Goal: Transaction & Acquisition: Book appointment/travel/reservation

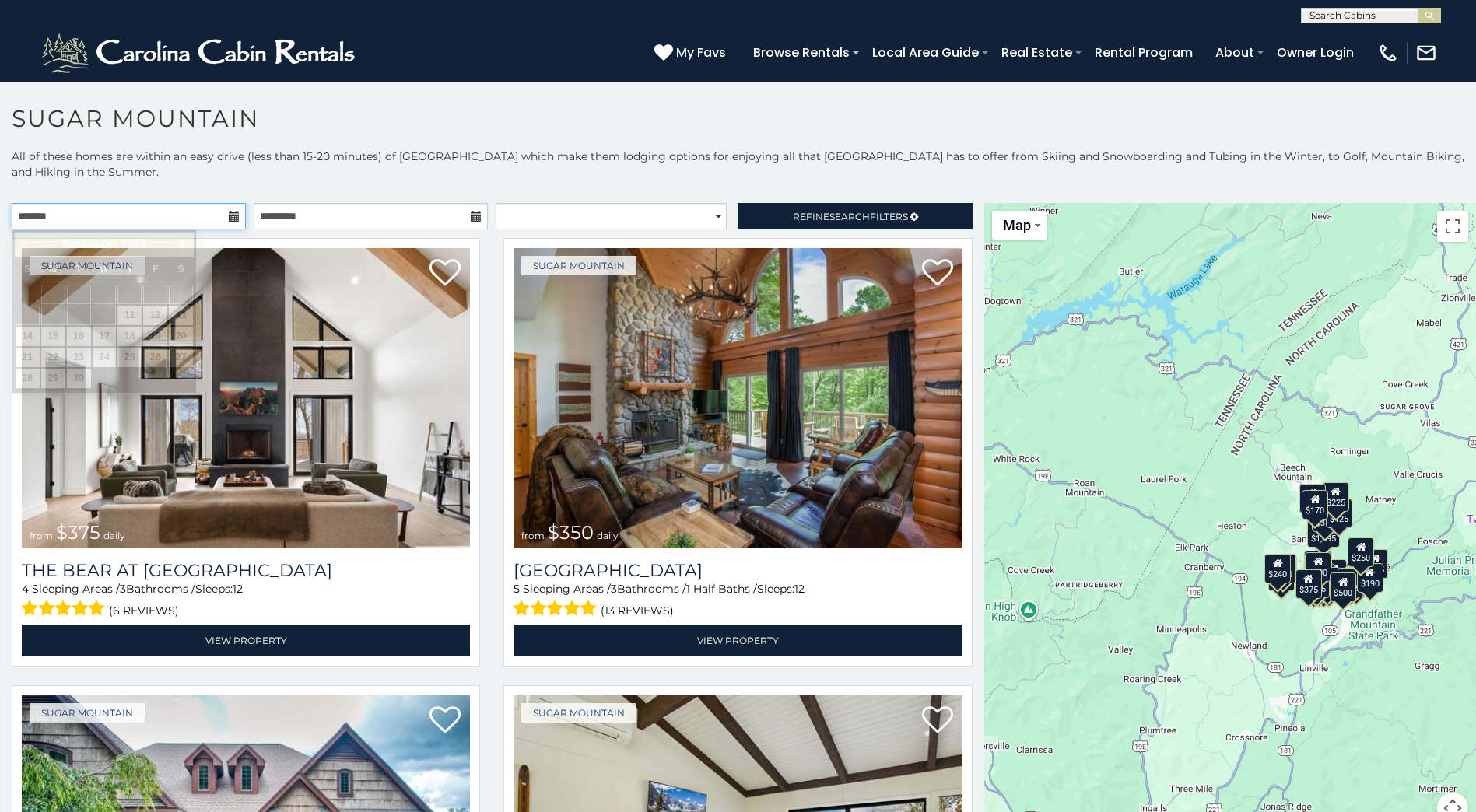
click at [237, 216] on input "text" at bounding box center [128, 216] width 234 height 27
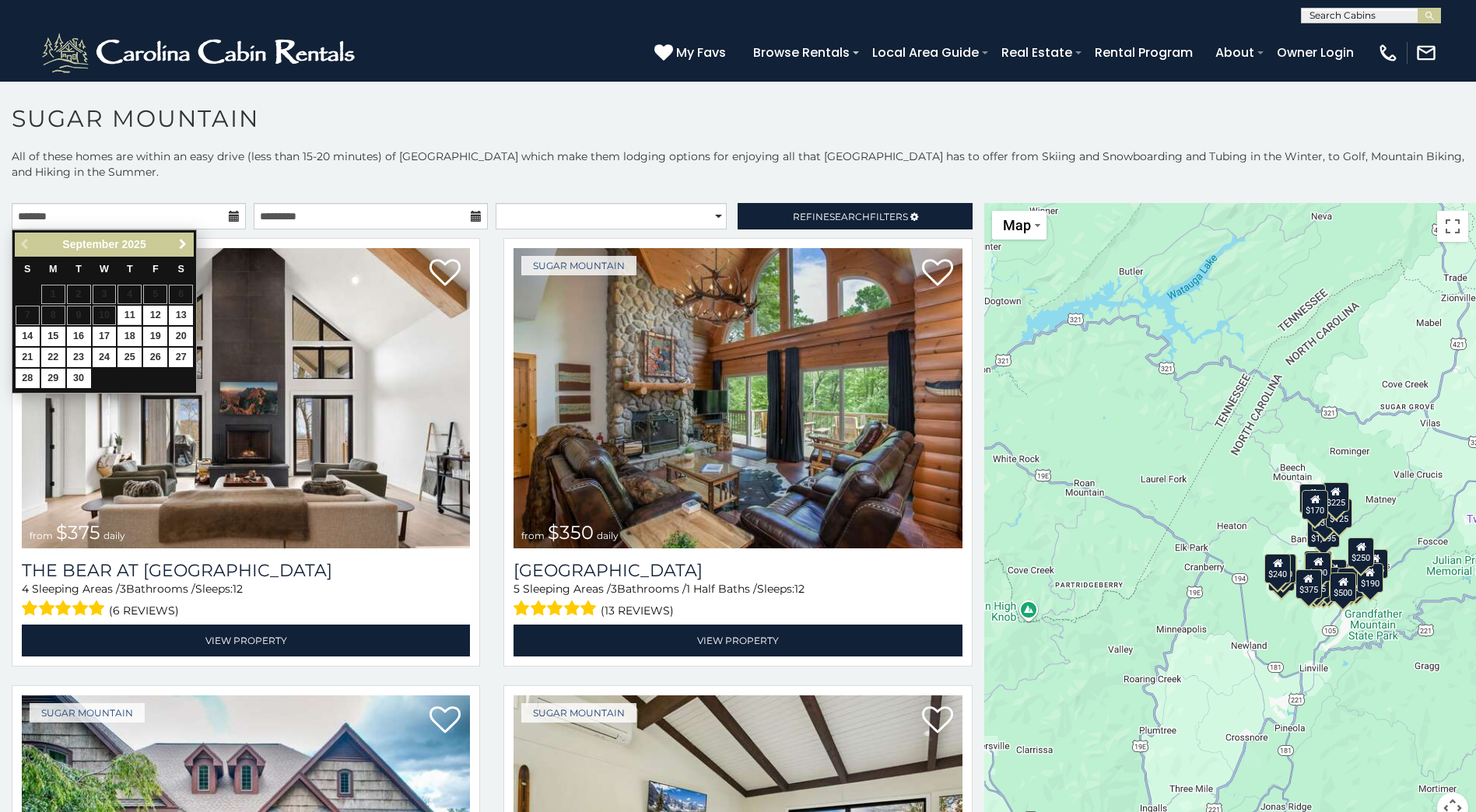
click at [178, 240] on span "Next" at bounding box center [182, 243] width 12 height 12
click at [178, 244] on span "Next" at bounding box center [182, 243] width 12 height 12
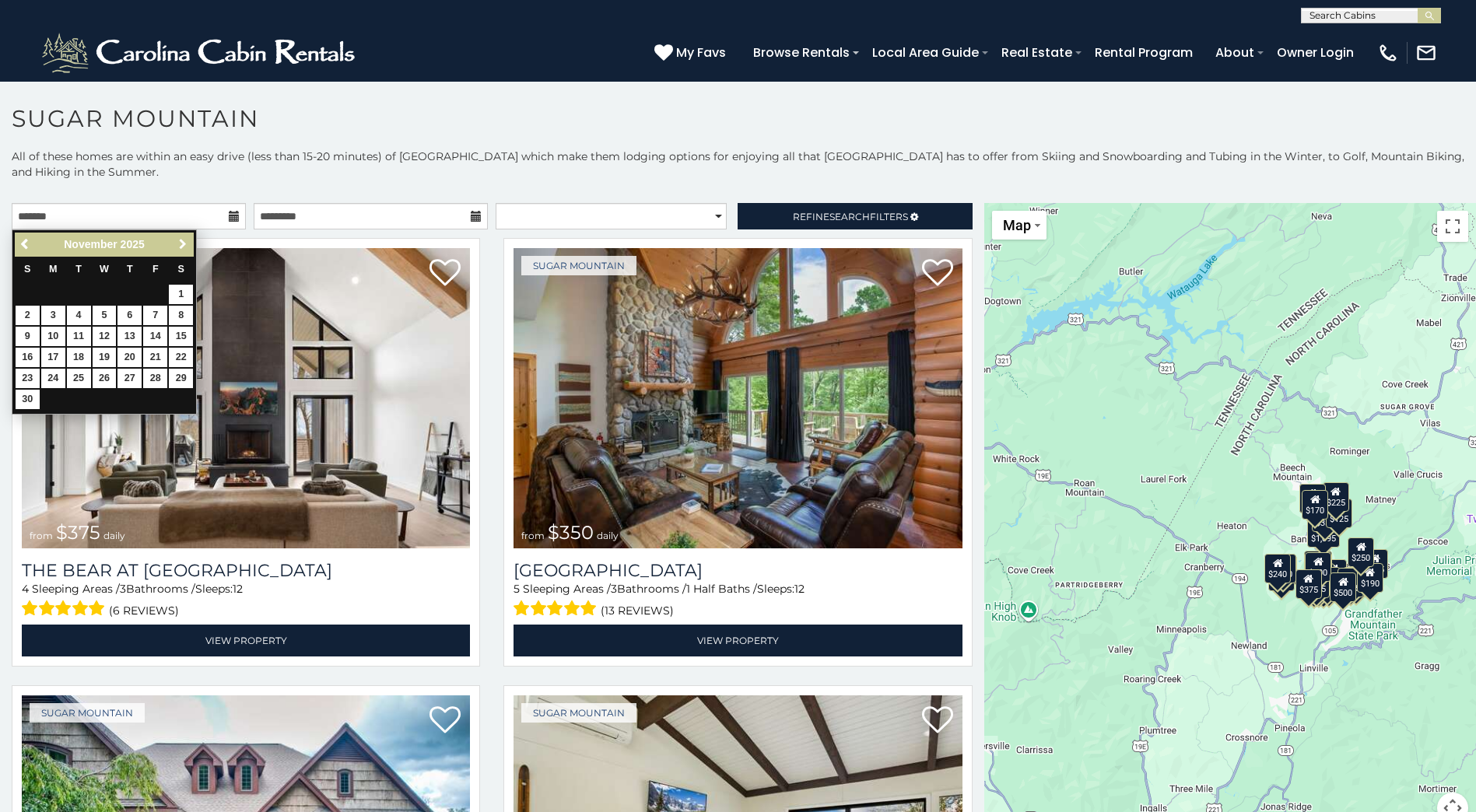
click at [178, 246] on span "Next" at bounding box center [182, 243] width 12 height 12
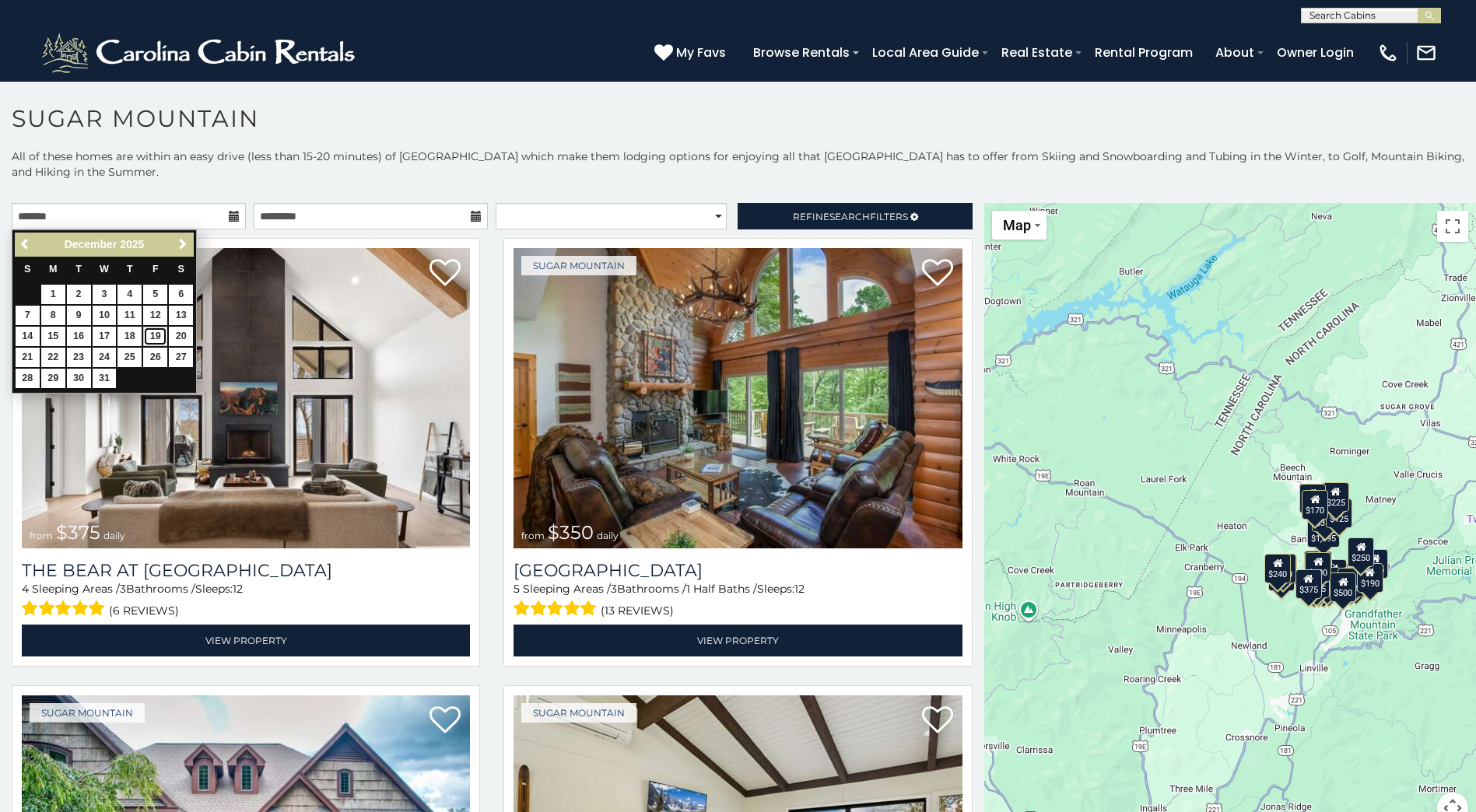
click at [158, 331] on link "19" at bounding box center [155, 337] width 24 height 19
type input "**********"
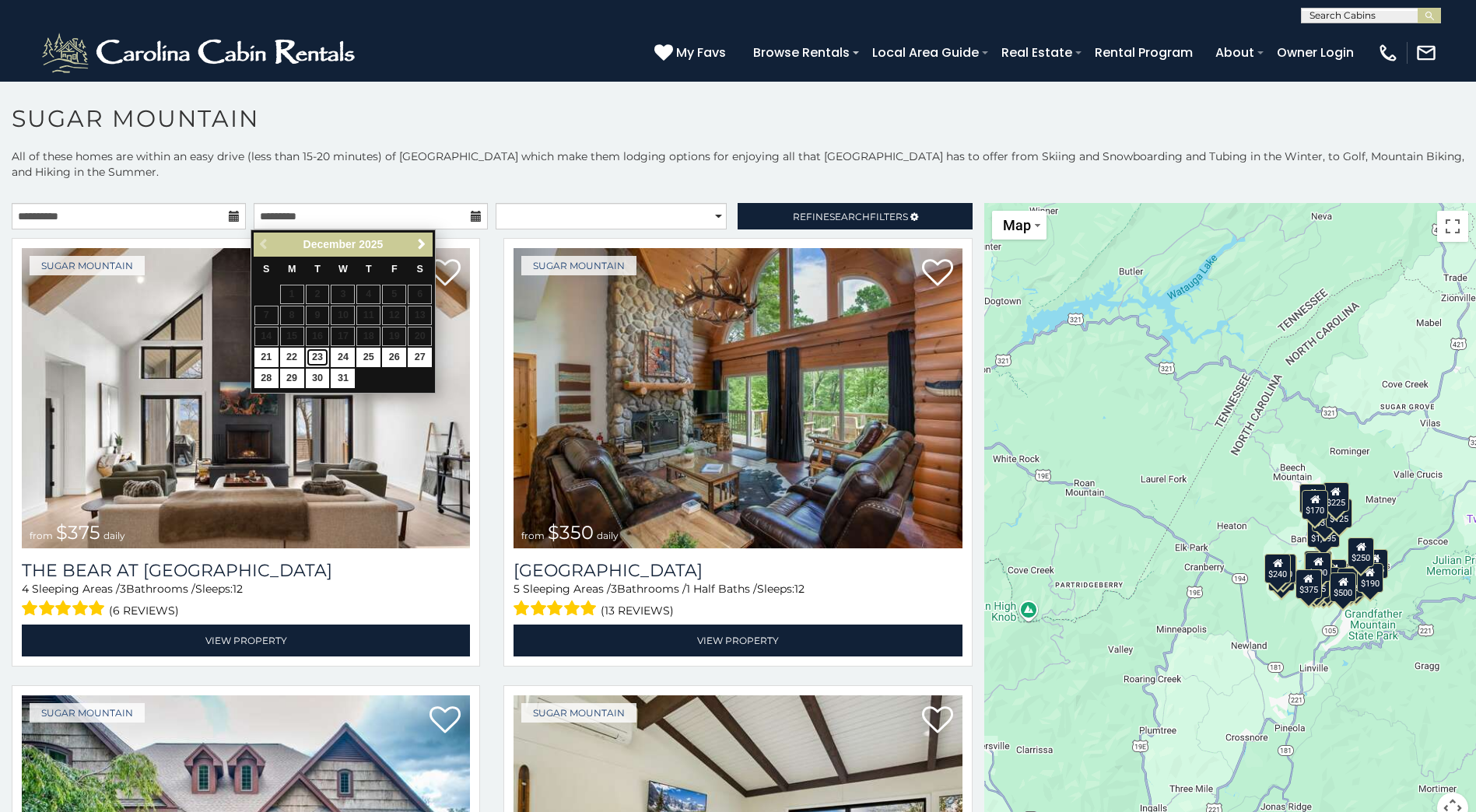
click at [319, 356] on link "23" at bounding box center [317, 358] width 24 height 19
type input "**********"
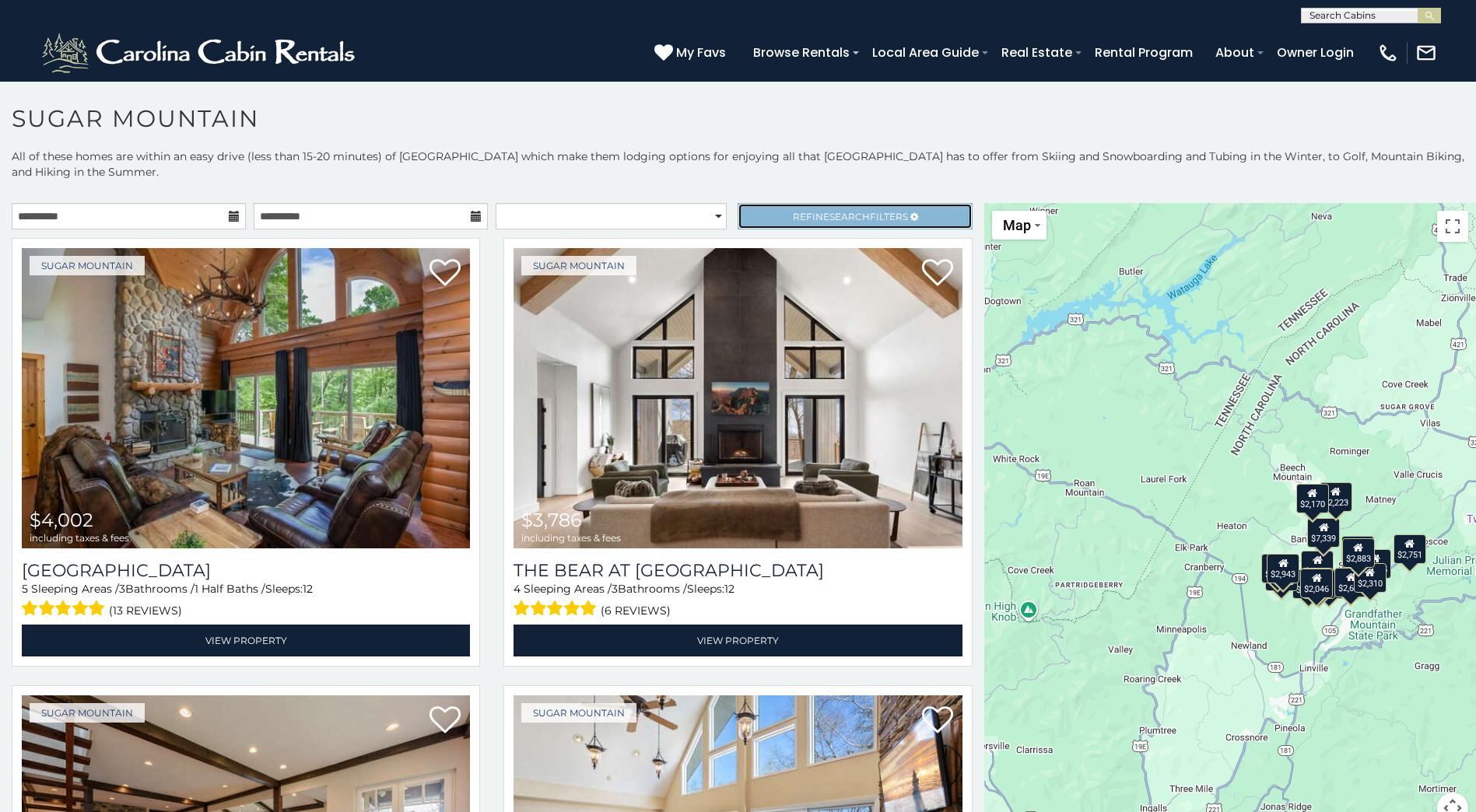
click at [829, 216] on span "Search" at bounding box center [849, 217] width 40 height 11
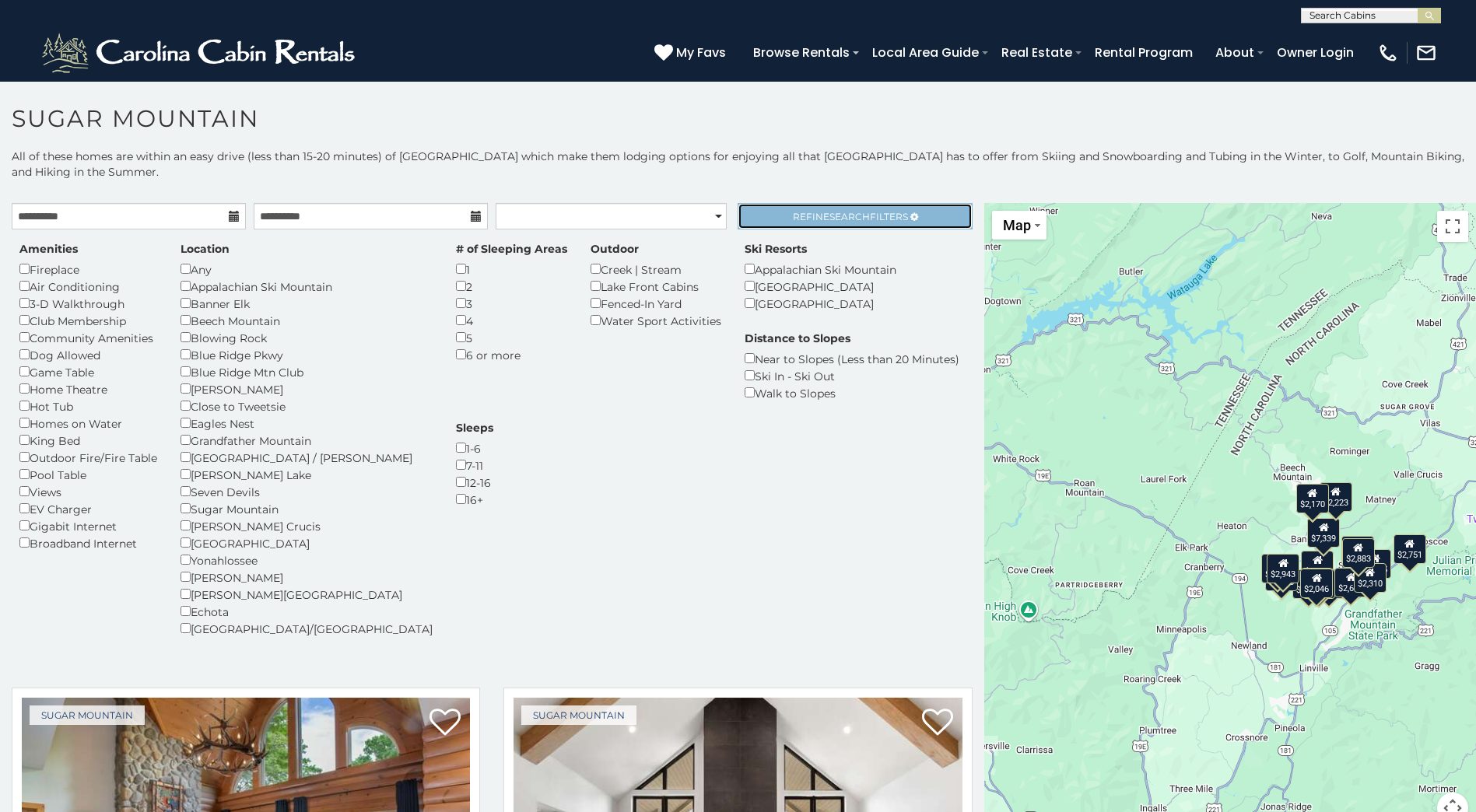
click at [829, 213] on span "Search" at bounding box center [849, 217] width 40 height 11
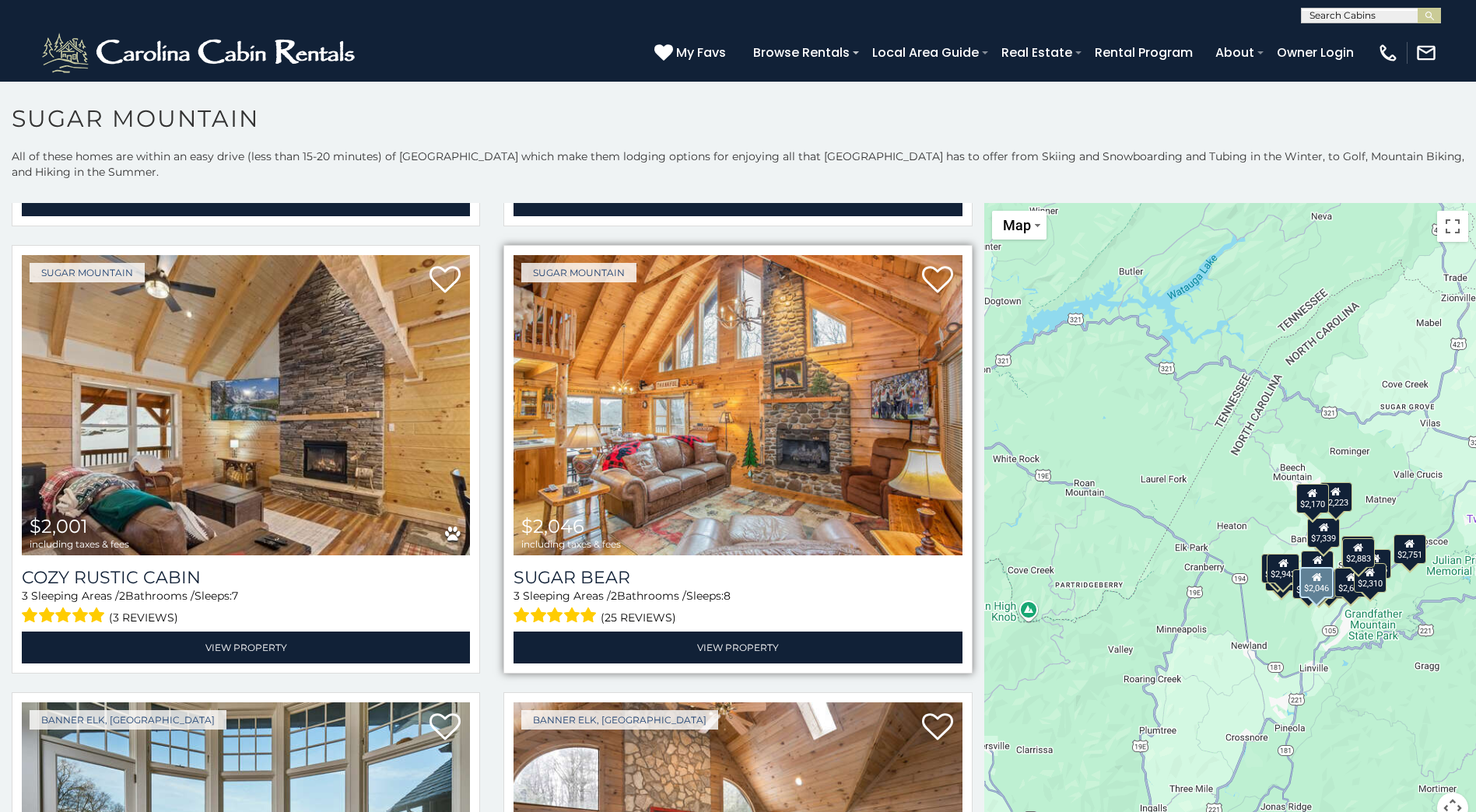
scroll to position [934, 0]
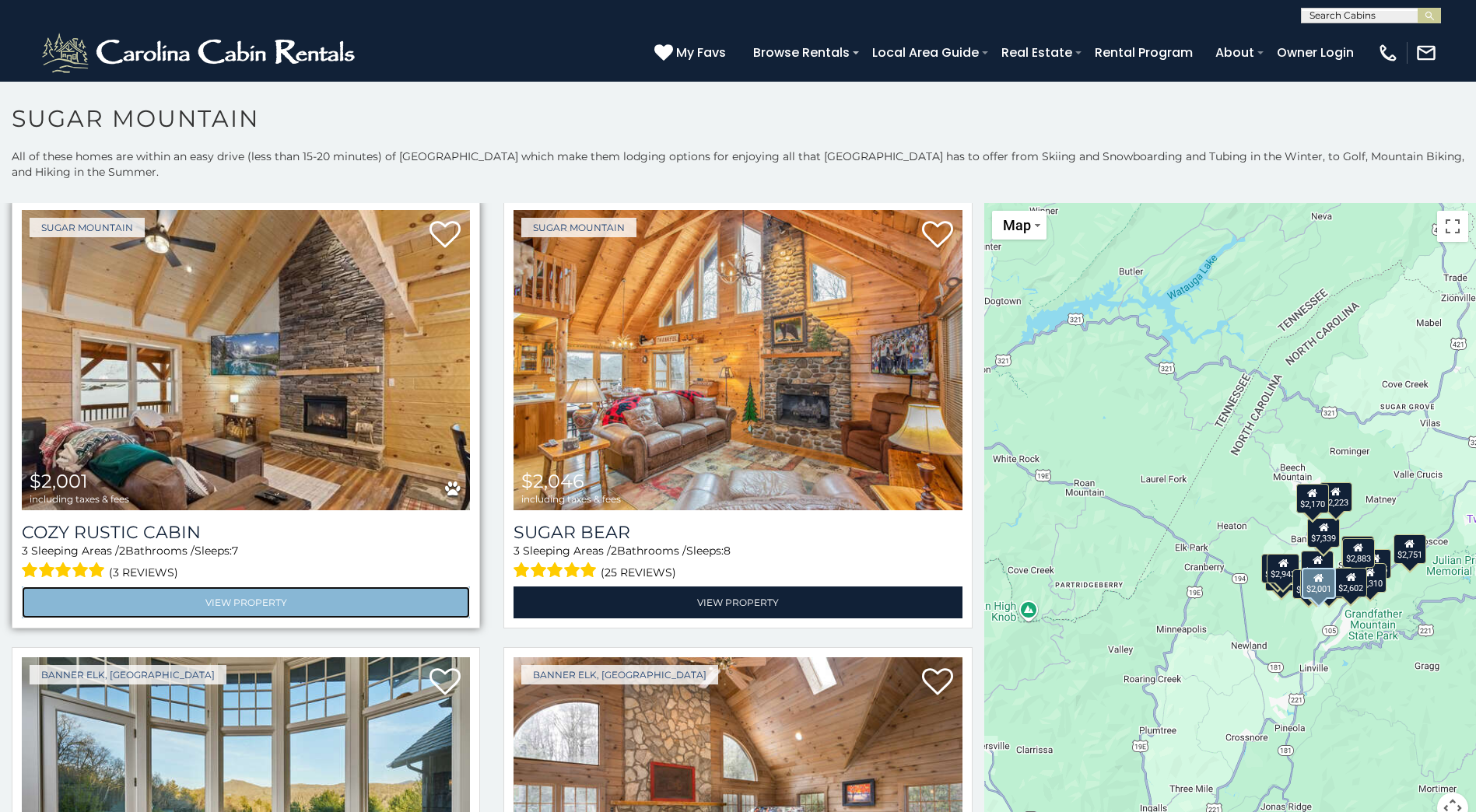
click at [356, 586] on link "View Property" at bounding box center [246, 603] width 448 height 32
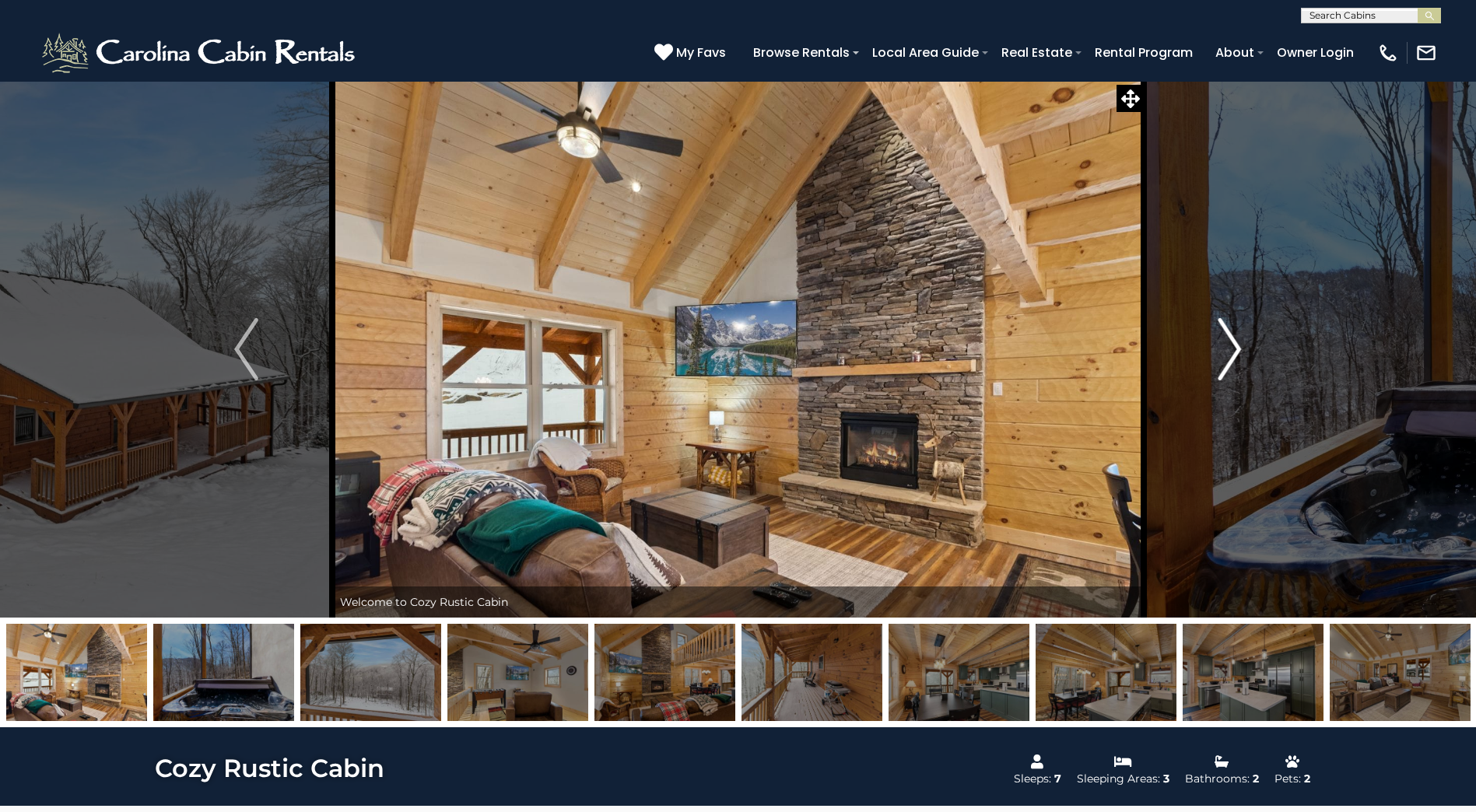
click at [1227, 350] on img "Next" at bounding box center [1229, 349] width 23 height 62
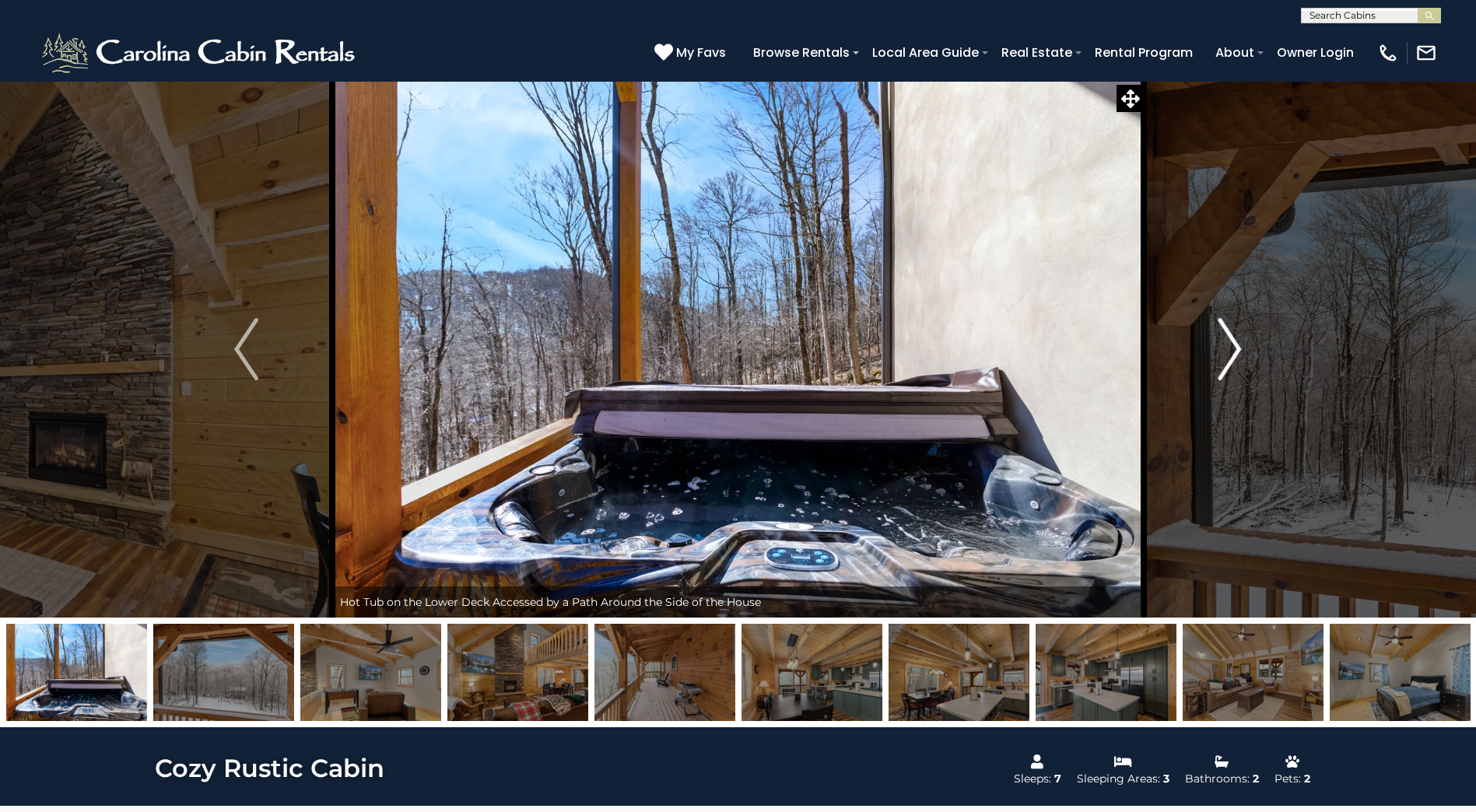
click at [1227, 346] on img "Next" at bounding box center [1229, 349] width 23 height 62
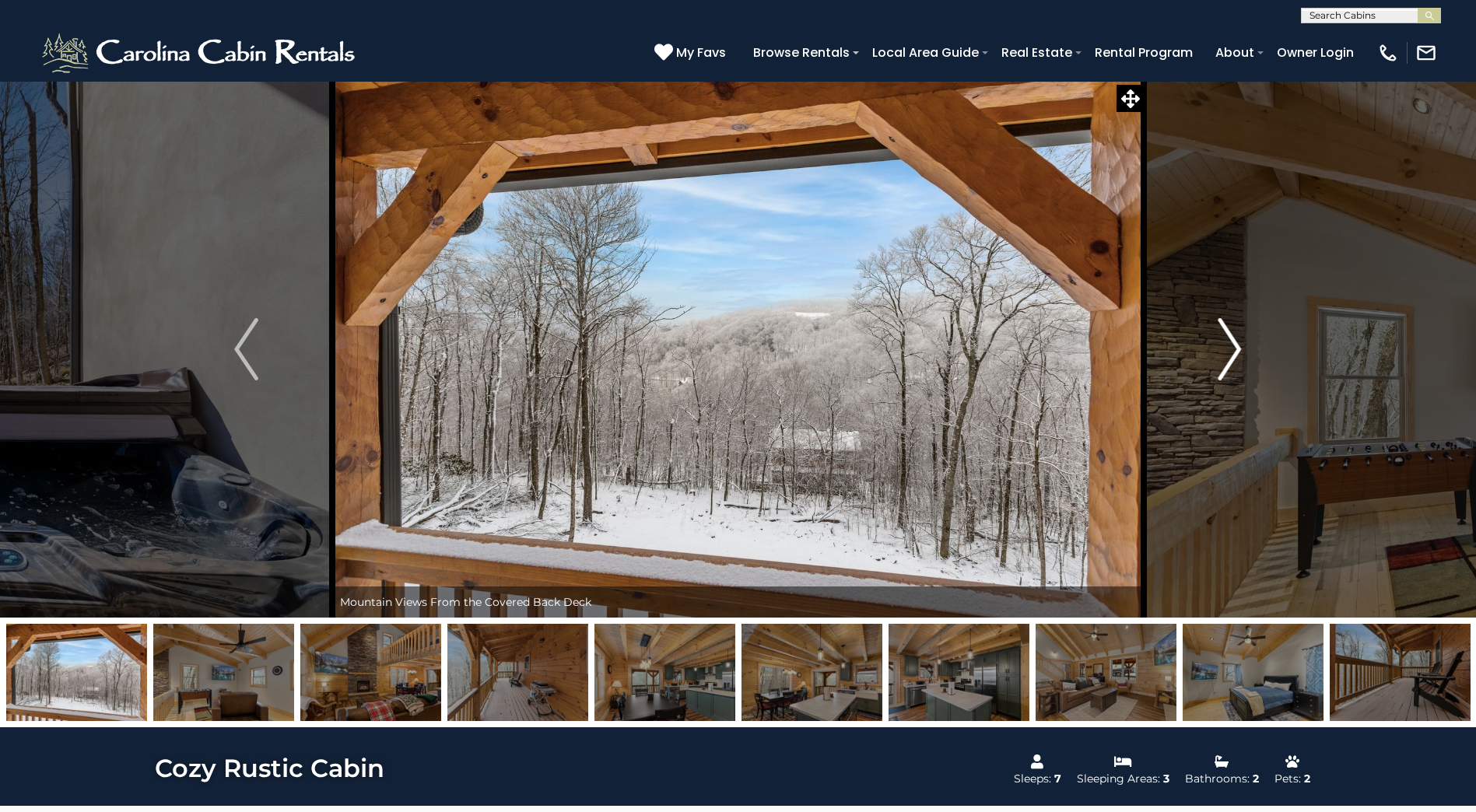
click at [1228, 345] on img "Next" at bounding box center [1229, 349] width 23 height 62
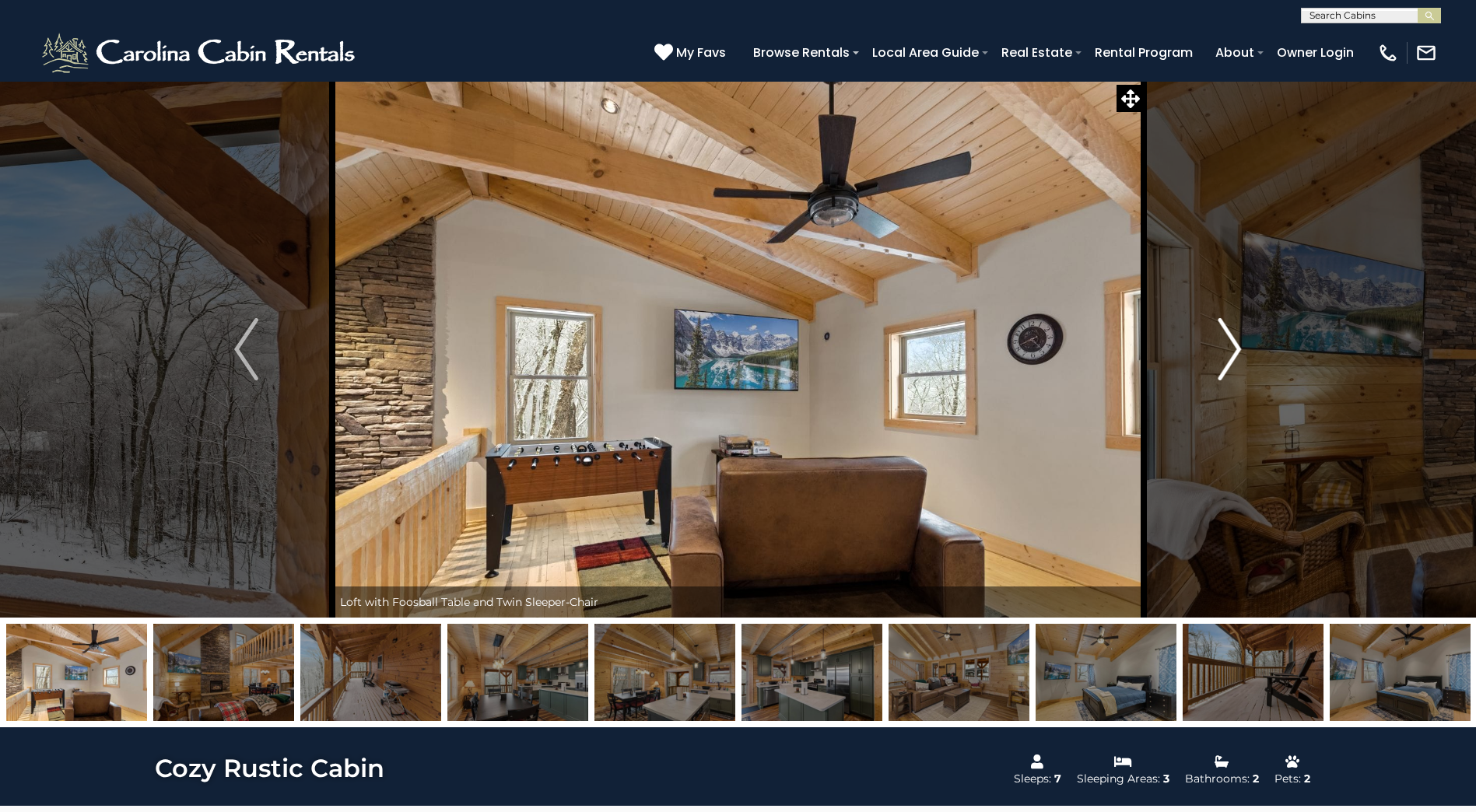
click at [1228, 345] on img "Next" at bounding box center [1229, 349] width 23 height 62
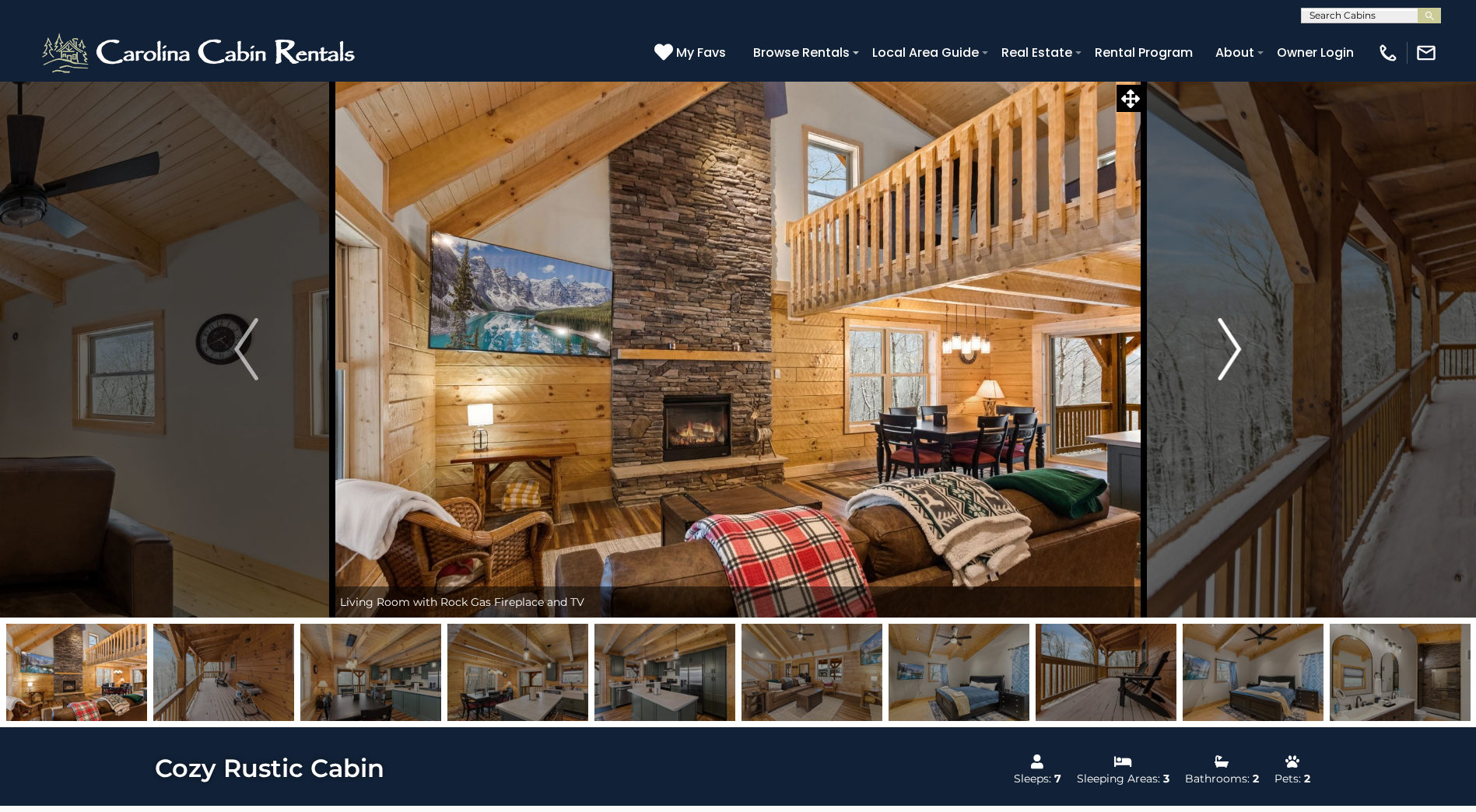
click at [1228, 345] on img "Next" at bounding box center [1229, 349] width 23 height 62
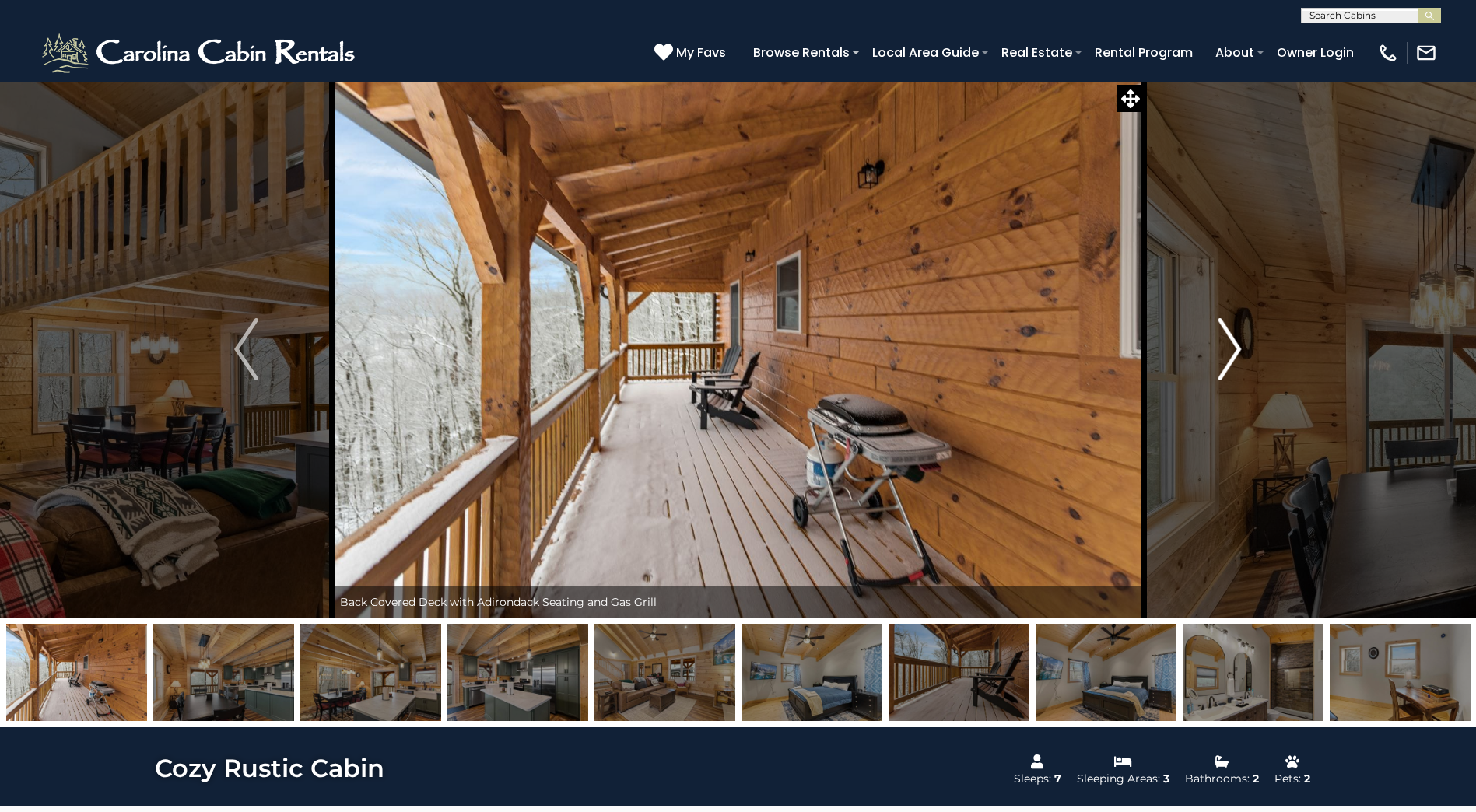
click at [1228, 345] on img "Next" at bounding box center [1229, 349] width 23 height 62
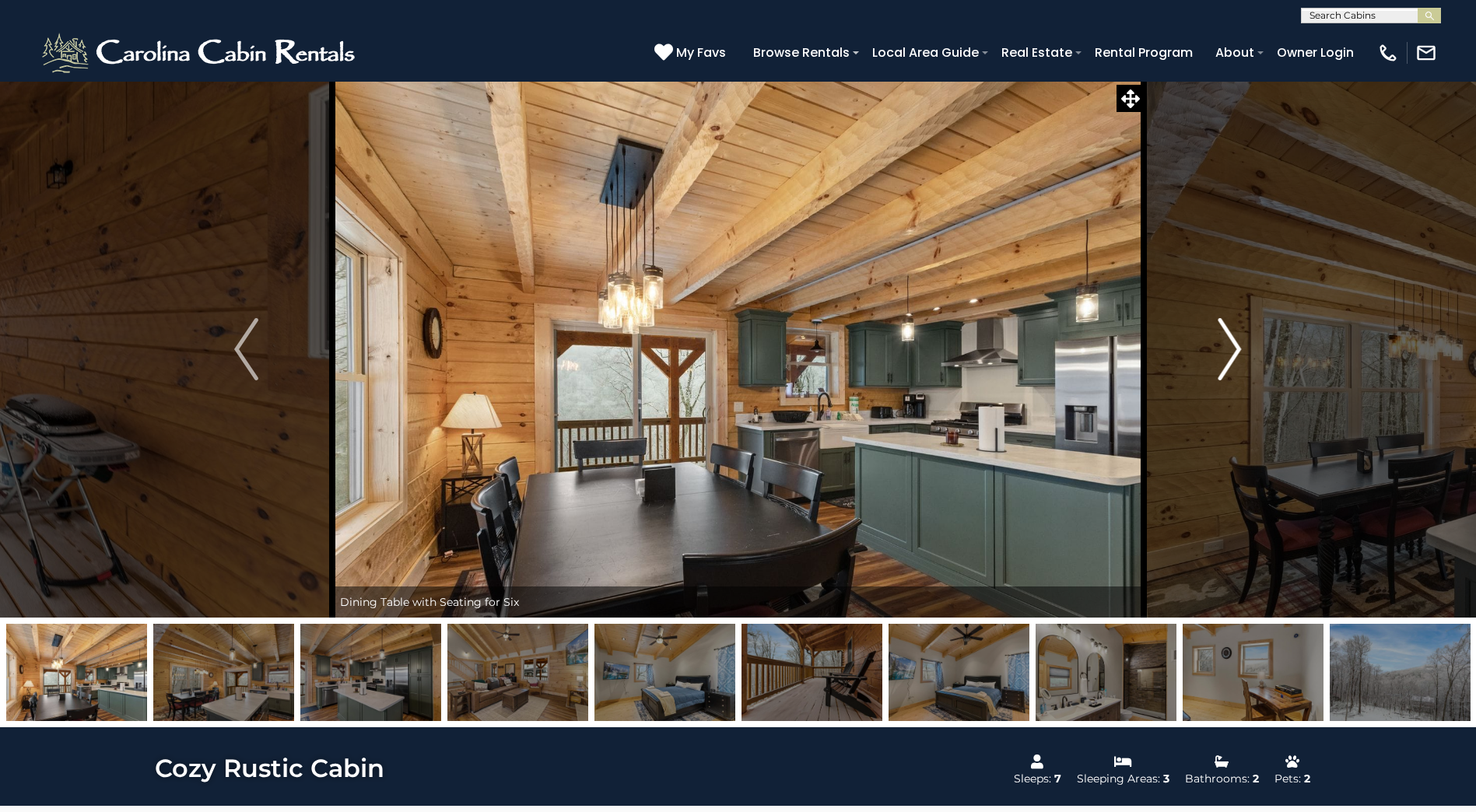
click at [1228, 345] on img "Next" at bounding box center [1229, 349] width 23 height 62
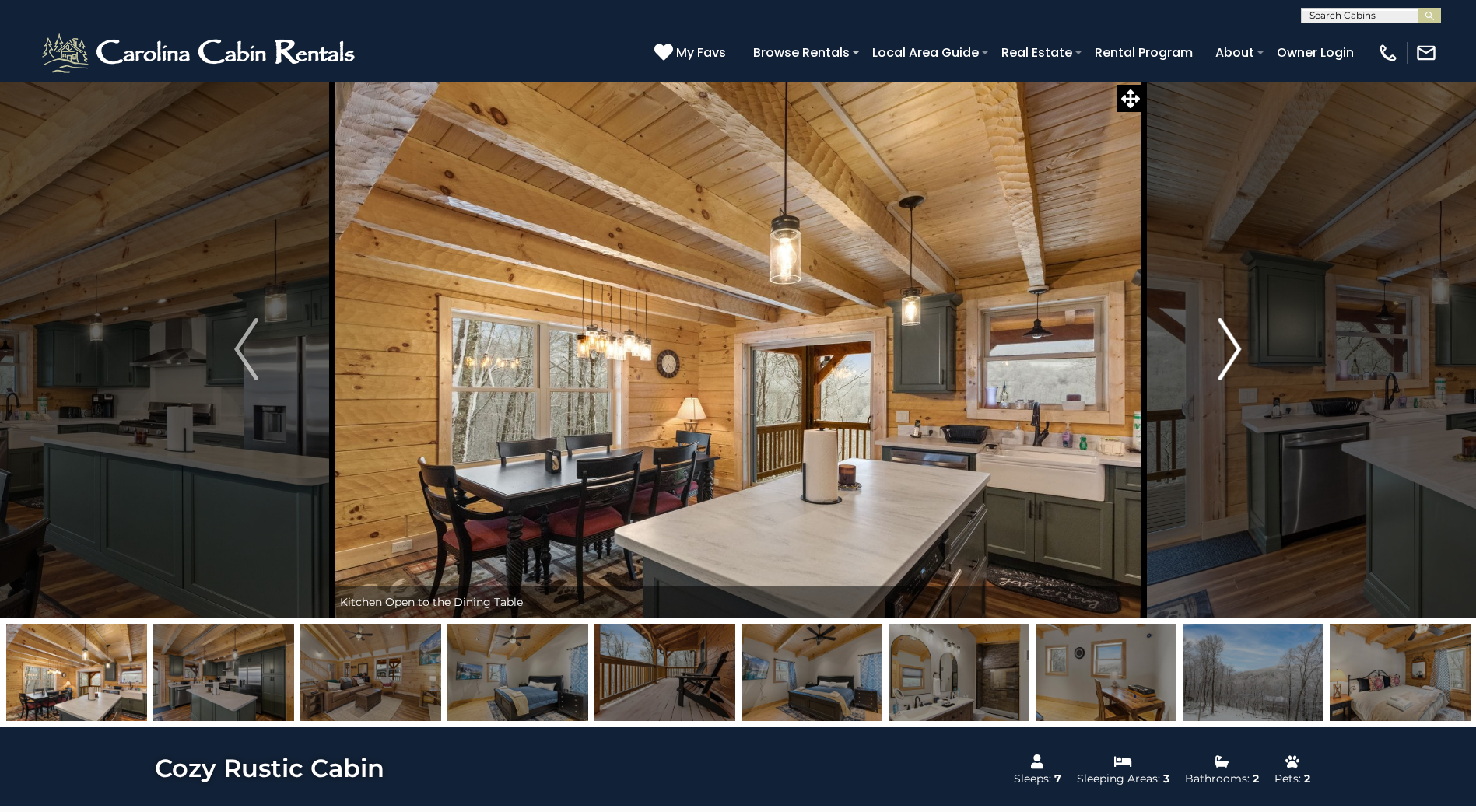
click at [1228, 345] on img "Next" at bounding box center [1229, 349] width 23 height 62
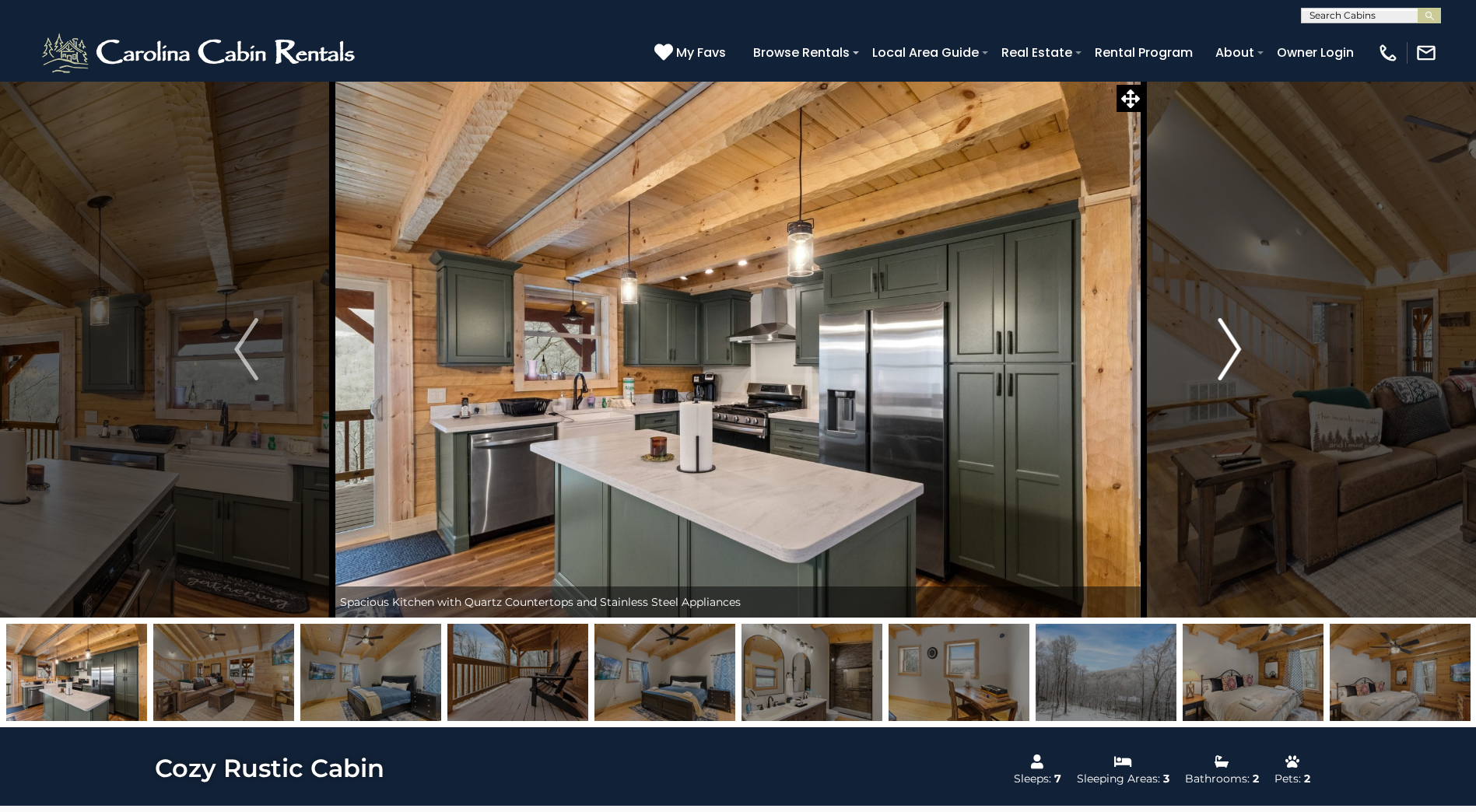
click at [1228, 345] on img "Next" at bounding box center [1229, 349] width 23 height 62
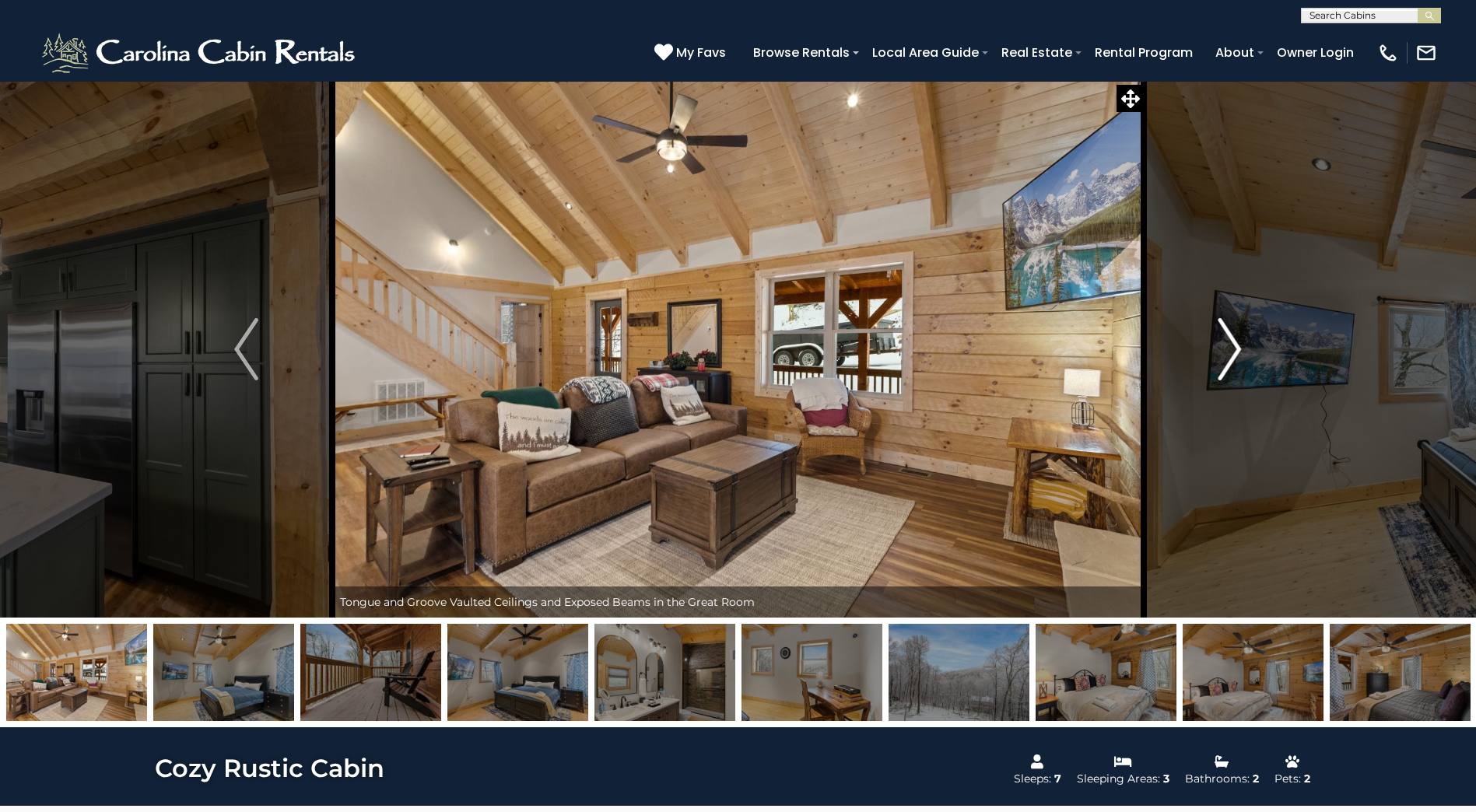
click at [1228, 345] on img "Next" at bounding box center [1229, 349] width 23 height 62
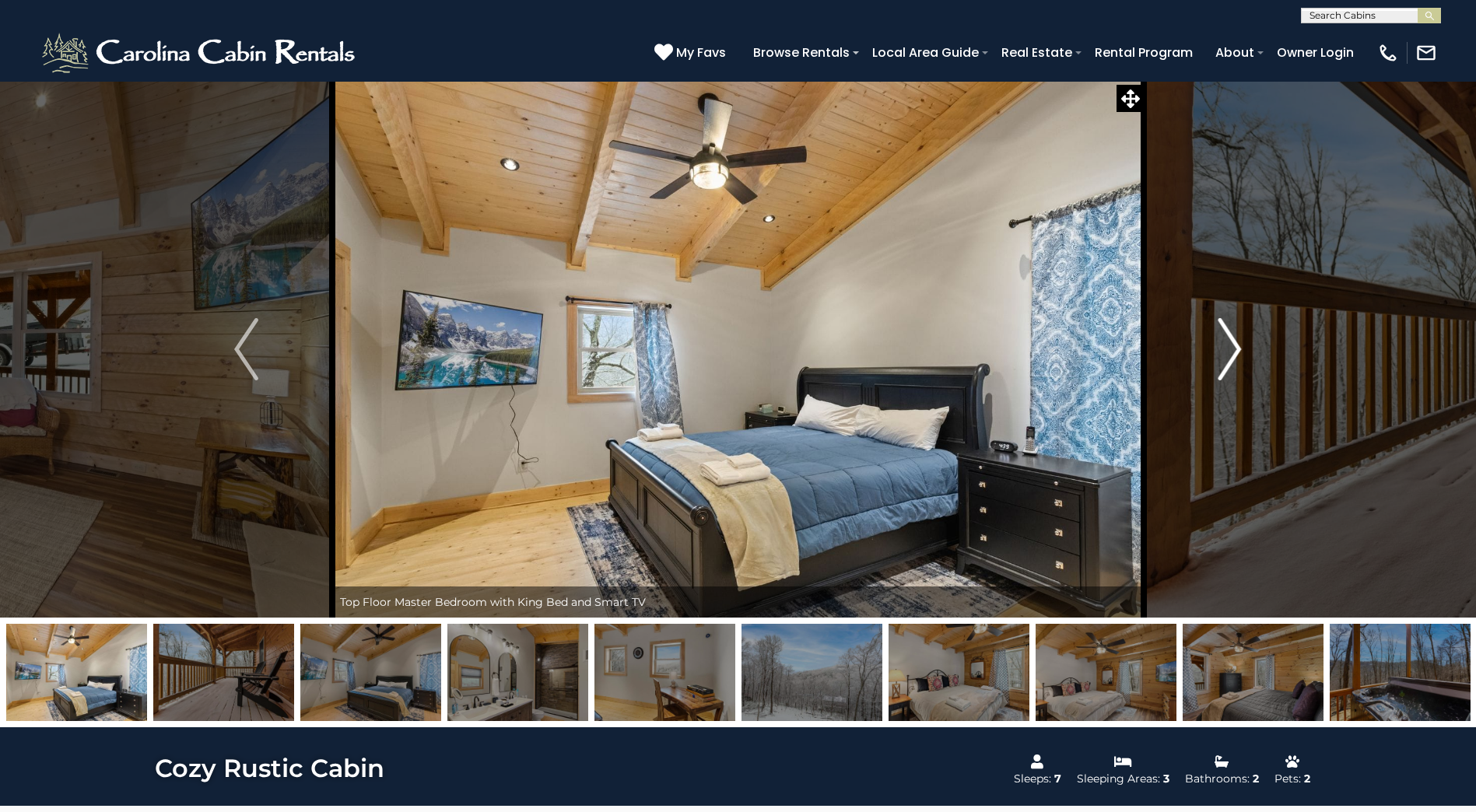
click at [1228, 345] on img "Next" at bounding box center [1229, 349] width 23 height 62
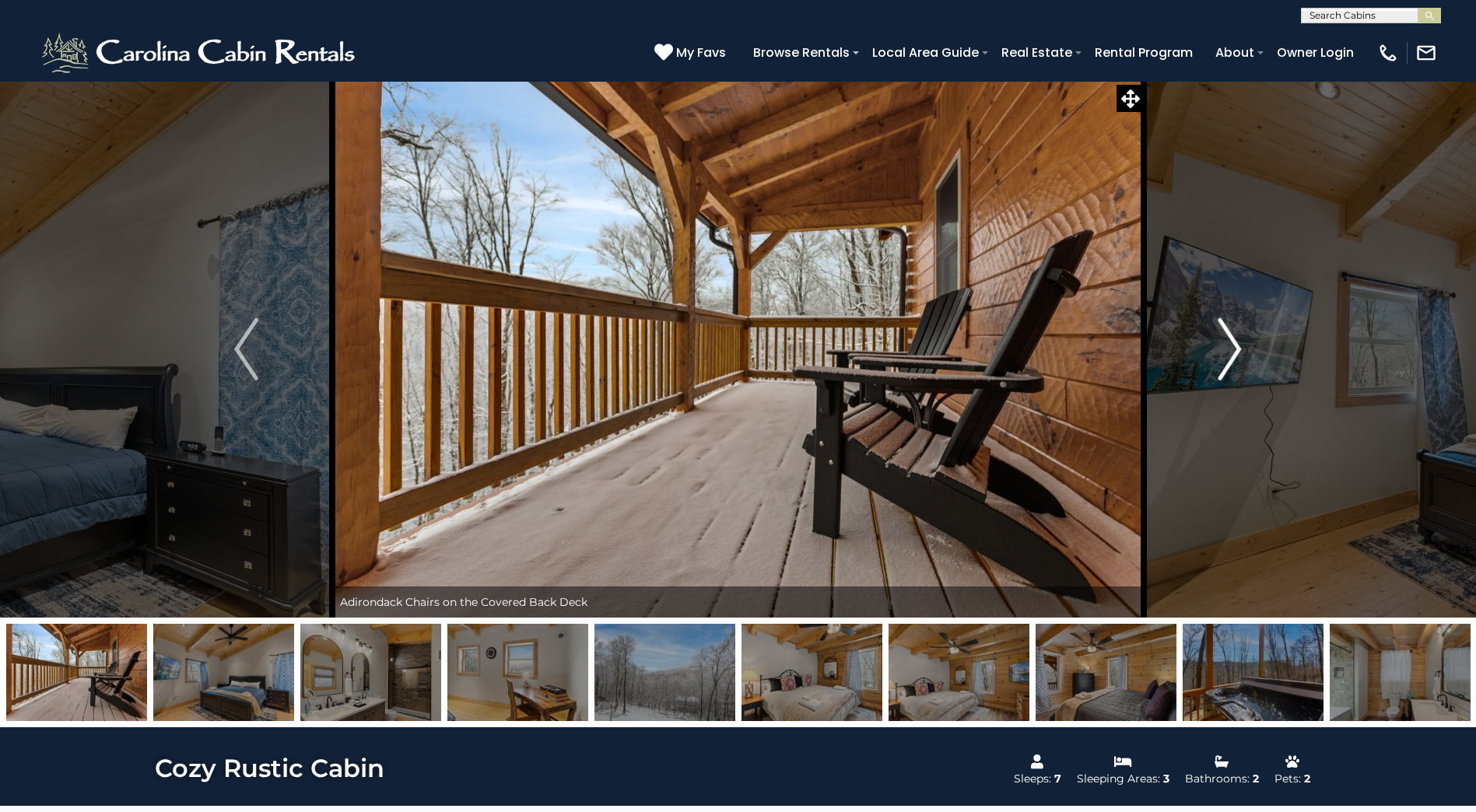
click at [1228, 345] on img "Next" at bounding box center [1229, 349] width 23 height 62
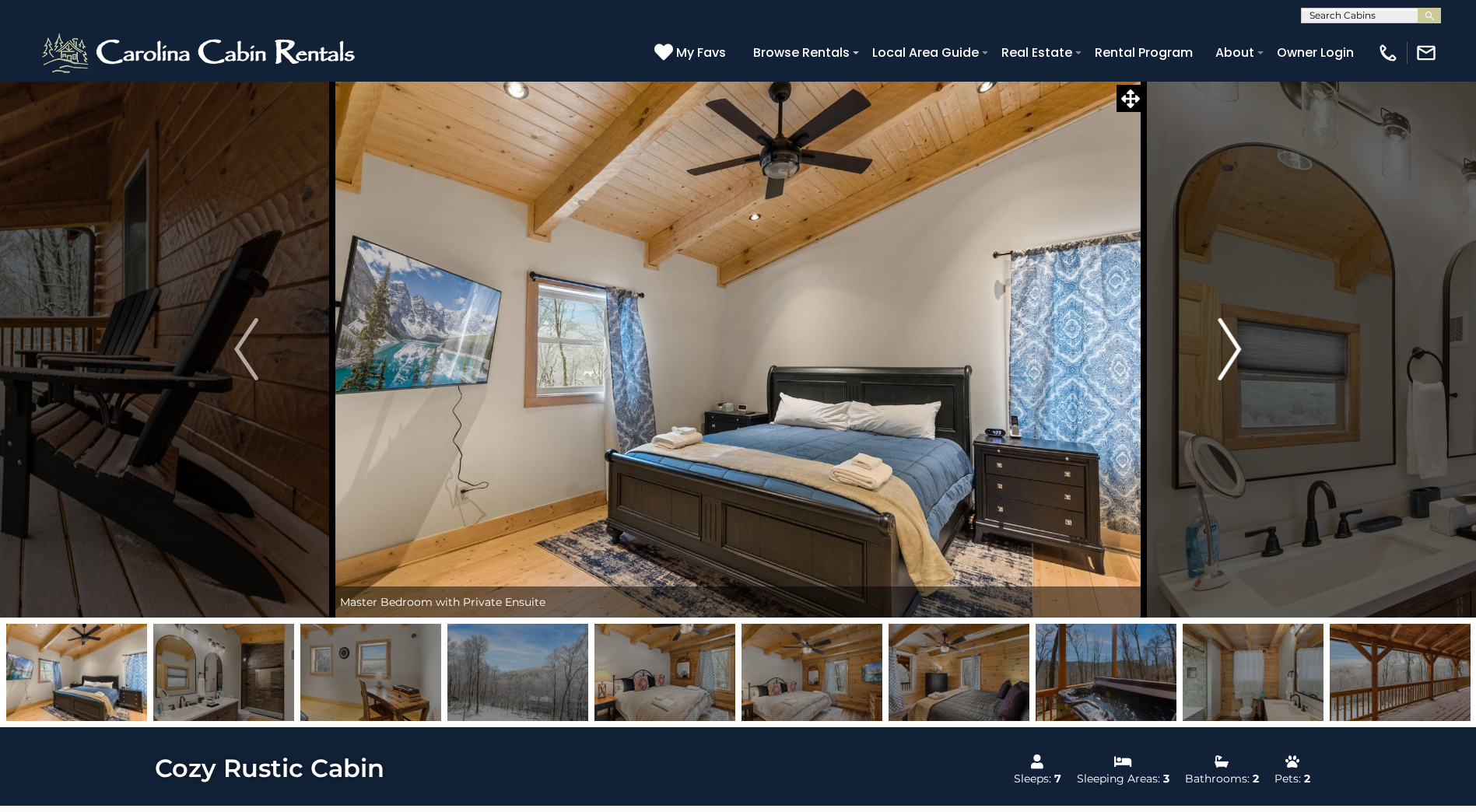
click at [1228, 345] on img "Next" at bounding box center [1229, 349] width 23 height 62
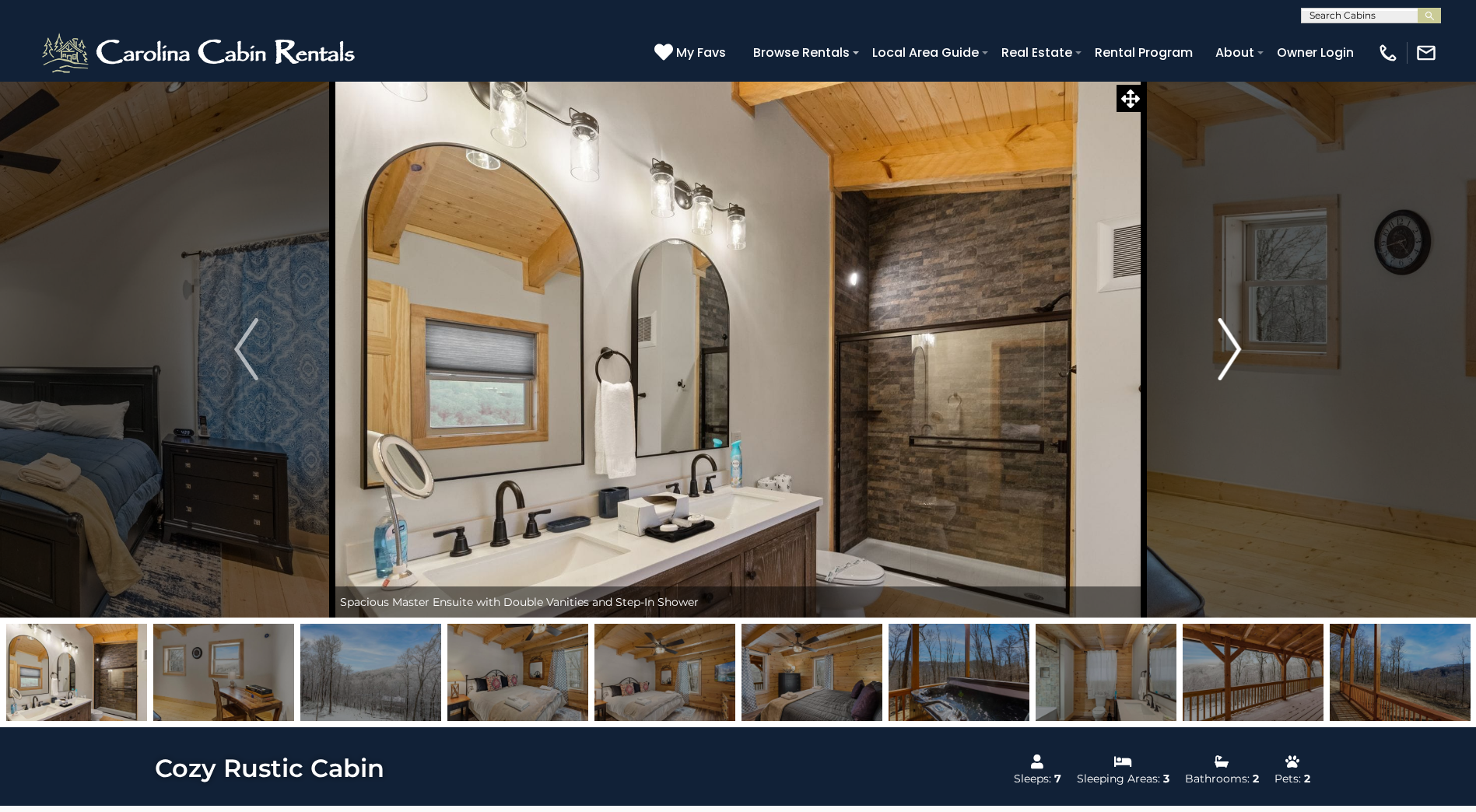
click at [1228, 345] on img "Next" at bounding box center [1229, 349] width 23 height 62
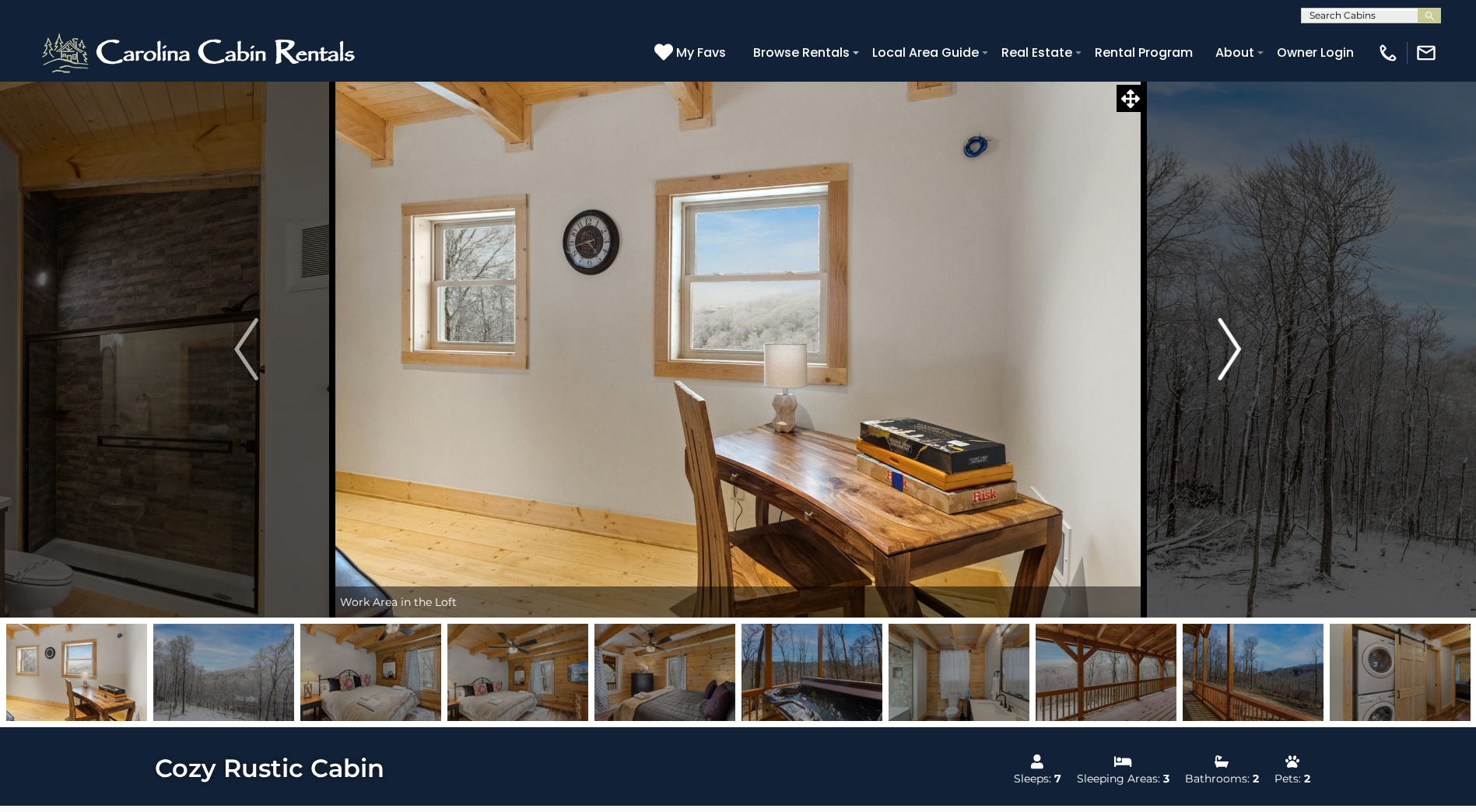
click at [1228, 345] on img "Next" at bounding box center [1229, 349] width 23 height 62
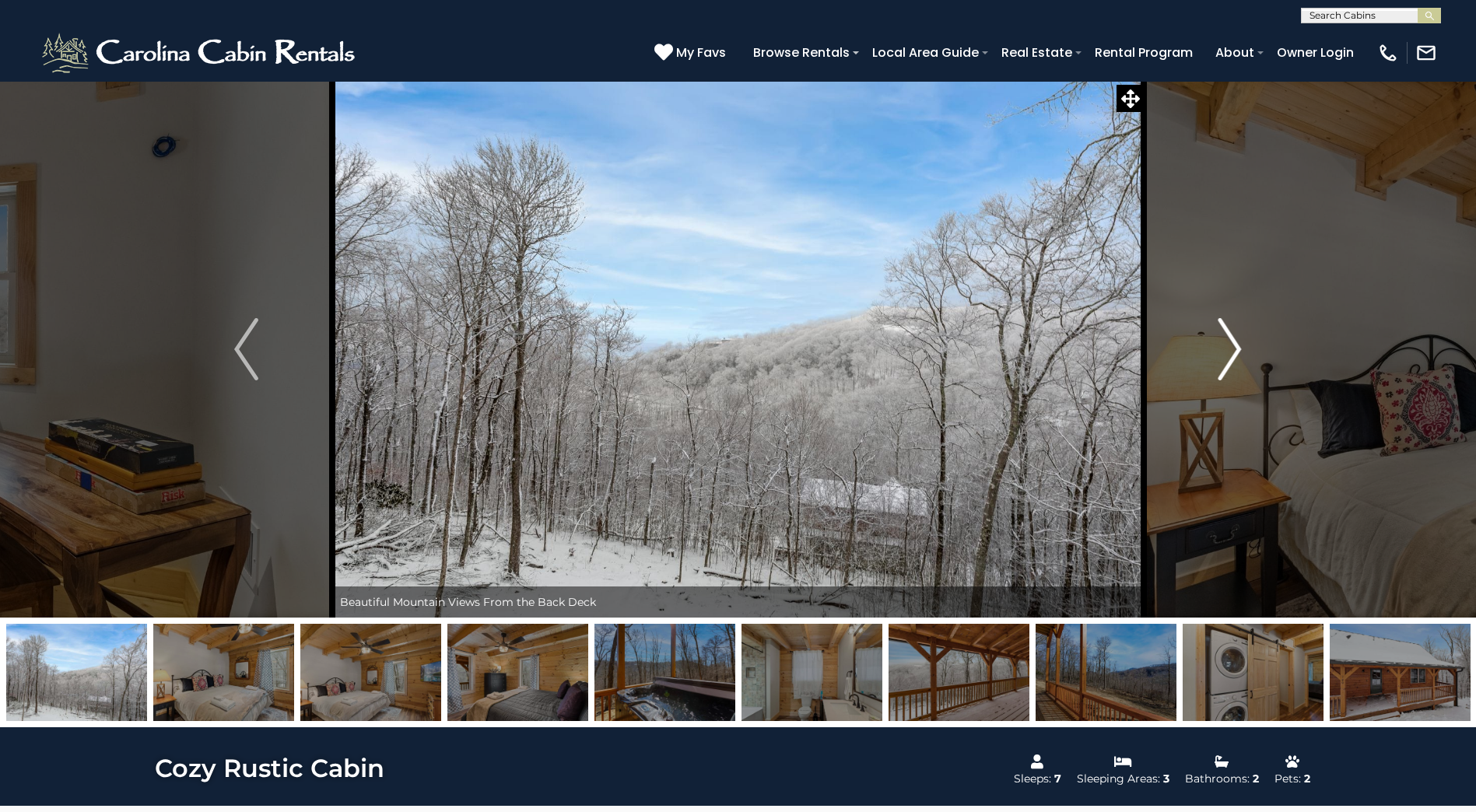
click at [1228, 345] on img "Next" at bounding box center [1229, 349] width 23 height 62
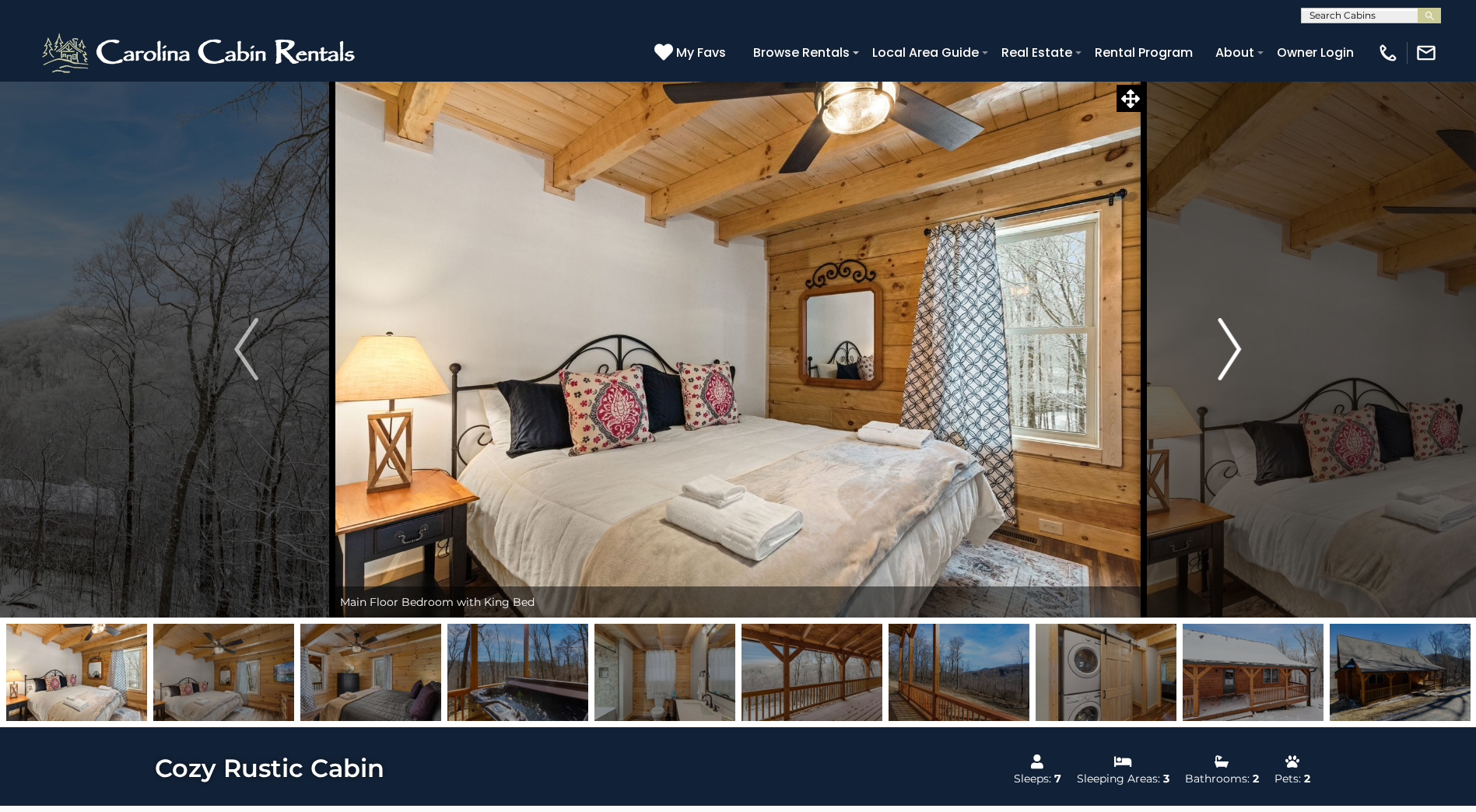
click at [1228, 345] on img "Next" at bounding box center [1229, 349] width 23 height 62
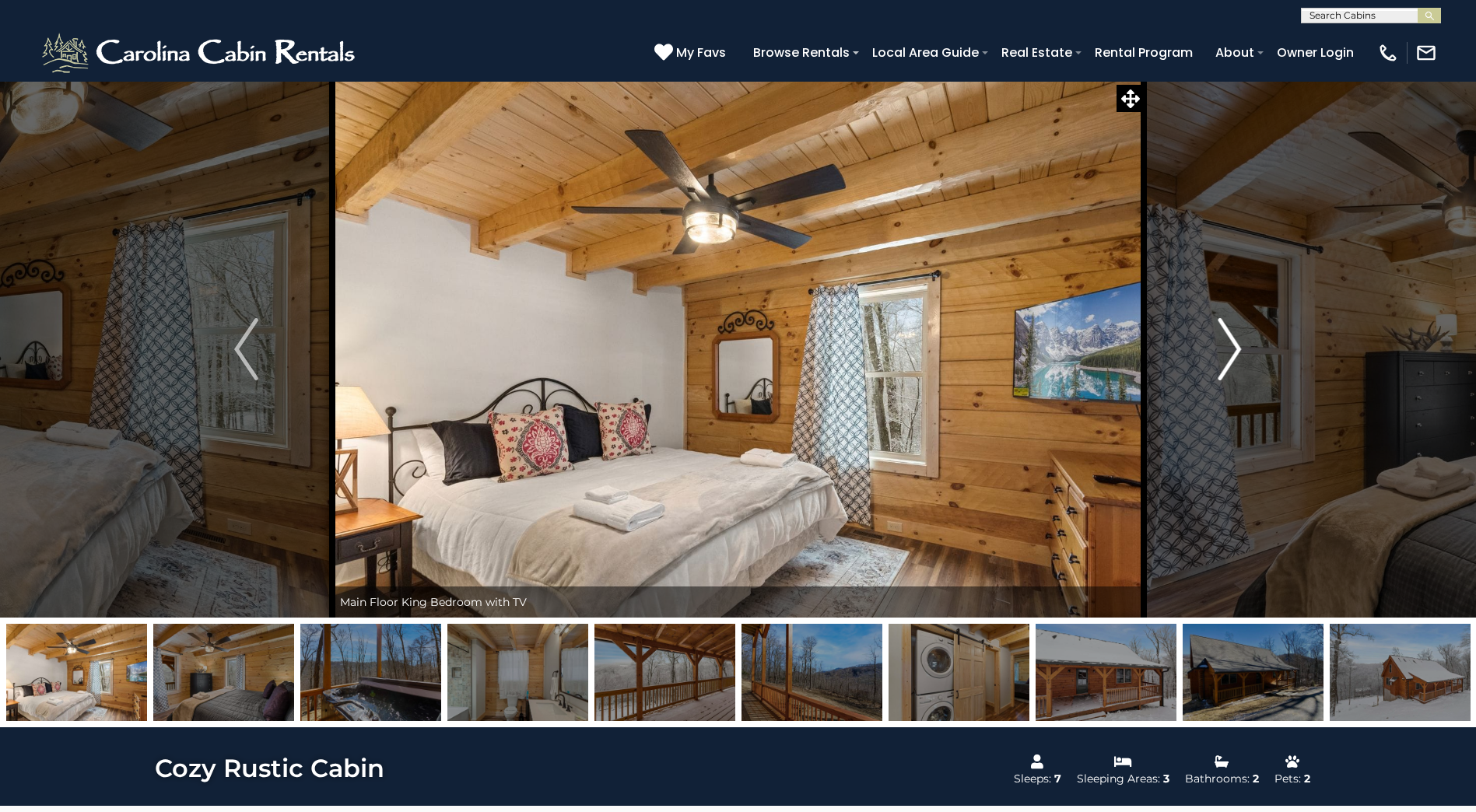
click at [1228, 345] on img "Next" at bounding box center [1229, 349] width 23 height 62
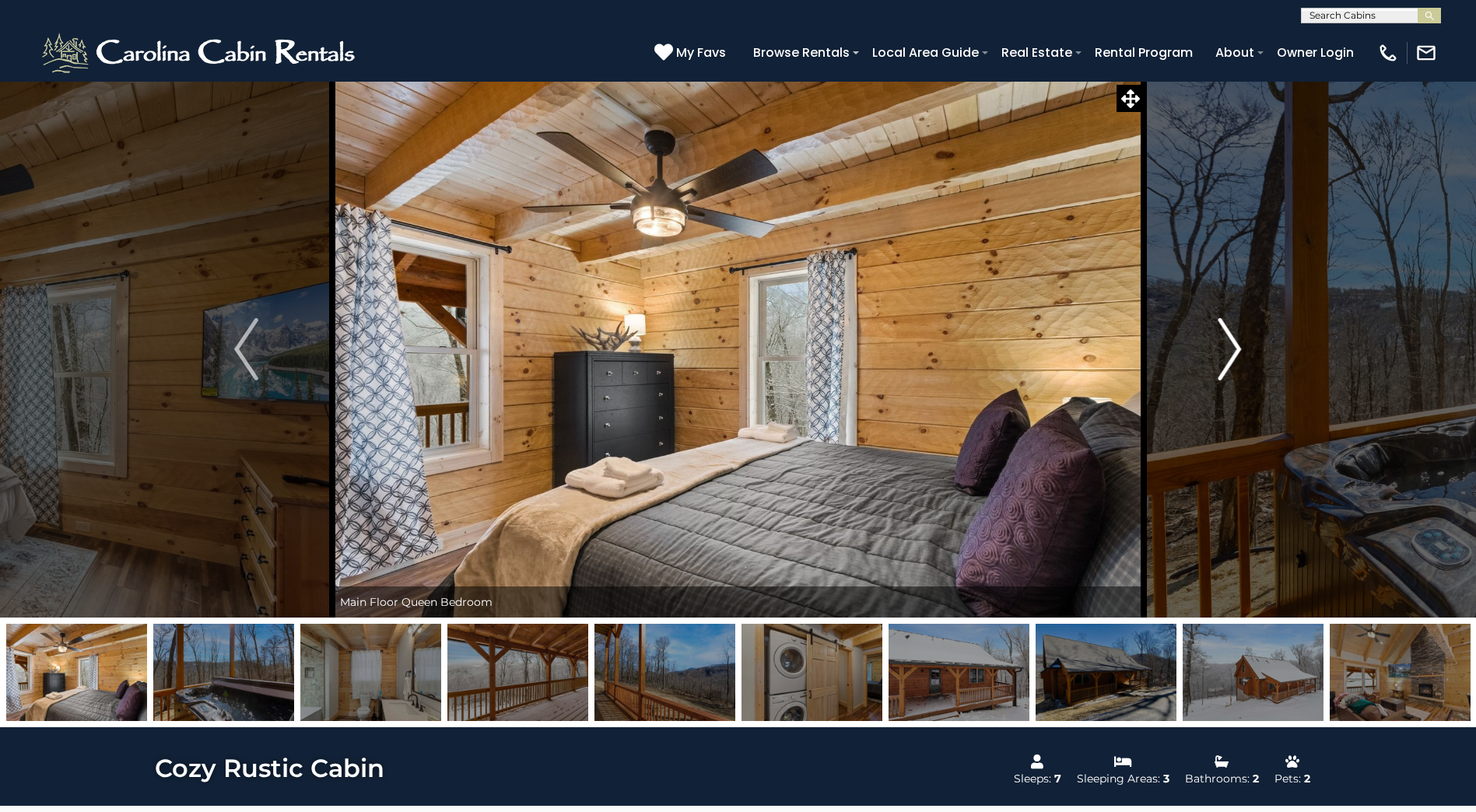
click at [1228, 345] on img "Next" at bounding box center [1229, 349] width 23 height 62
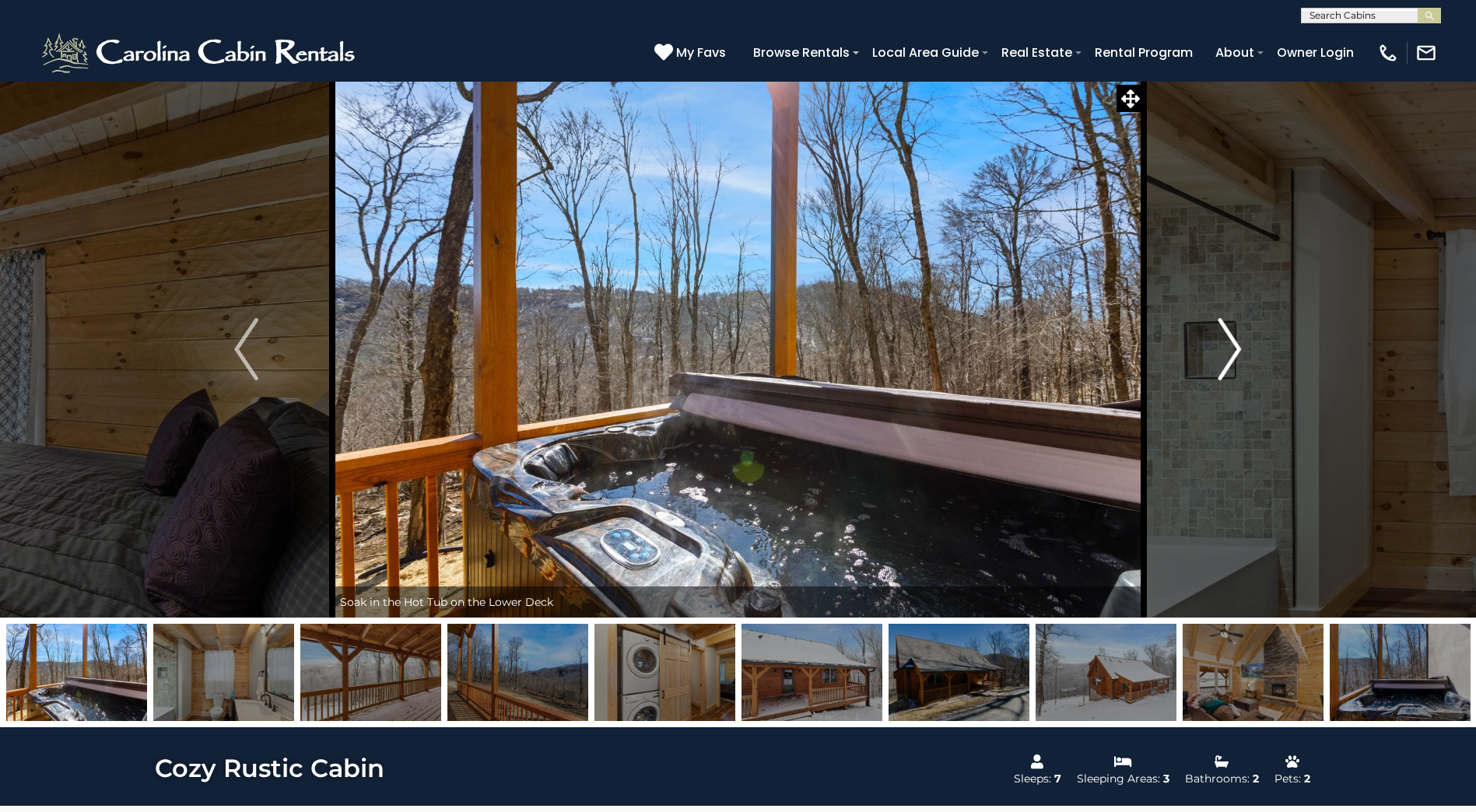
click at [1228, 345] on img "Next" at bounding box center [1229, 349] width 23 height 62
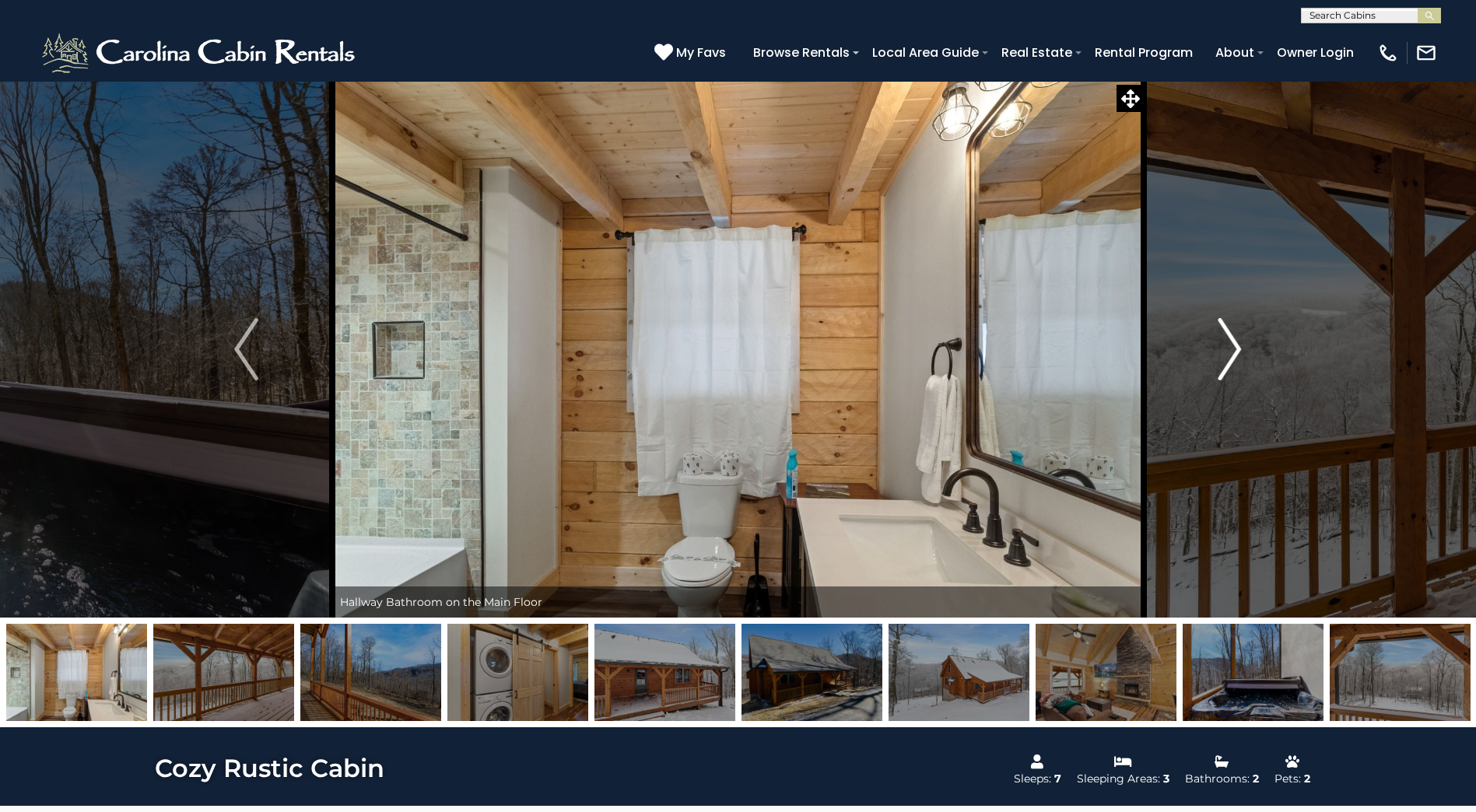
click at [1228, 345] on img "Next" at bounding box center [1229, 349] width 23 height 62
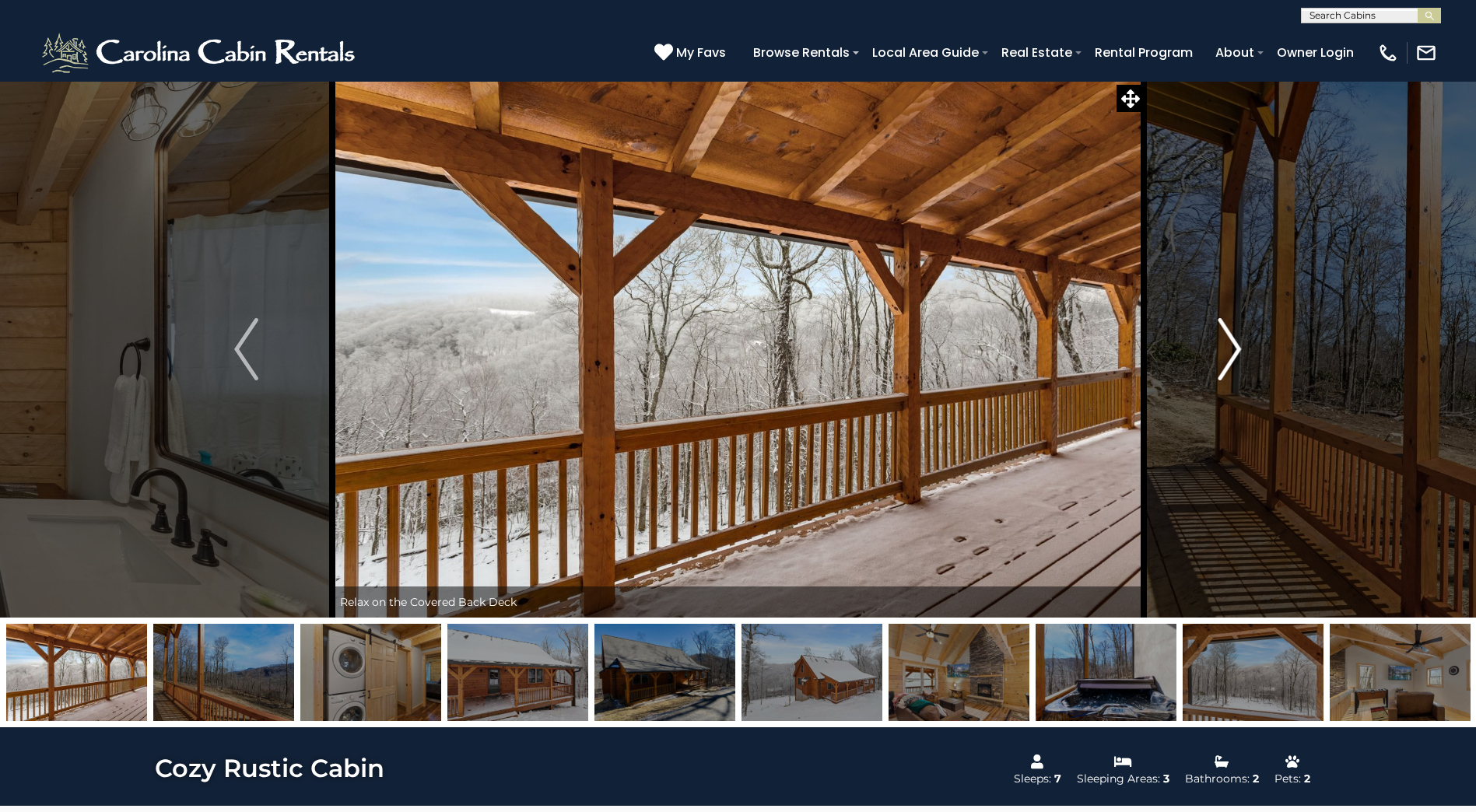
click at [1228, 345] on img "Next" at bounding box center [1229, 349] width 23 height 62
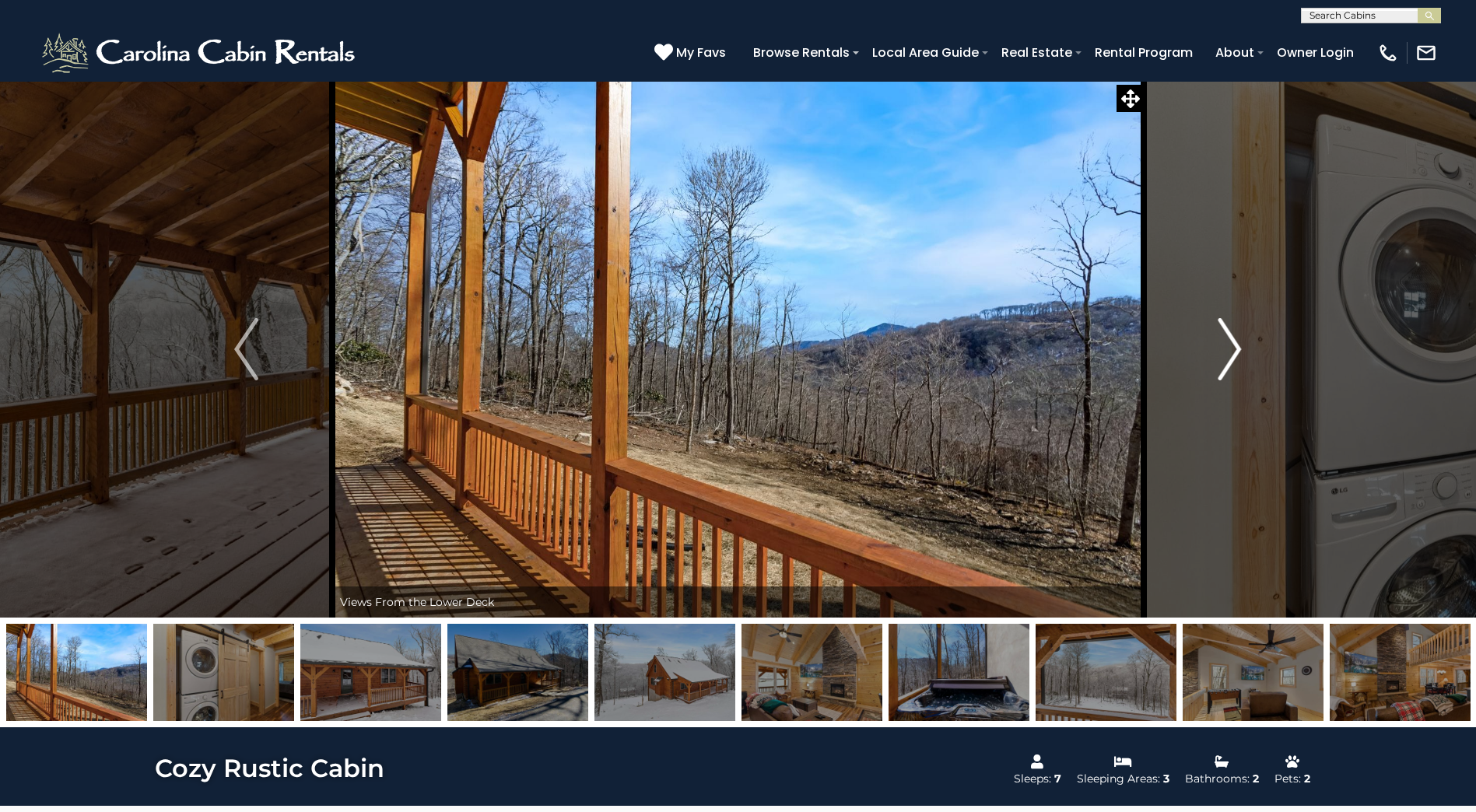
click at [1228, 345] on img "Next" at bounding box center [1229, 349] width 23 height 62
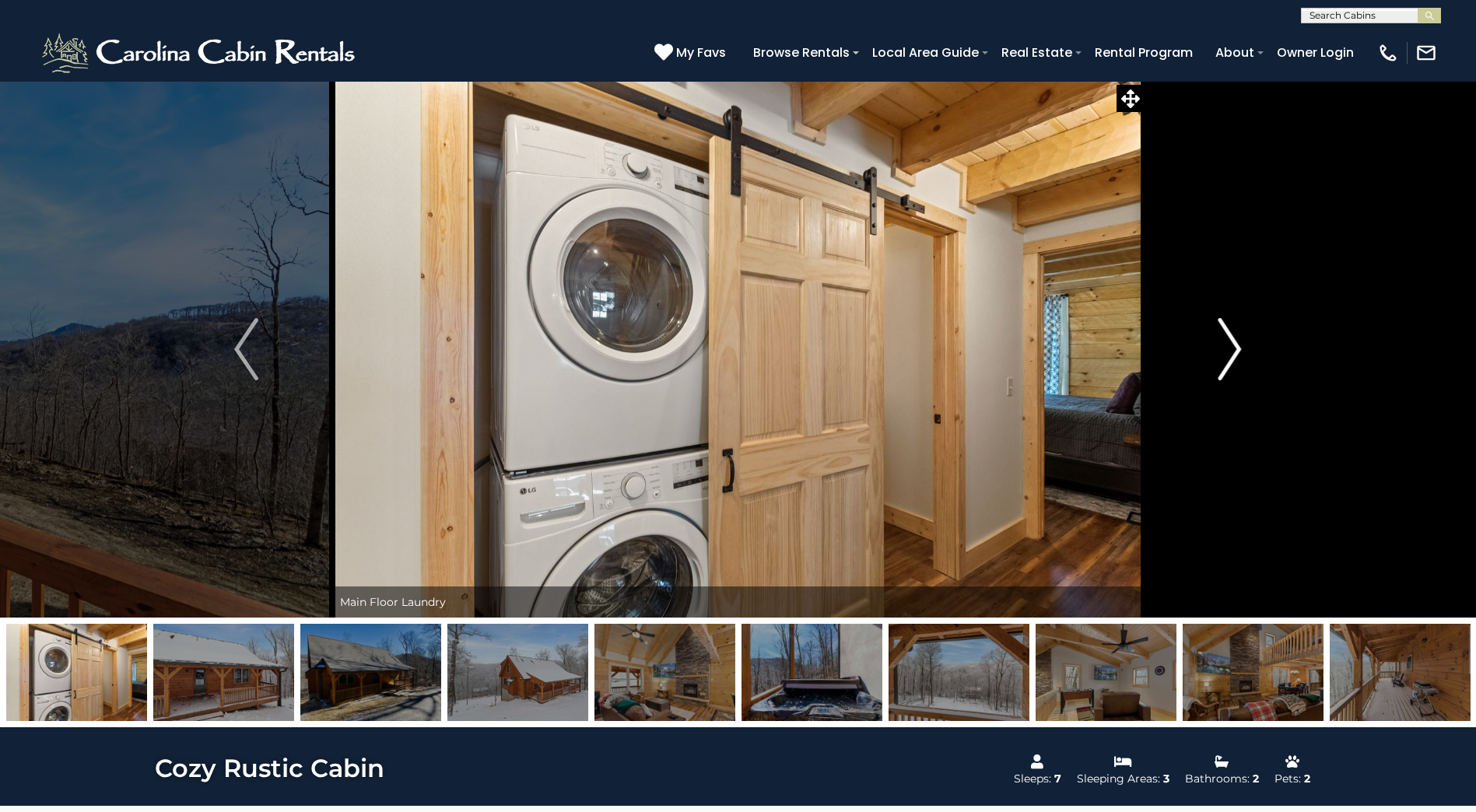
click at [1228, 345] on img "Next" at bounding box center [1229, 349] width 23 height 62
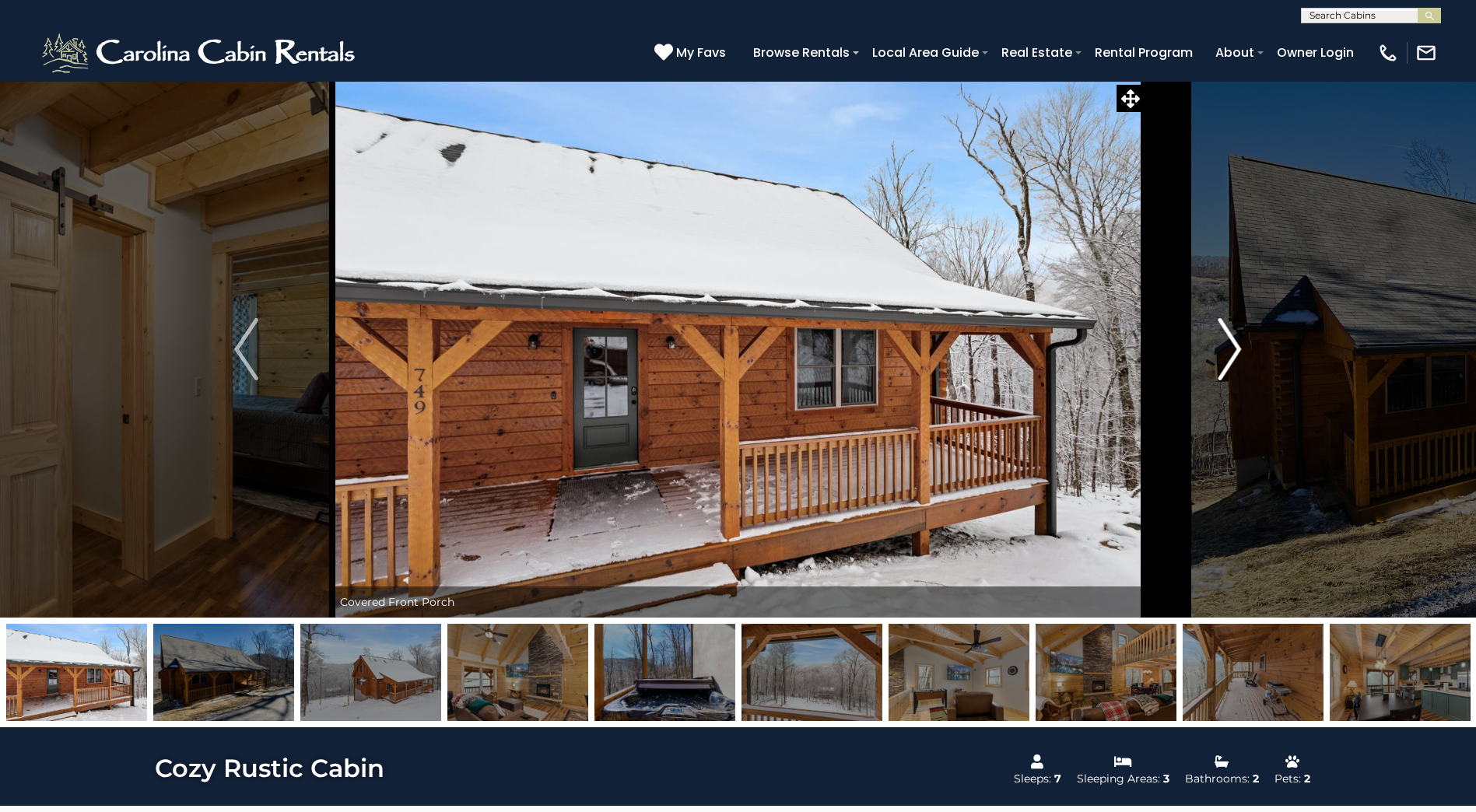
click at [1228, 345] on img "Next" at bounding box center [1229, 349] width 23 height 62
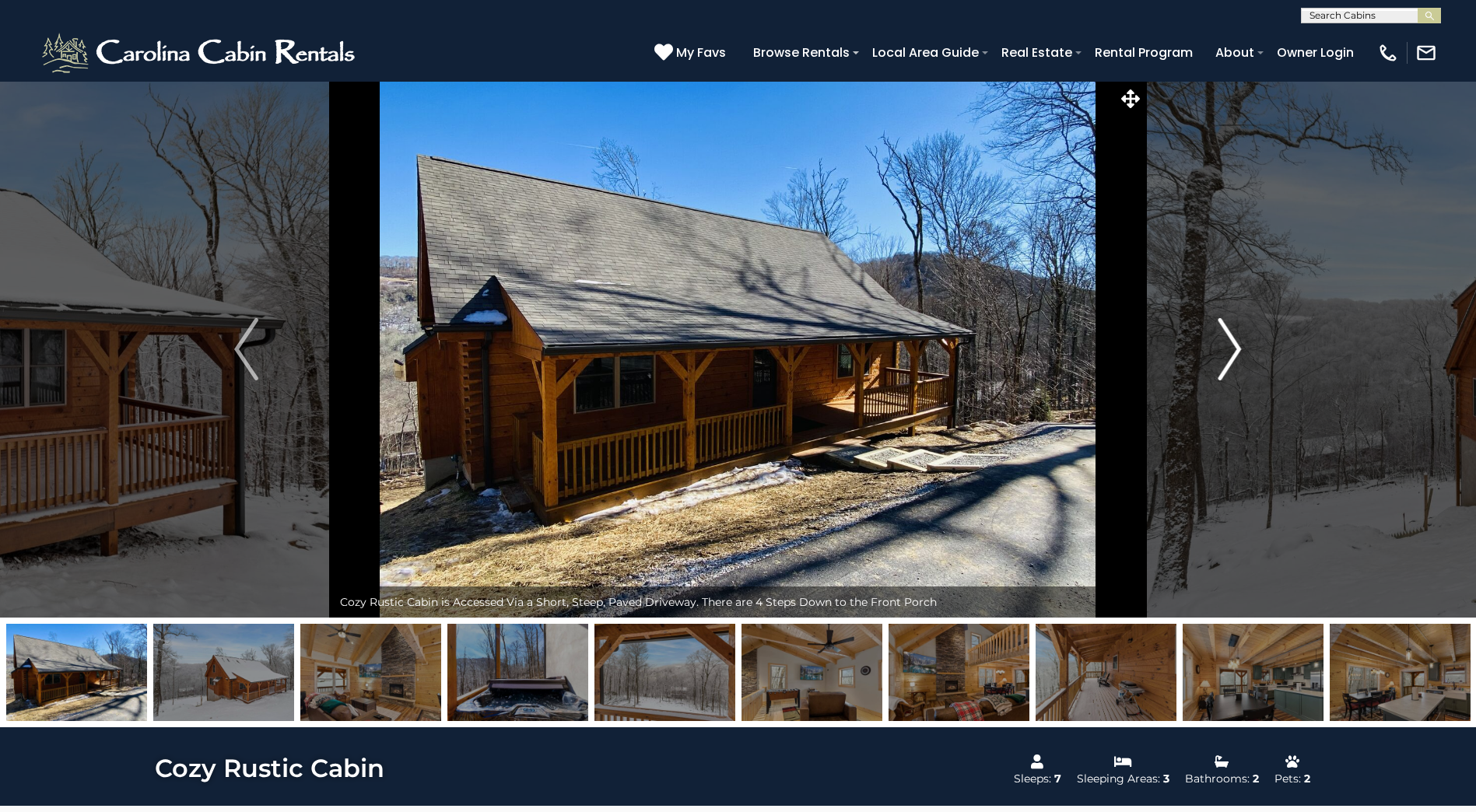
click at [1228, 345] on img "Next" at bounding box center [1229, 349] width 23 height 62
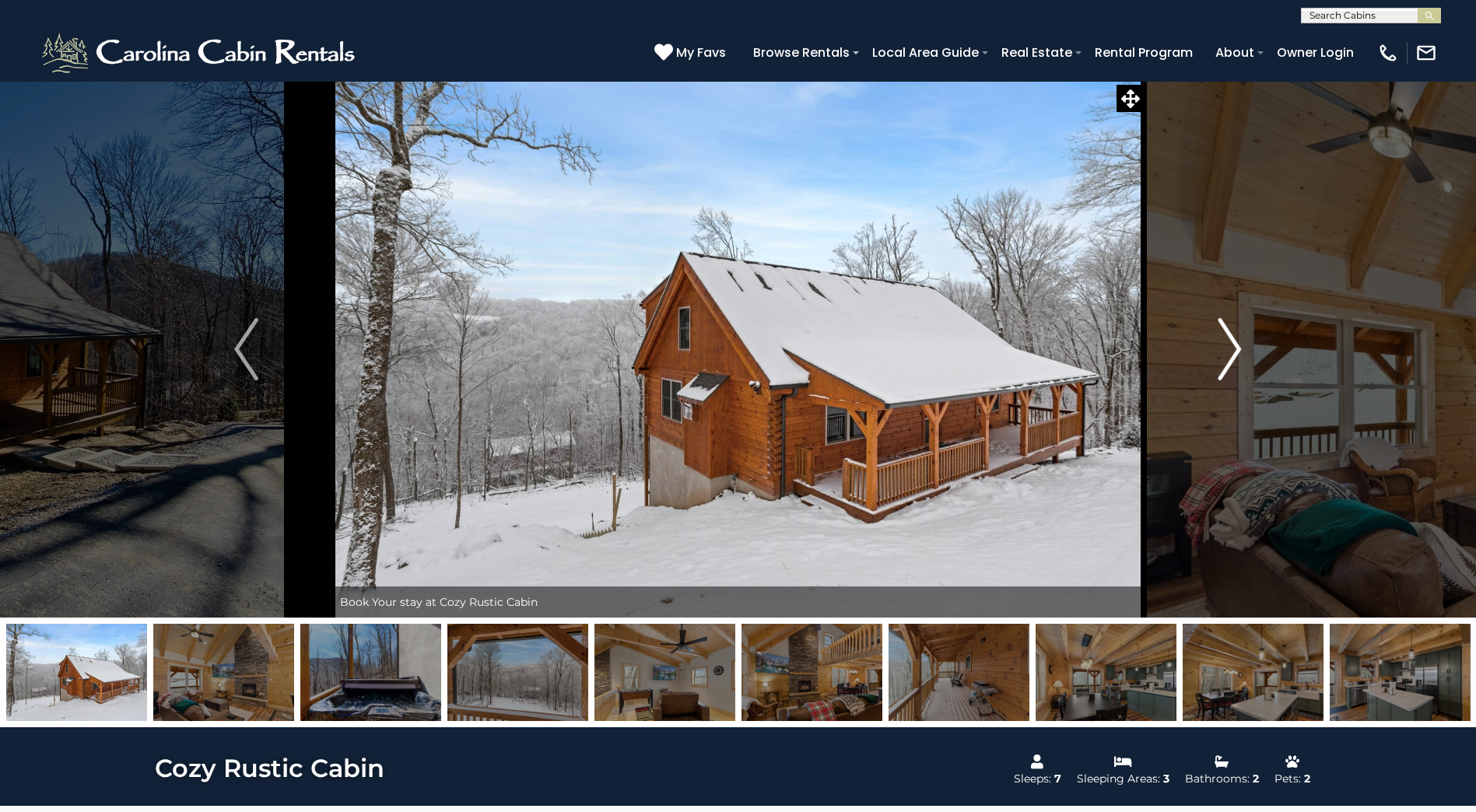
click at [1228, 347] on img "Next" at bounding box center [1229, 349] width 23 height 62
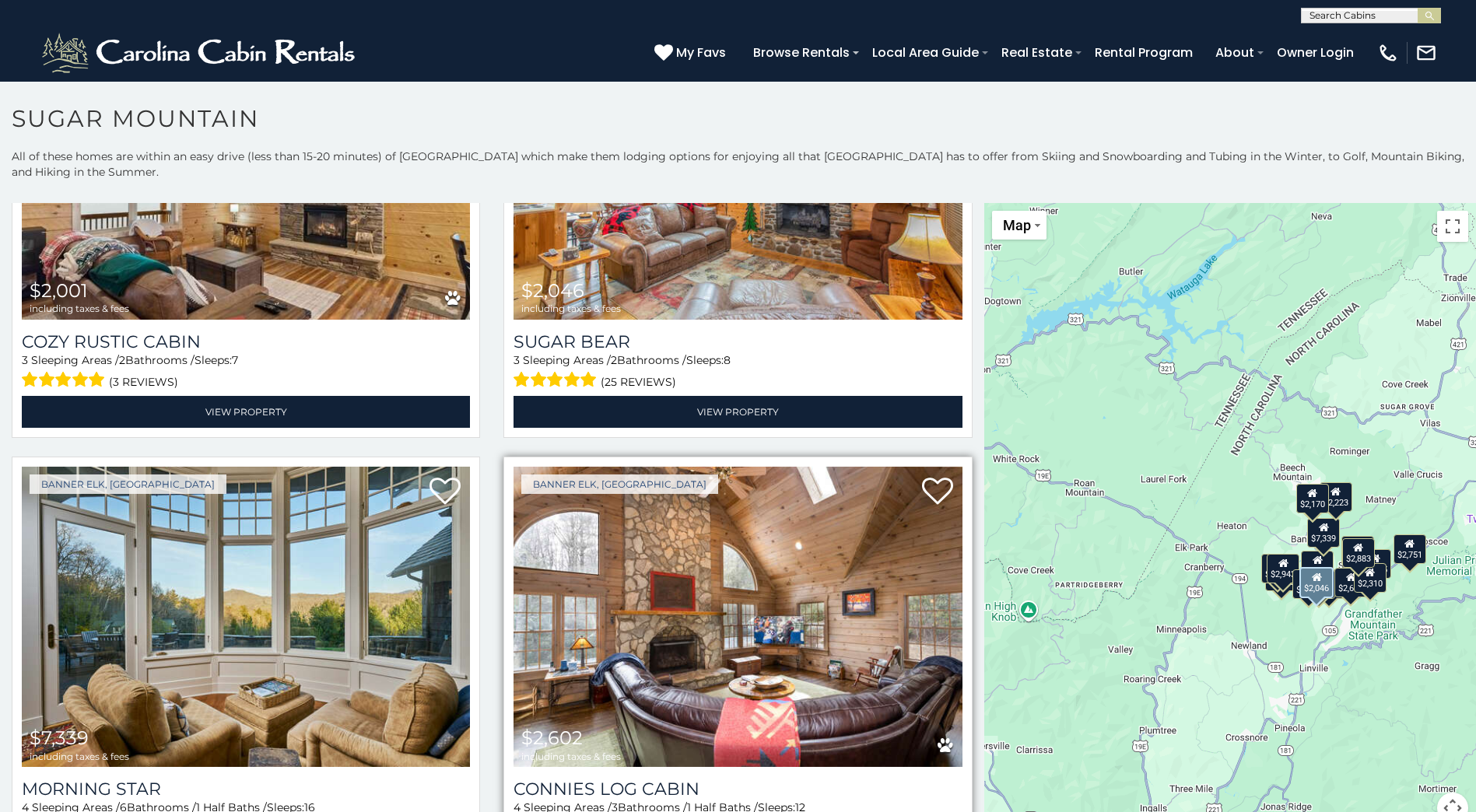
scroll to position [1323, 0]
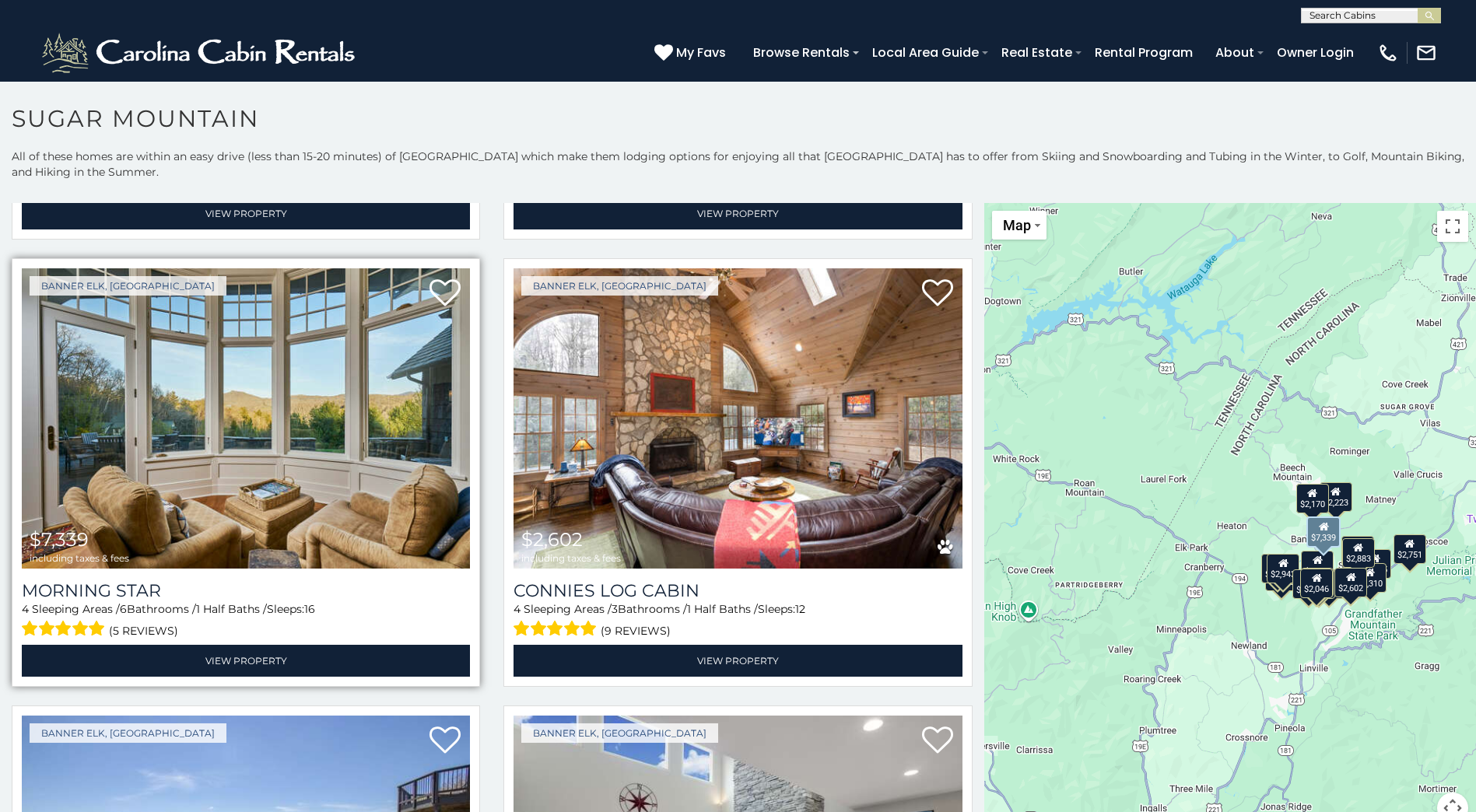
click at [332, 426] on img at bounding box center [246, 418] width 448 height 300
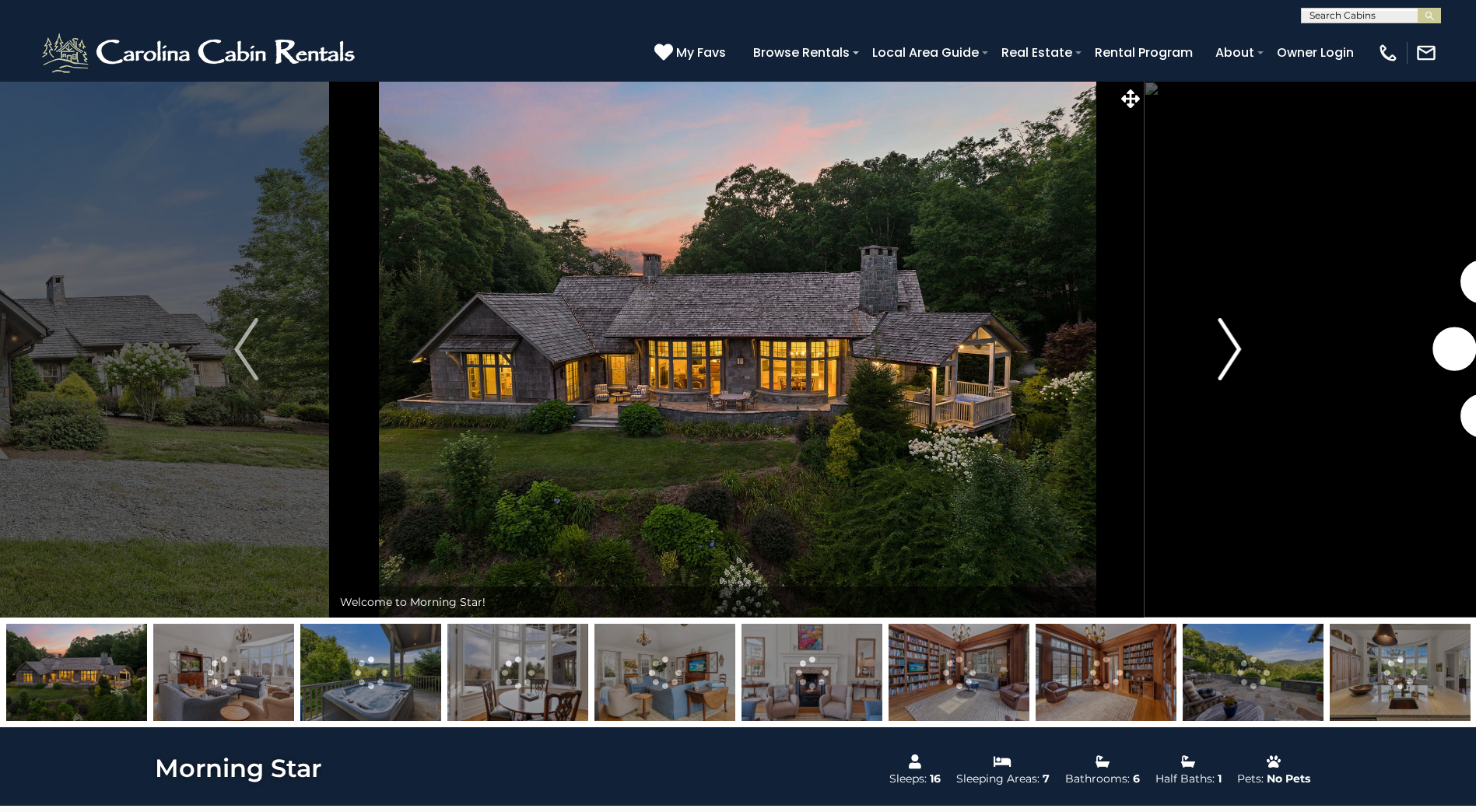
click at [1233, 346] on img "Next" at bounding box center [1229, 349] width 23 height 62
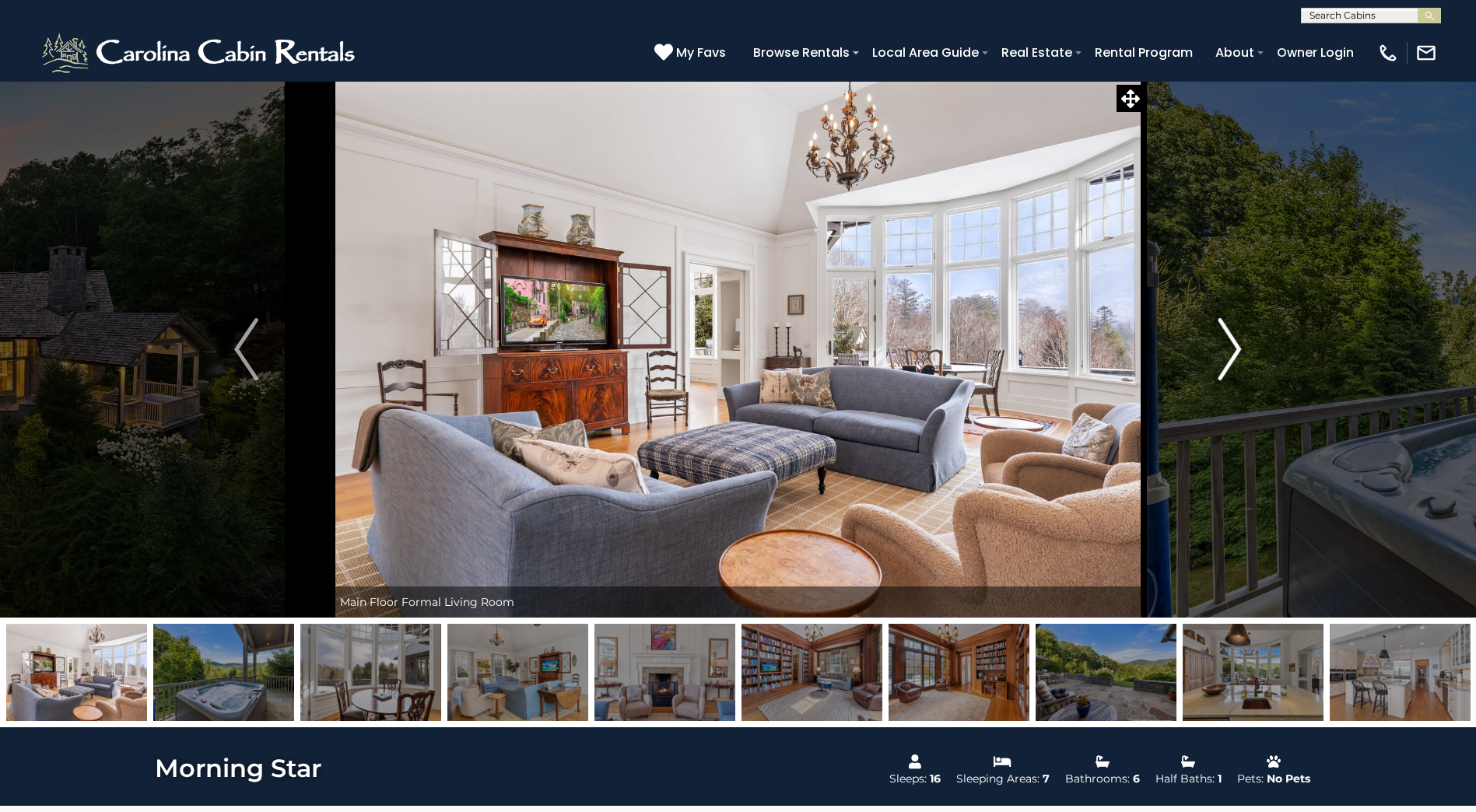
click at [1233, 346] on img "Next" at bounding box center [1229, 349] width 23 height 62
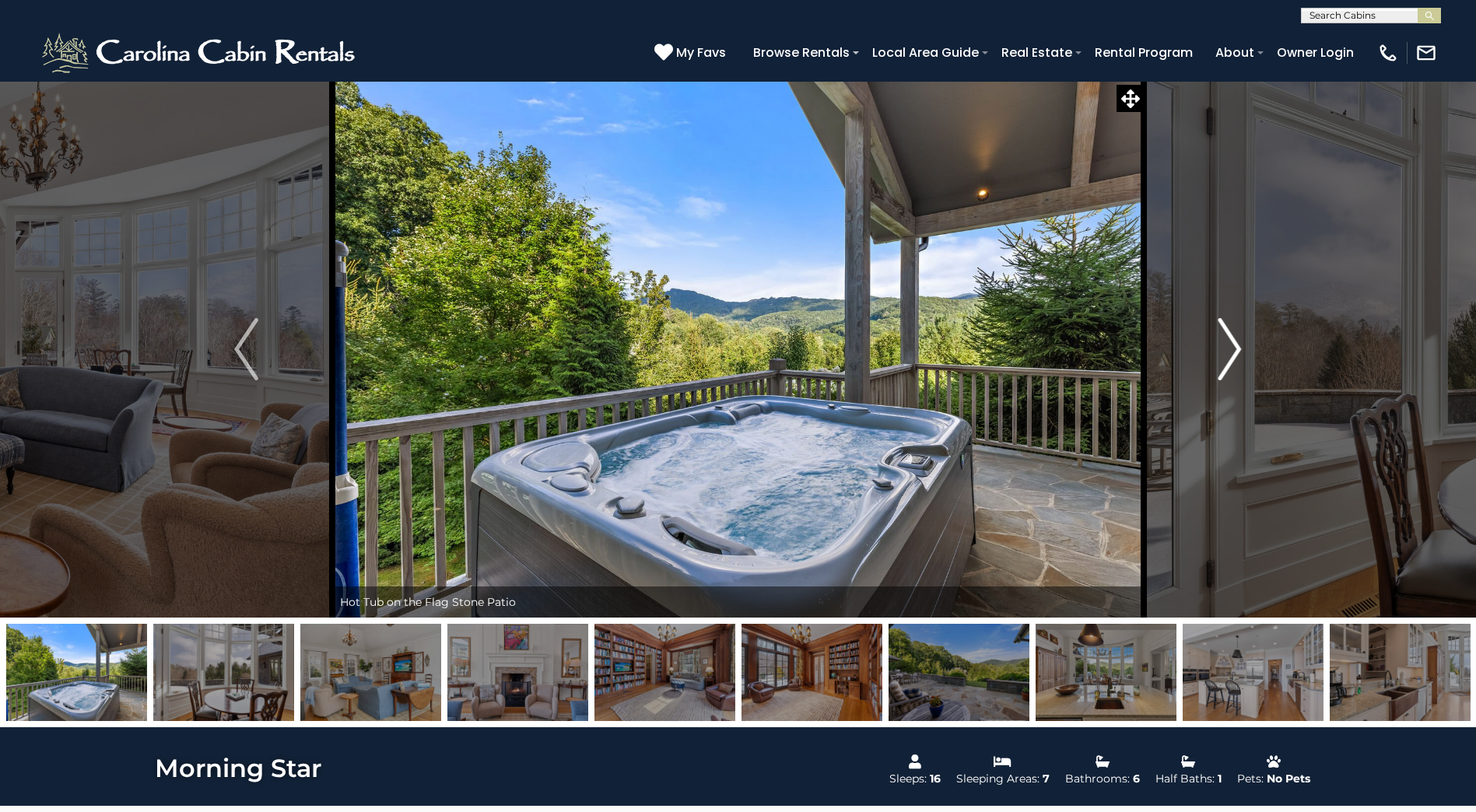
click at [1233, 347] on img "Next" at bounding box center [1229, 349] width 23 height 62
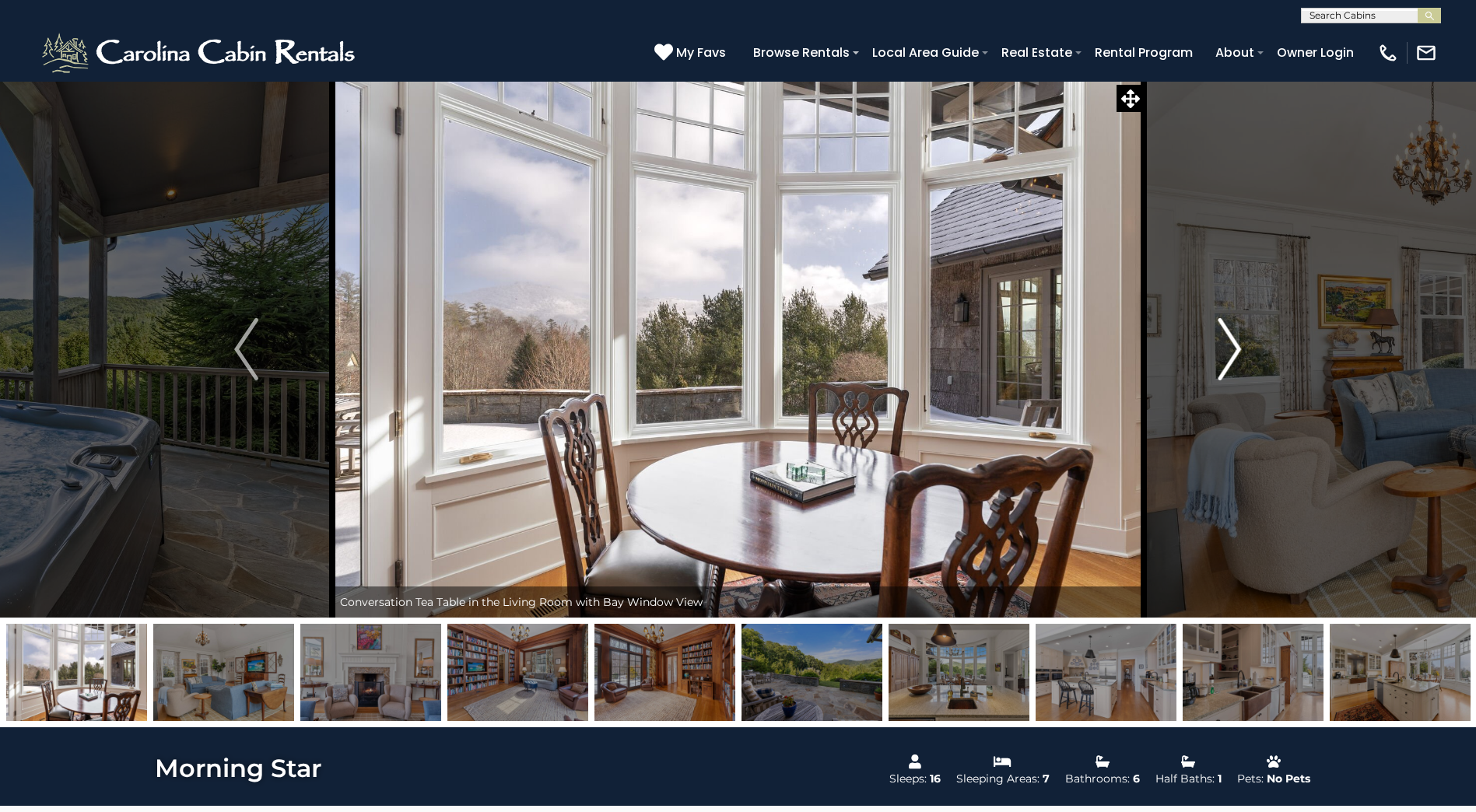
click at [1232, 349] on img "Next" at bounding box center [1229, 349] width 23 height 62
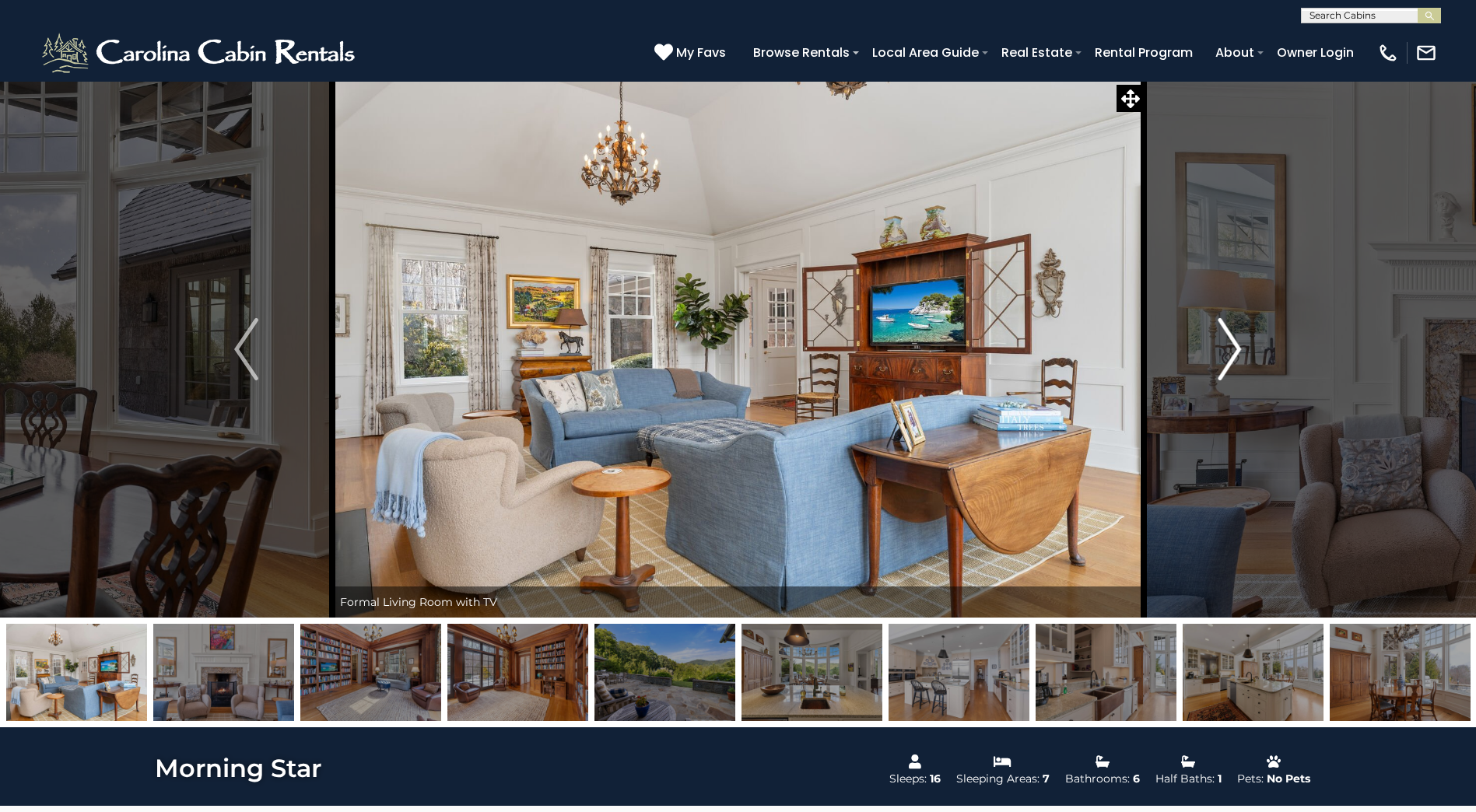
click at [1232, 349] on img "Next" at bounding box center [1229, 349] width 23 height 62
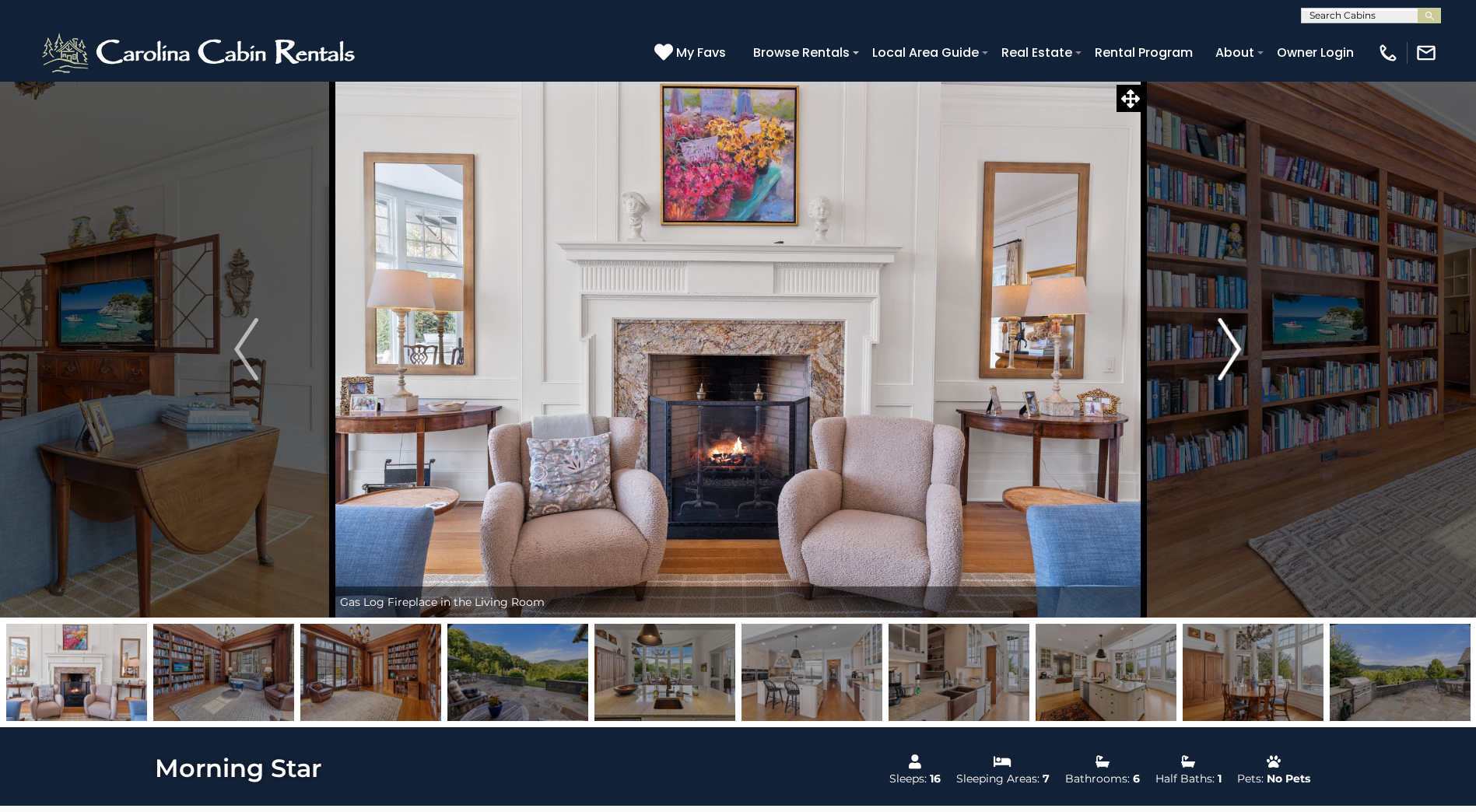
click at [1229, 350] on img "Next" at bounding box center [1229, 349] width 23 height 62
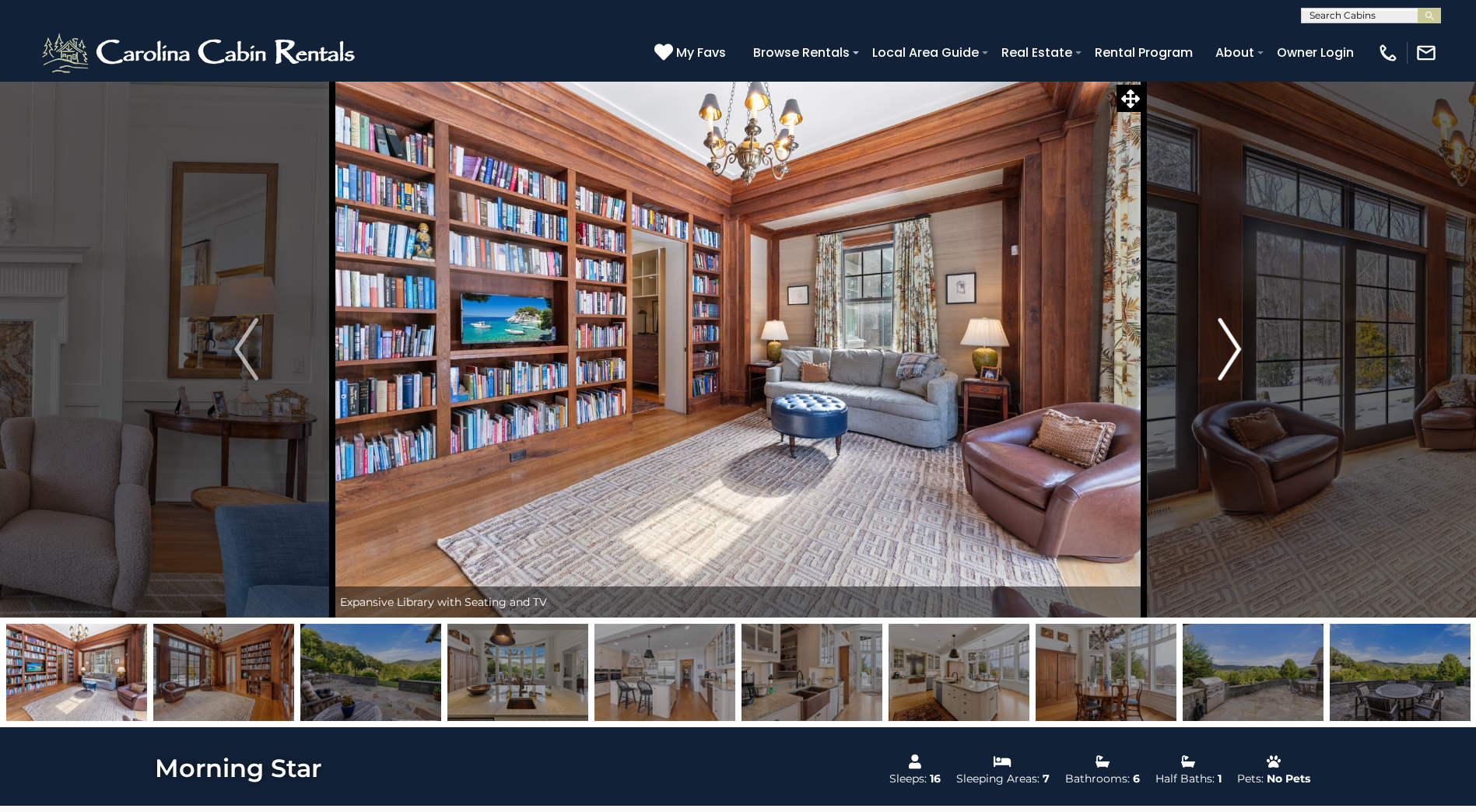
click at [1229, 350] on img "Next" at bounding box center [1229, 349] width 23 height 62
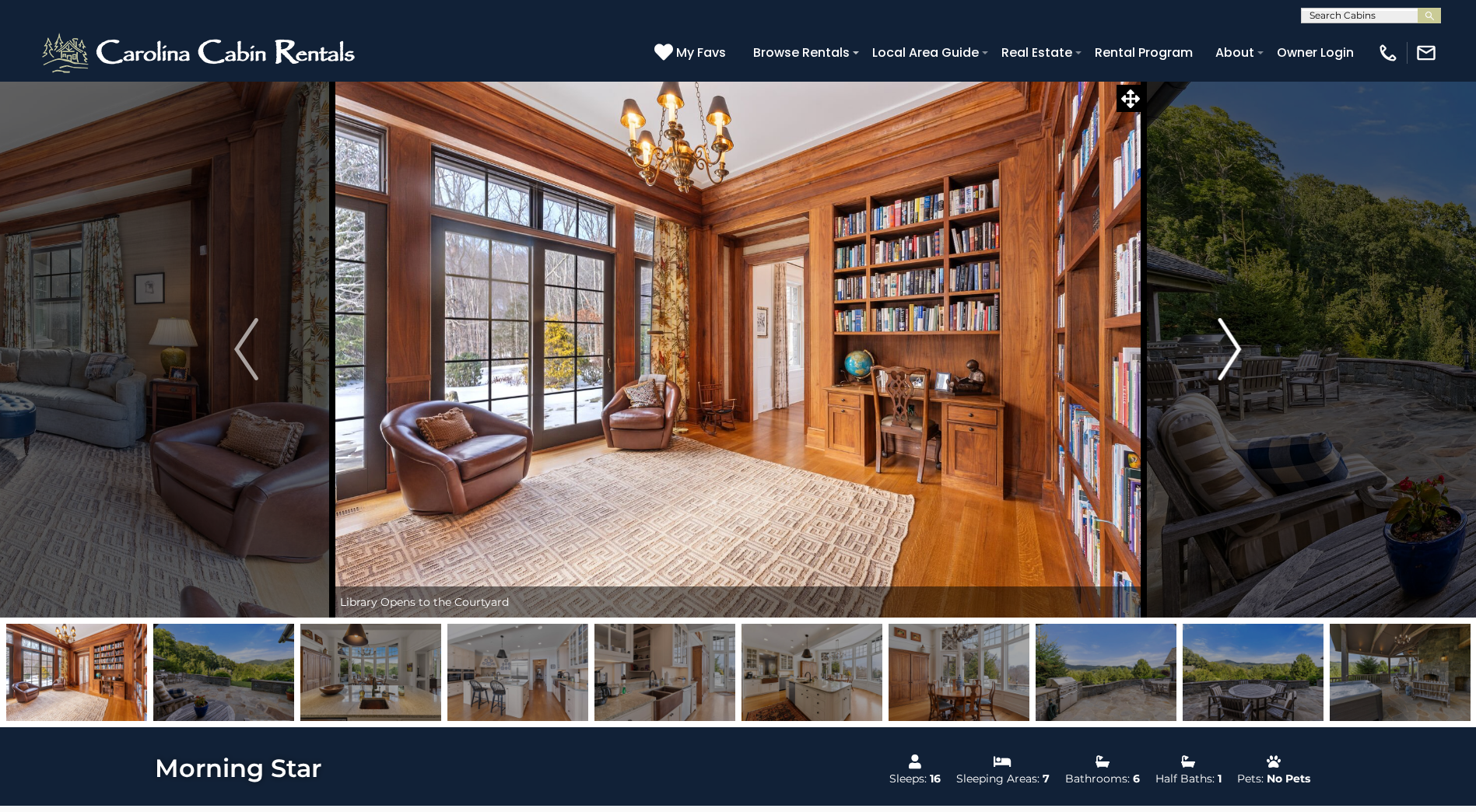
click at [1229, 350] on img "Next" at bounding box center [1229, 349] width 23 height 62
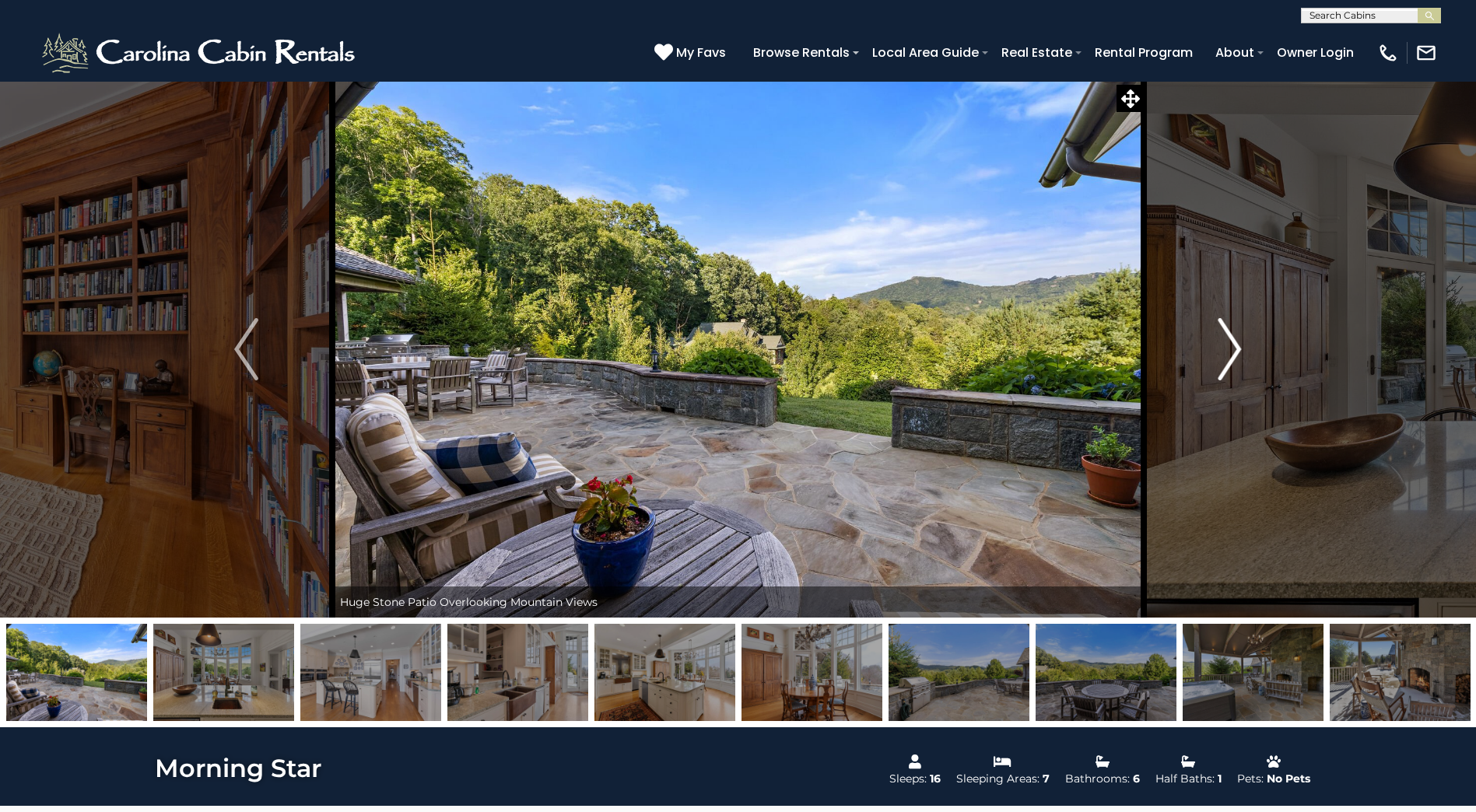
click at [1226, 351] on img "Next" at bounding box center [1229, 349] width 23 height 62
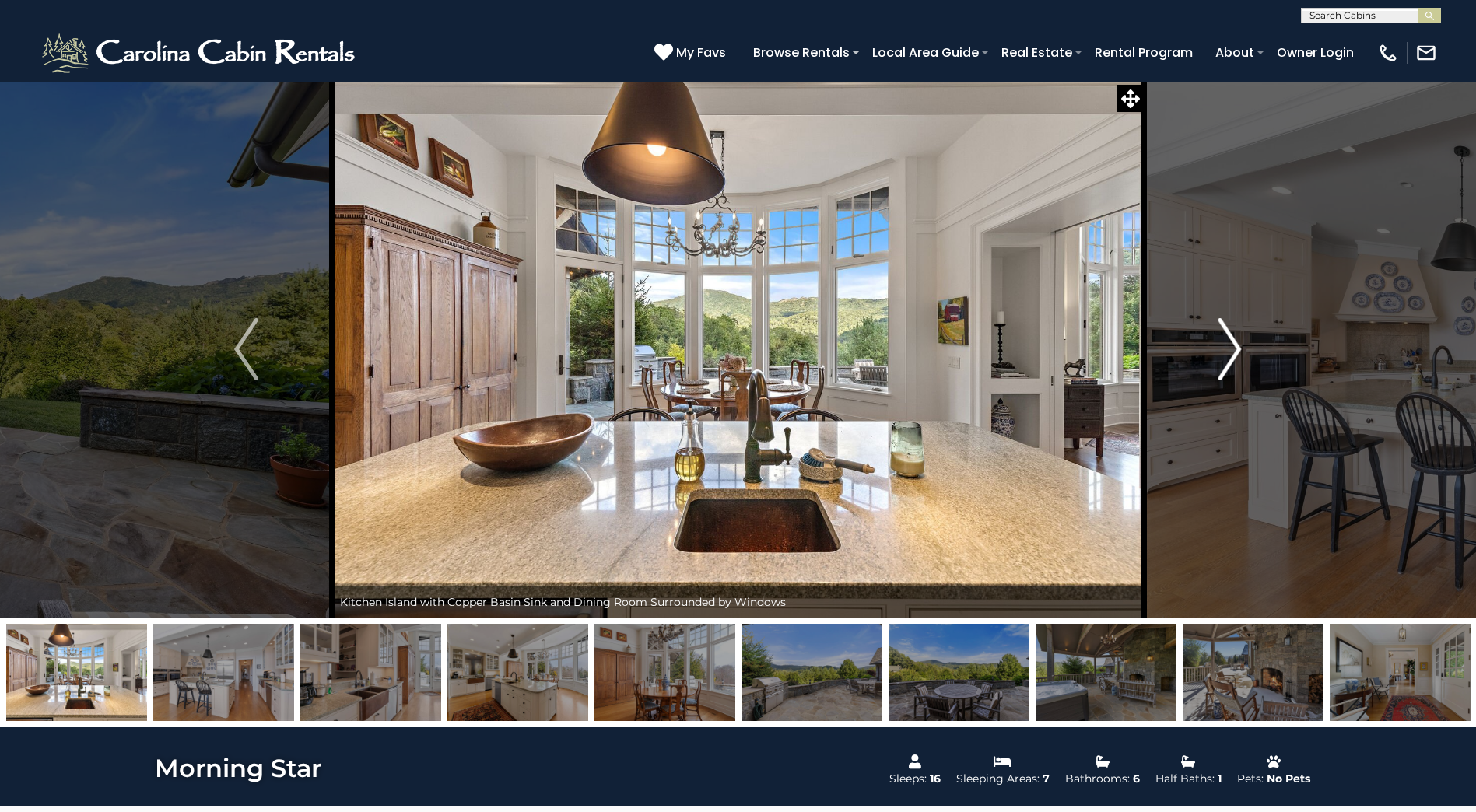
click at [1226, 351] on img "Next" at bounding box center [1229, 349] width 23 height 62
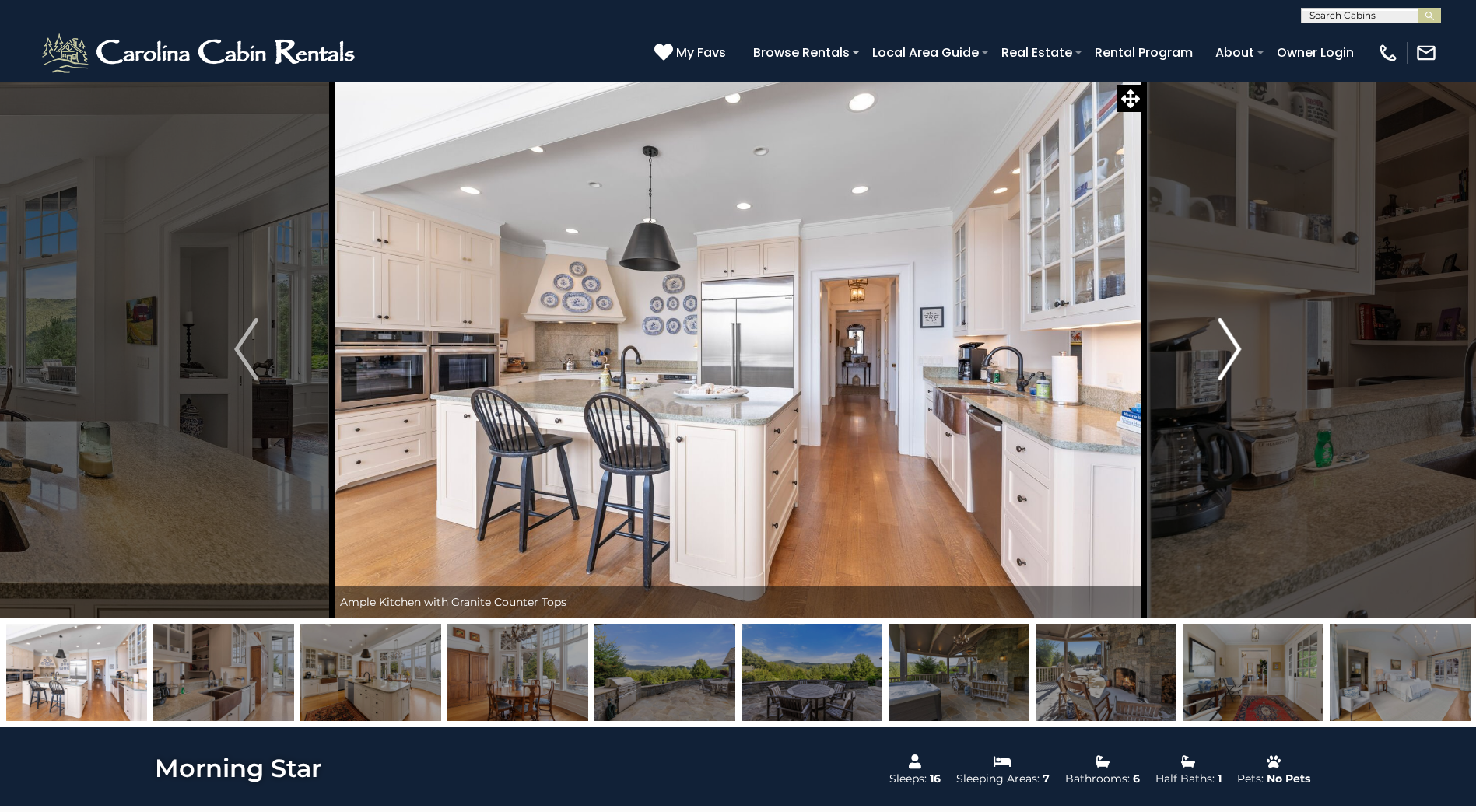
click at [1225, 352] on img "Next" at bounding box center [1229, 349] width 23 height 62
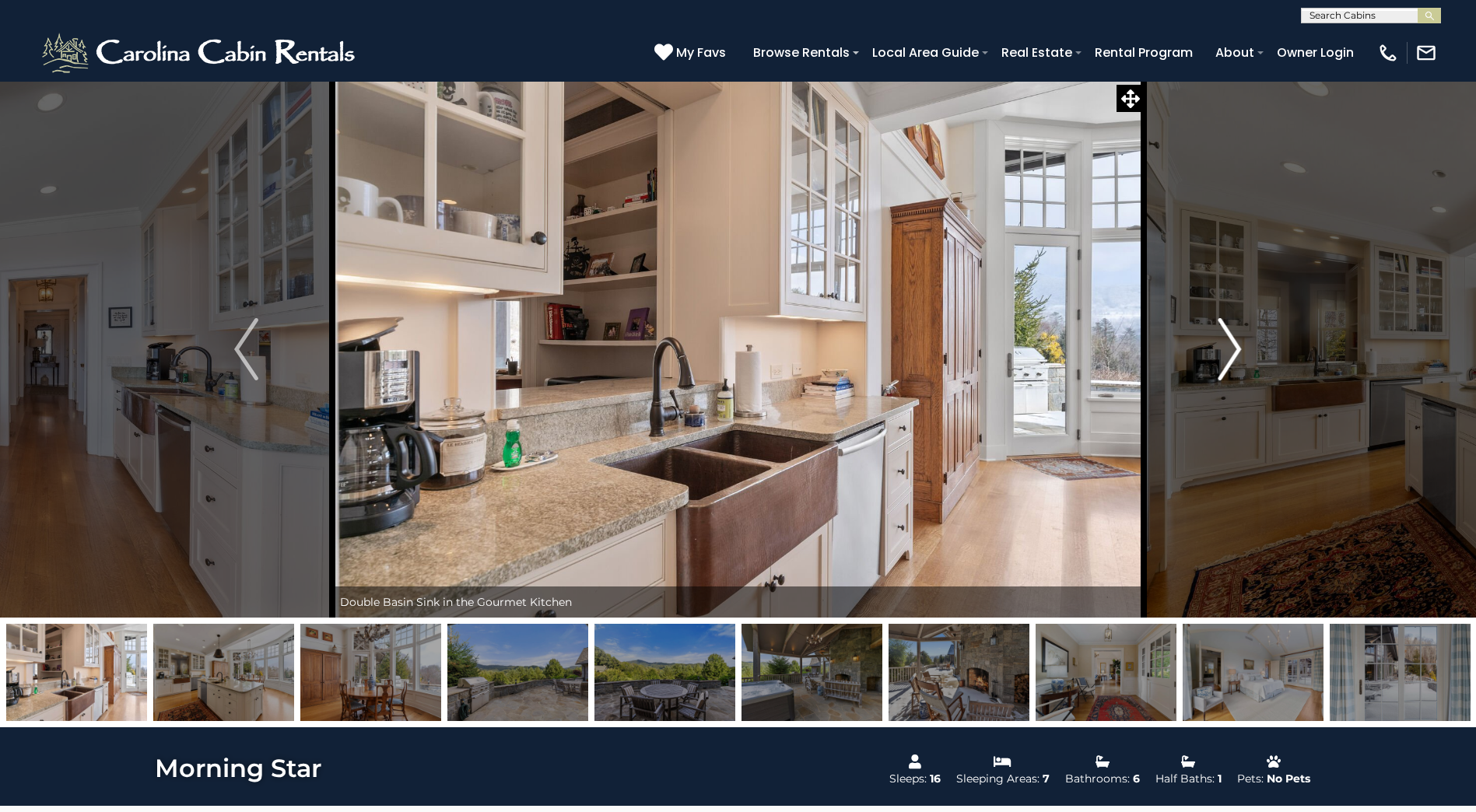
click at [1225, 353] on img "Next" at bounding box center [1229, 349] width 23 height 62
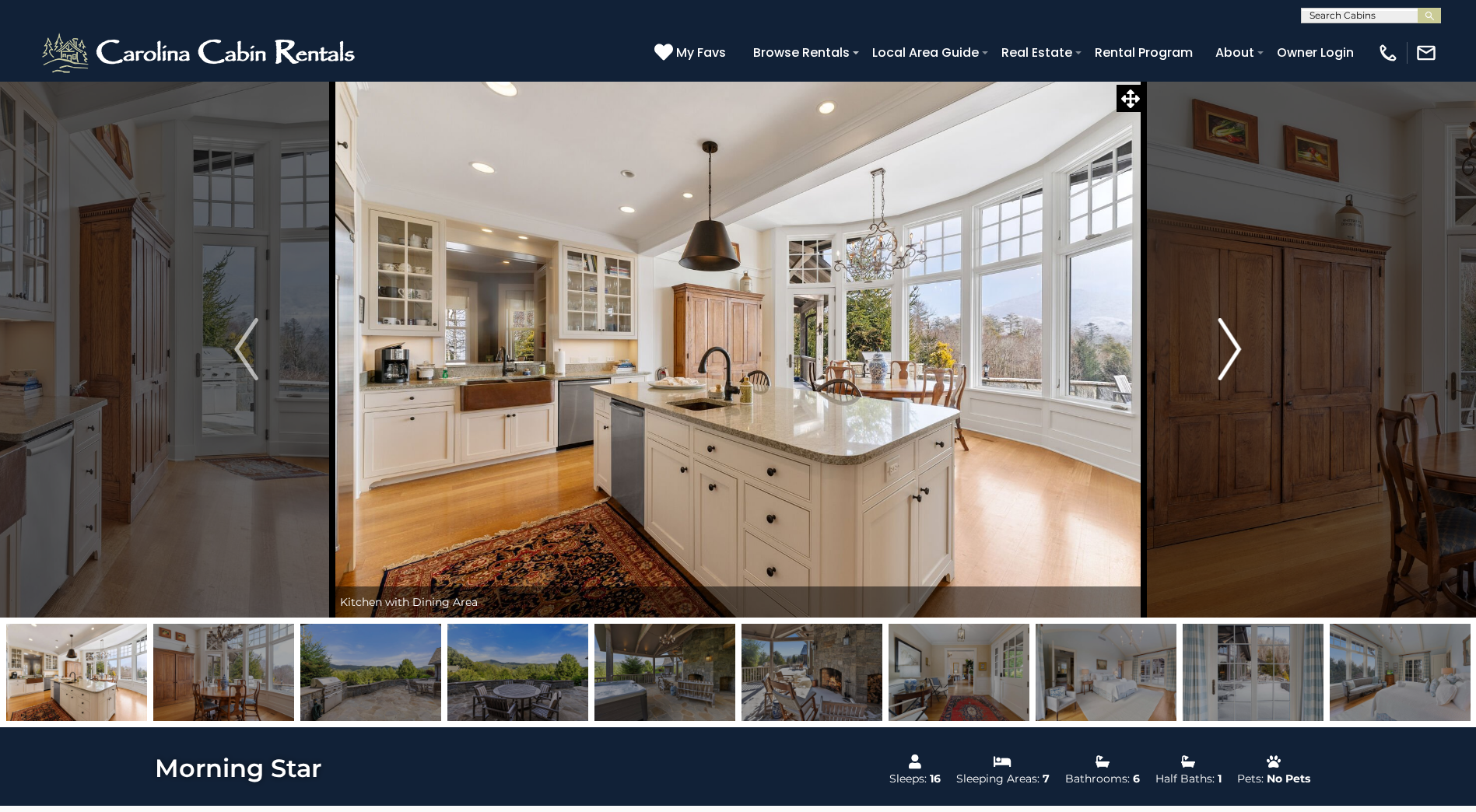
click at [1225, 353] on img "Next" at bounding box center [1229, 349] width 23 height 62
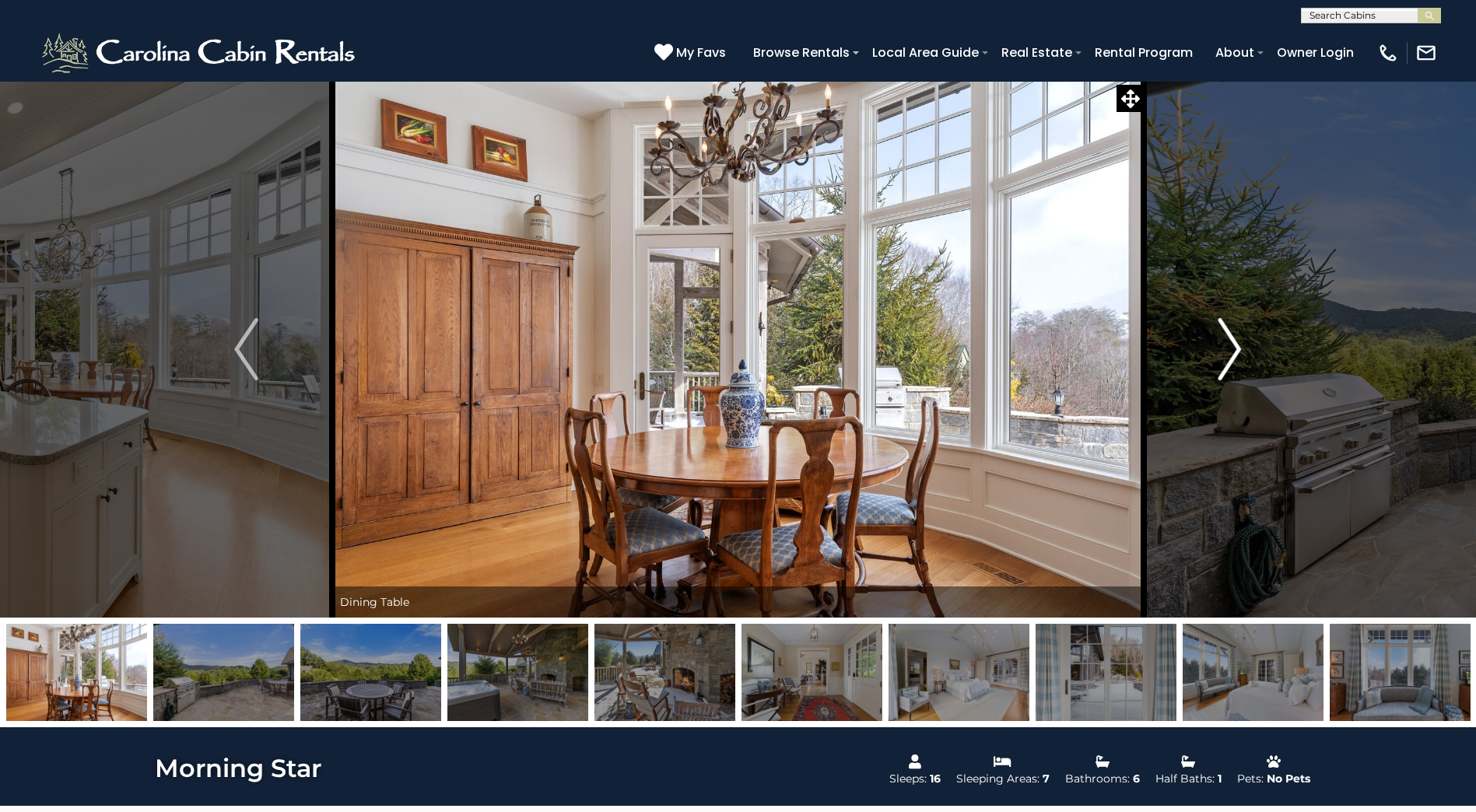
click at [1225, 353] on img "Next" at bounding box center [1229, 349] width 23 height 62
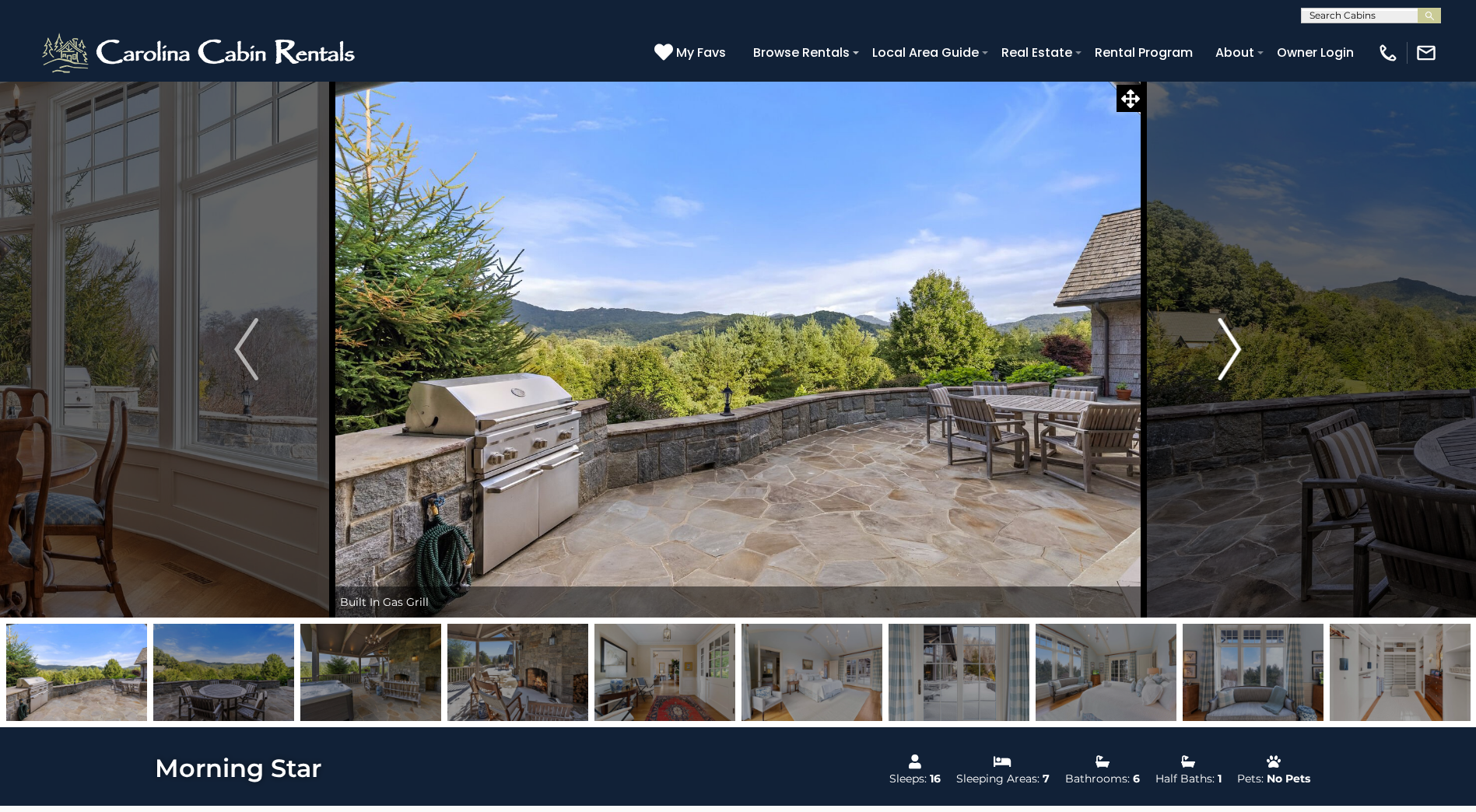
click at [1225, 353] on img "Next" at bounding box center [1229, 349] width 23 height 62
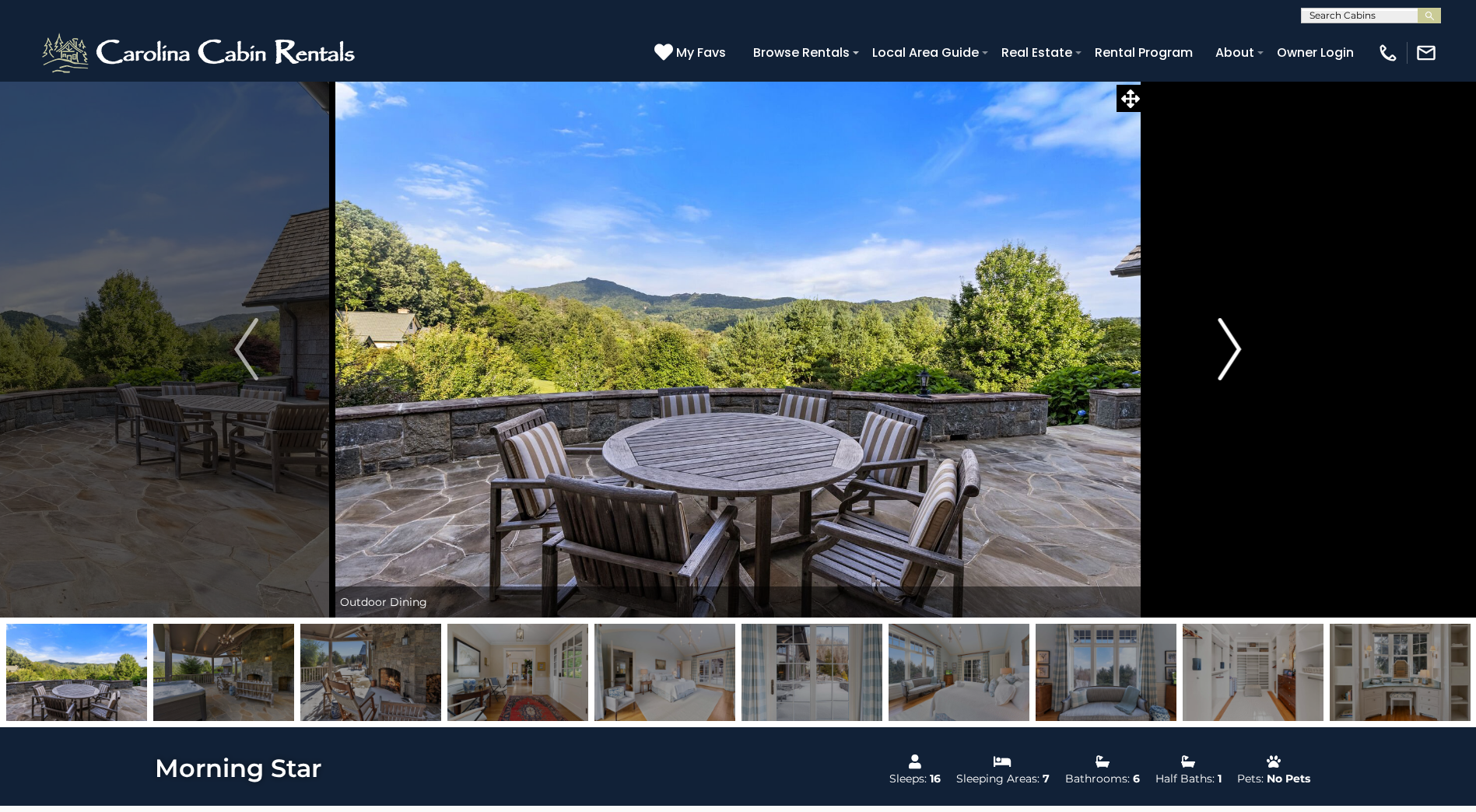
click at [1225, 353] on img "Next" at bounding box center [1229, 349] width 23 height 62
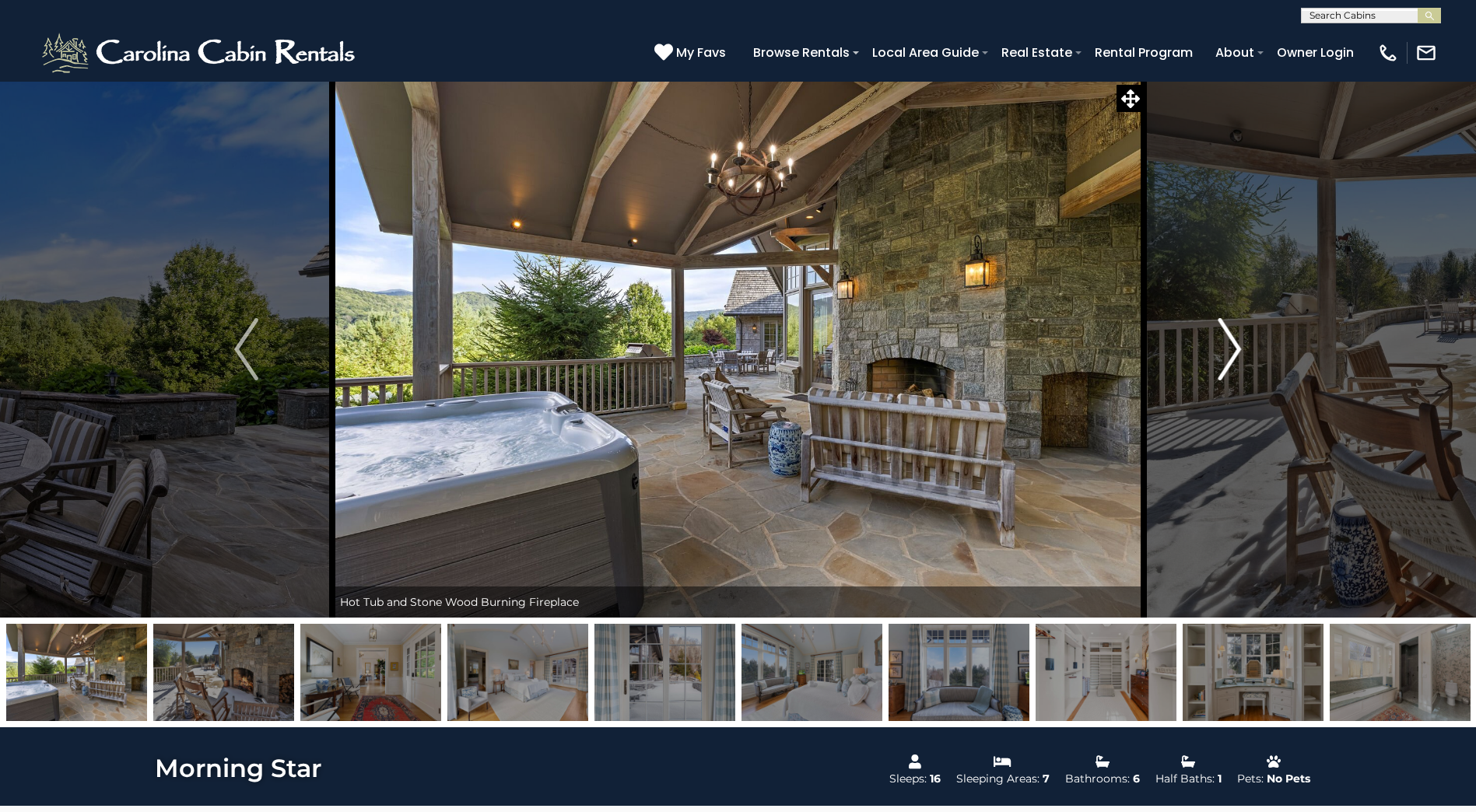
click at [1225, 353] on img "Next" at bounding box center [1229, 349] width 23 height 62
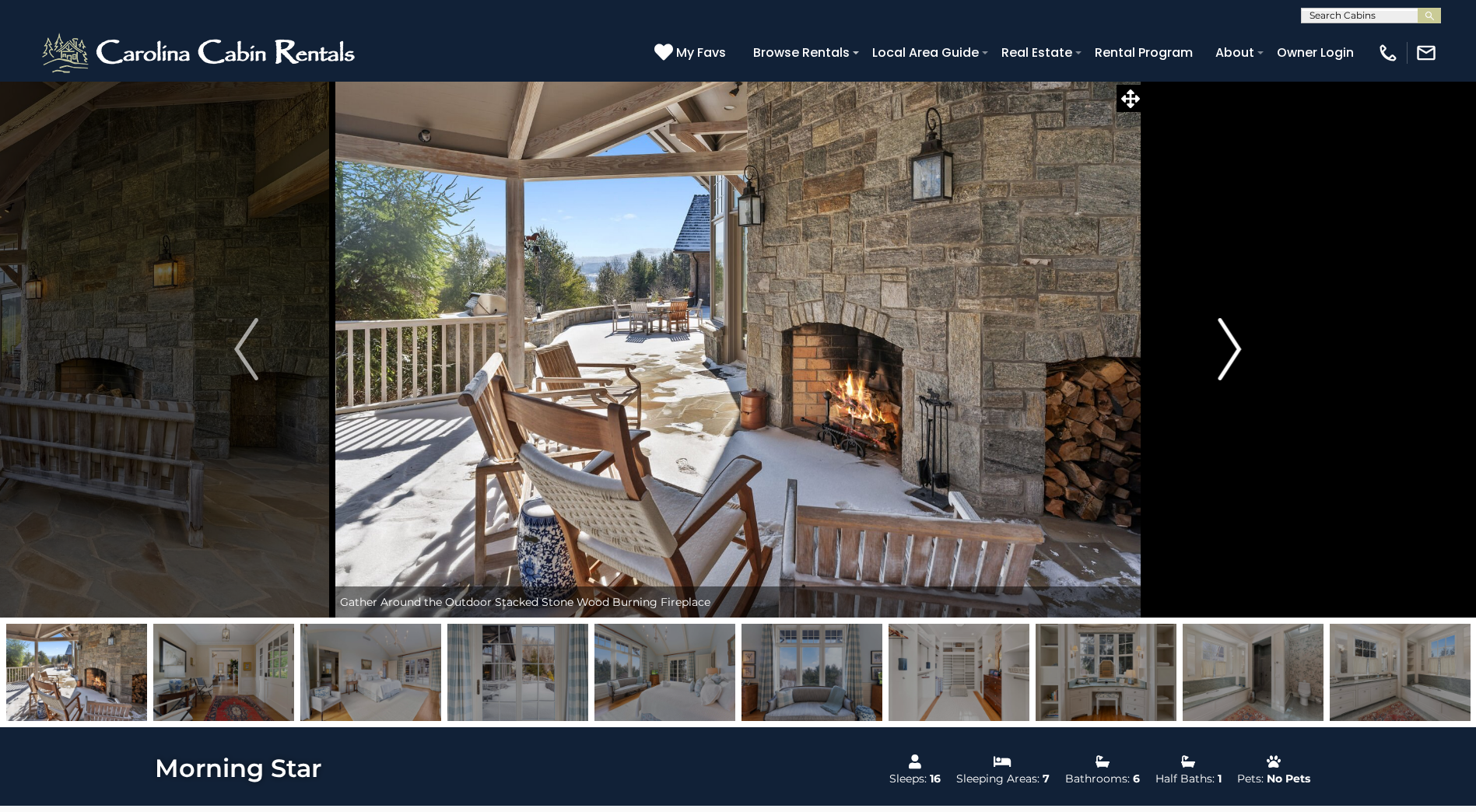
click at [1225, 354] on img "Next" at bounding box center [1229, 349] width 23 height 62
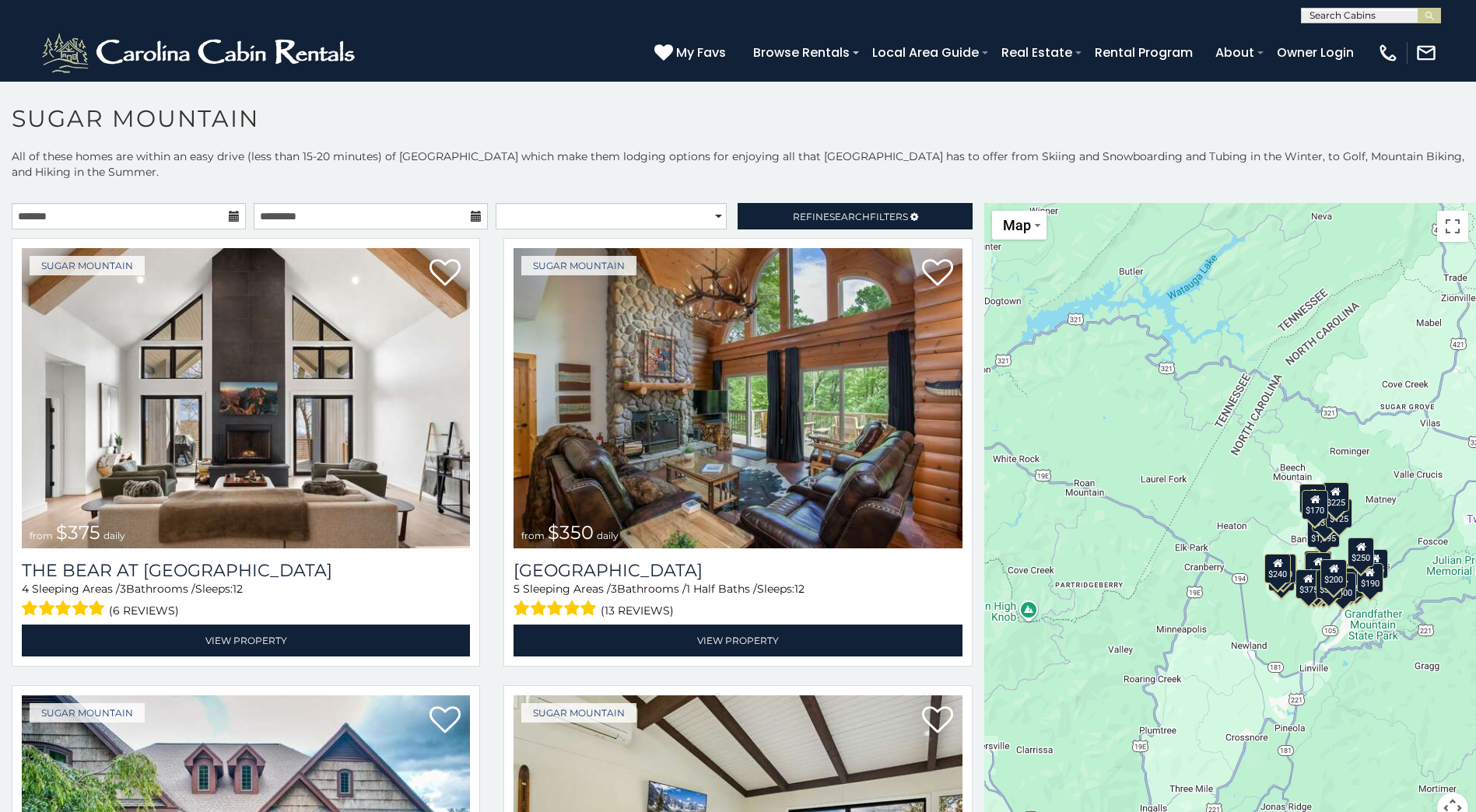
click at [229, 216] on icon at bounding box center [234, 217] width 11 height 11
click at [230, 212] on icon at bounding box center [234, 217] width 11 height 11
drag, startPoint x: 230, startPoint y: 211, endPoint x: 205, endPoint y: 217, distance: 25.7
click at [230, 212] on icon at bounding box center [234, 217] width 11 height 11
click at [193, 215] on input "text" at bounding box center [128, 216] width 234 height 27
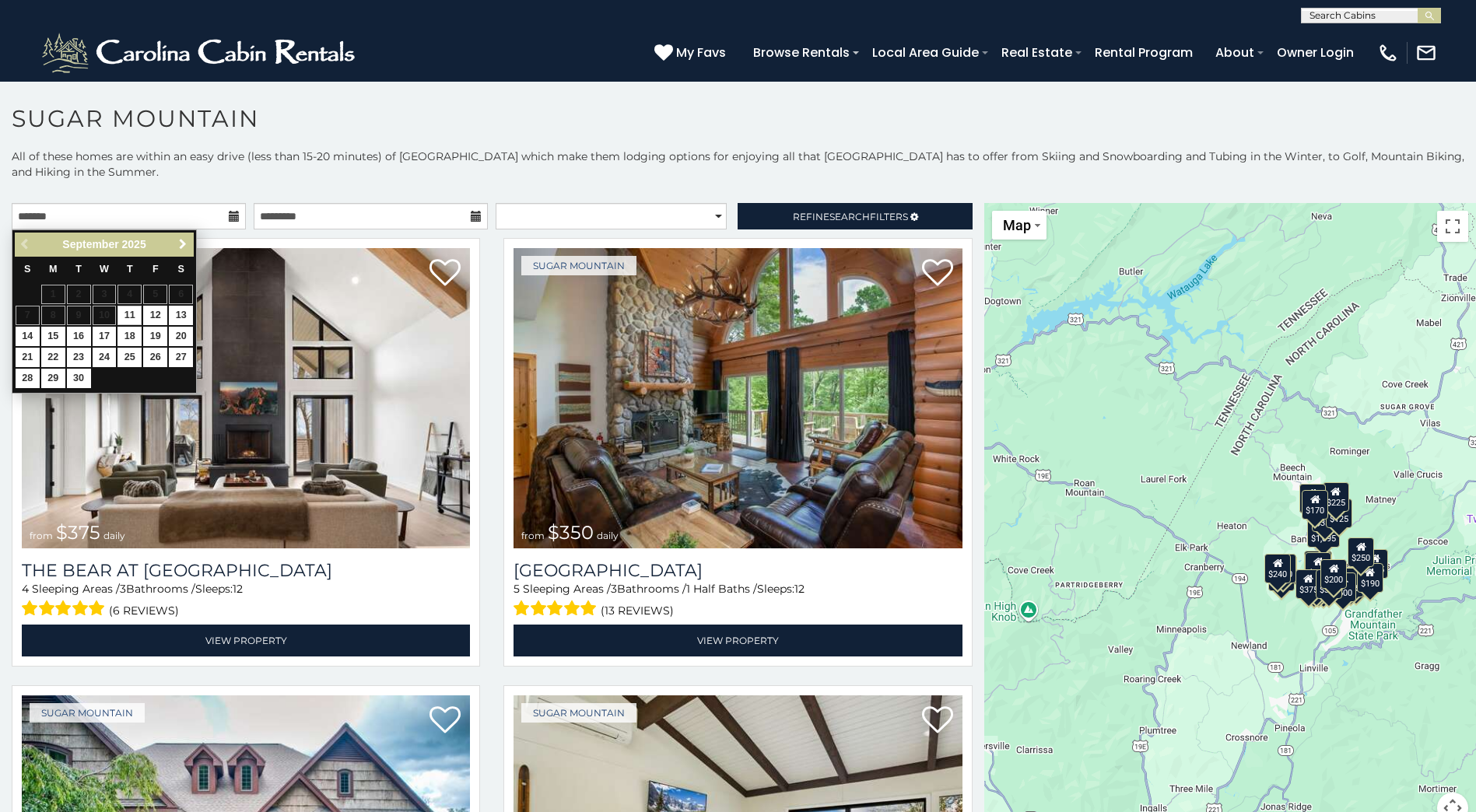
click at [185, 240] on span "Next" at bounding box center [182, 243] width 12 height 12
click at [185, 241] on span "Next" at bounding box center [182, 243] width 12 height 12
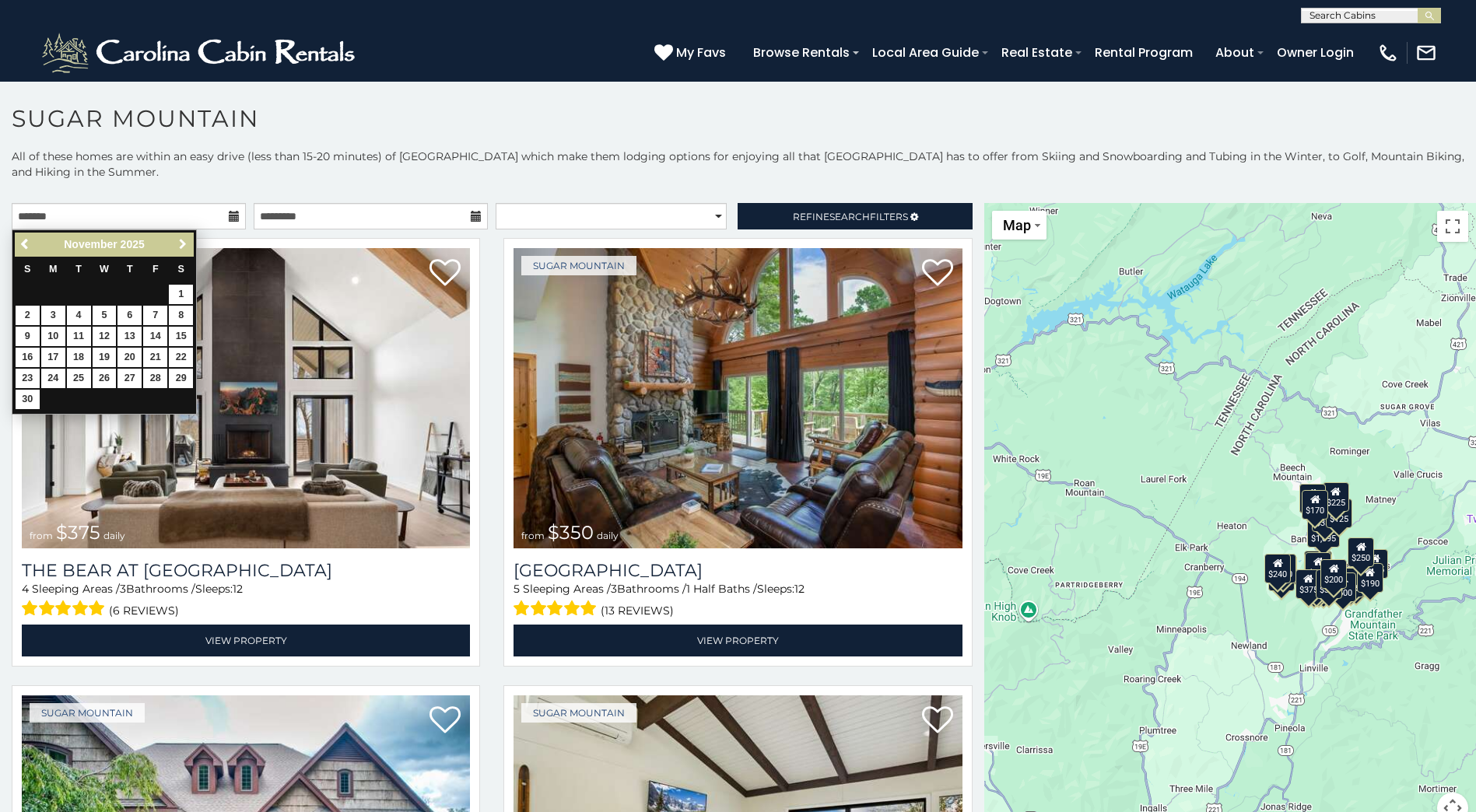
click at [185, 240] on span "Next" at bounding box center [182, 243] width 12 height 12
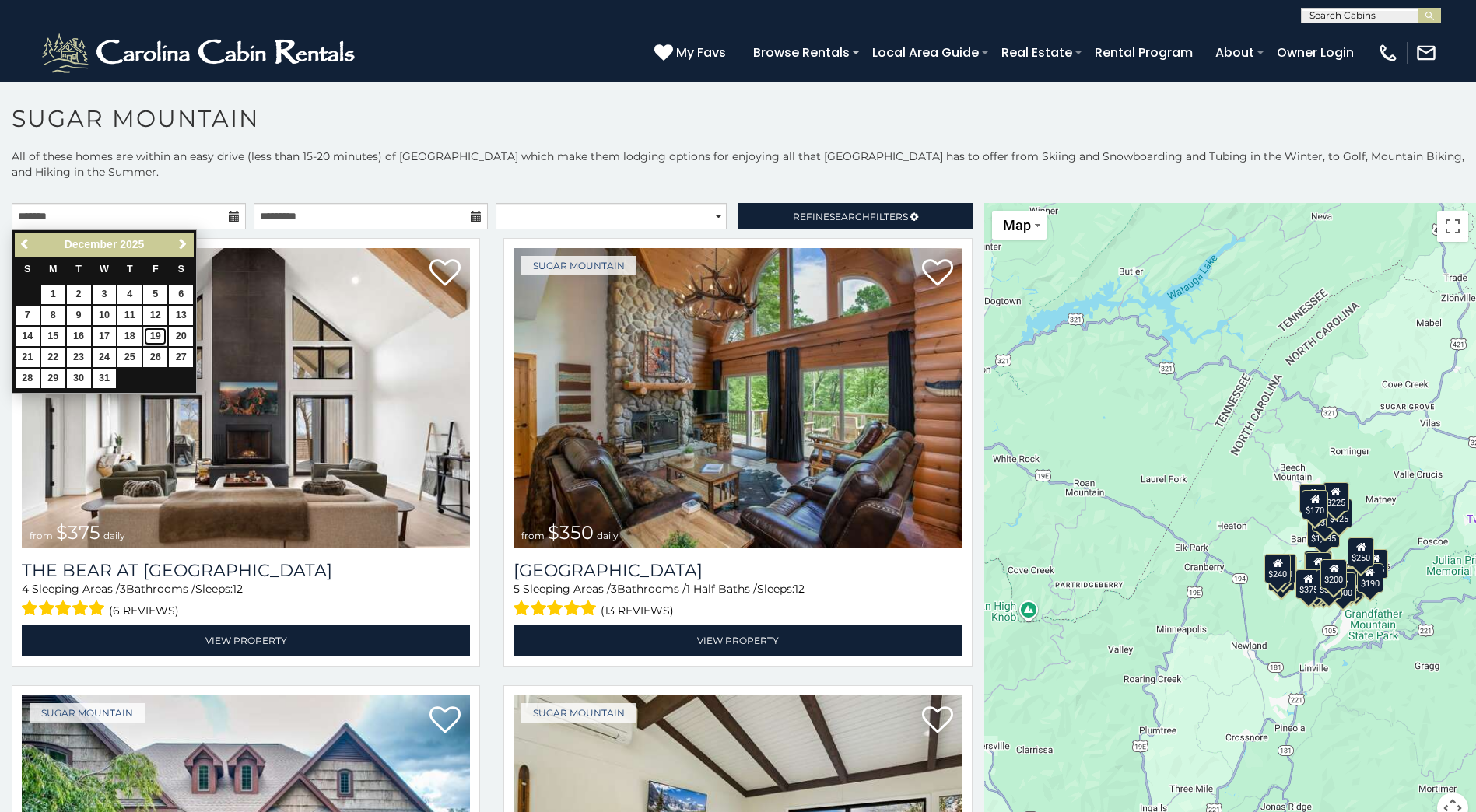
click at [156, 331] on link "19" at bounding box center [155, 337] width 24 height 19
type input "**********"
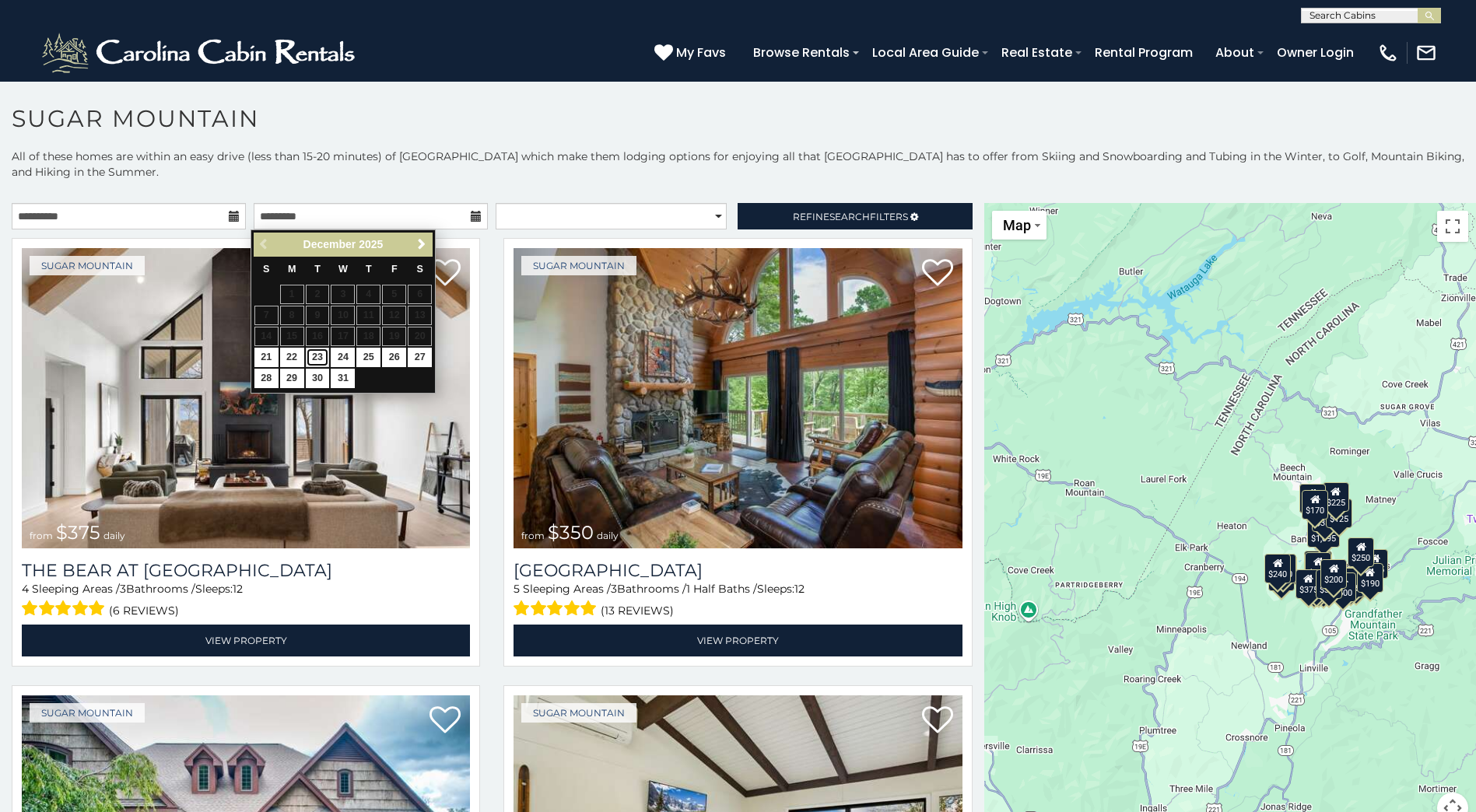
click at [313, 355] on link "23" at bounding box center [317, 358] width 24 height 19
type input "**********"
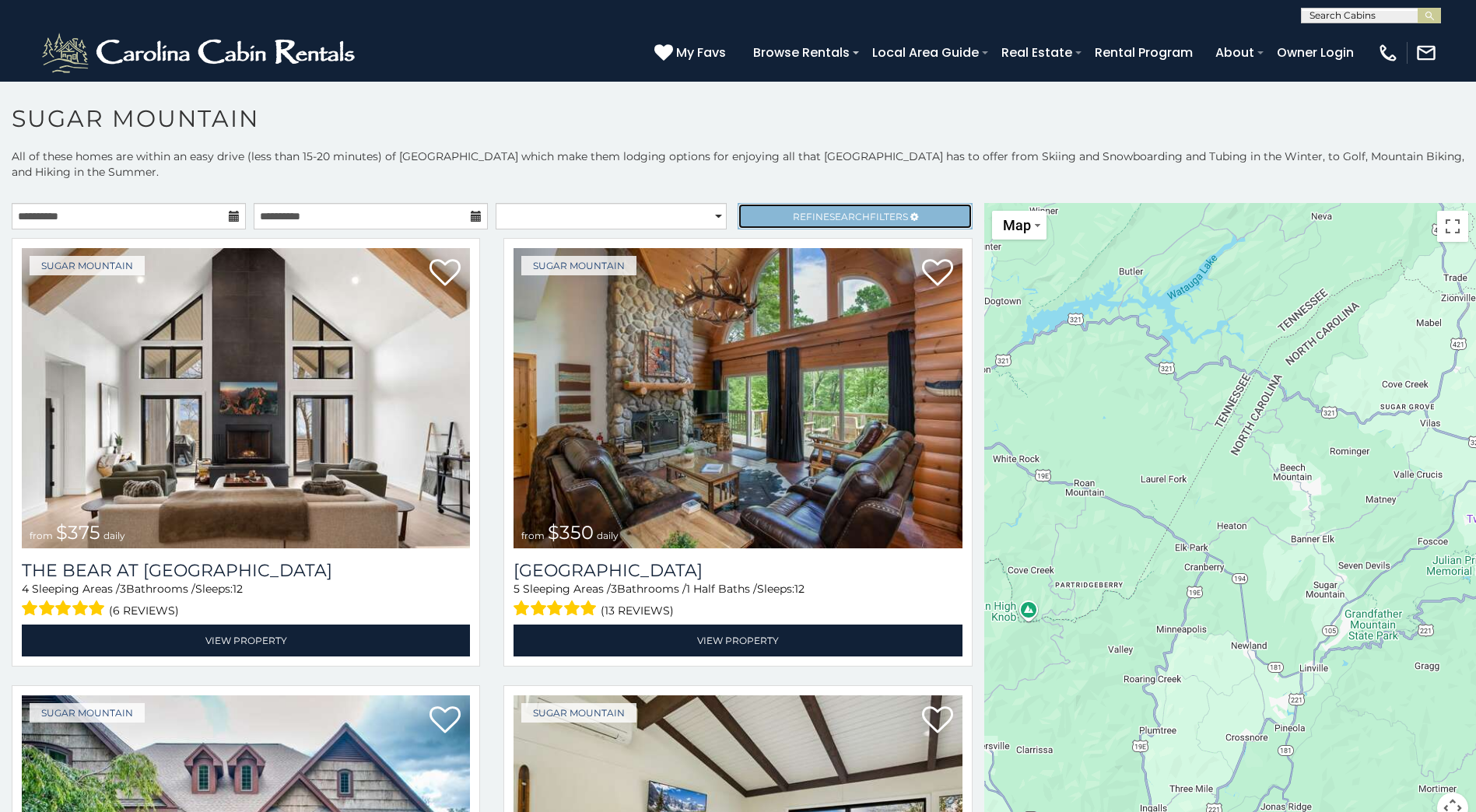
click at [801, 219] on span "Refine Search Filters" at bounding box center [850, 217] width 115 height 11
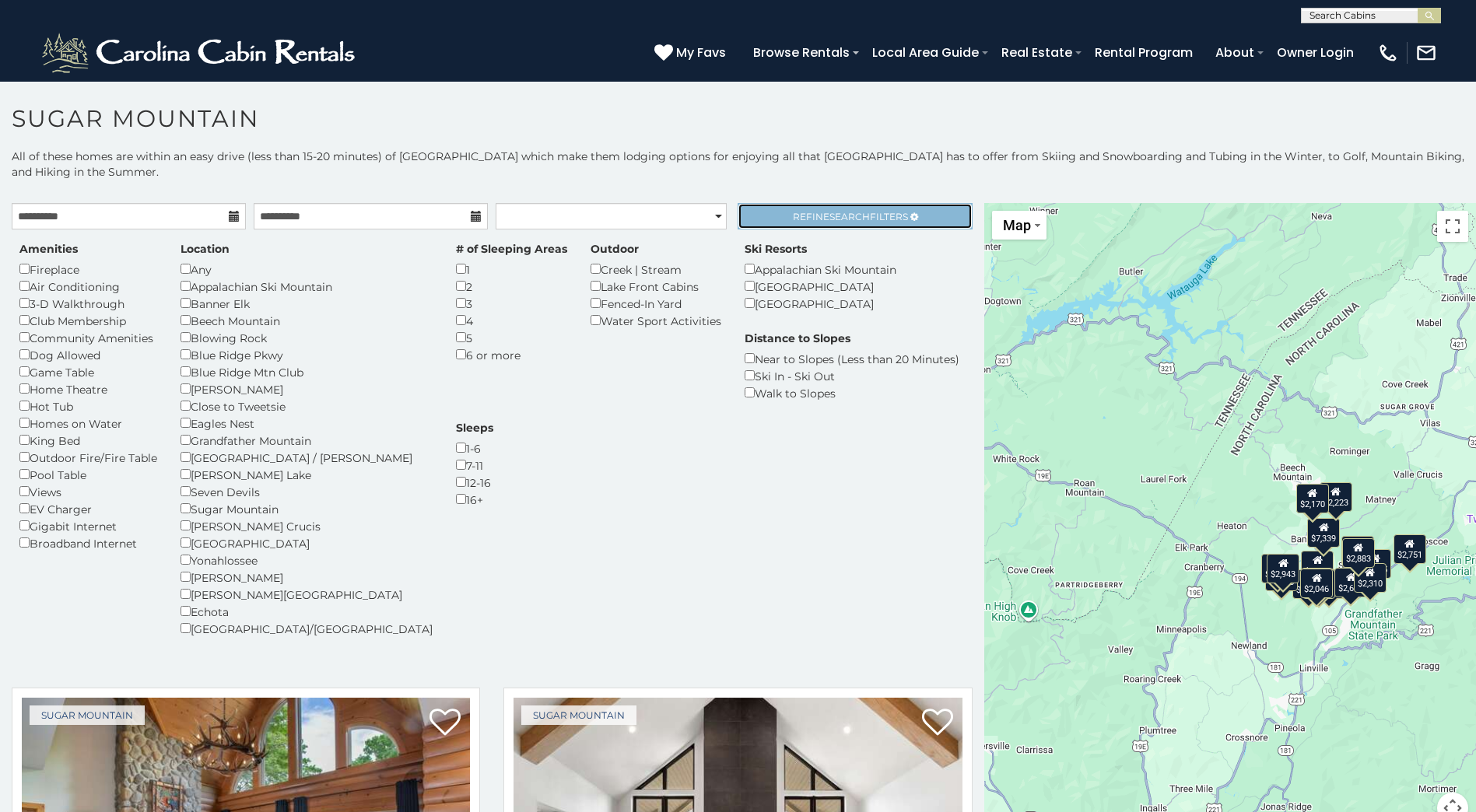
click at [841, 216] on span "Search" at bounding box center [849, 217] width 40 height 11
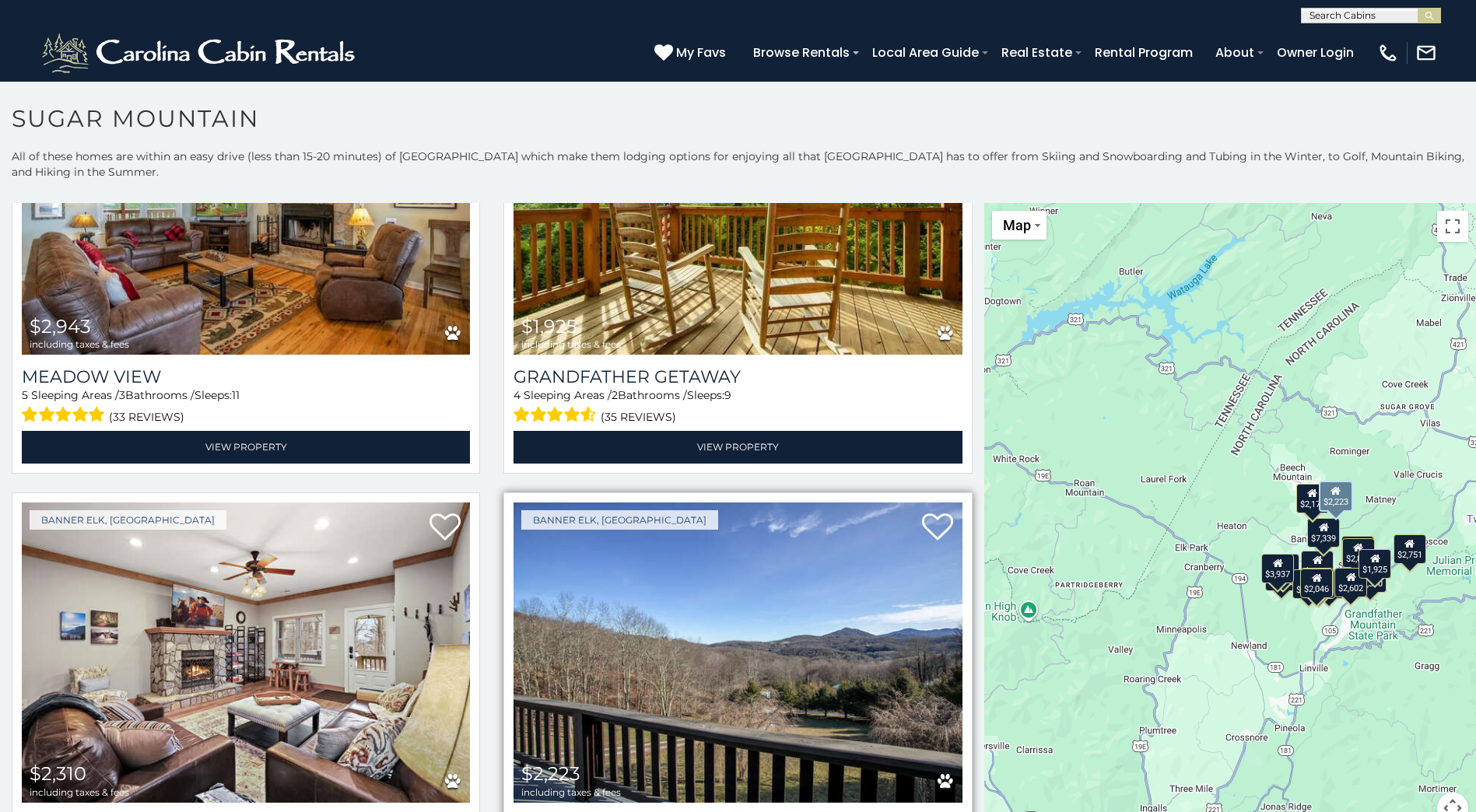
scroll to position [2645, 0]
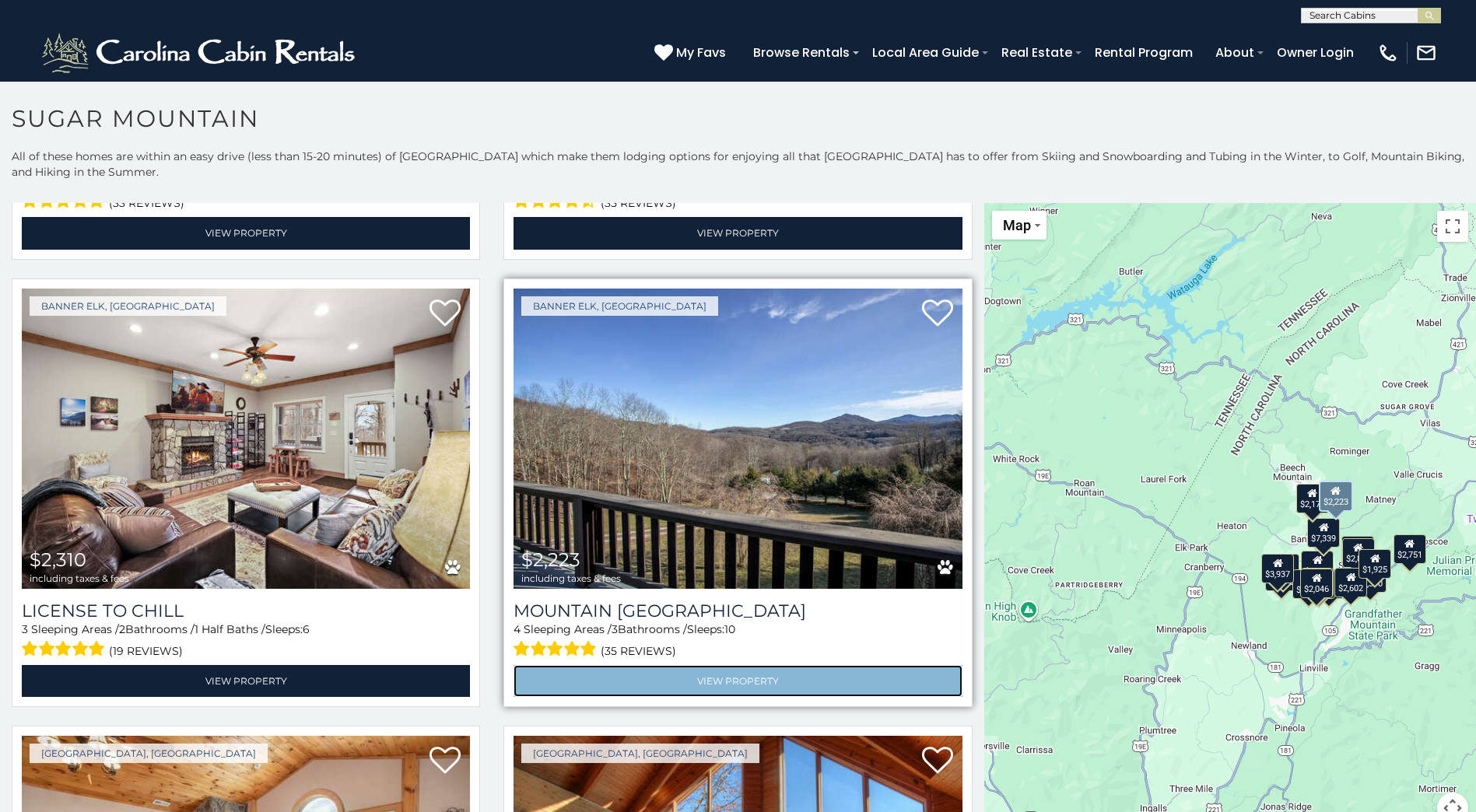
click at [756, 665] on link "View Property" at bounding box center [737, 682] width 448 height 32
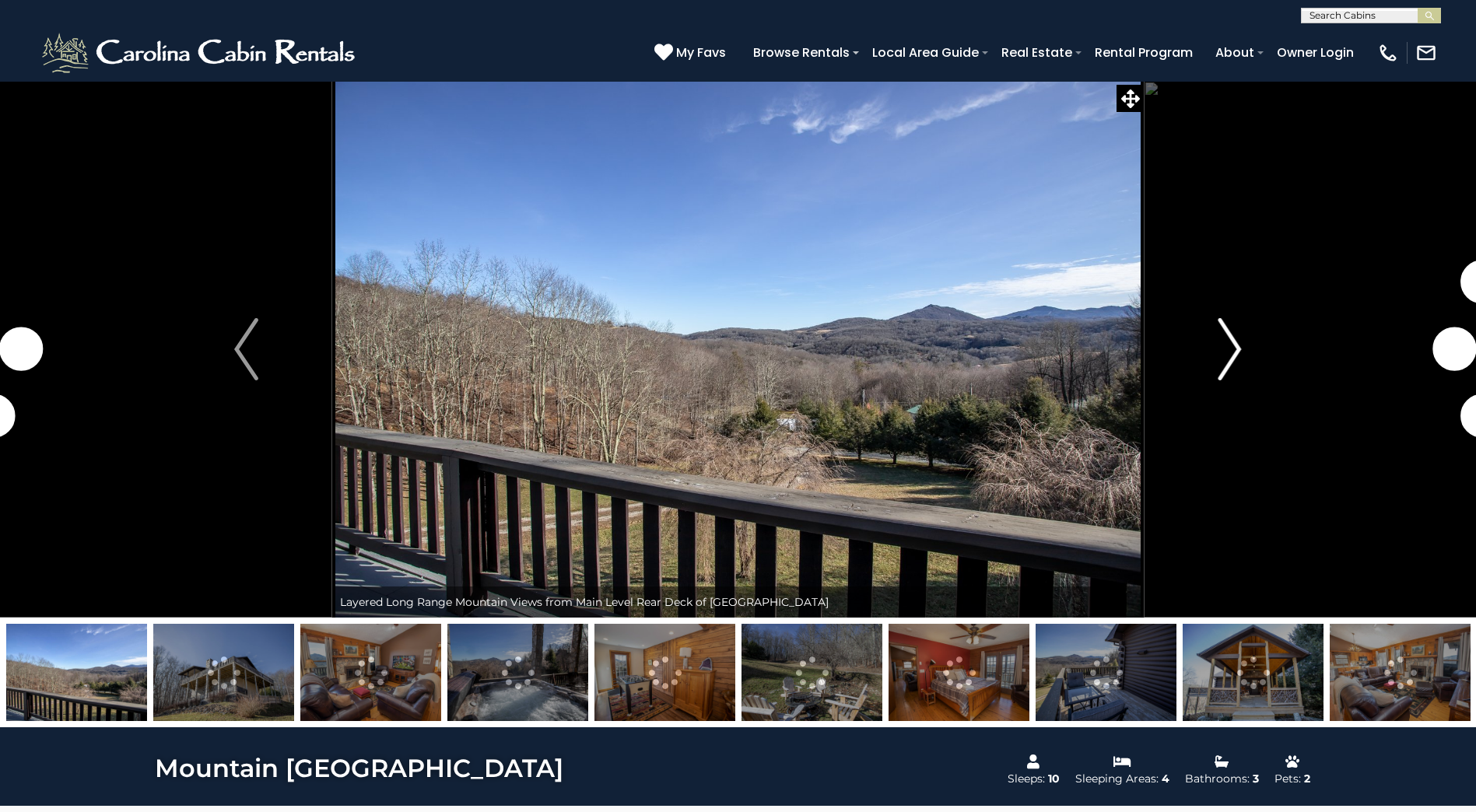
click at [1224, 357] on img "Next" at bounding box center [1229, 349] width 23 height 62
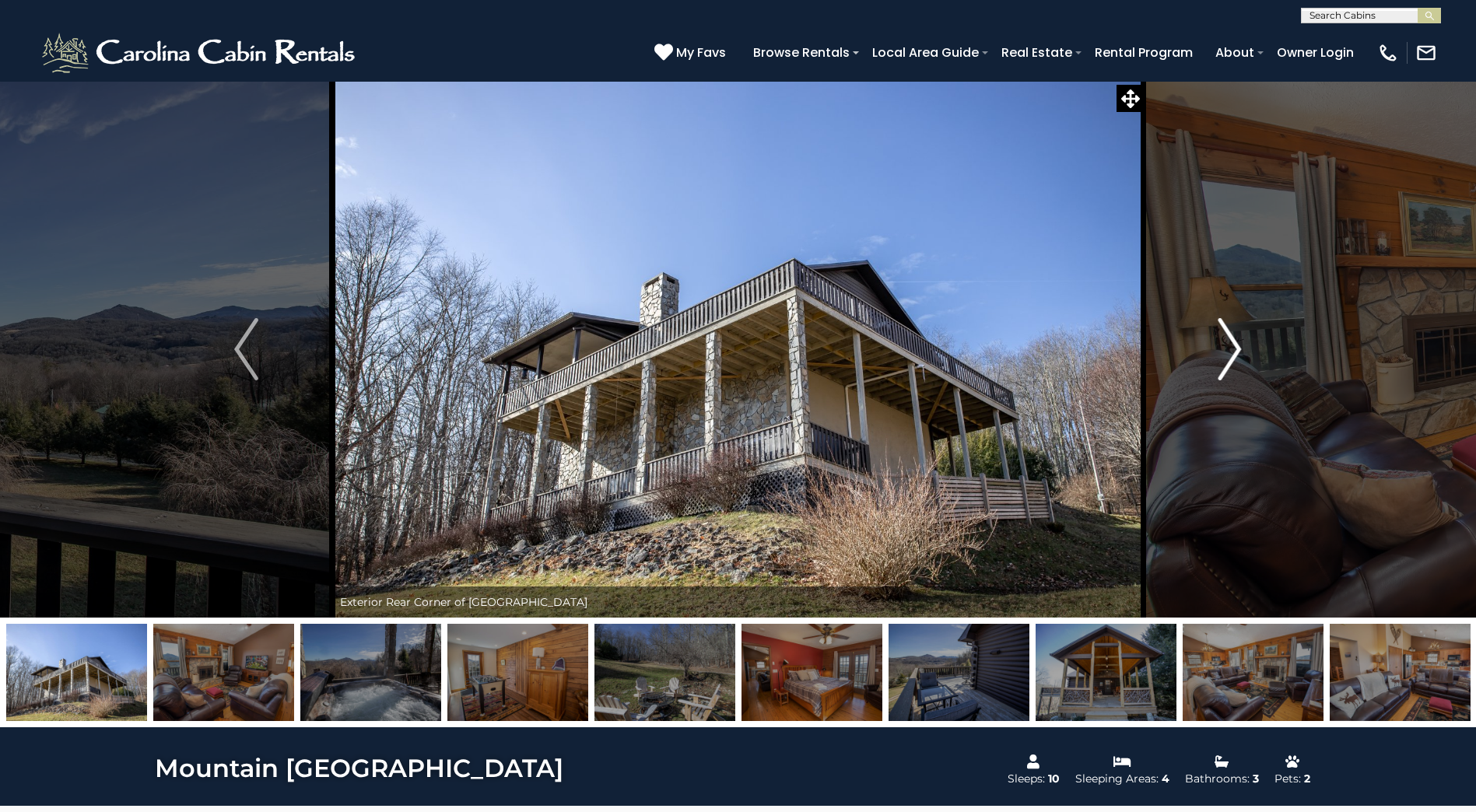
click at [1222, 362] on img "Next" at bounding box center [1229, 349] width 23 height 62
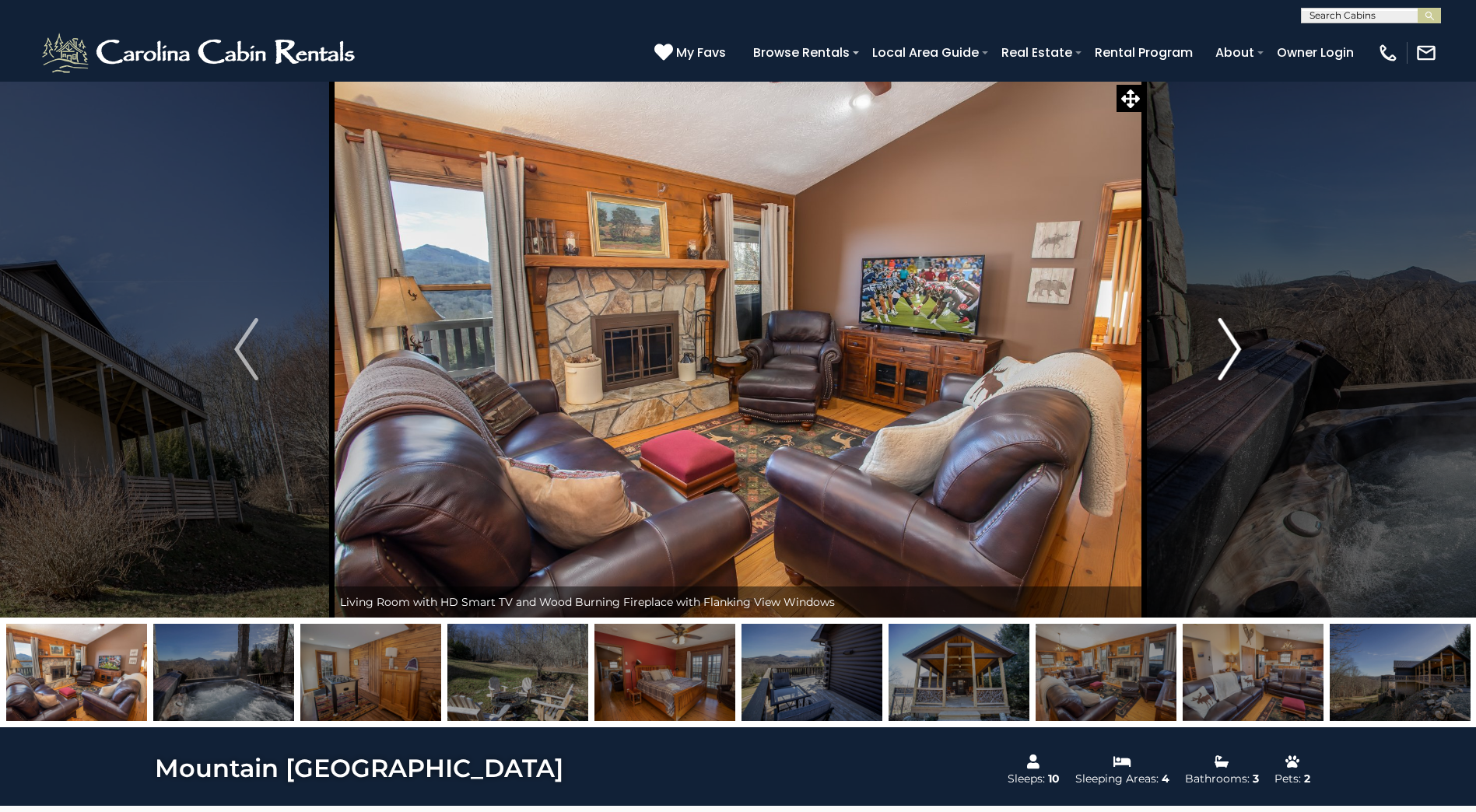
click at [1222, 362] on img "Next" at bounding box center [1229, 349] width 23 height 62
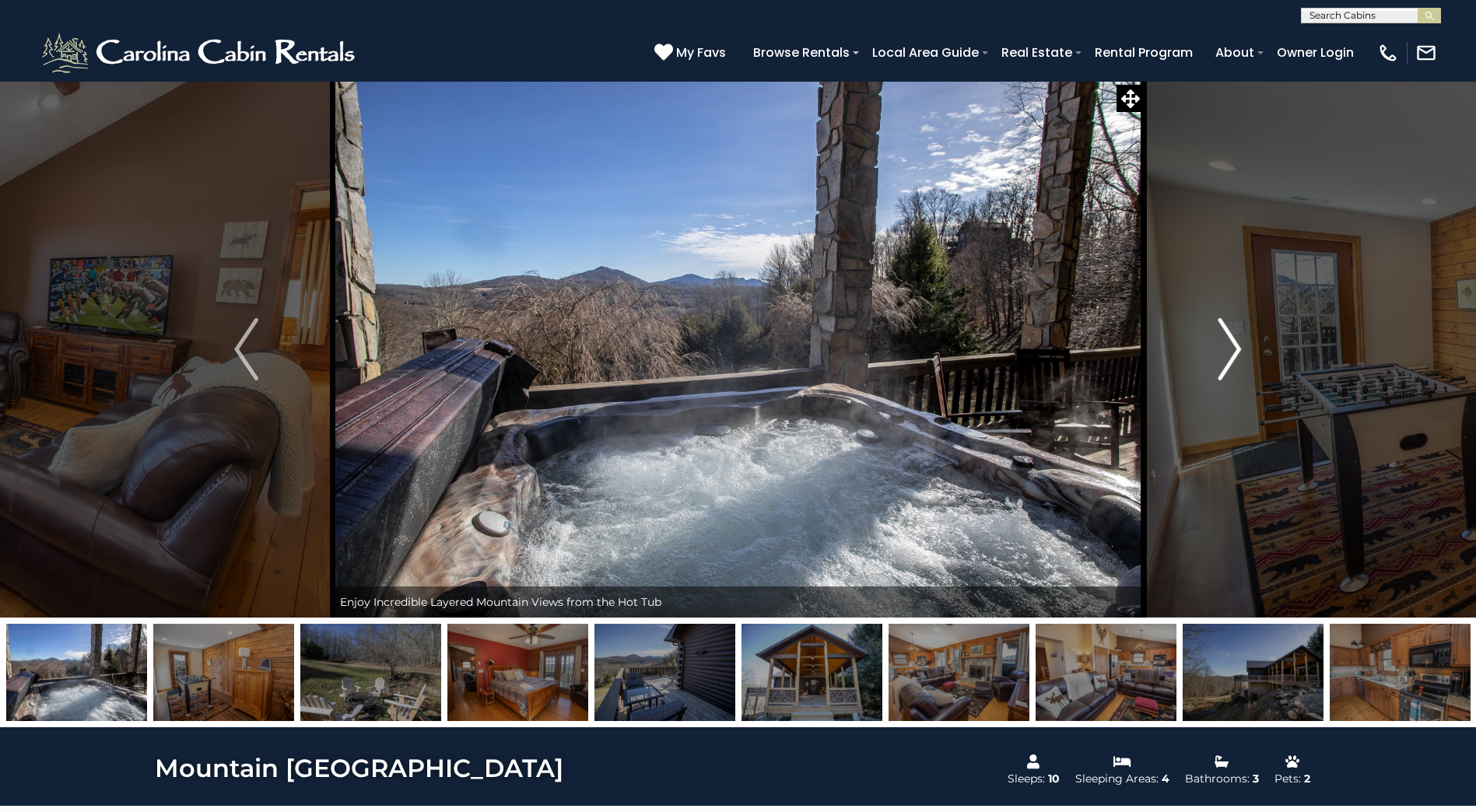
click at [1222, 362] on img "Next" at bounding box center [1229, 349] width 23 height 62
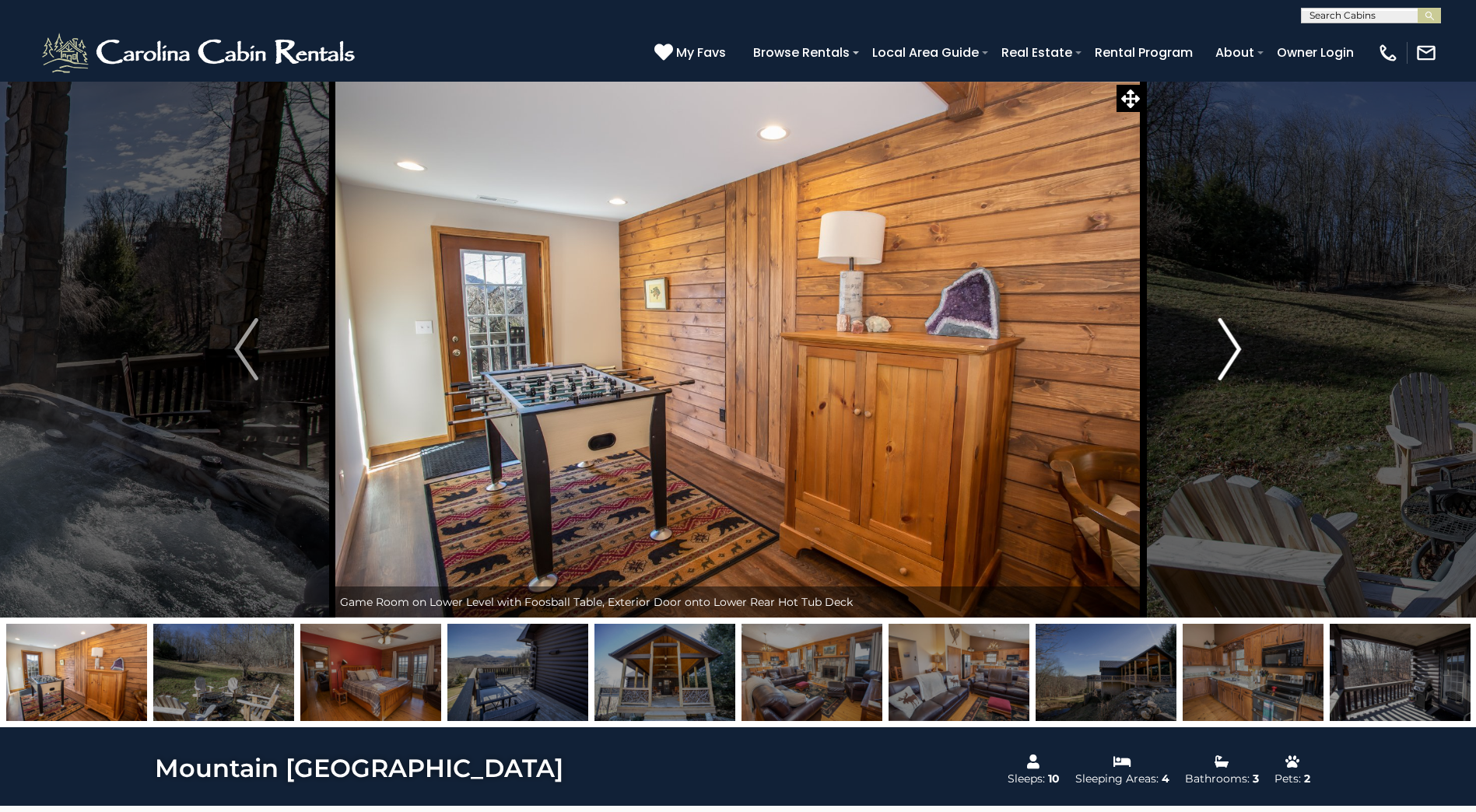
click at [1222, 362] on img "Next" at bounding box center [1229, 349] width 23 height 62
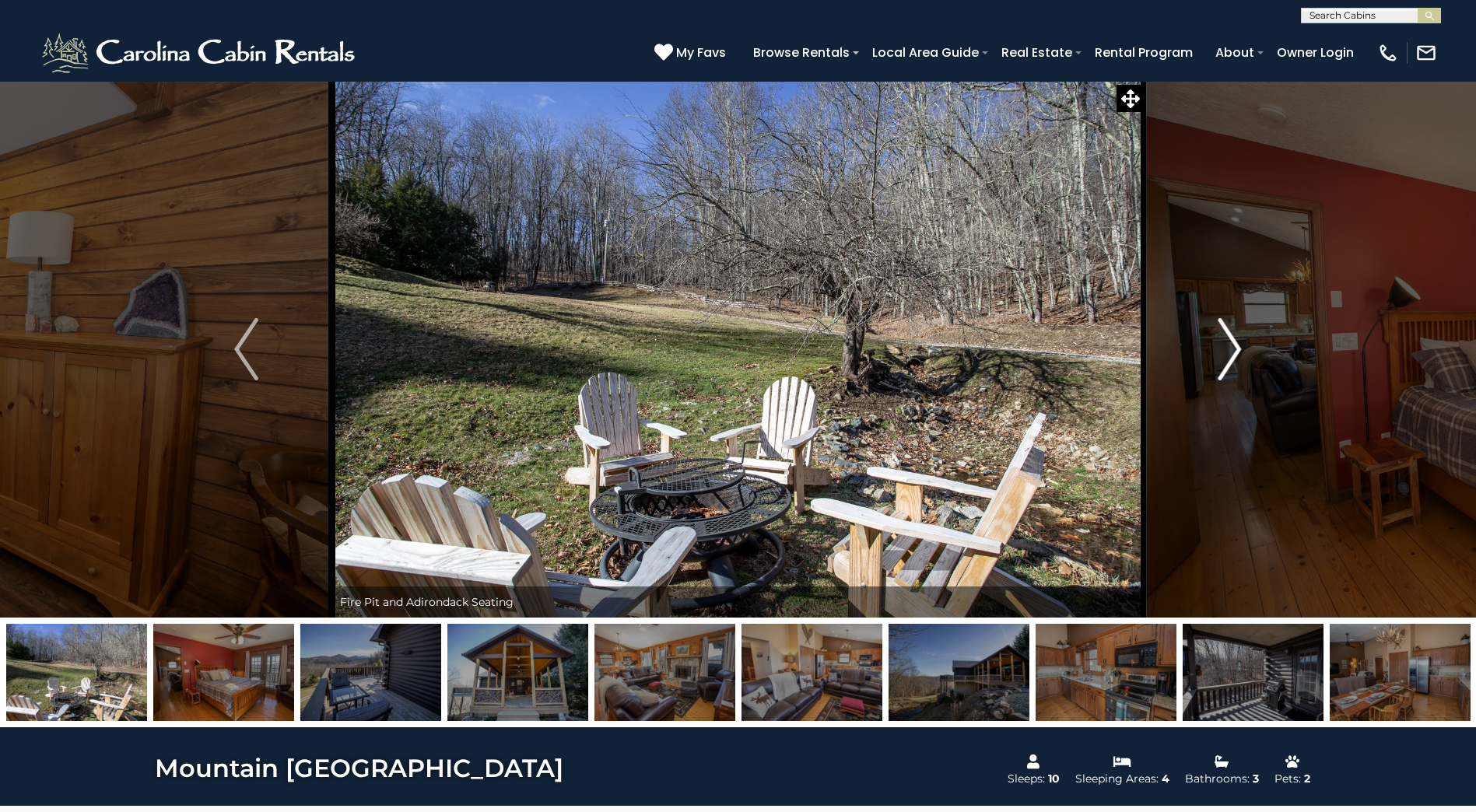
click at [1222, 362] on img "Next" at bounding box center [1229, 349] width 23 height 62
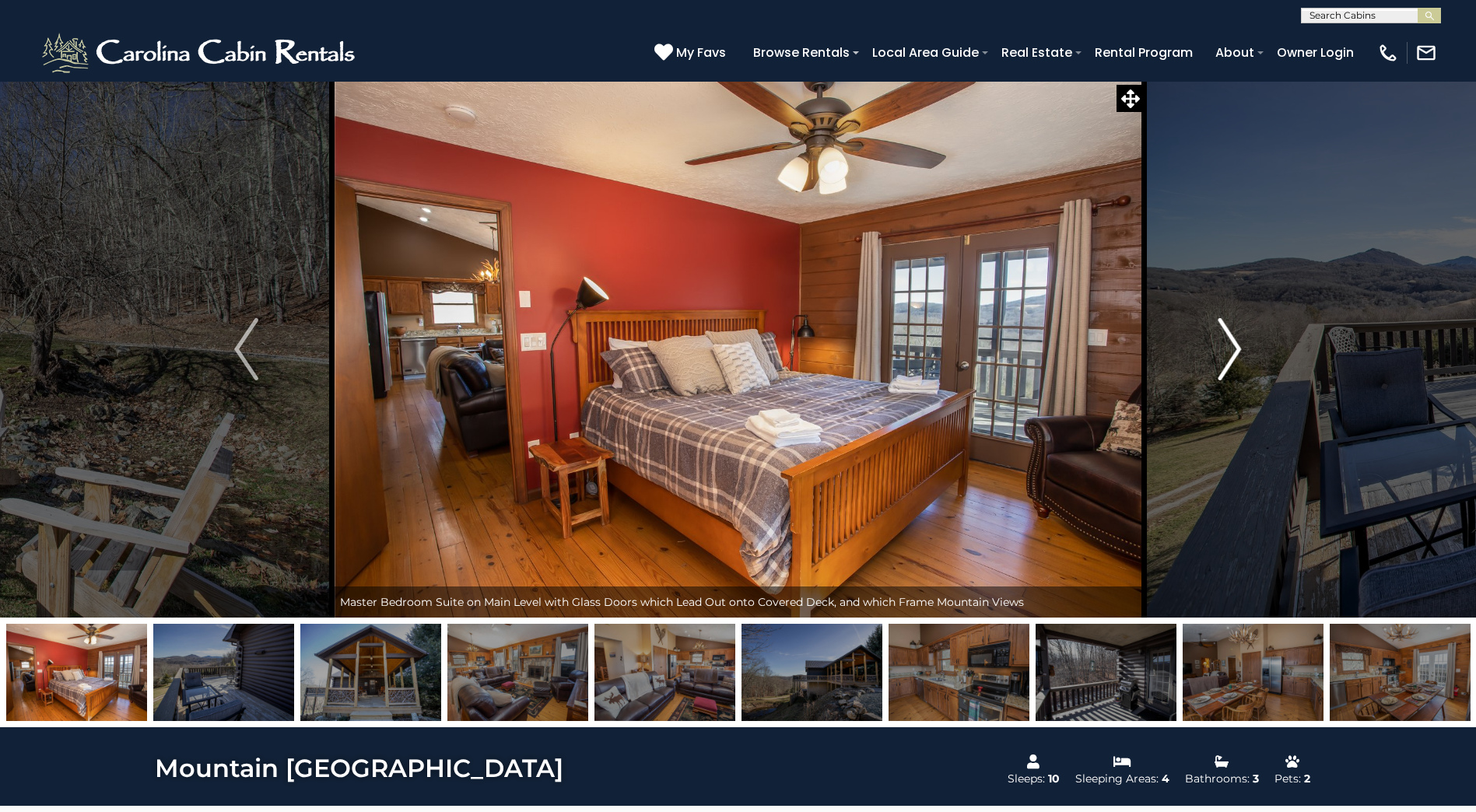
click at [1222, 362] on img "Next" at bounding box center [1229, 349] width 23 height 62
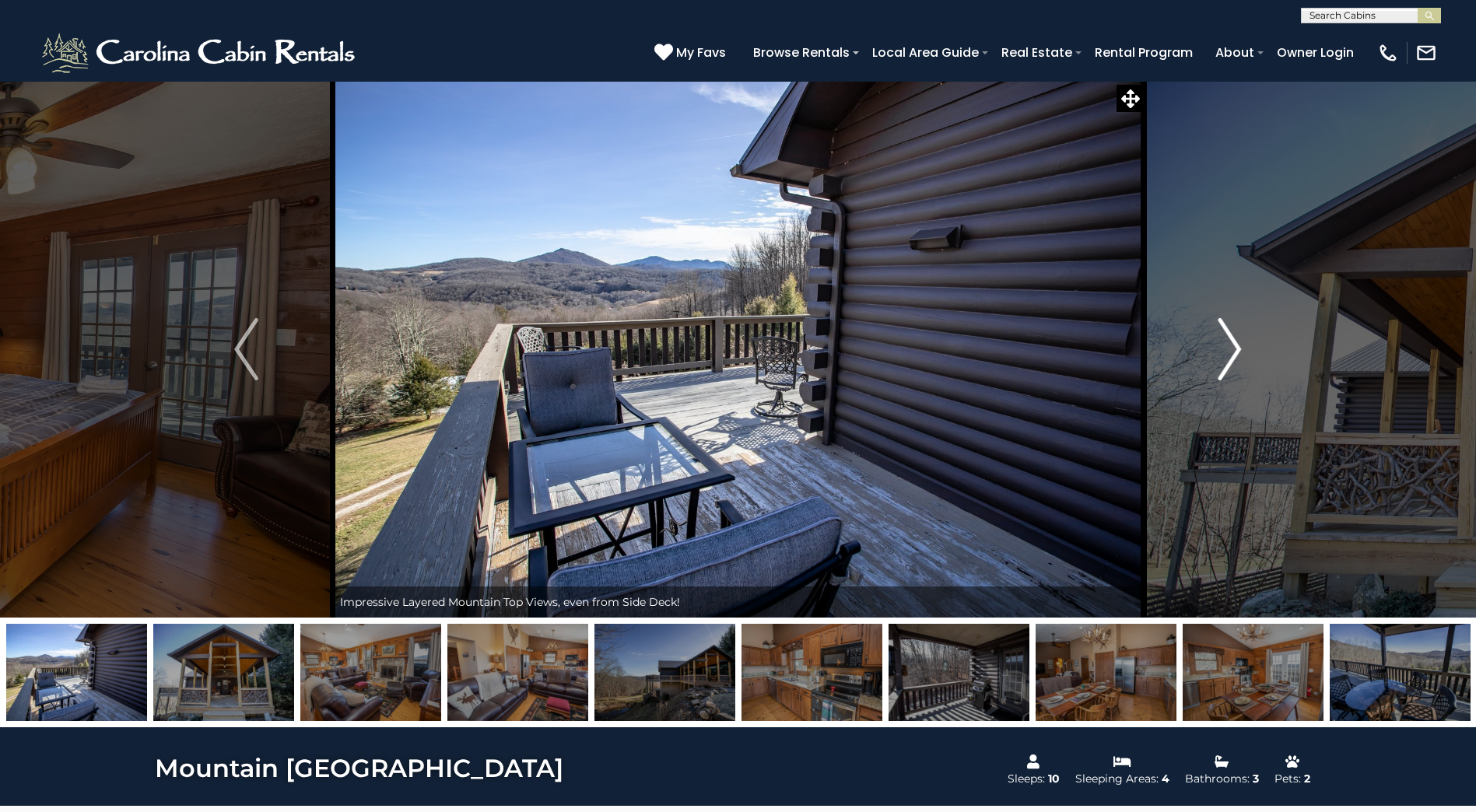
click img "Next"
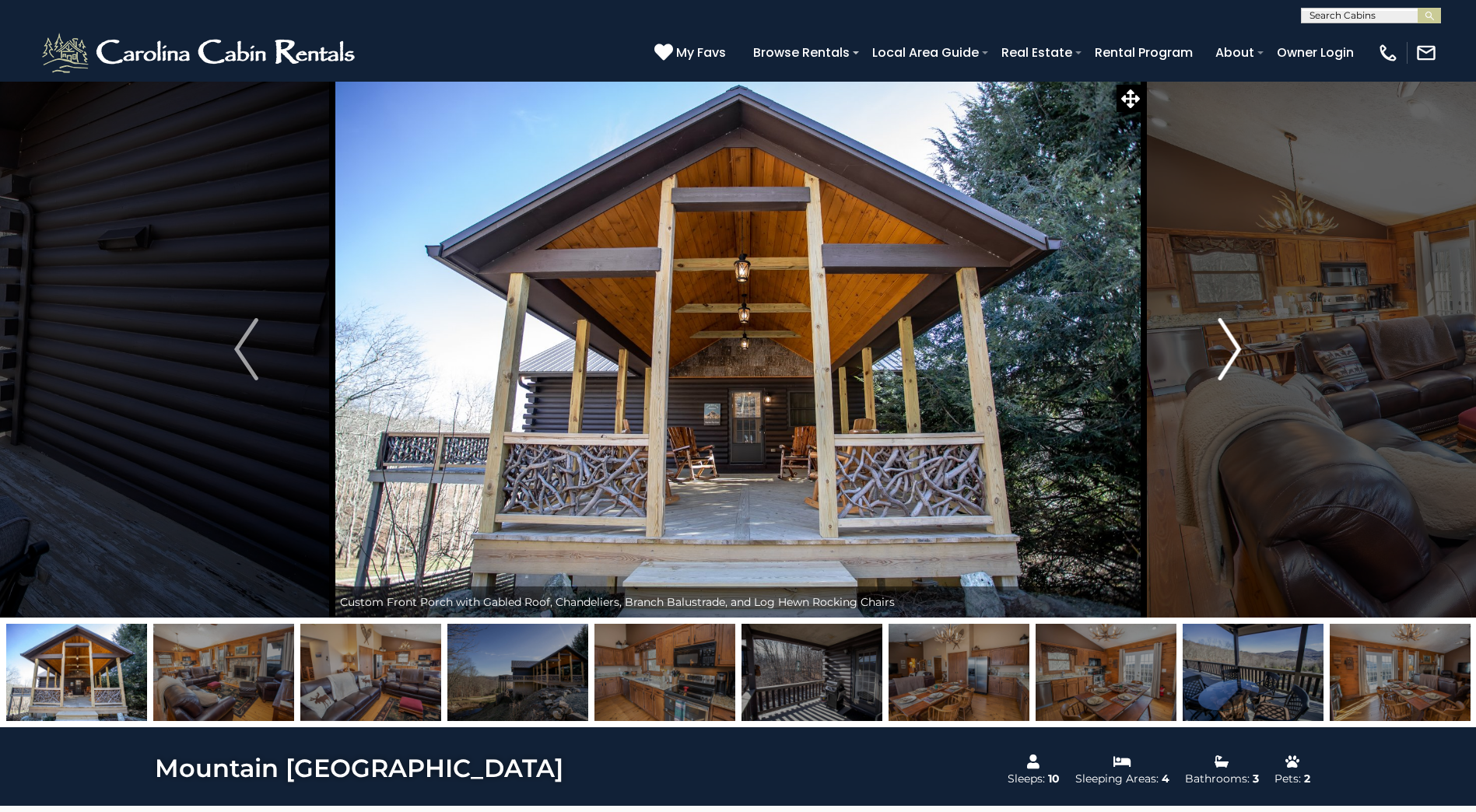
click img "Next"
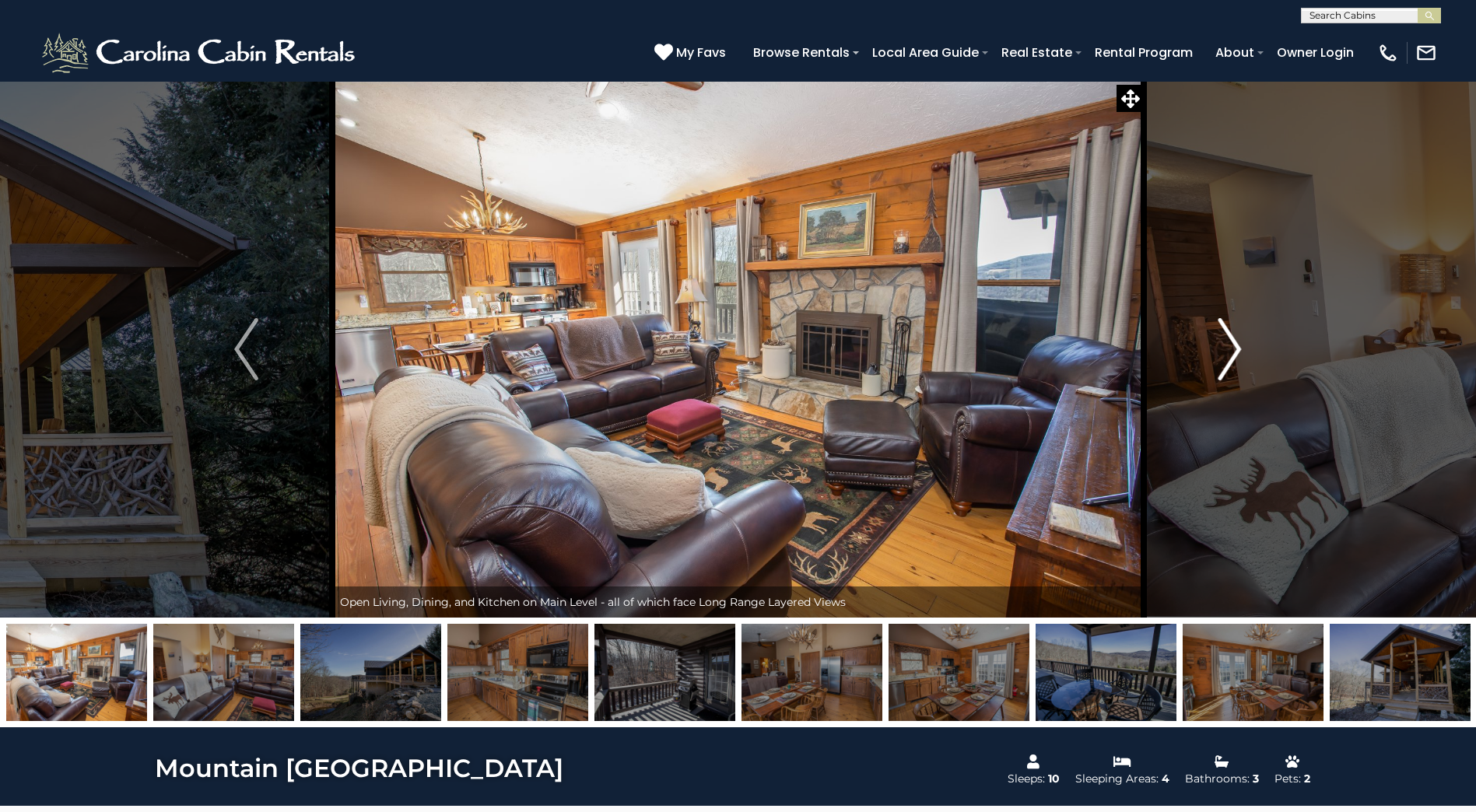
click img "Next"
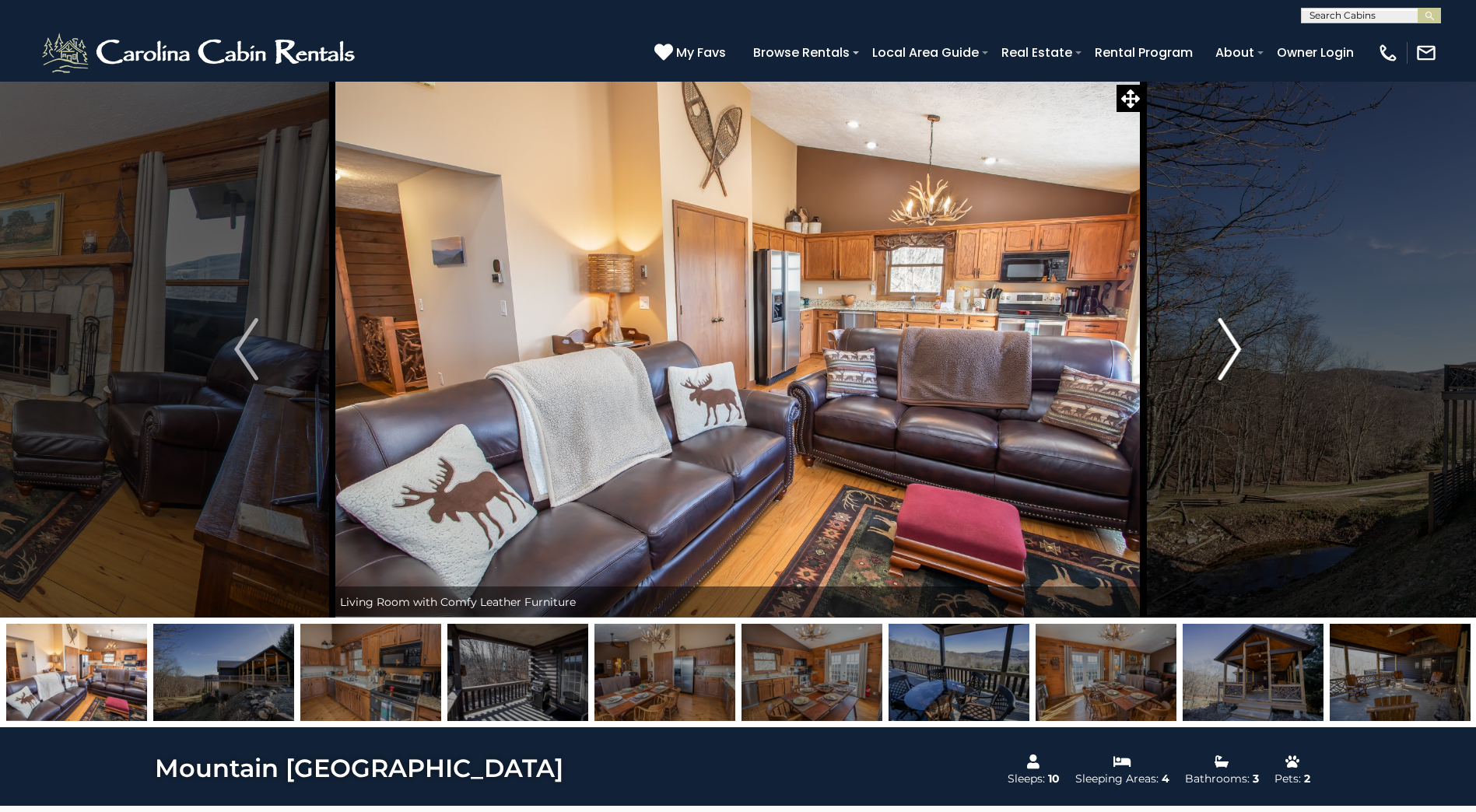
click img "Next"
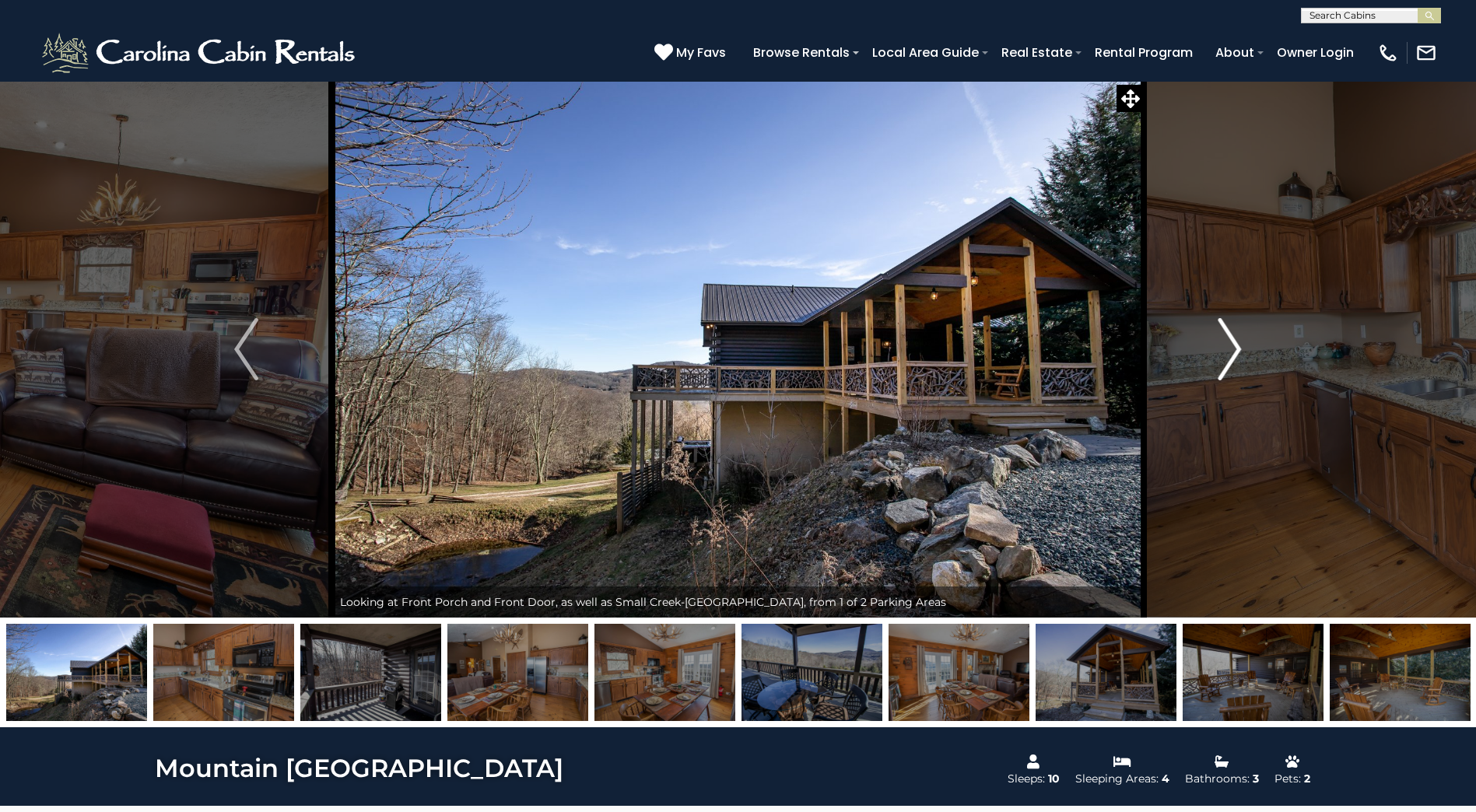
click img "Next"
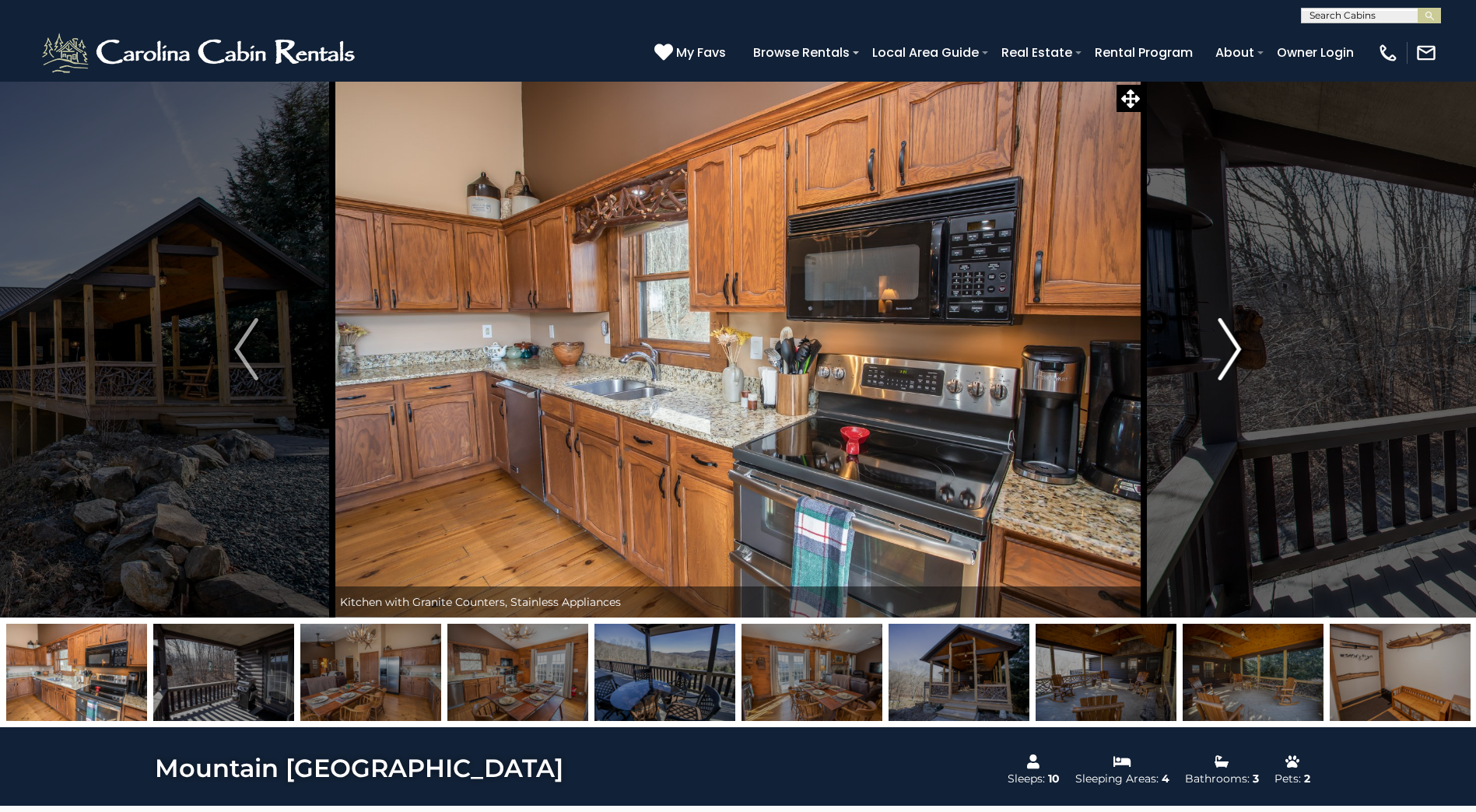
click img "Next"
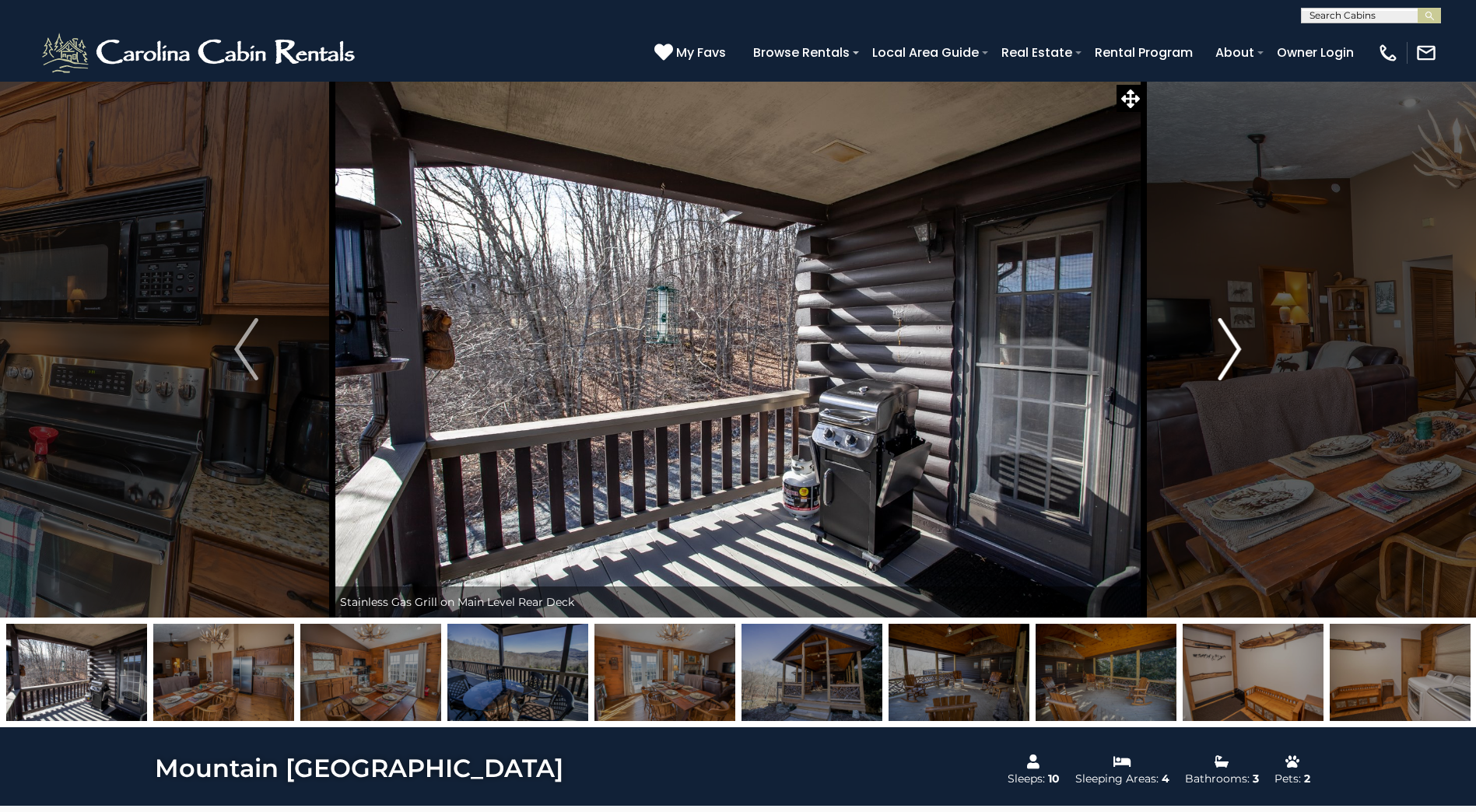
click img "Next"
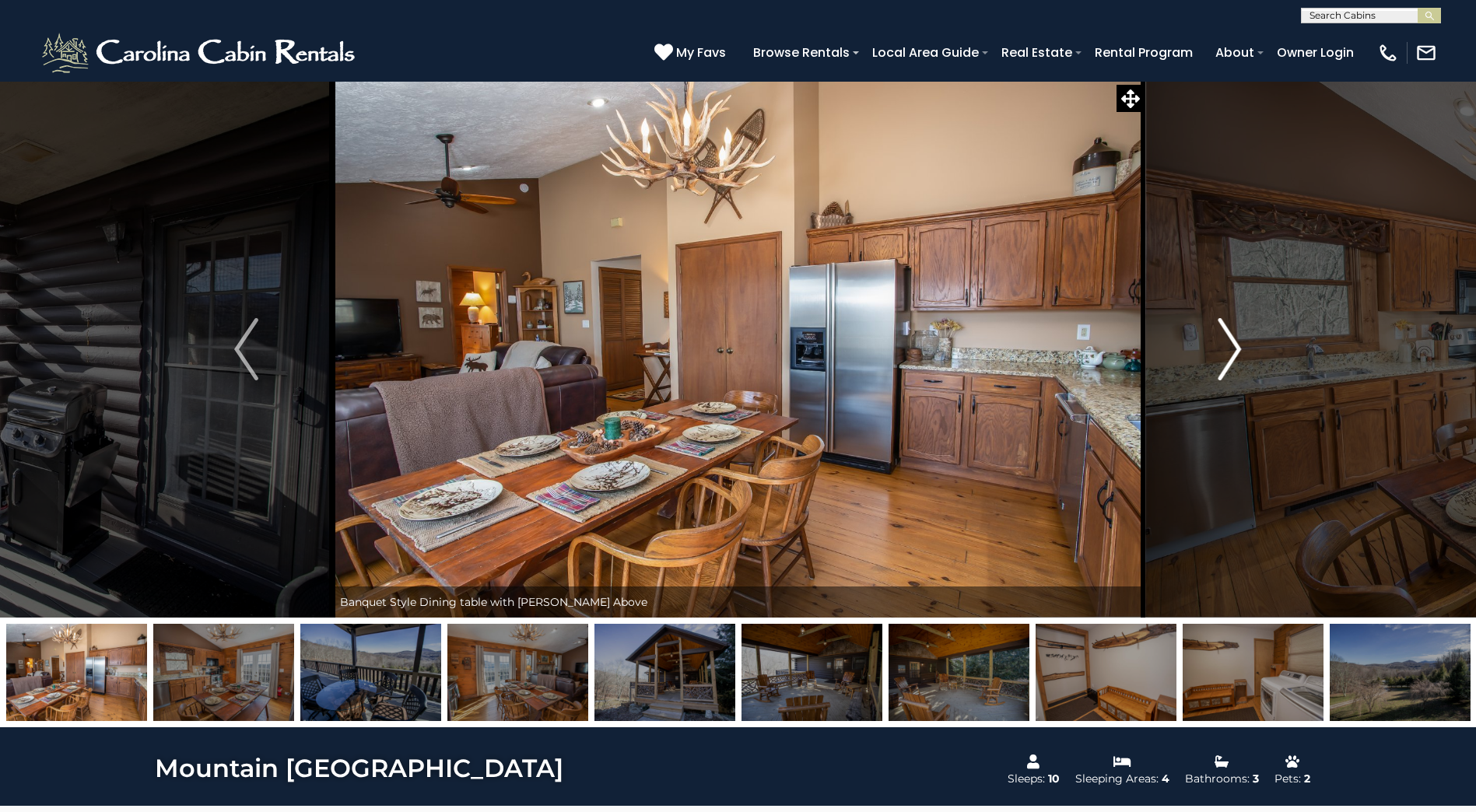
click img "Next"
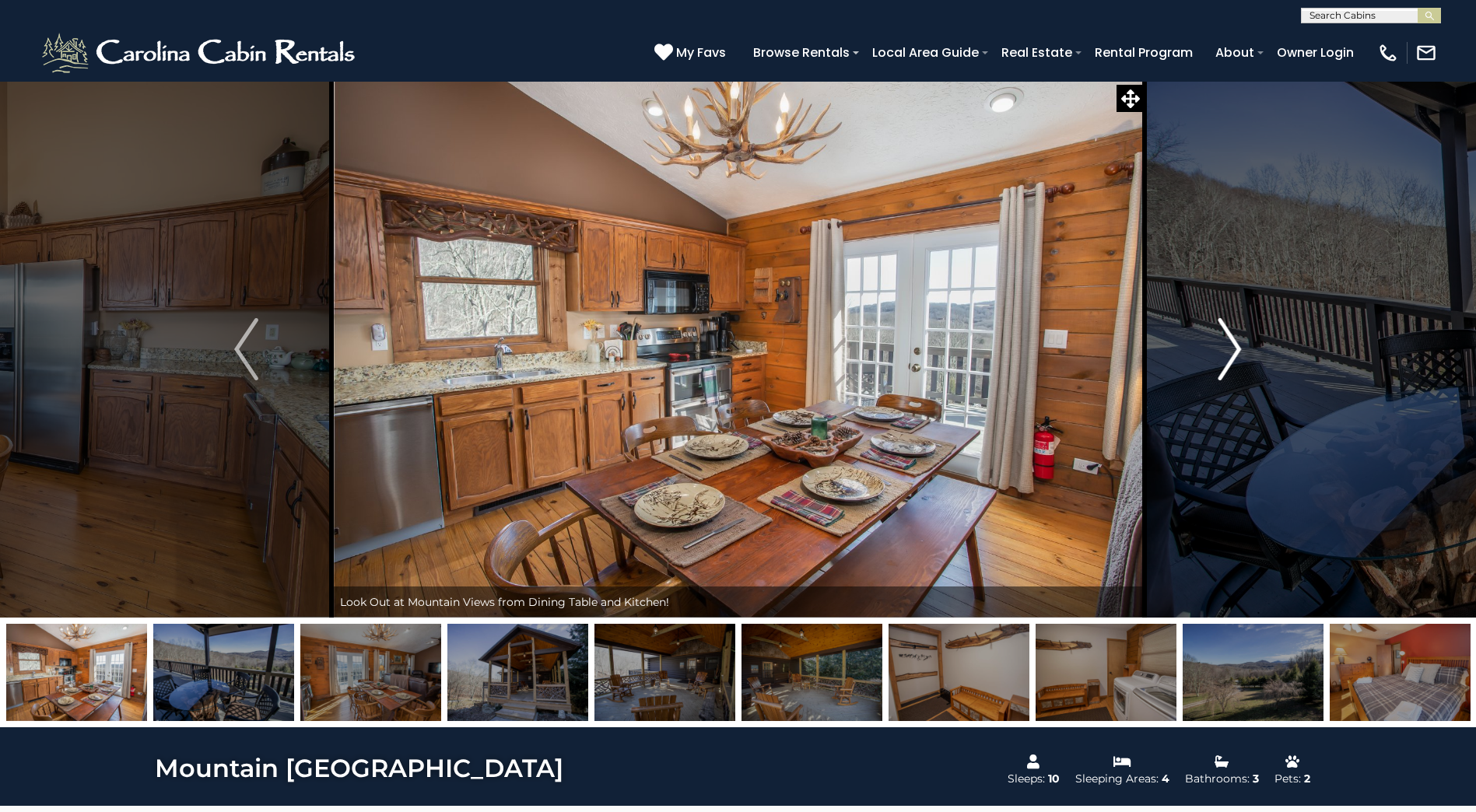
click img "Next"
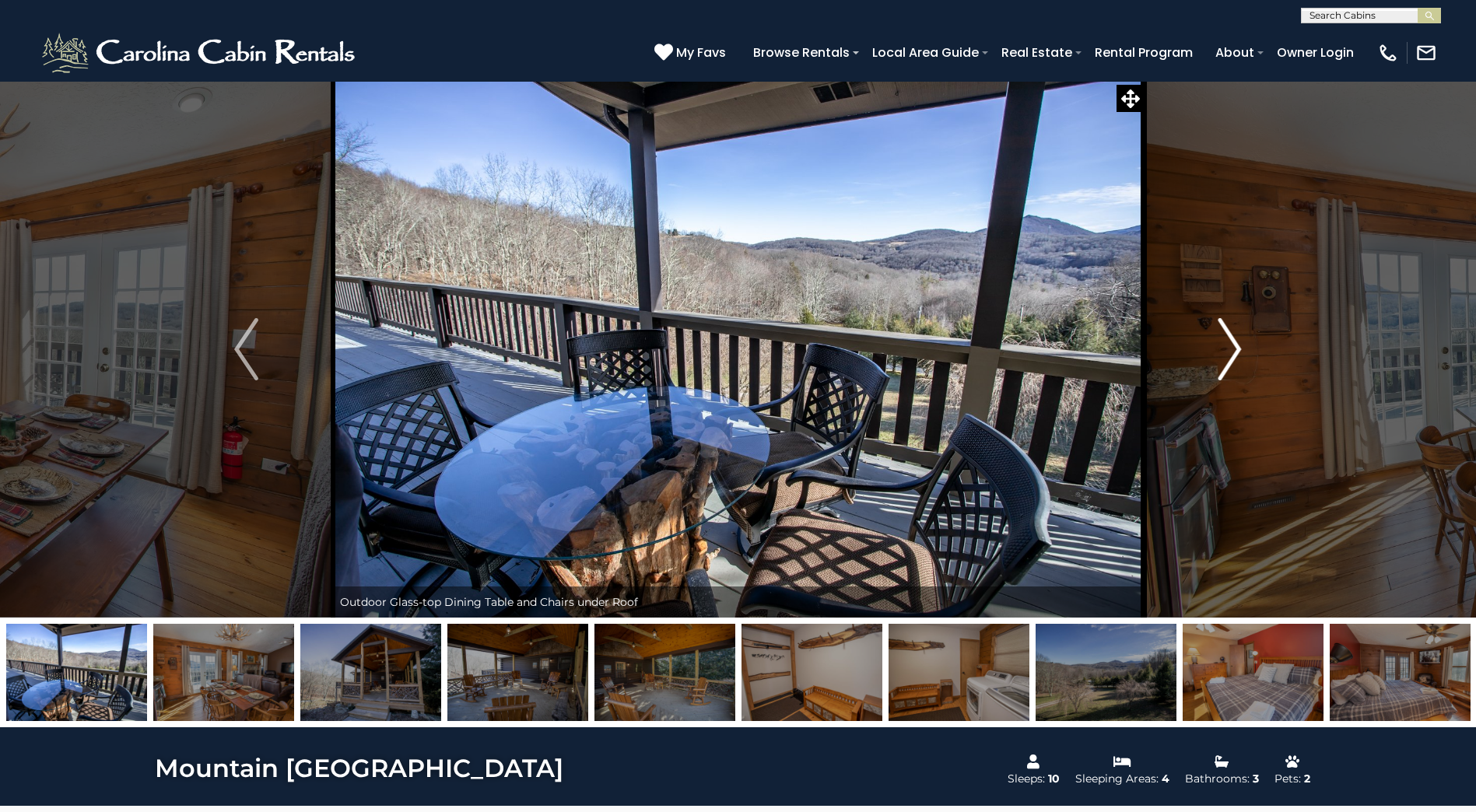
click img "Next"
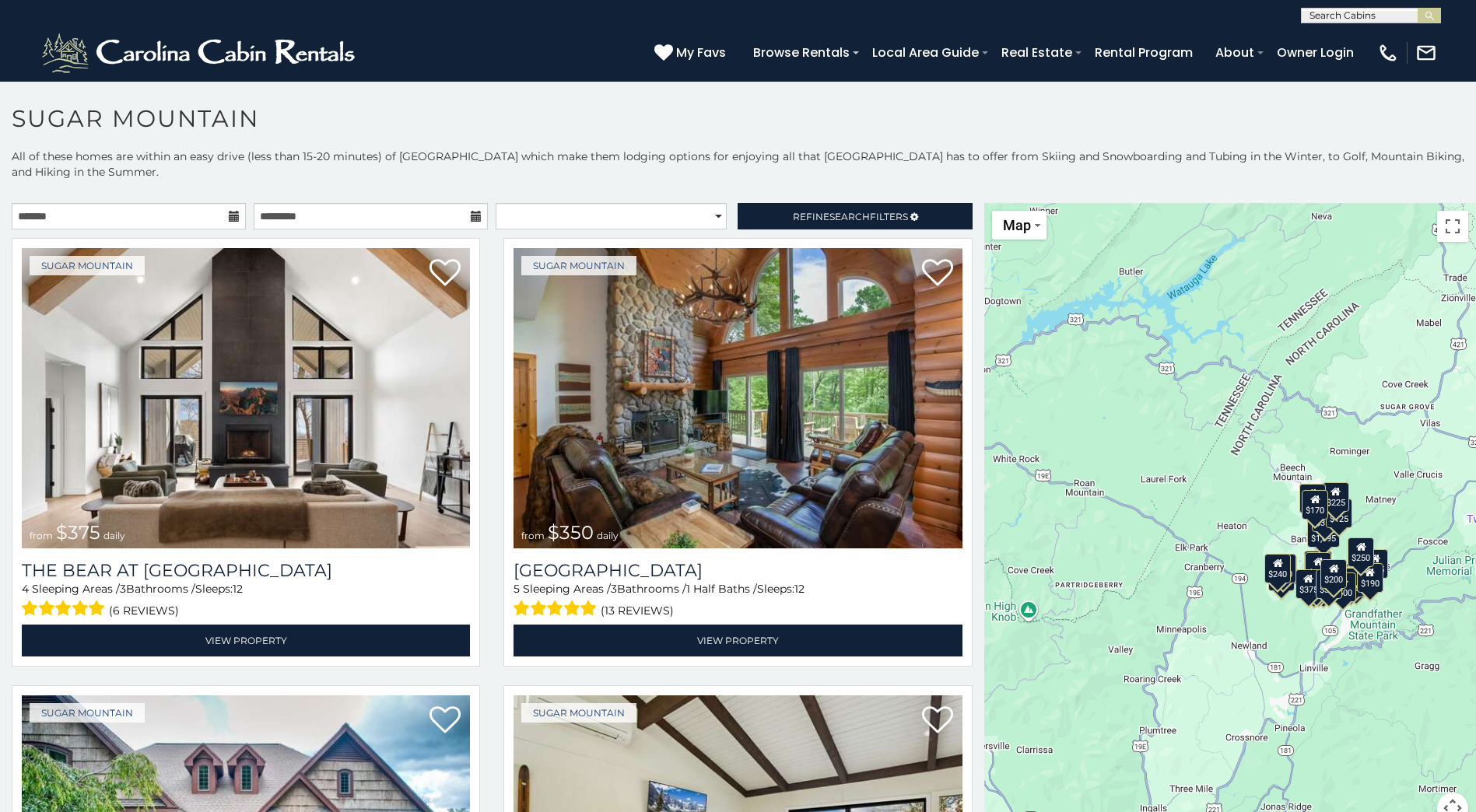
click at [233, 213] on icon at bounding box center [234, 217] width 11 height 11
click at [229, 218] on icon at bounding box center [234, 217] width 11 height 11
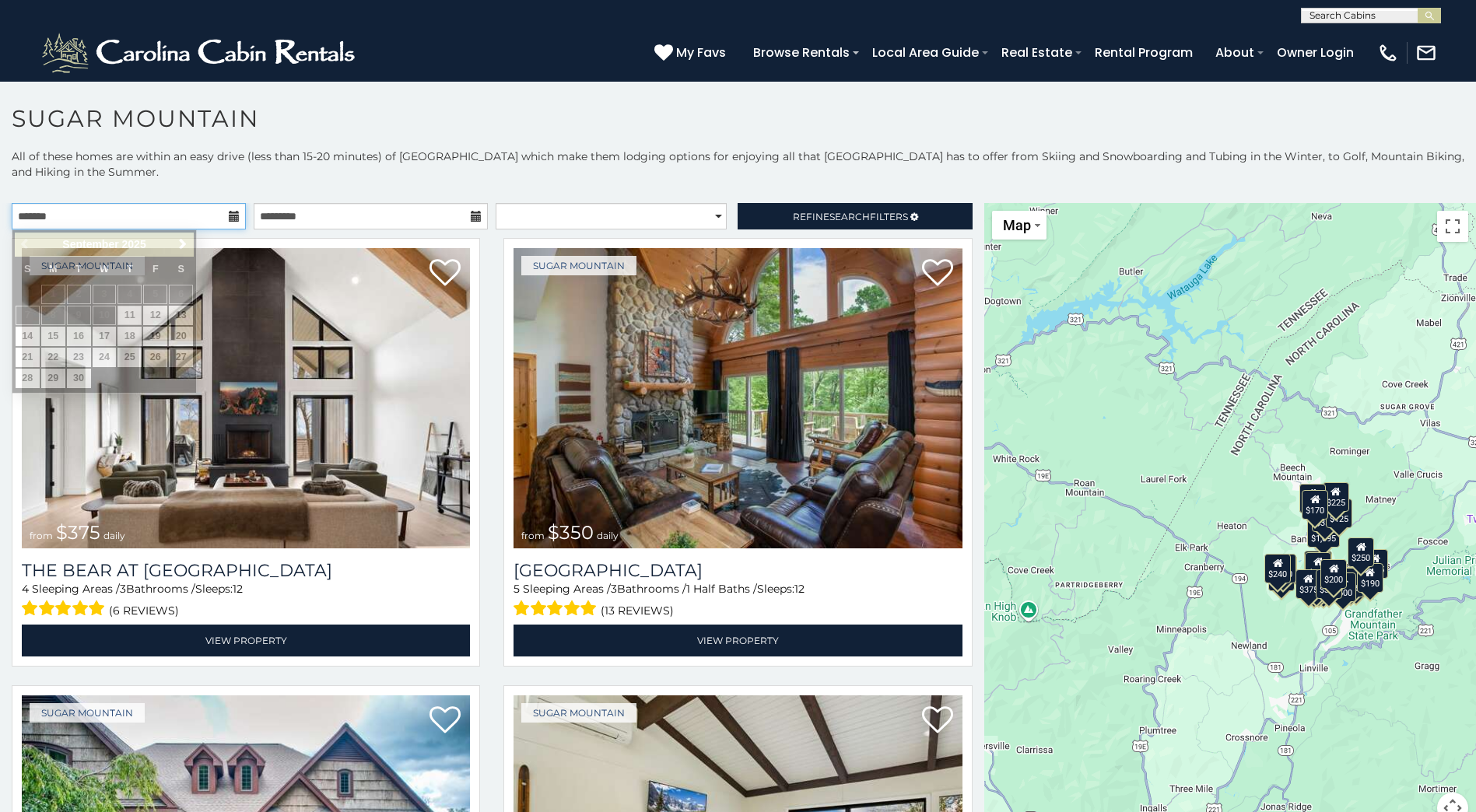
click at [205, 215] on input "text" at bounding box center [128, 216] width 234 height 27
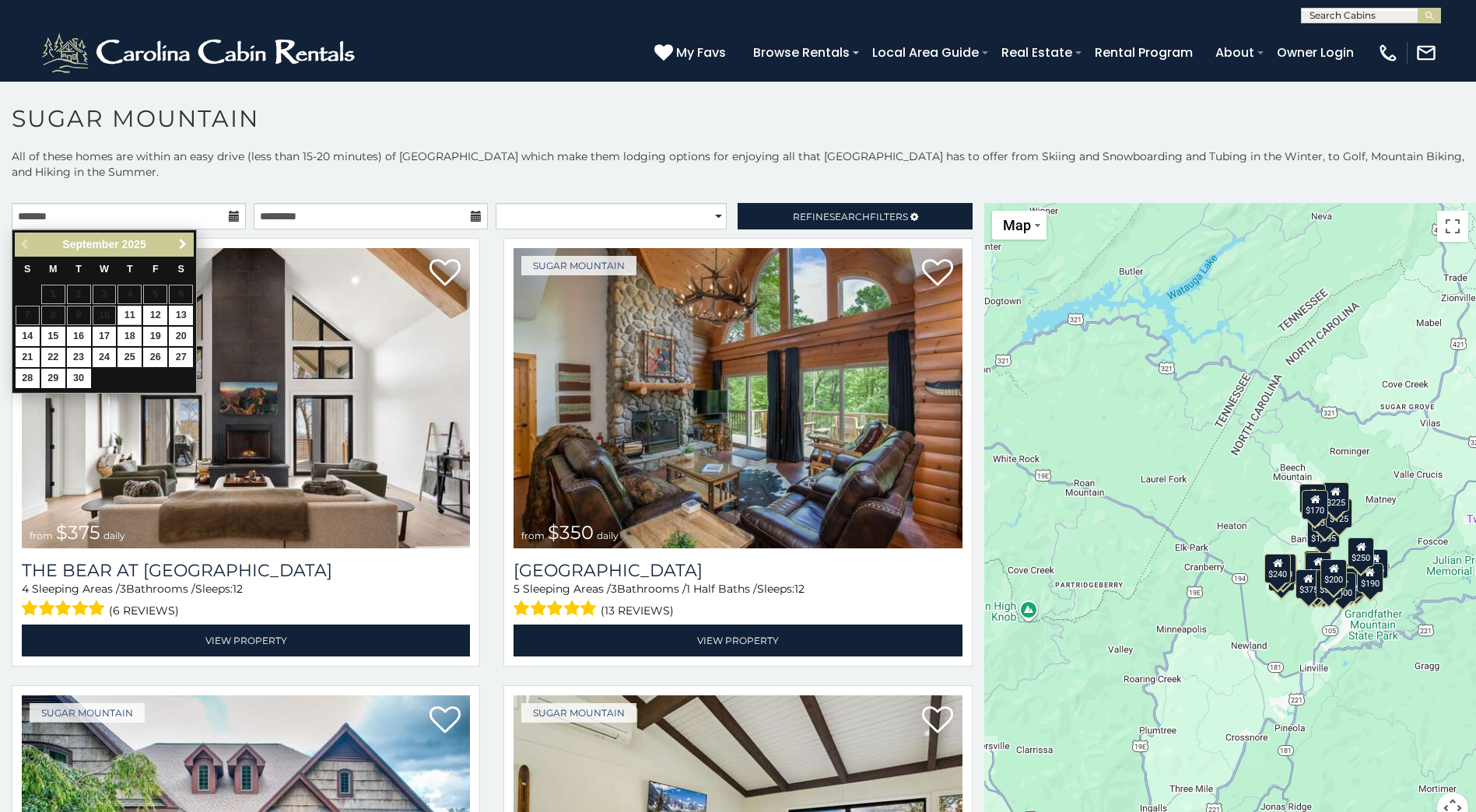
click at [181, 239] on span "Next" at bounding box center [182, 243] width 12 height 12
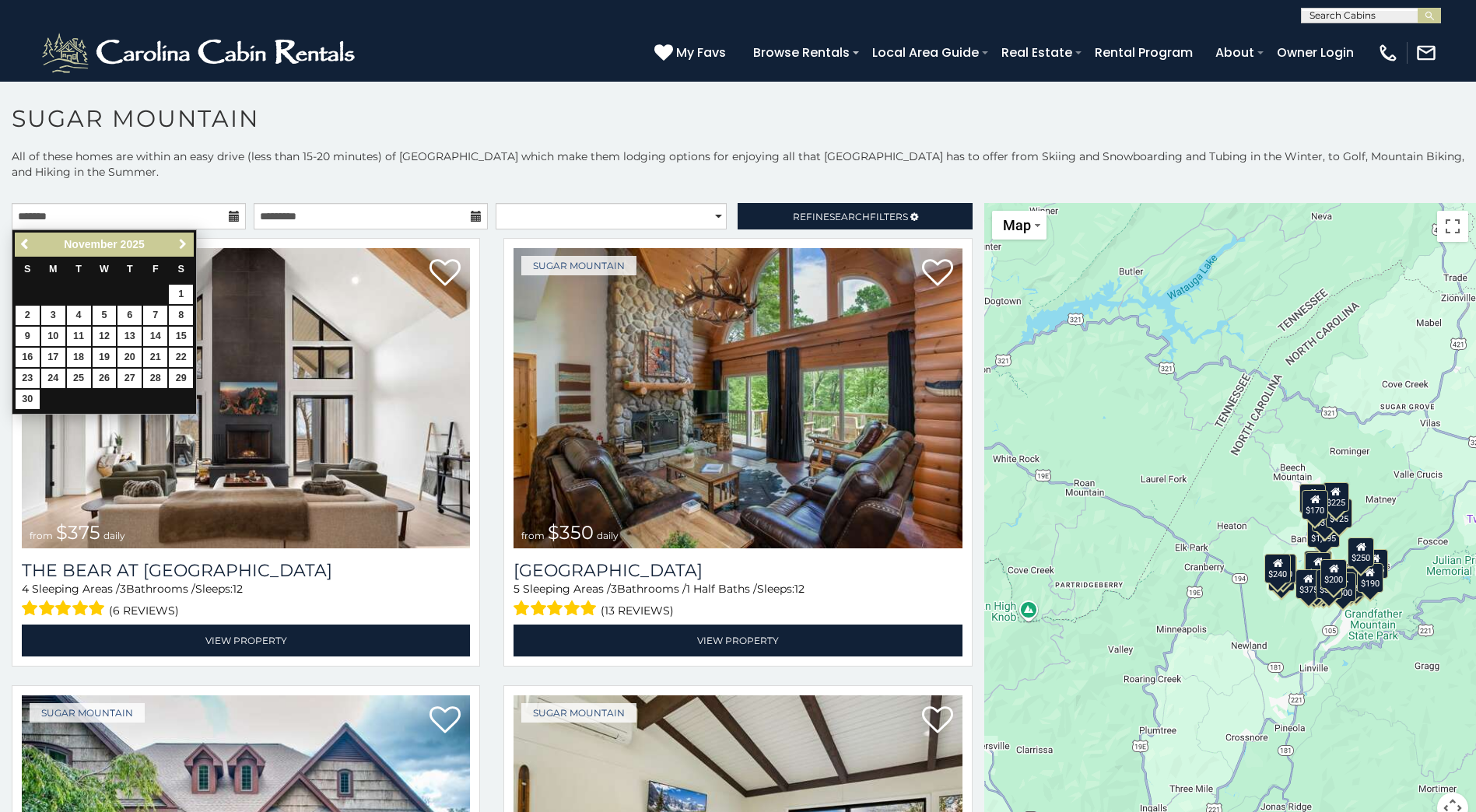
click at [181, 239] on span "Next" at bounding box center [182, 243] width 12 height 12
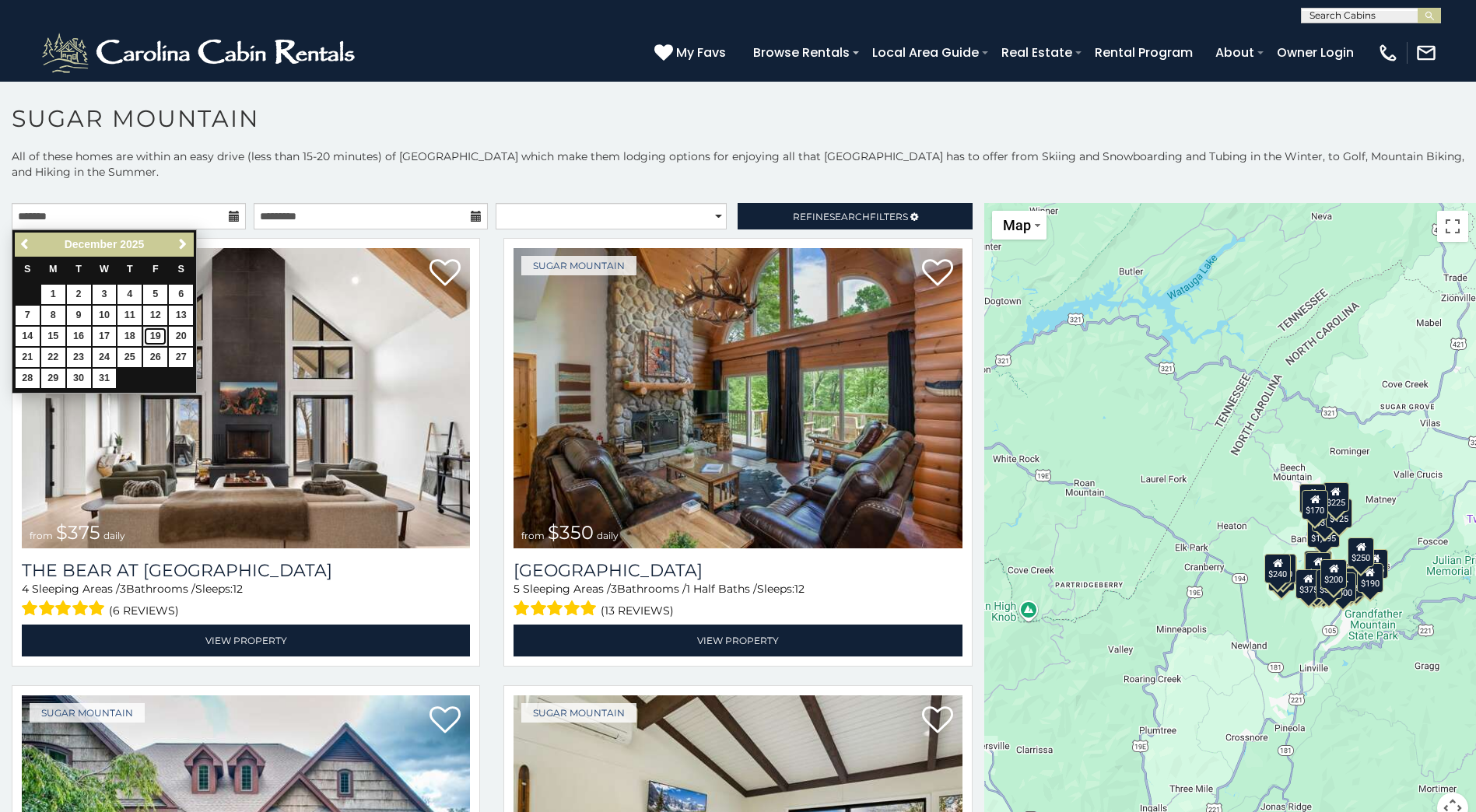
click at [153, 332] on link "19" at bounding box center [155, 337] width 24 height 19
type input "**********"
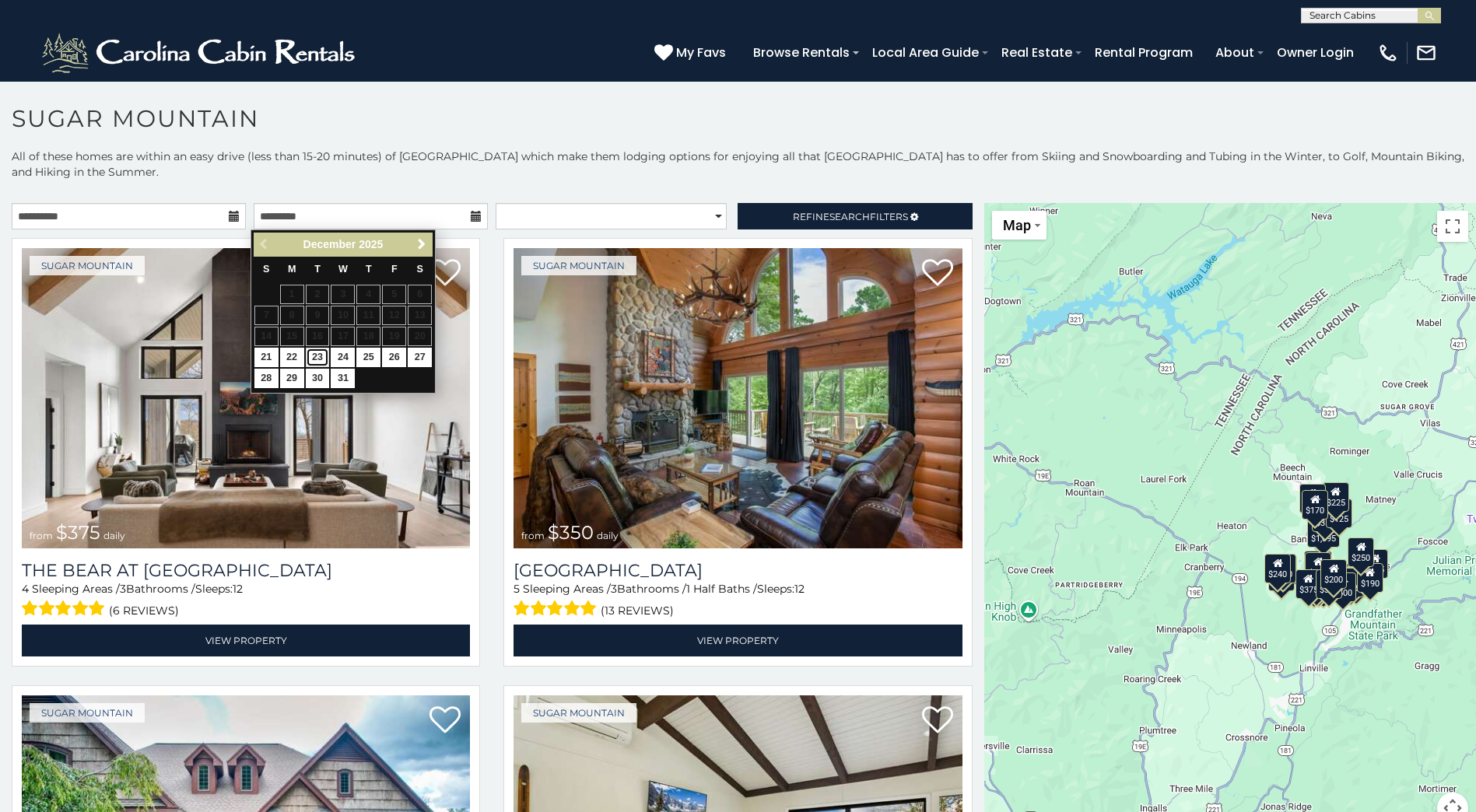
click at [323, 354] on link "23" at bounding box center [317, 358] width 24 height 19
type input "**********"
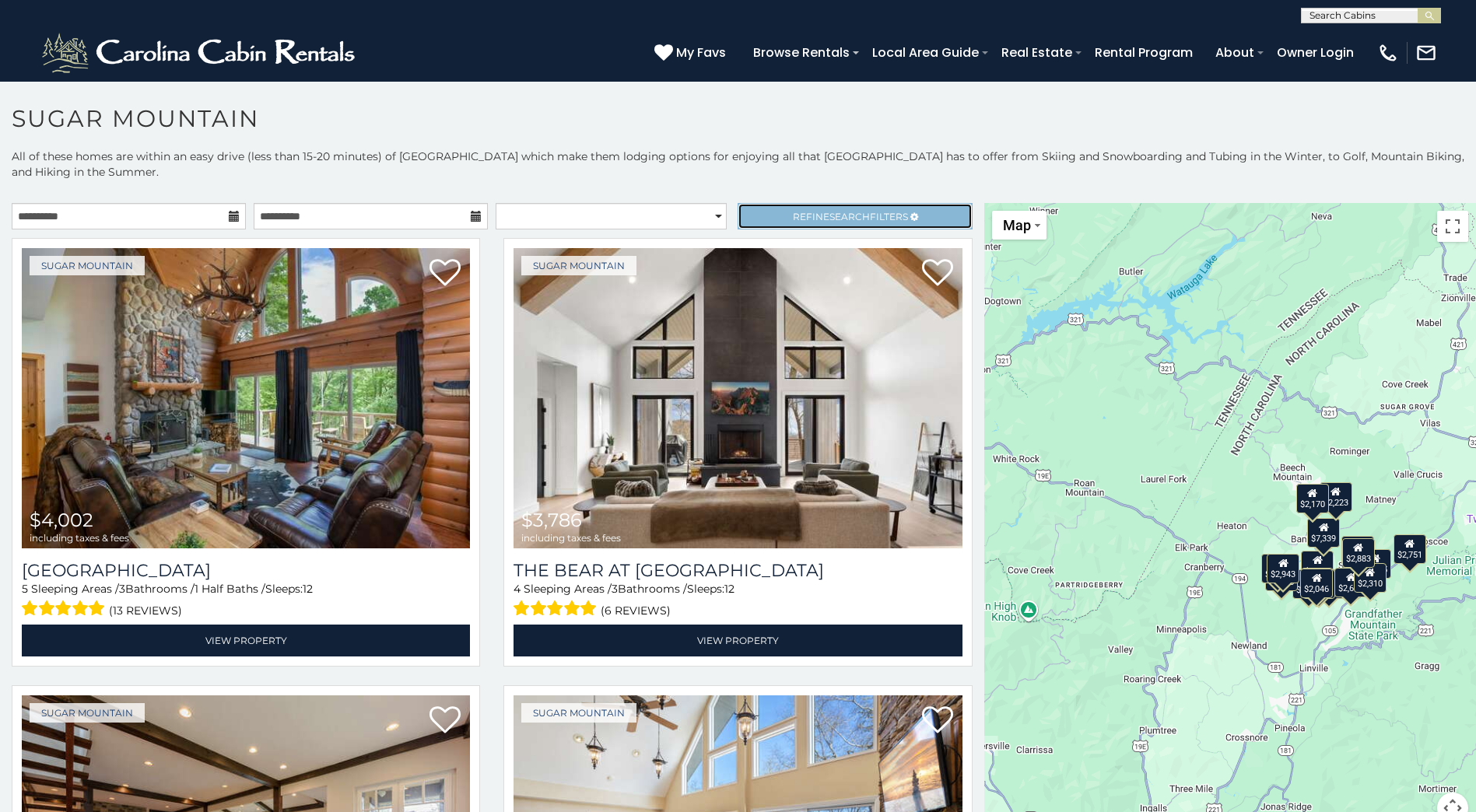
click at [834, 215] on span "Search" at bounding box center [849, 217] width 40 height 11
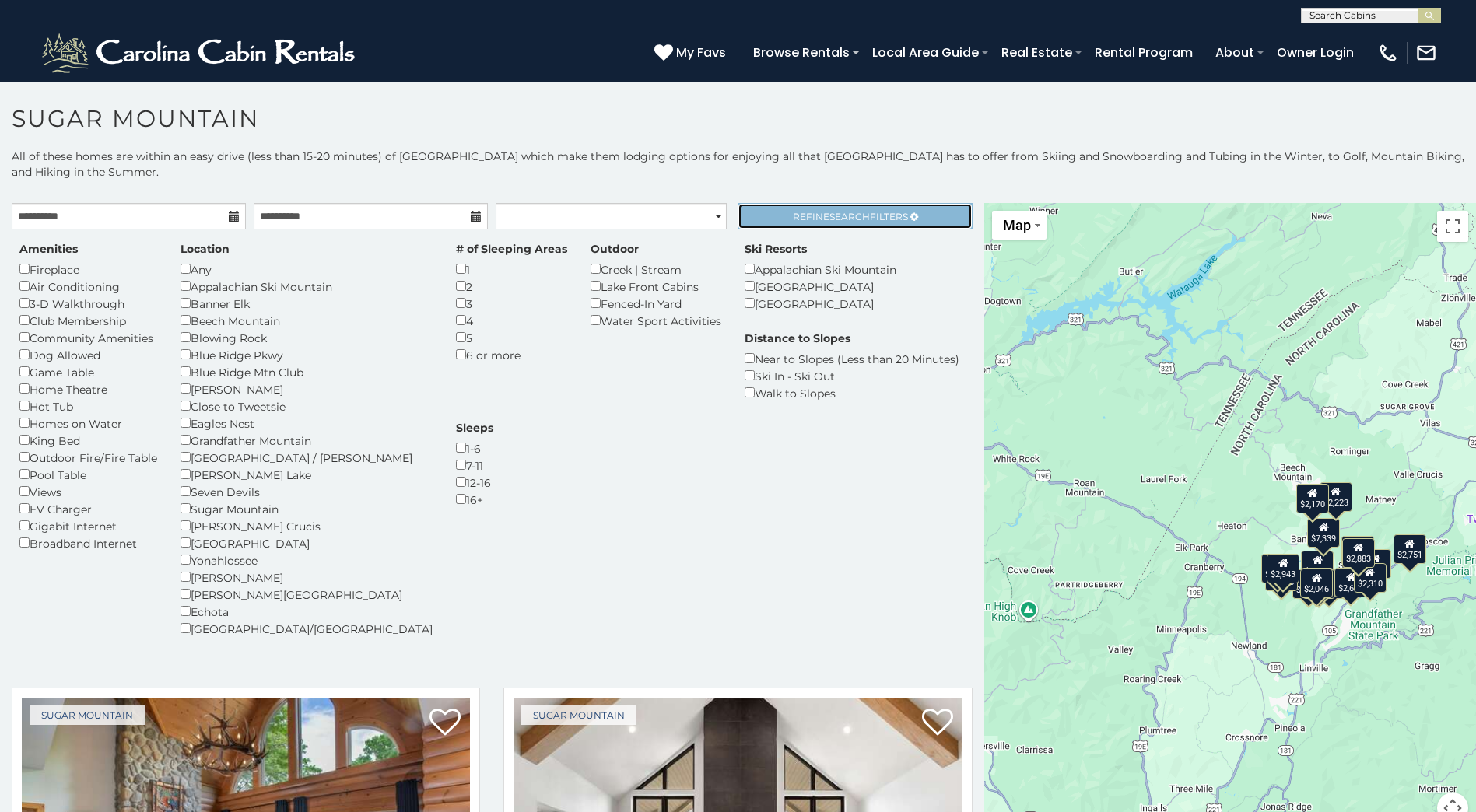
click at [850, 218] on span "Search" at bounding box center [849, 217] width 40 height 11
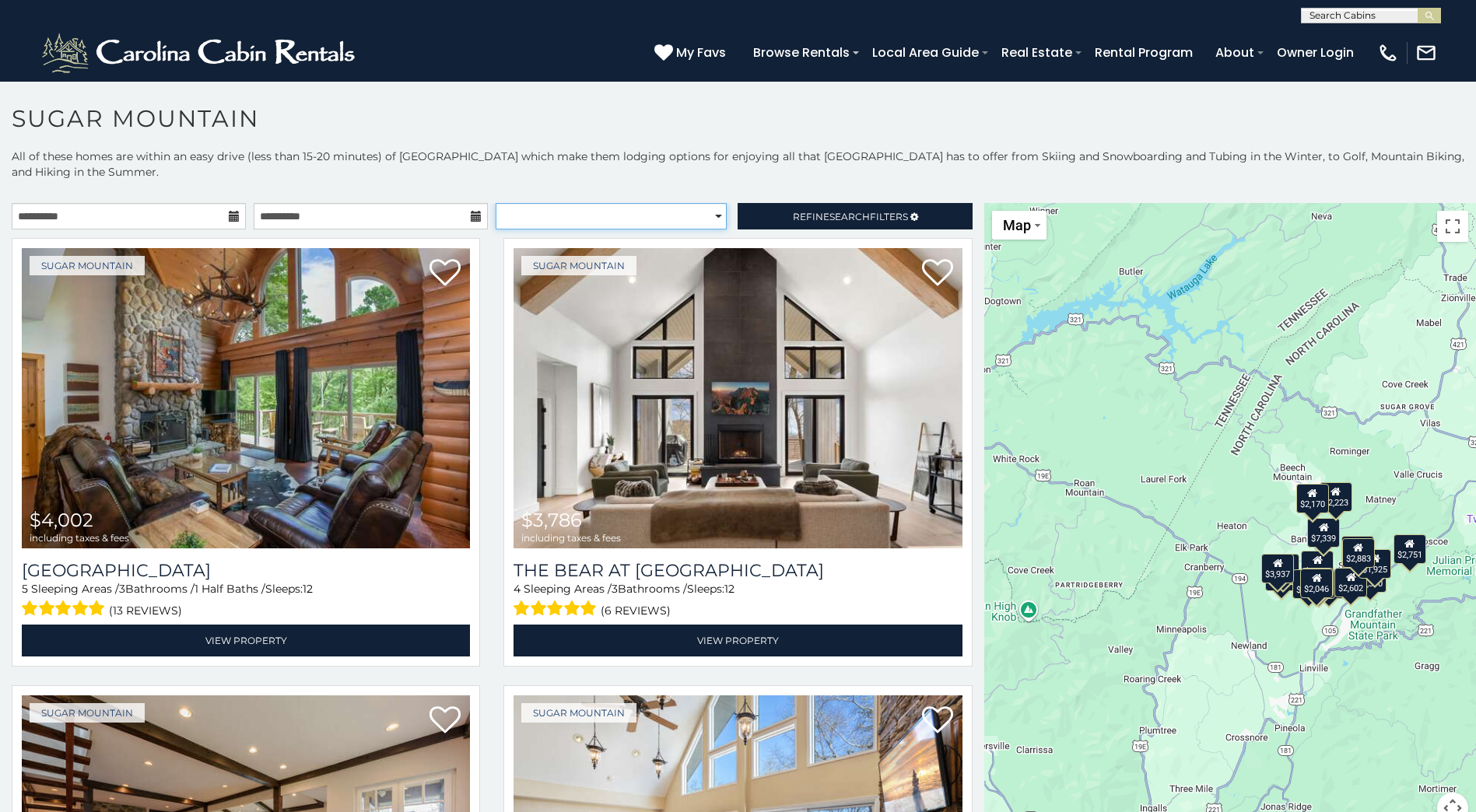
click at [600, 221] on select "**********" at bounding box center [611, 216] width 231 height 27
click at [844, 215] on span "Search" at bounding box center [849, 217] width 40 height 11
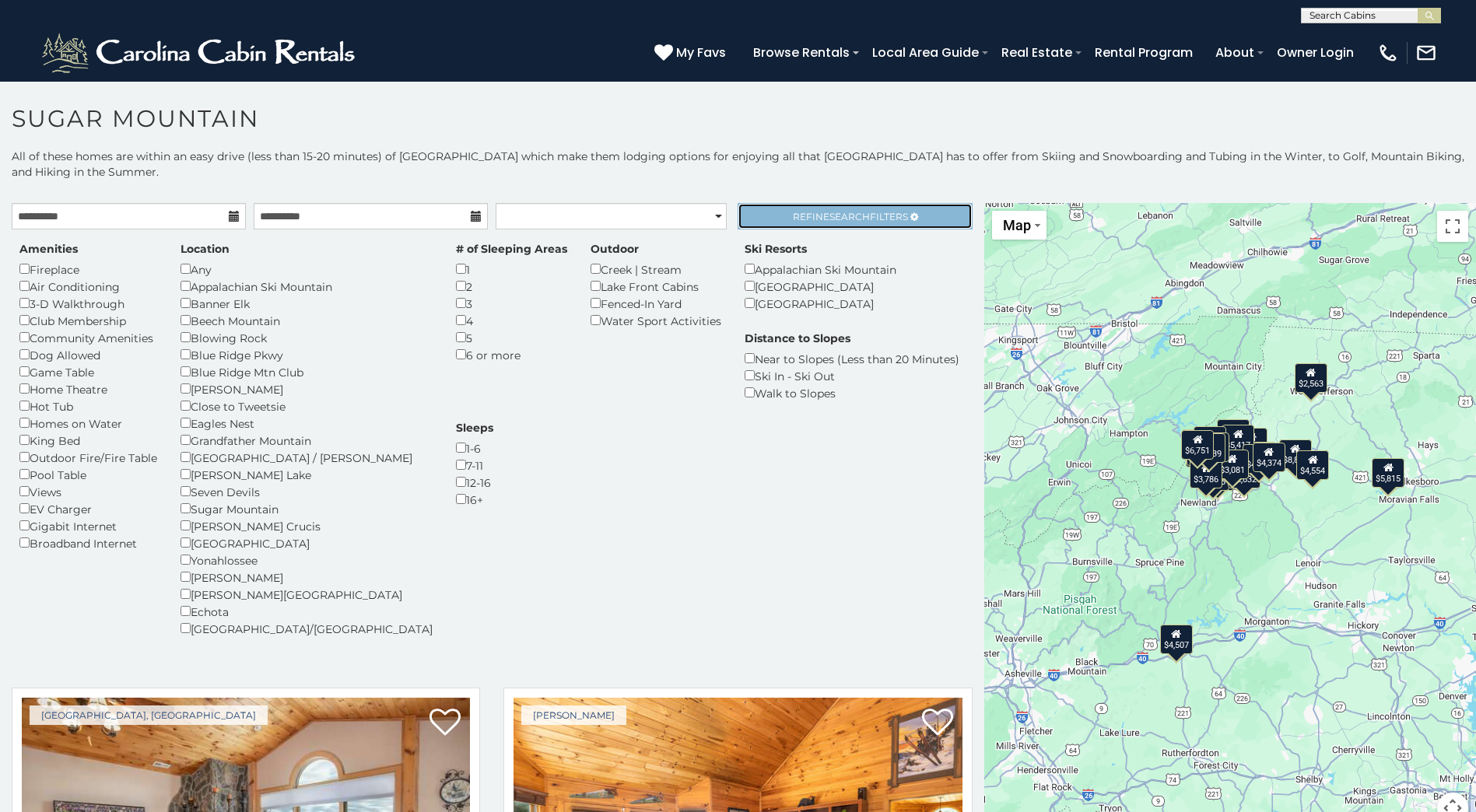
click at [803, 213] on span "Refine Search Filters" at bounding box center [850, 217] width 115 height 11
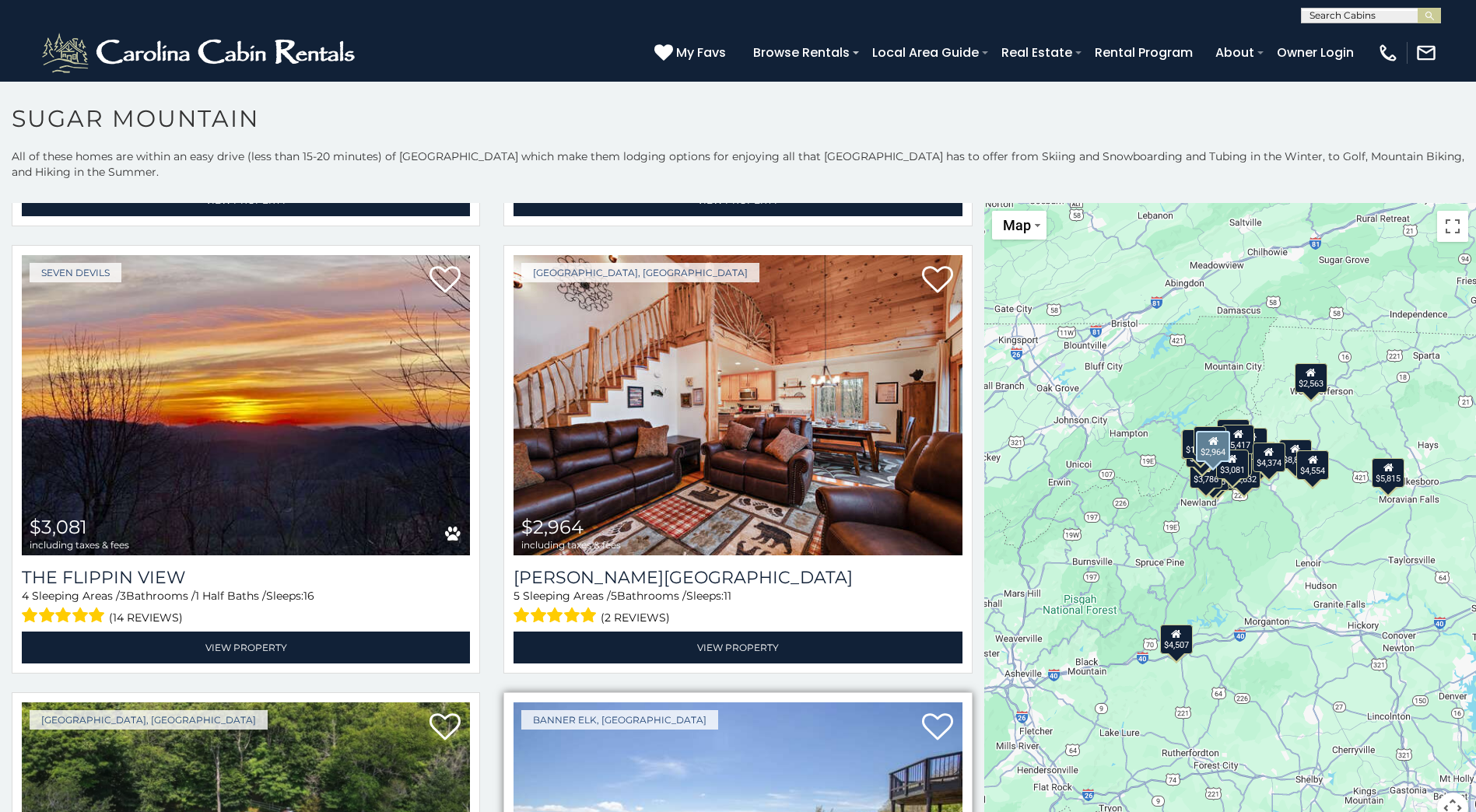
scroll to position [5600, 0]
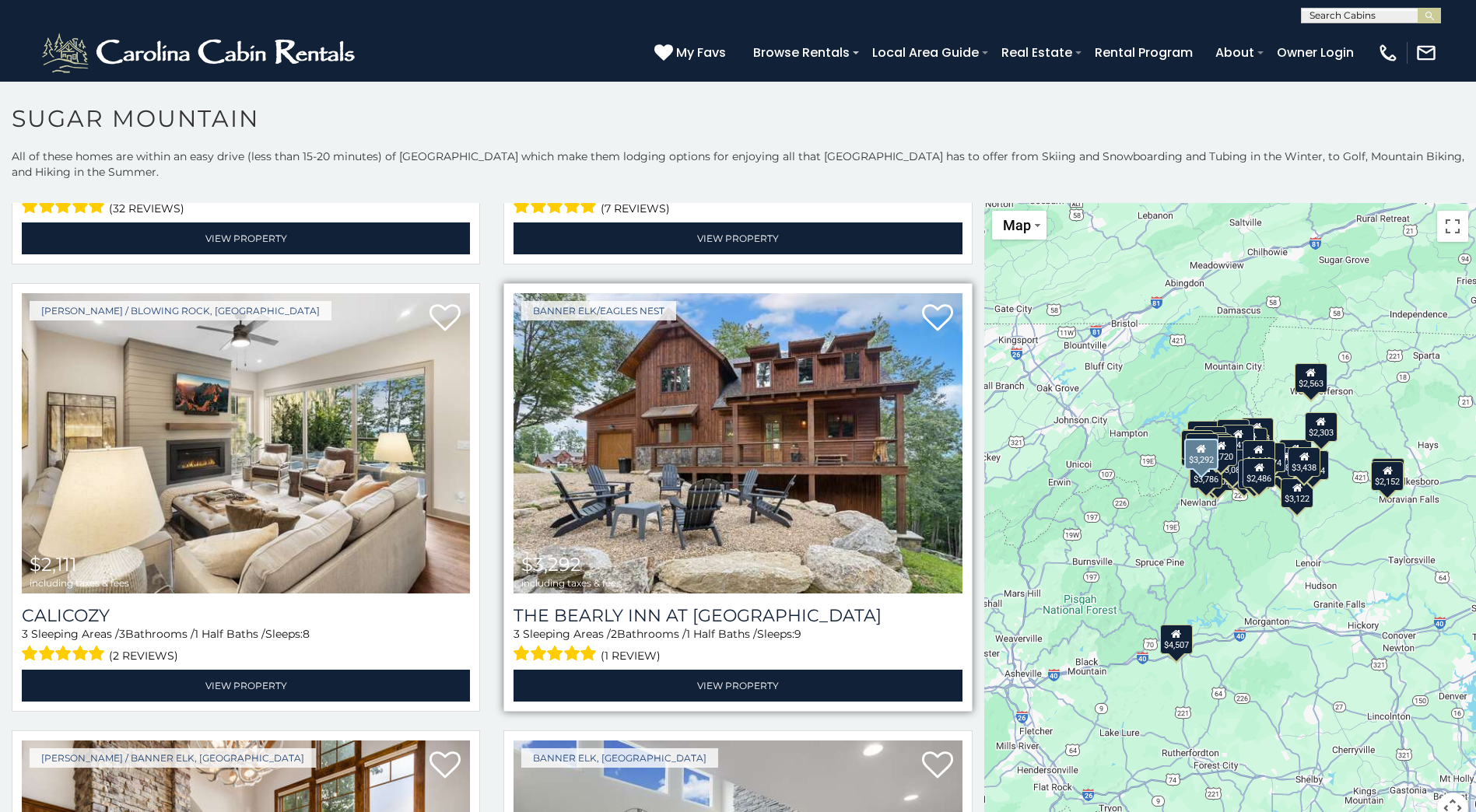
scroll to position [9801, 0]
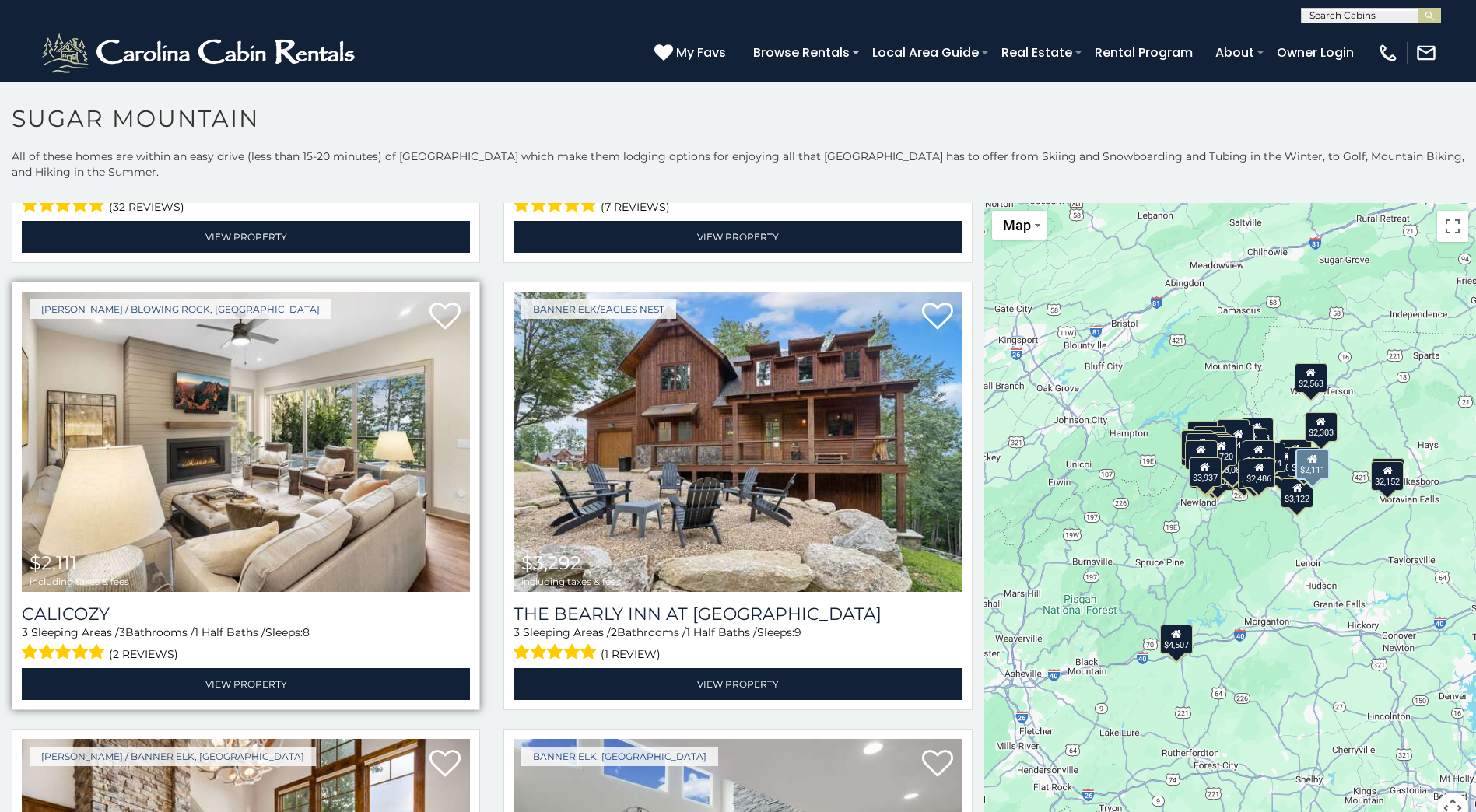
click at [295, 420] on img at bounding box center [246, 441] width 448 height 300
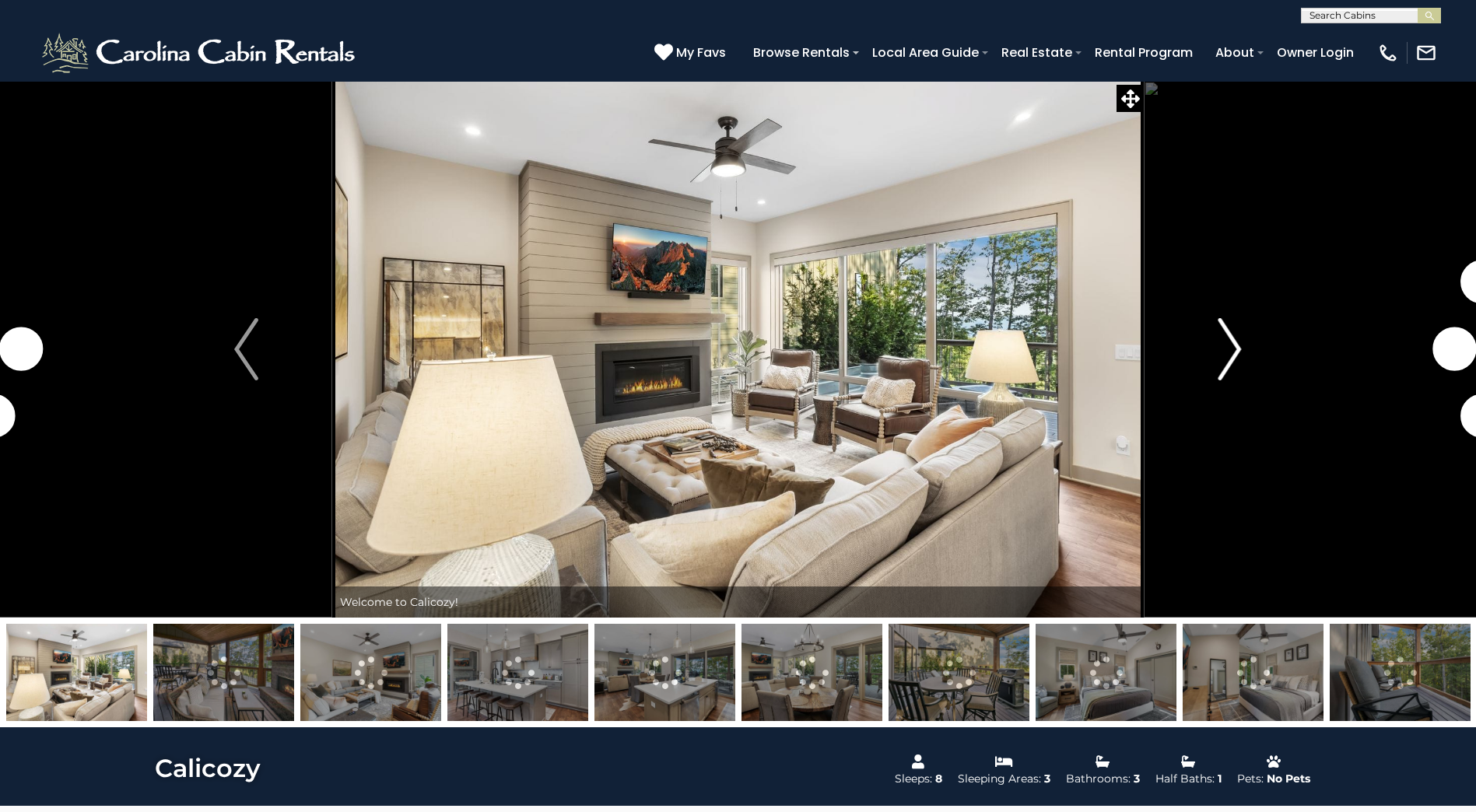
click at [1230, 350] on img "Next" at bounding box center [1229, 349] width 23 height 62
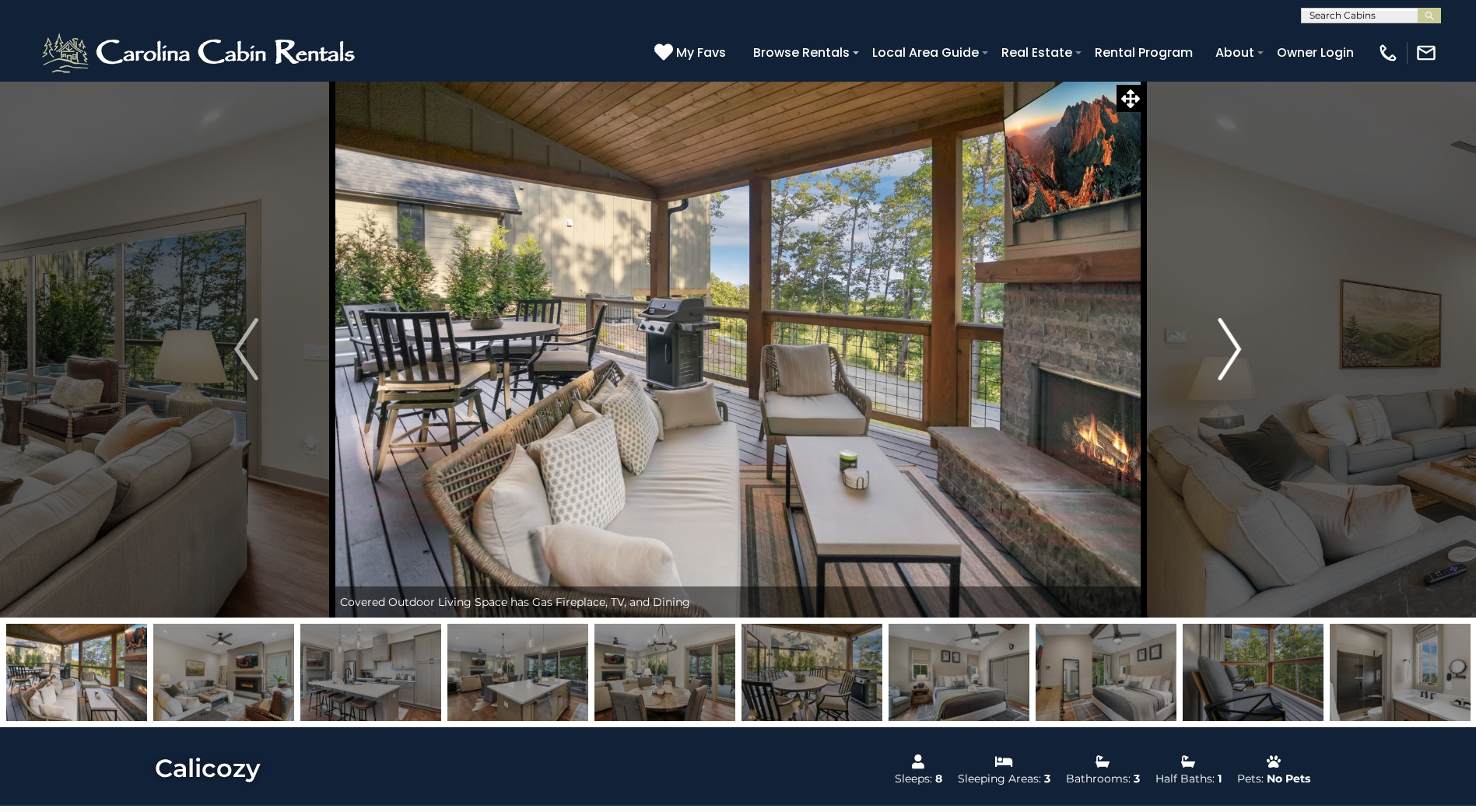
click at [1229, 355] on img "Next" at bounding box center [1229, 349] width 23 height 62
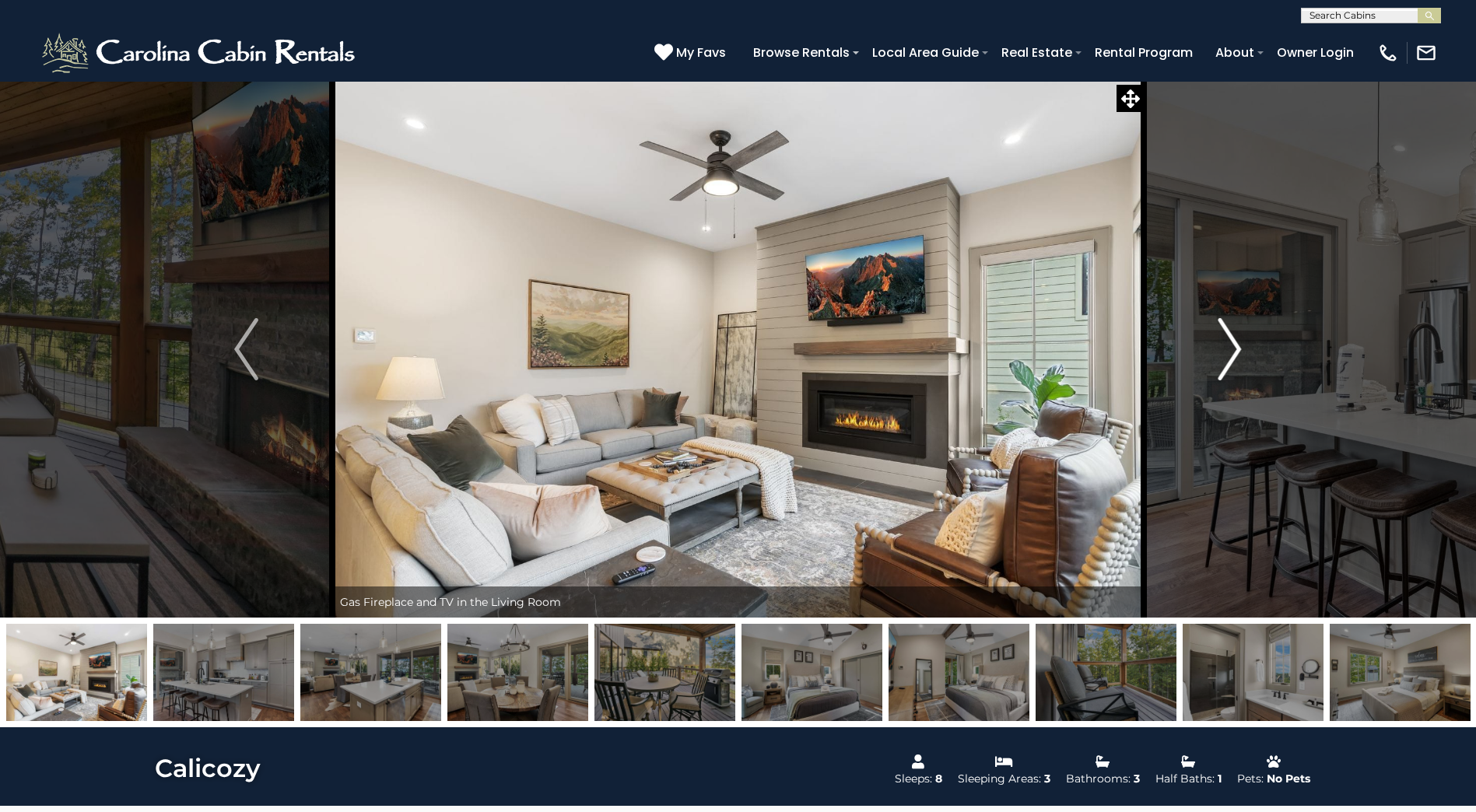
click at [1229, 355] on img "Next" at bounding box center [1229, 349] width 23 height 62
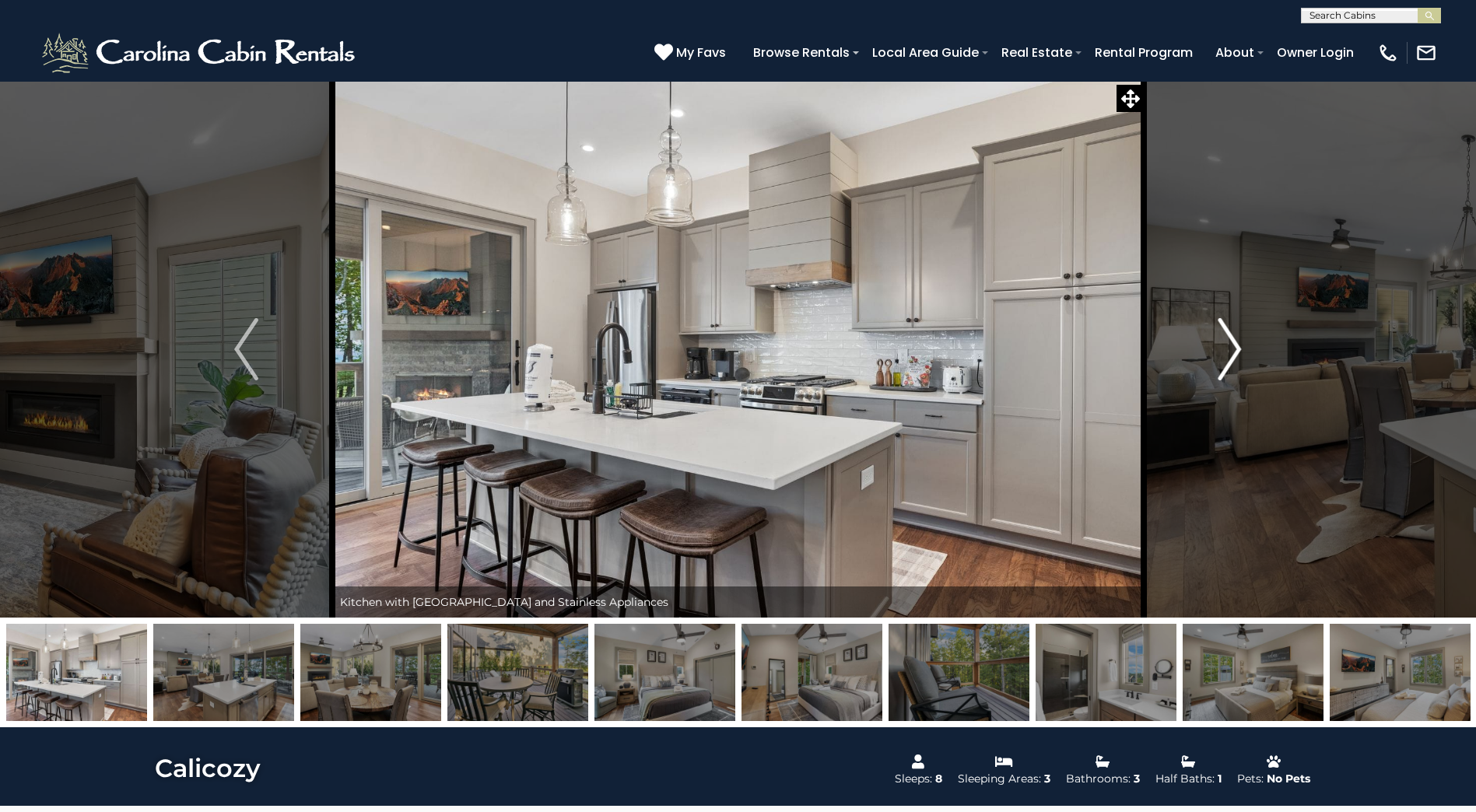
click at [1229, 356] on img "Next" at bounding box center [1229, 349] width 23 height 62
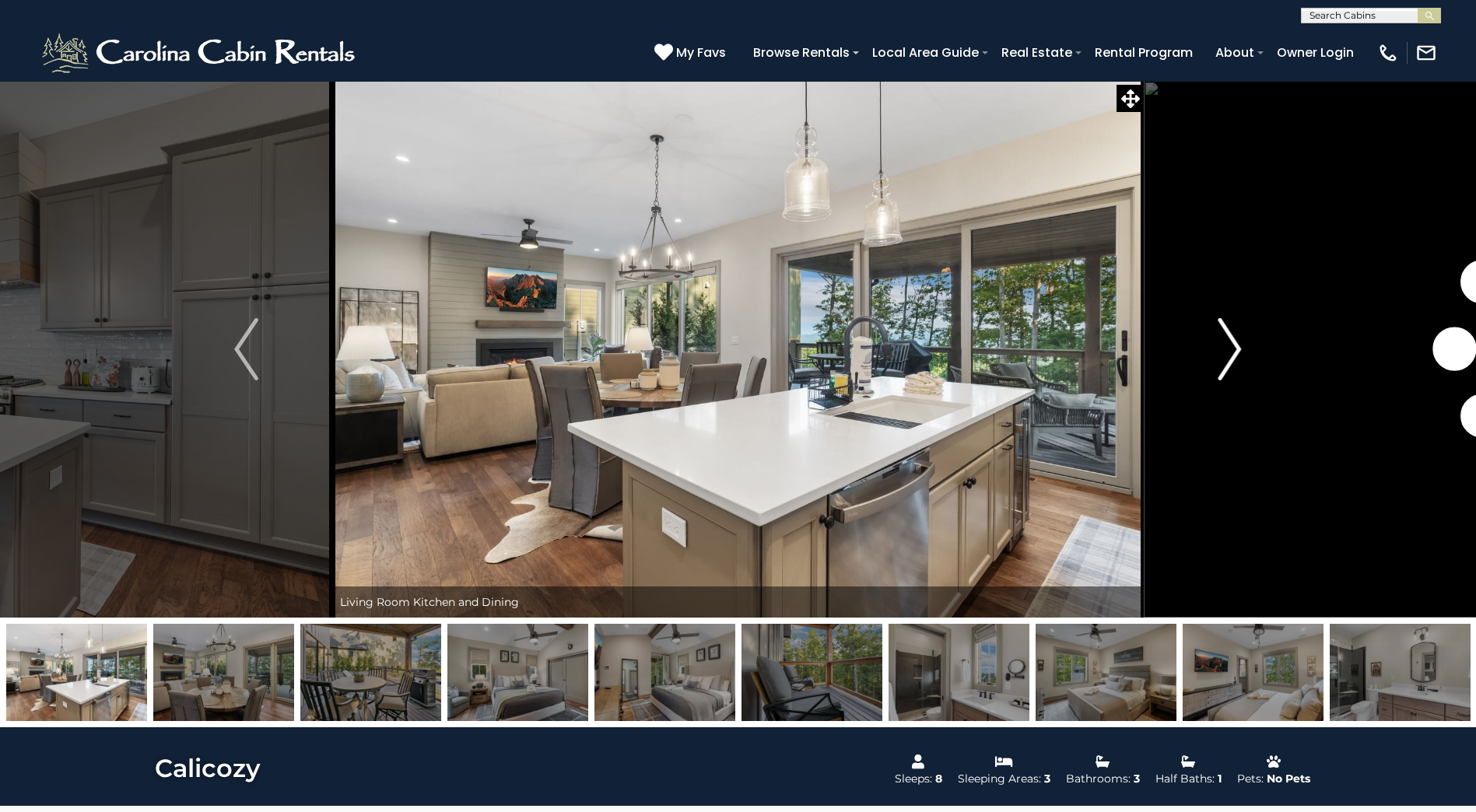
click at [1229, 356] on img "Next" at bounding box center [1229, 349] width 23 height 62
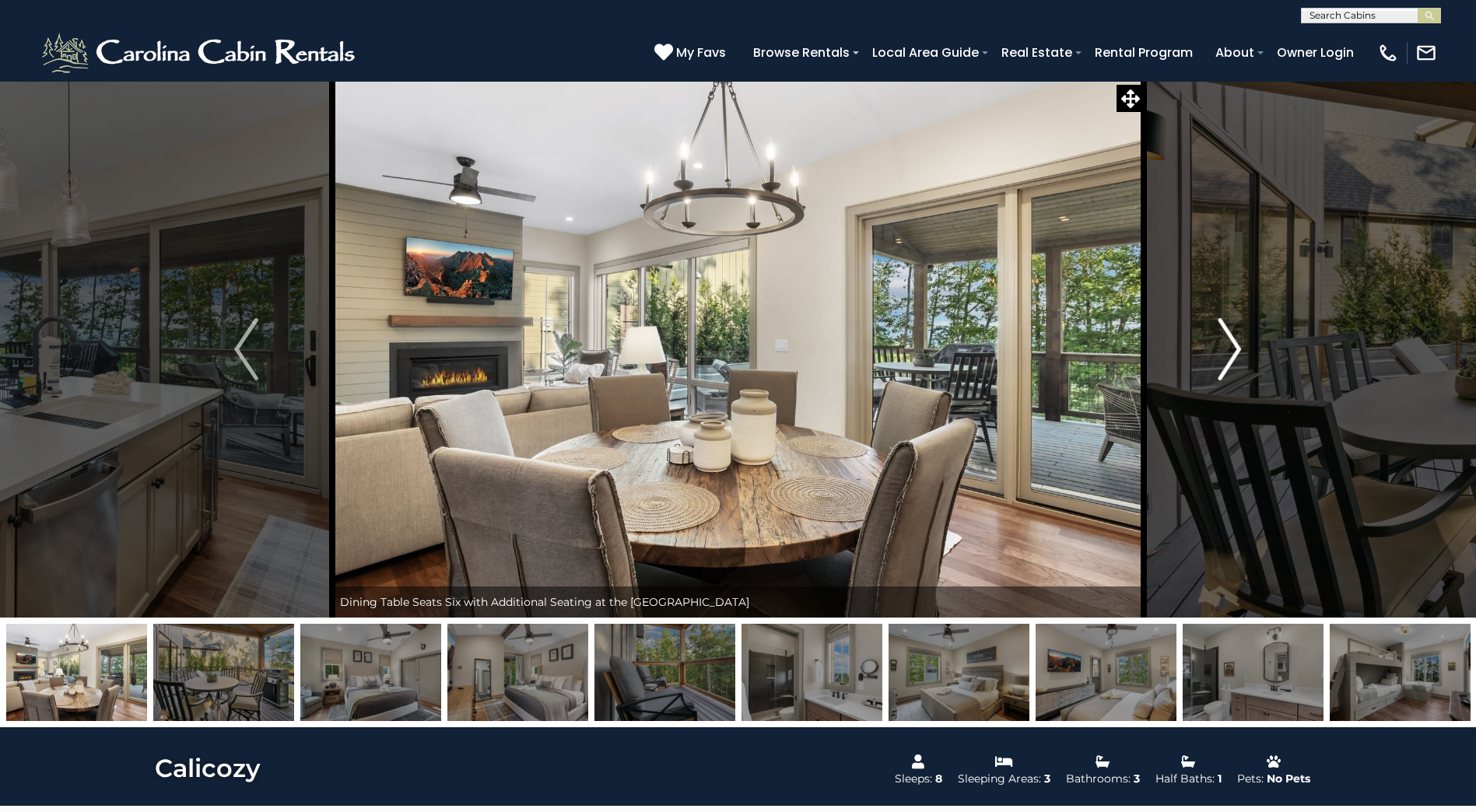
click at [1229, 357] on img "Next" at bounding box center [1229, 349] width 23 height 62
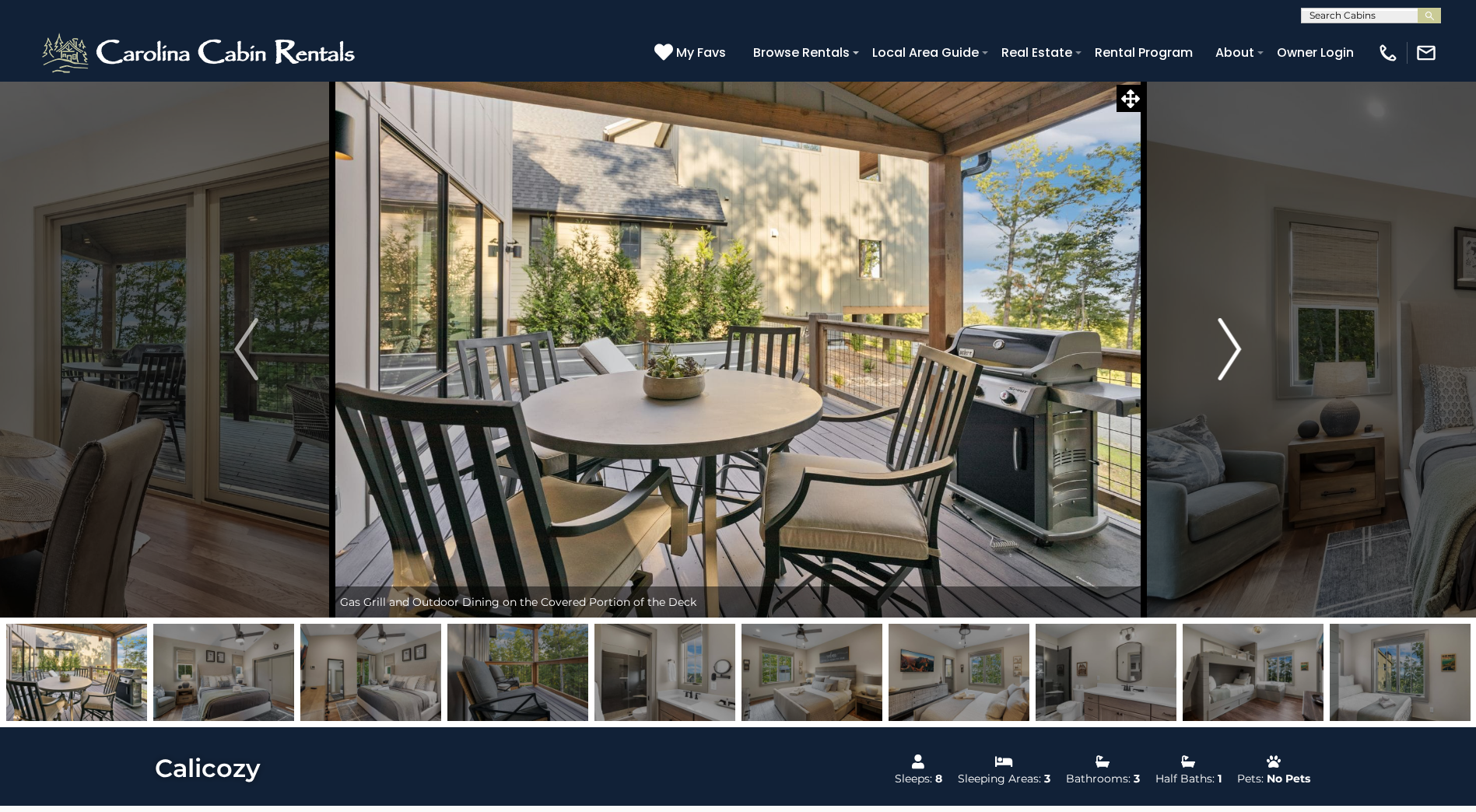
click at [1229, 358] on img "Next" at bounding box center [1229, 349] width 23 height 62
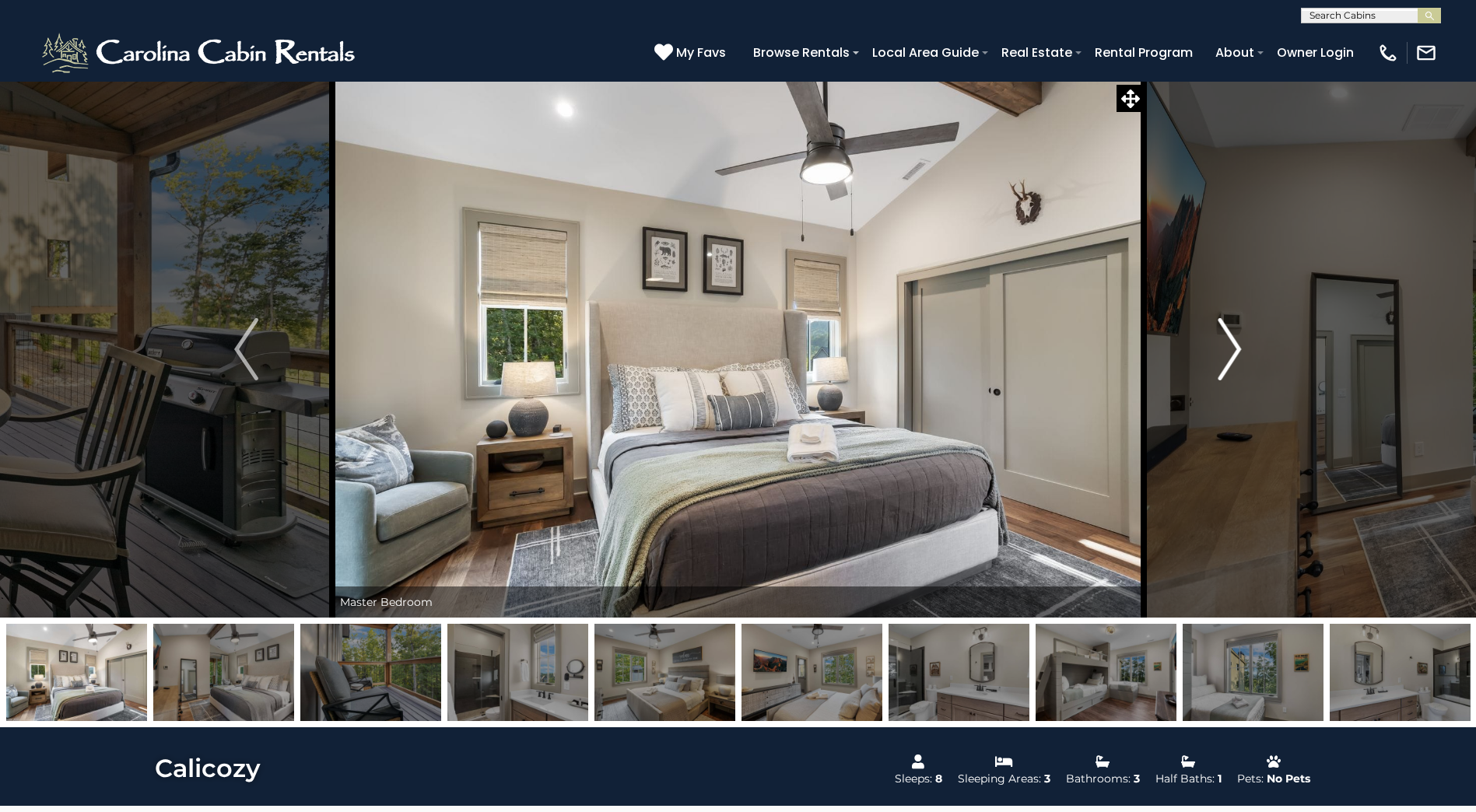
click at [1229, 358] on img "Next" at bounding box center [1229, 349] width 23 height 62
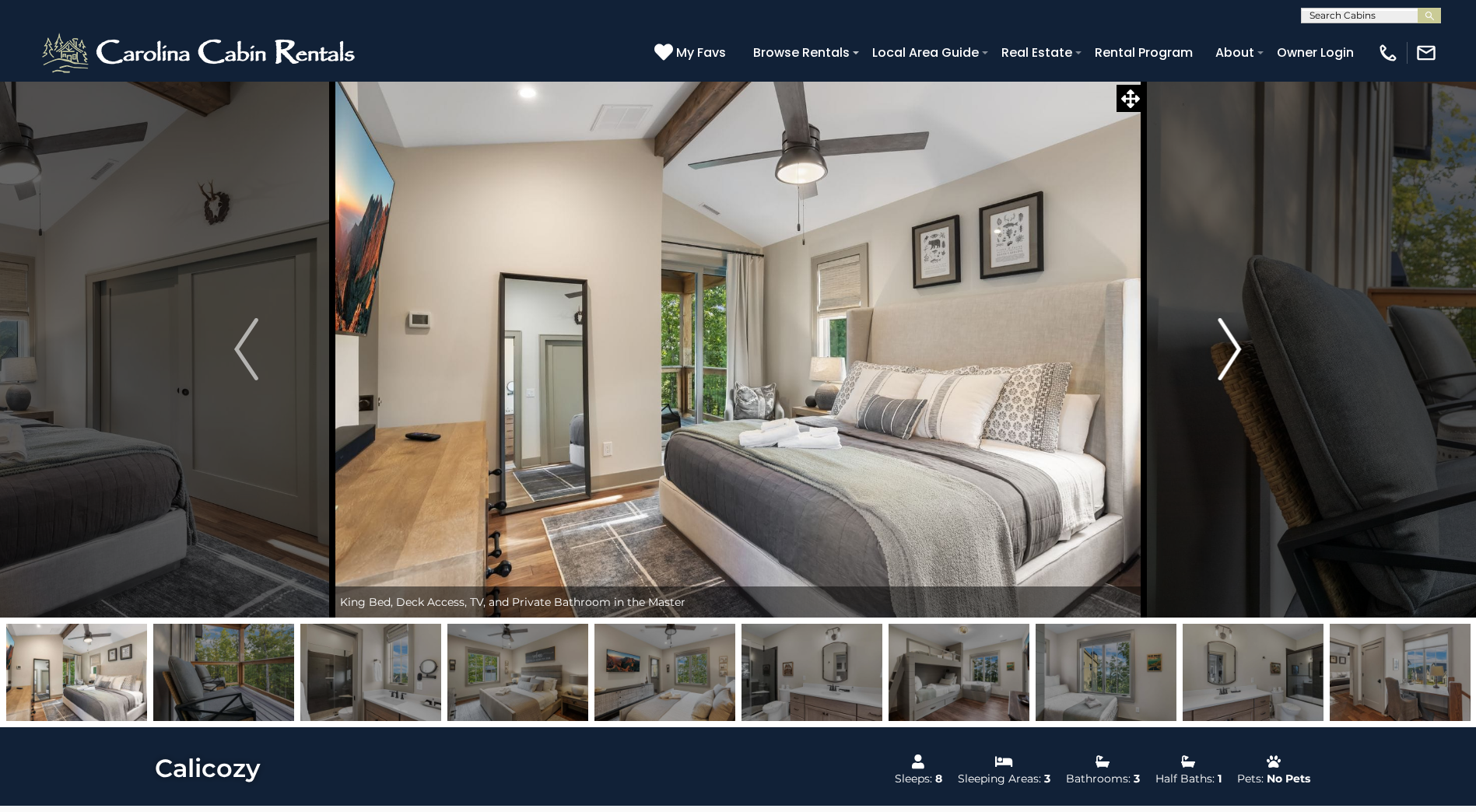
click at [1229, 358] on img "Next" at bounding box center [1229, 349] width 23 height 62
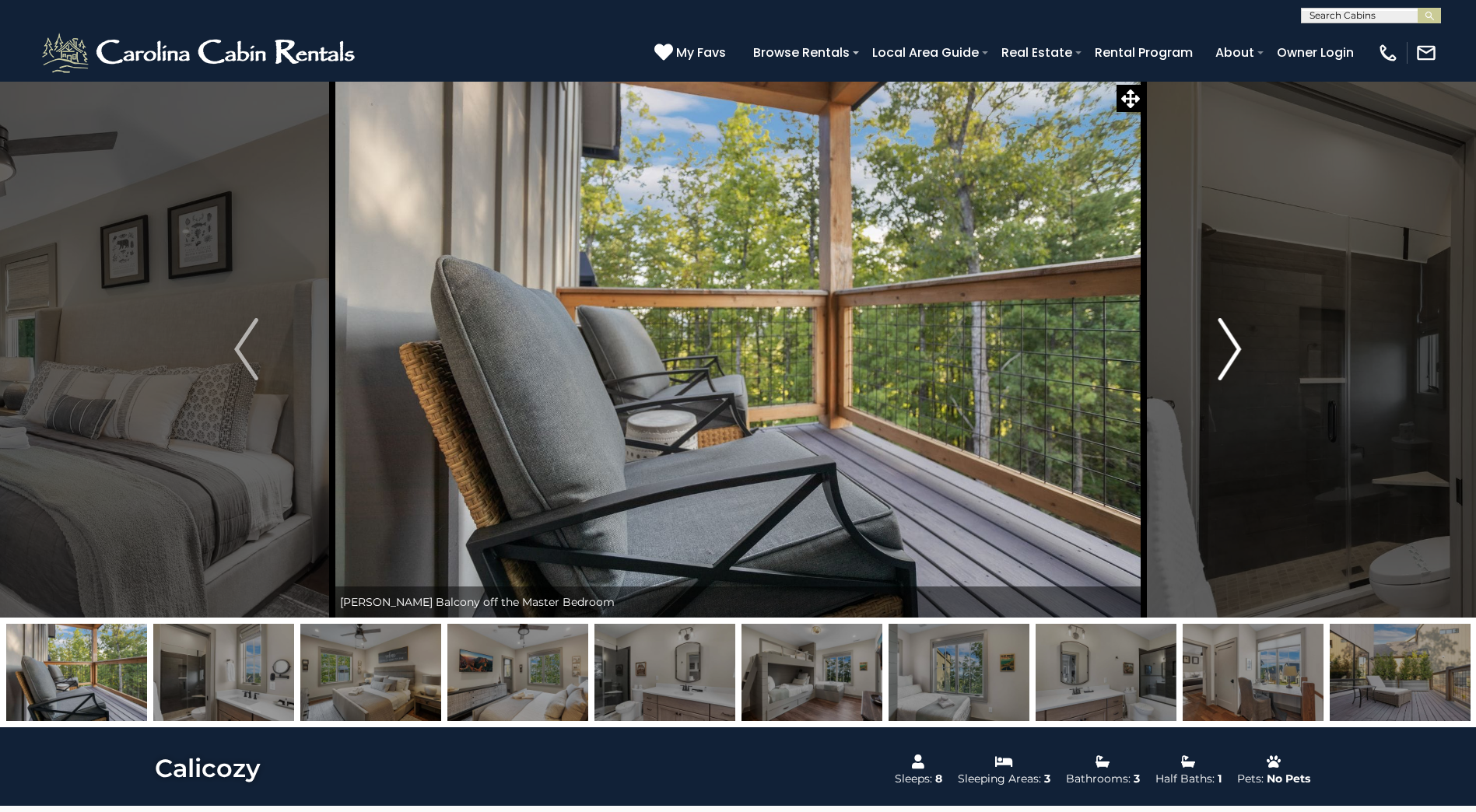
click at [1229, 358] on img "Next" at bounding box center [1229, 349] width 23 height 62
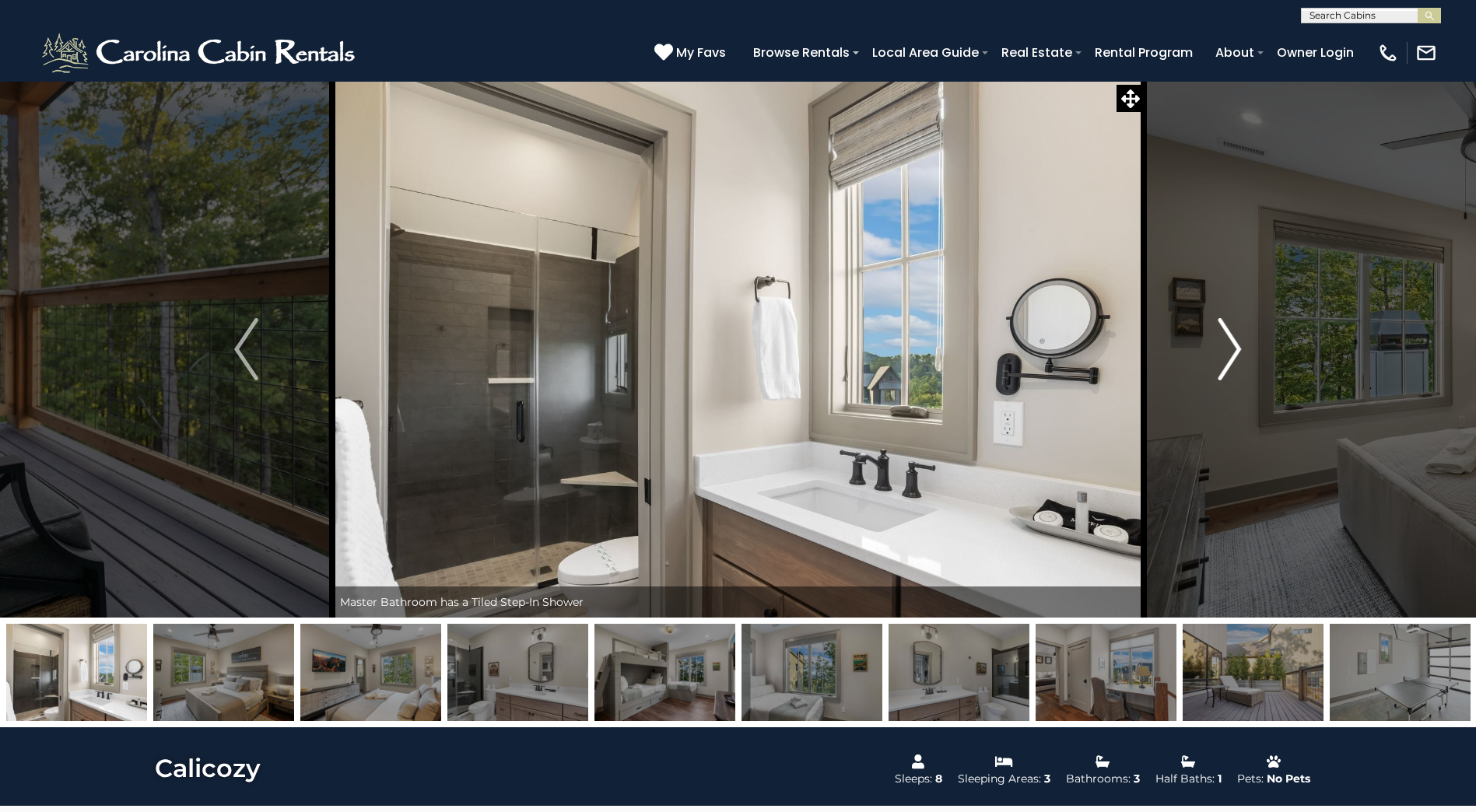
click at [1229, 358] on img "Next" at bounding box center [1229, 349] width 23 height 62
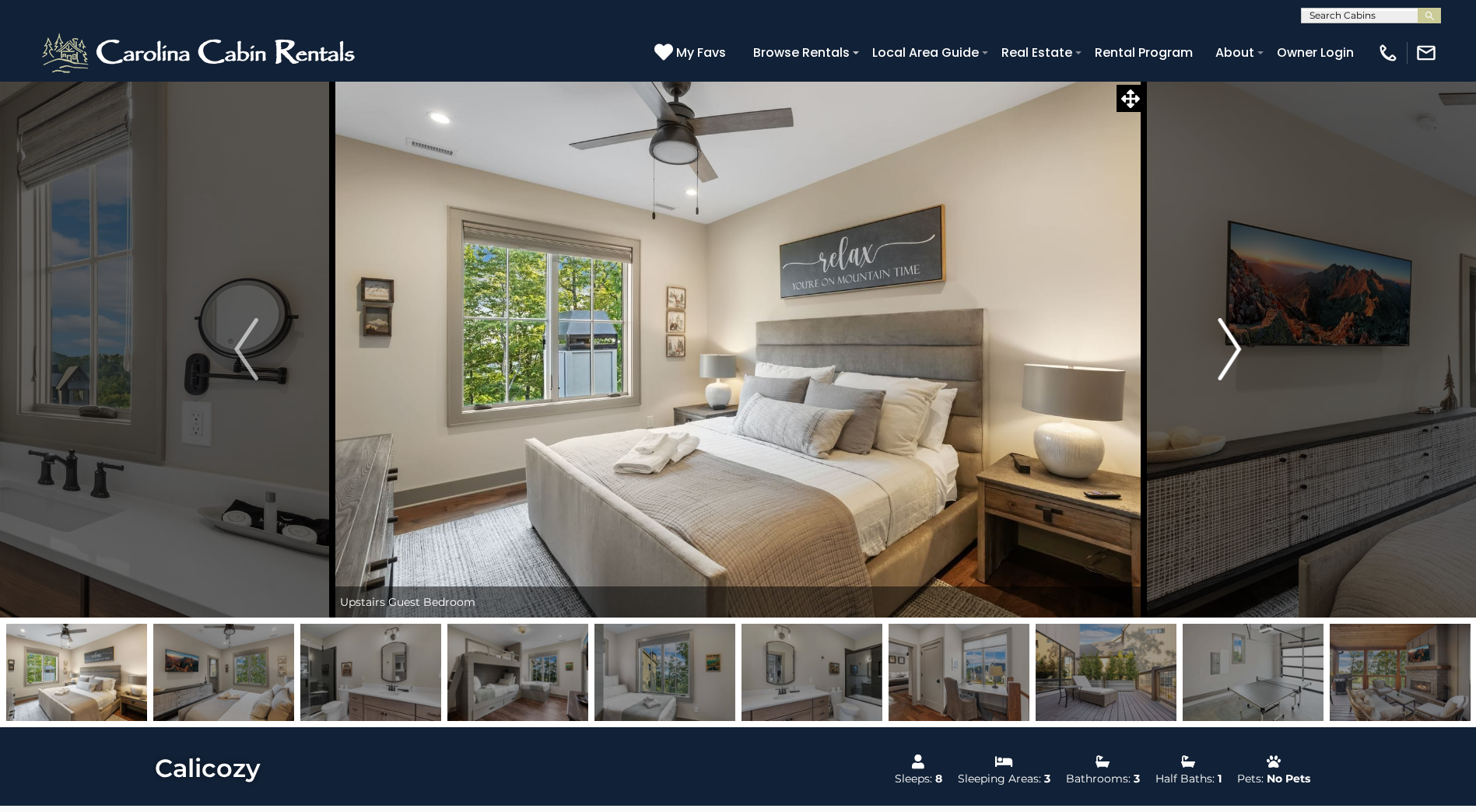
click at [1229, 358] on img "Next" at bounding box center [1229, 349] width 23 height 62
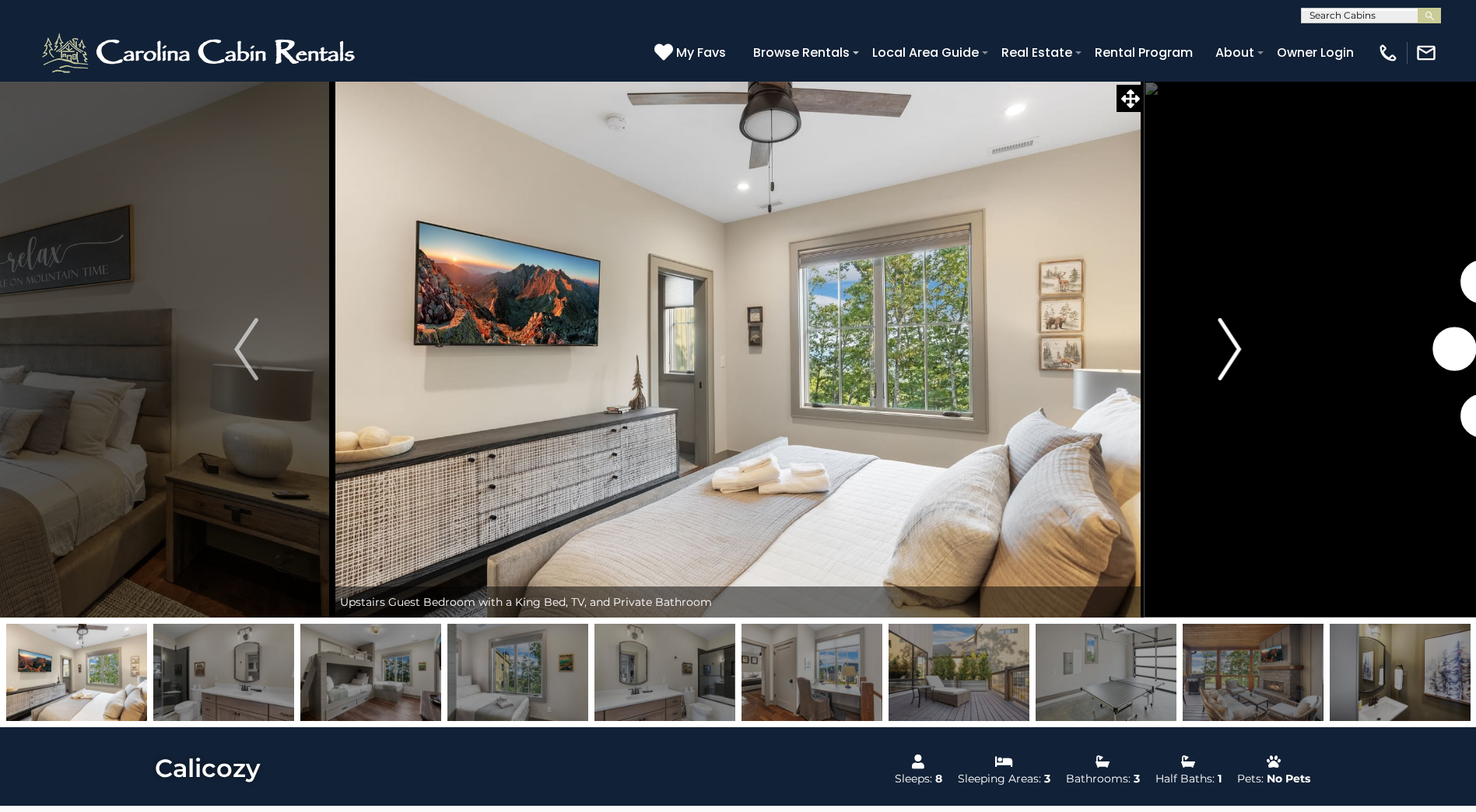
click at [1229, 359] on img "Next" at bounding box center [1229, 349] width 23 height 62
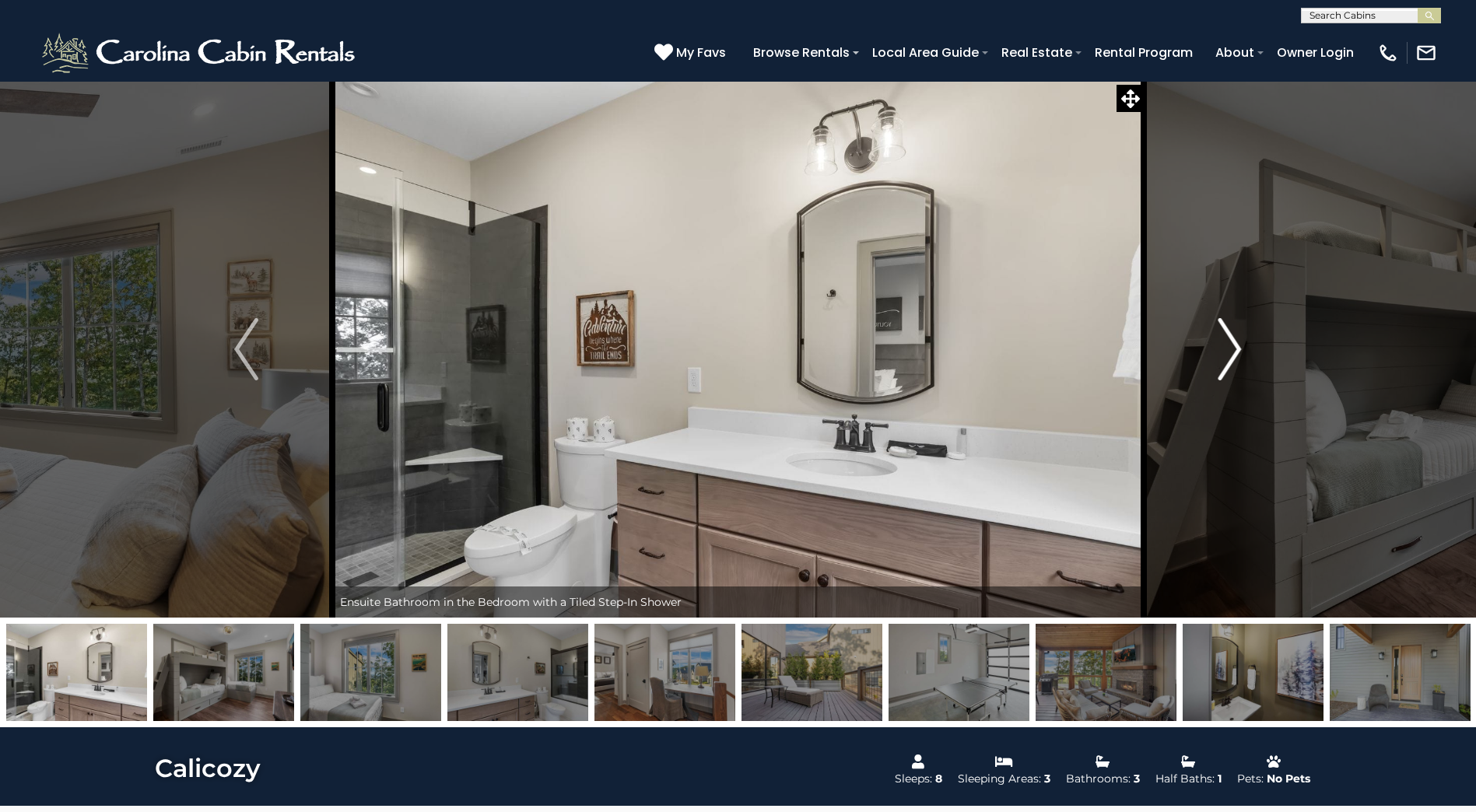
click at [1229, 359] on img "Next" at bounding box center [1229, 349] width 23 height 62
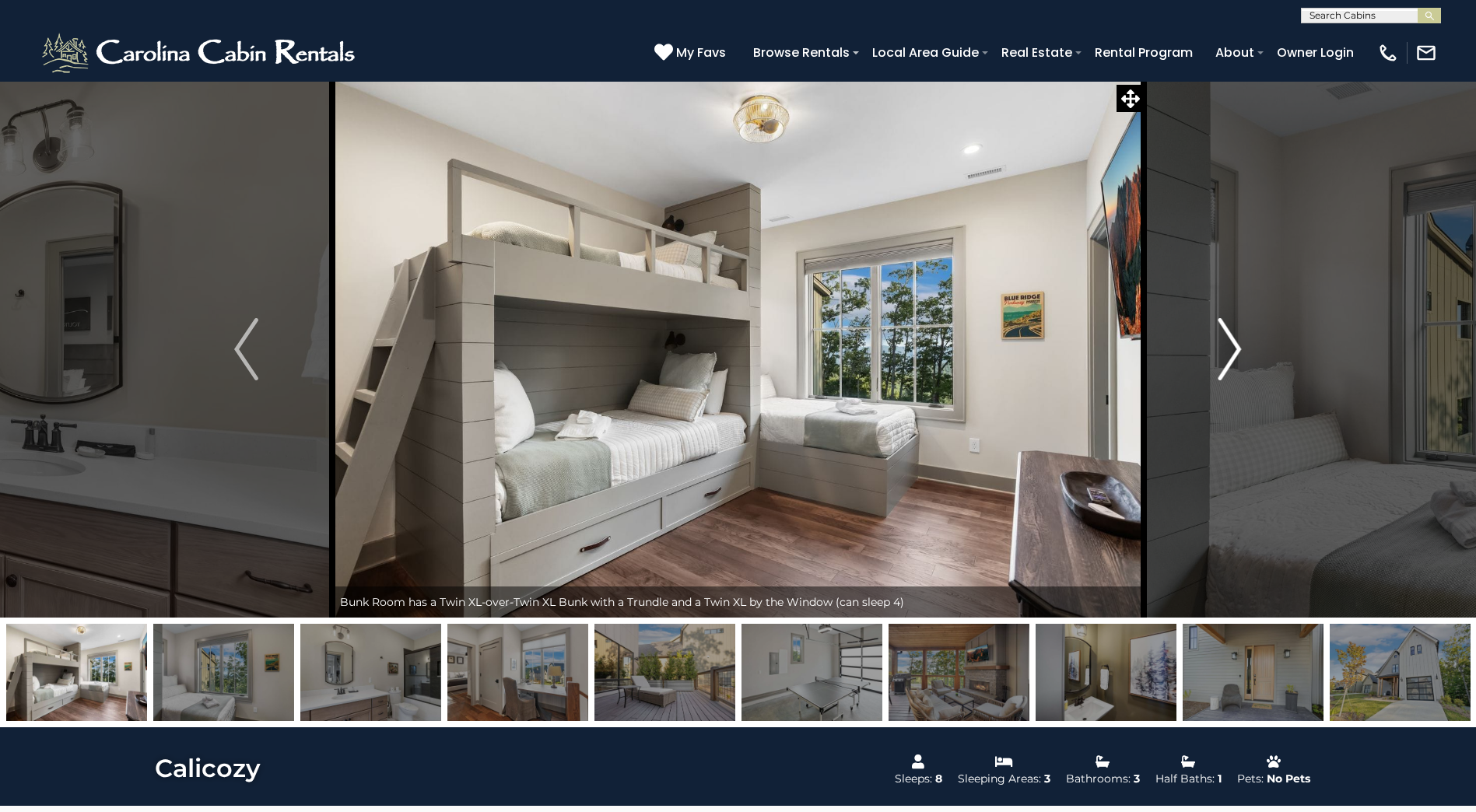
click at [1229, 360] on img "Next" at bounding box center [1229, 349] width 23 height 62
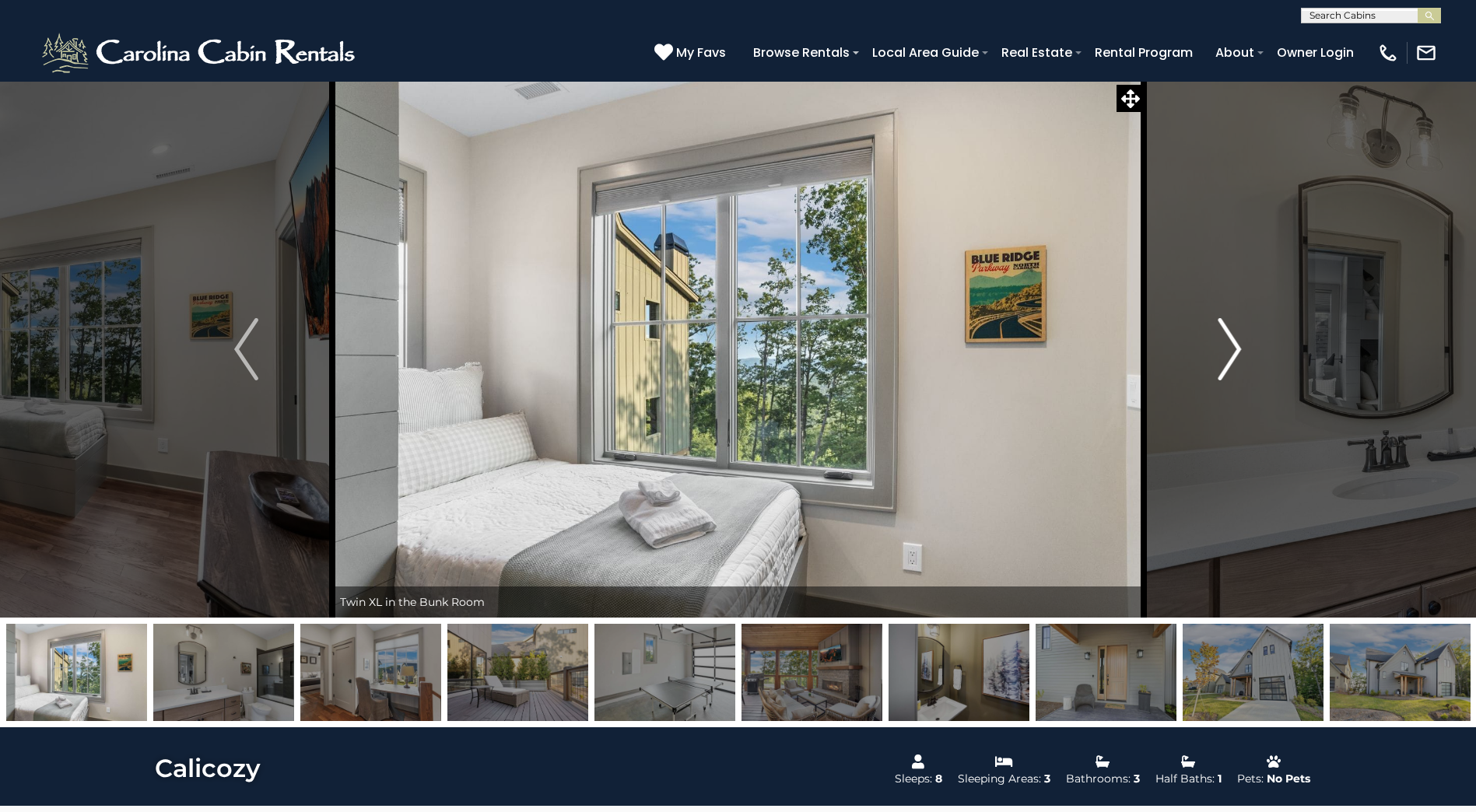
click at [1229, 362] on img "Next" at bounding box center [1229, 349] width 23 height 62
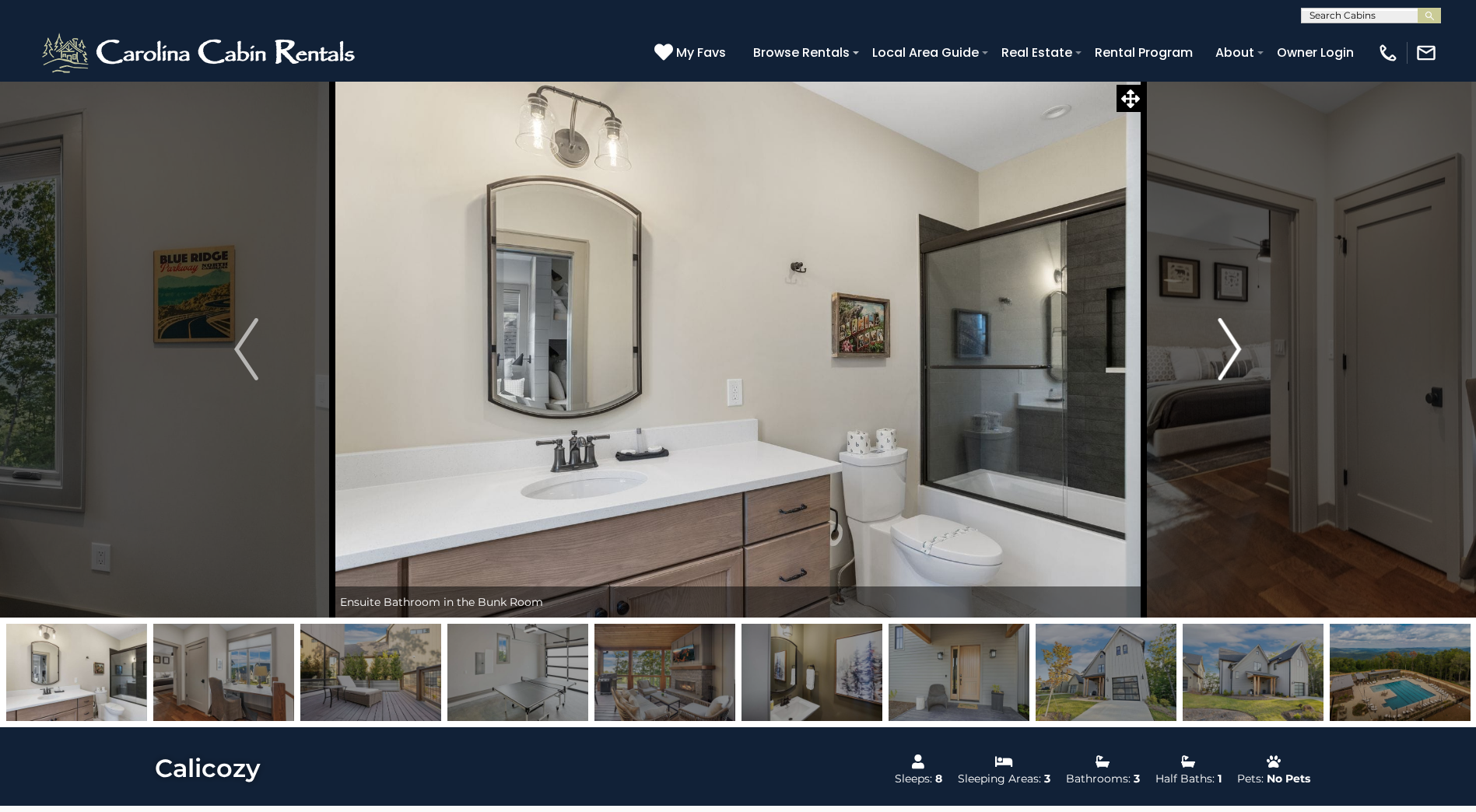
click at [1229, 362] on img "Next" at bounding box center [1229, 349] width 23 height 62
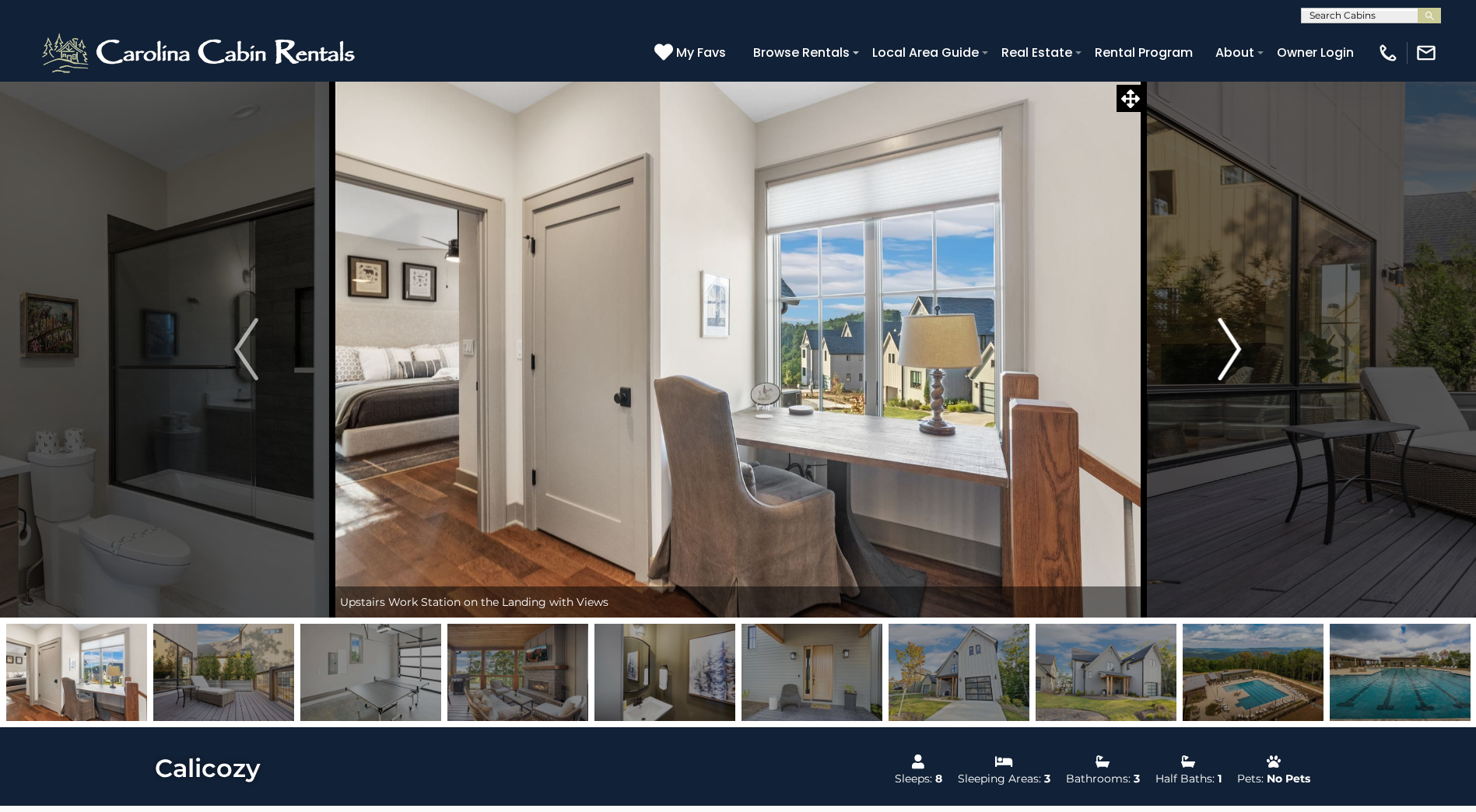
click at [1229, 362] on img "Next" at bounding box center [1229, 349] width 23 height 62
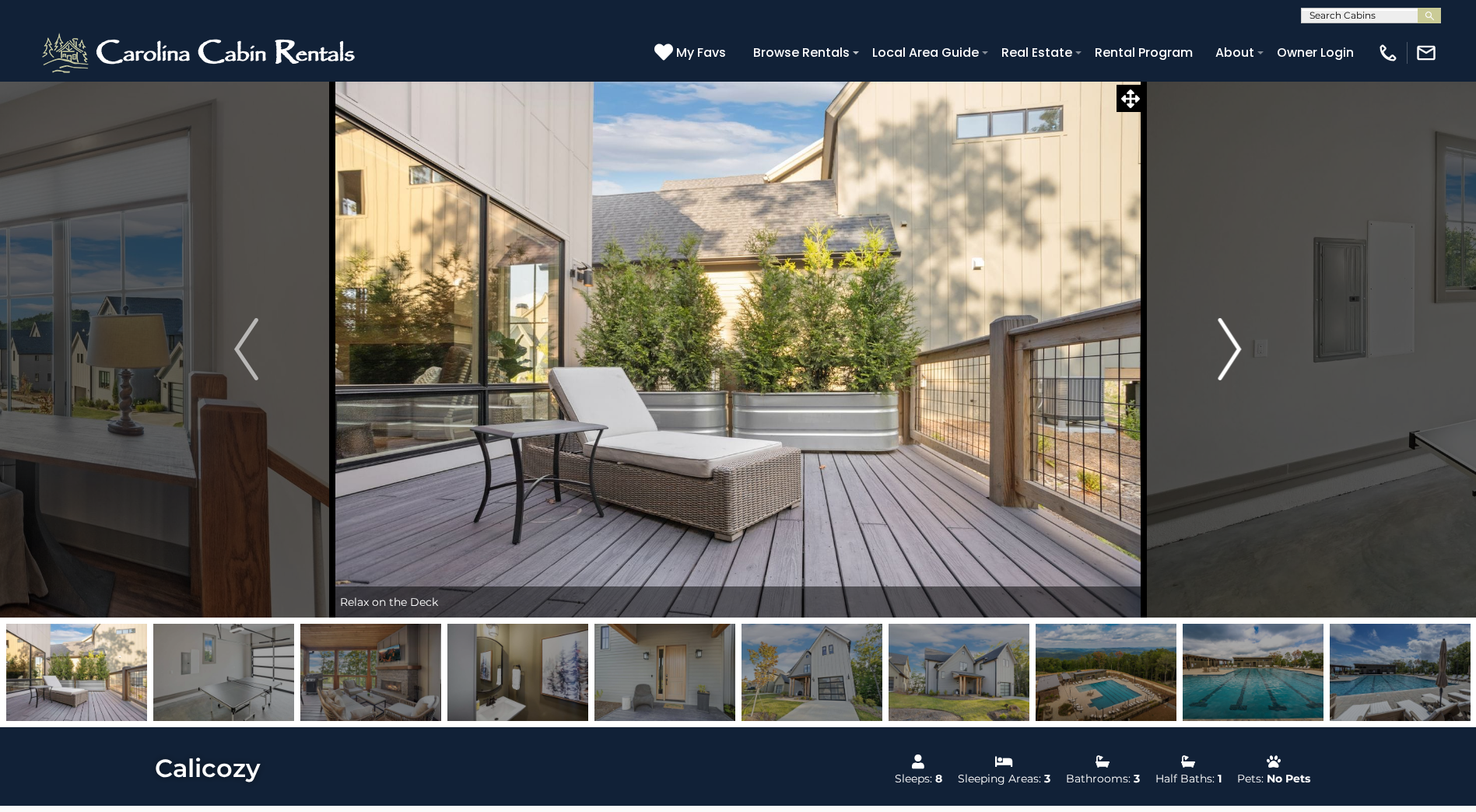
click at [1229, 362] on img "Next" at bounding box center [1229, 349] width 23 height 62
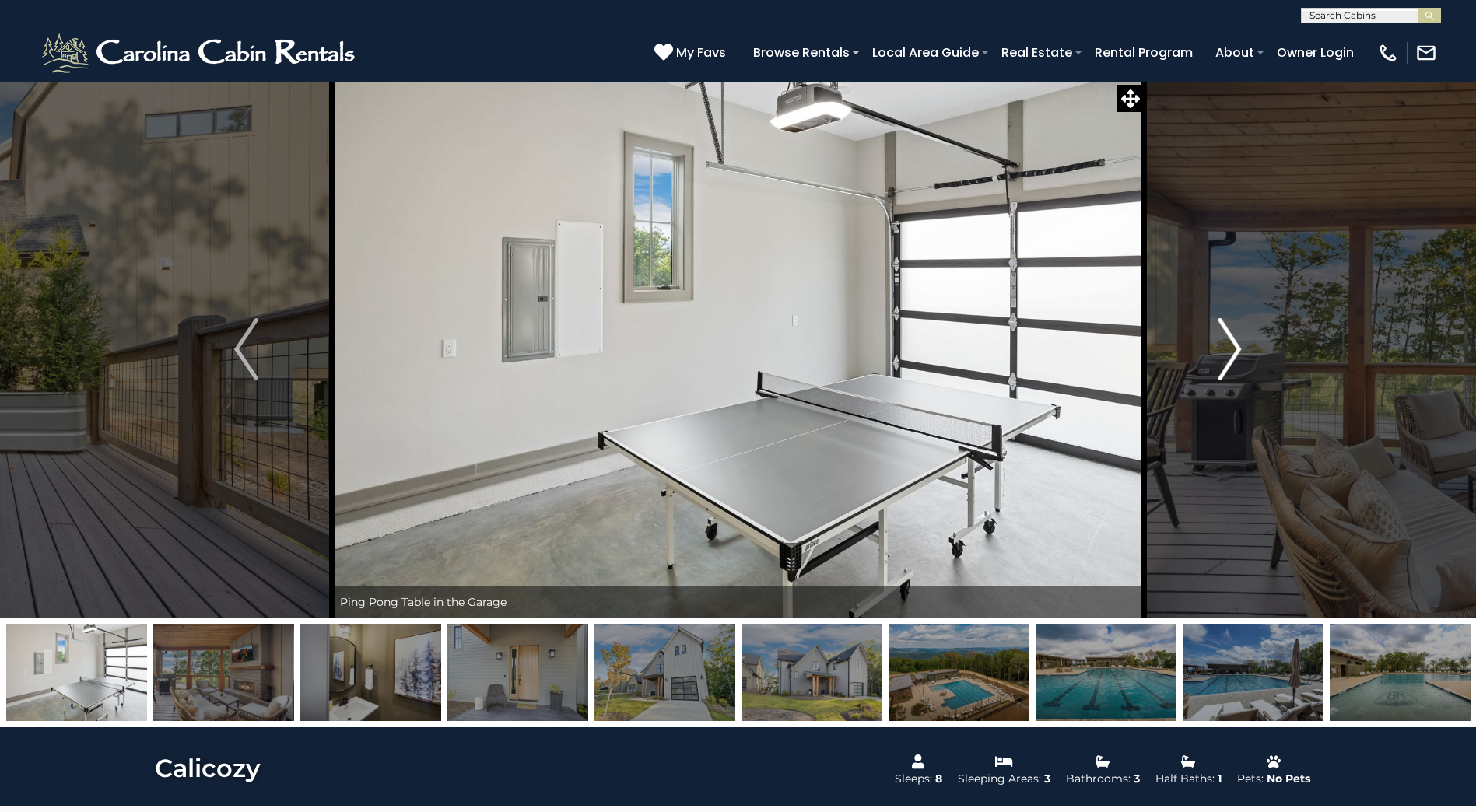
click at [1229, 362] on img "Next" at bounding box center [1229, 349] width 23 height 62
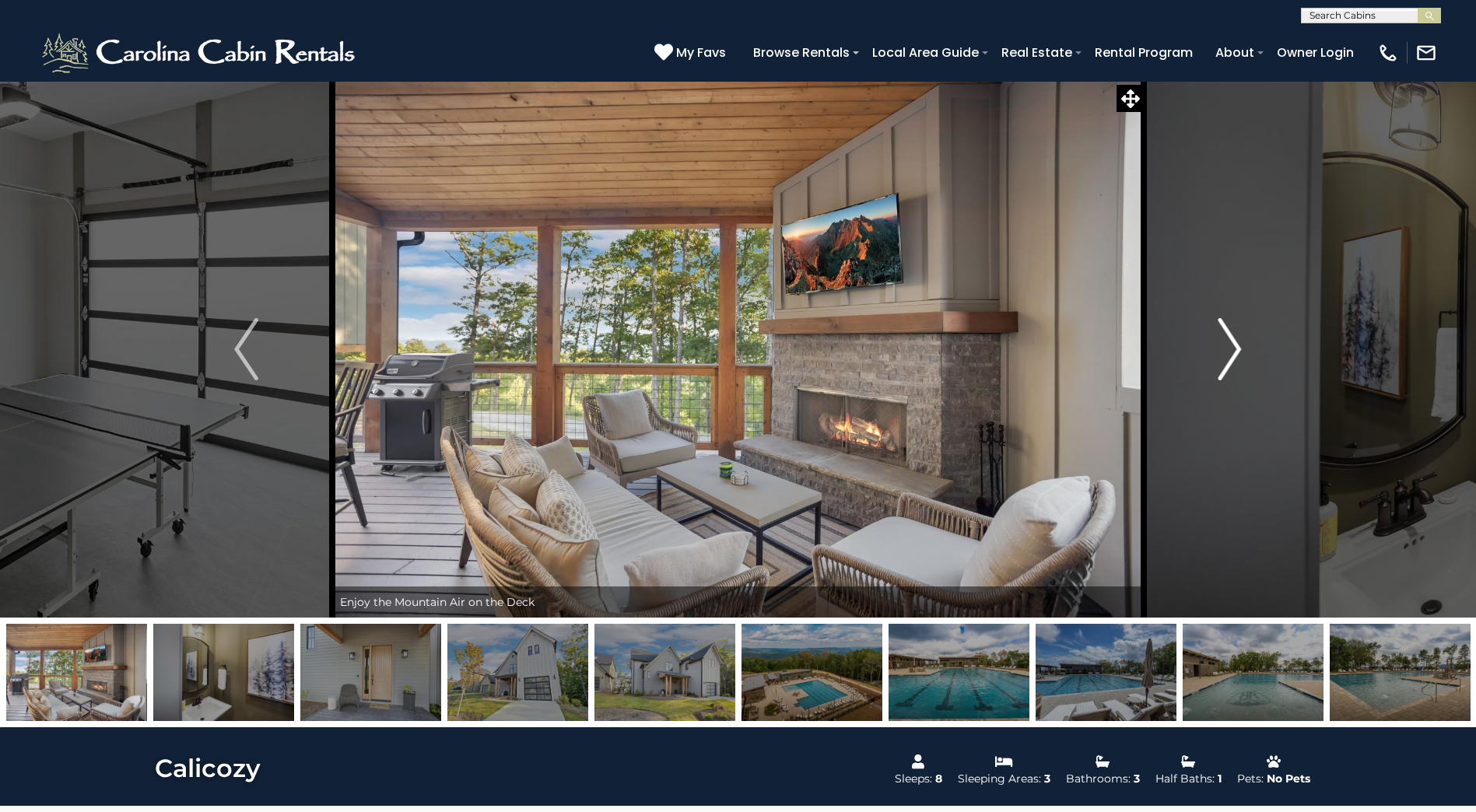
click at [1229, 362] on img "Next" at bounding box center [1229, 349] width 23 height 62
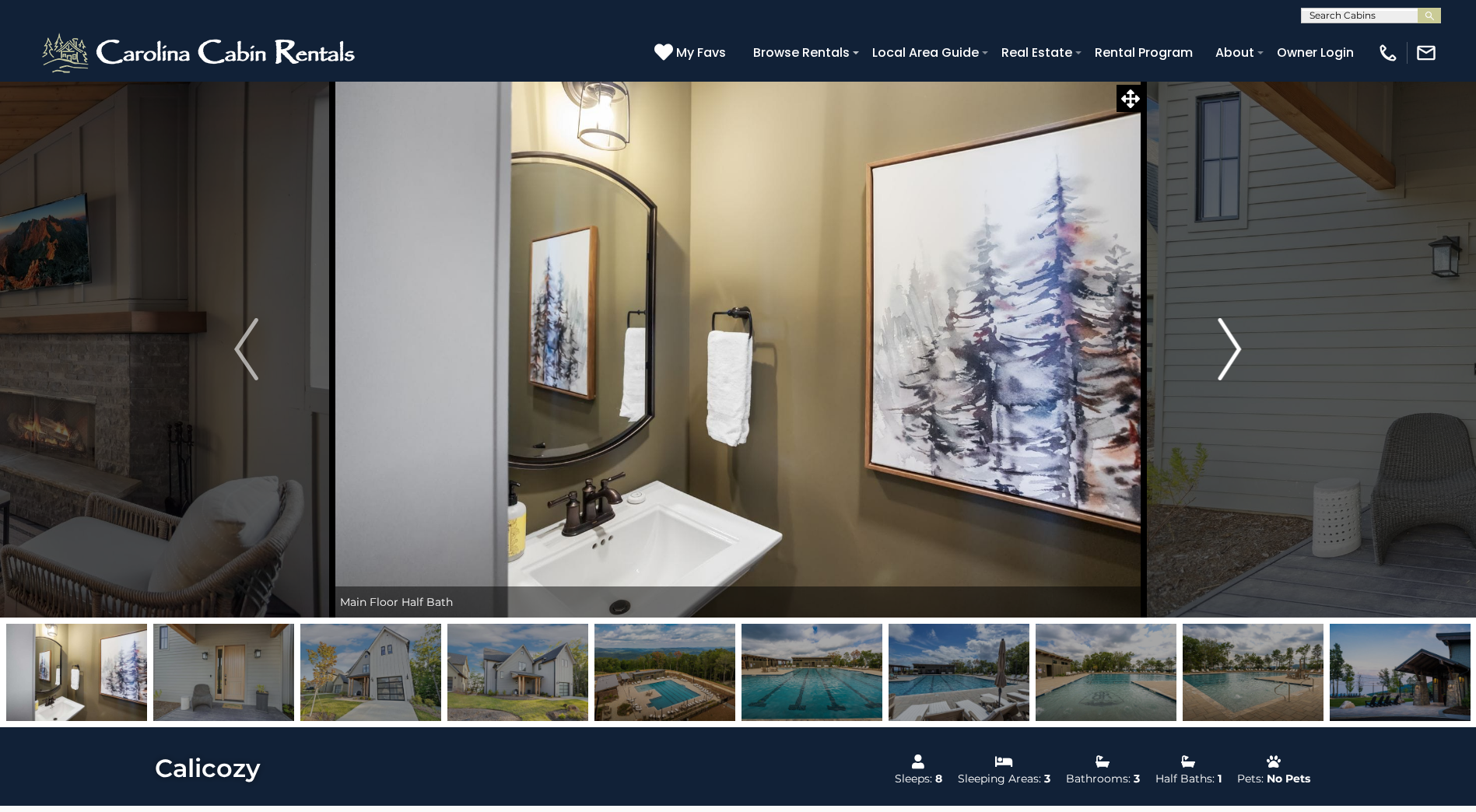
click at [1229, 363] on img "Next" at bounding box center [1229, 349] width 23 height 62
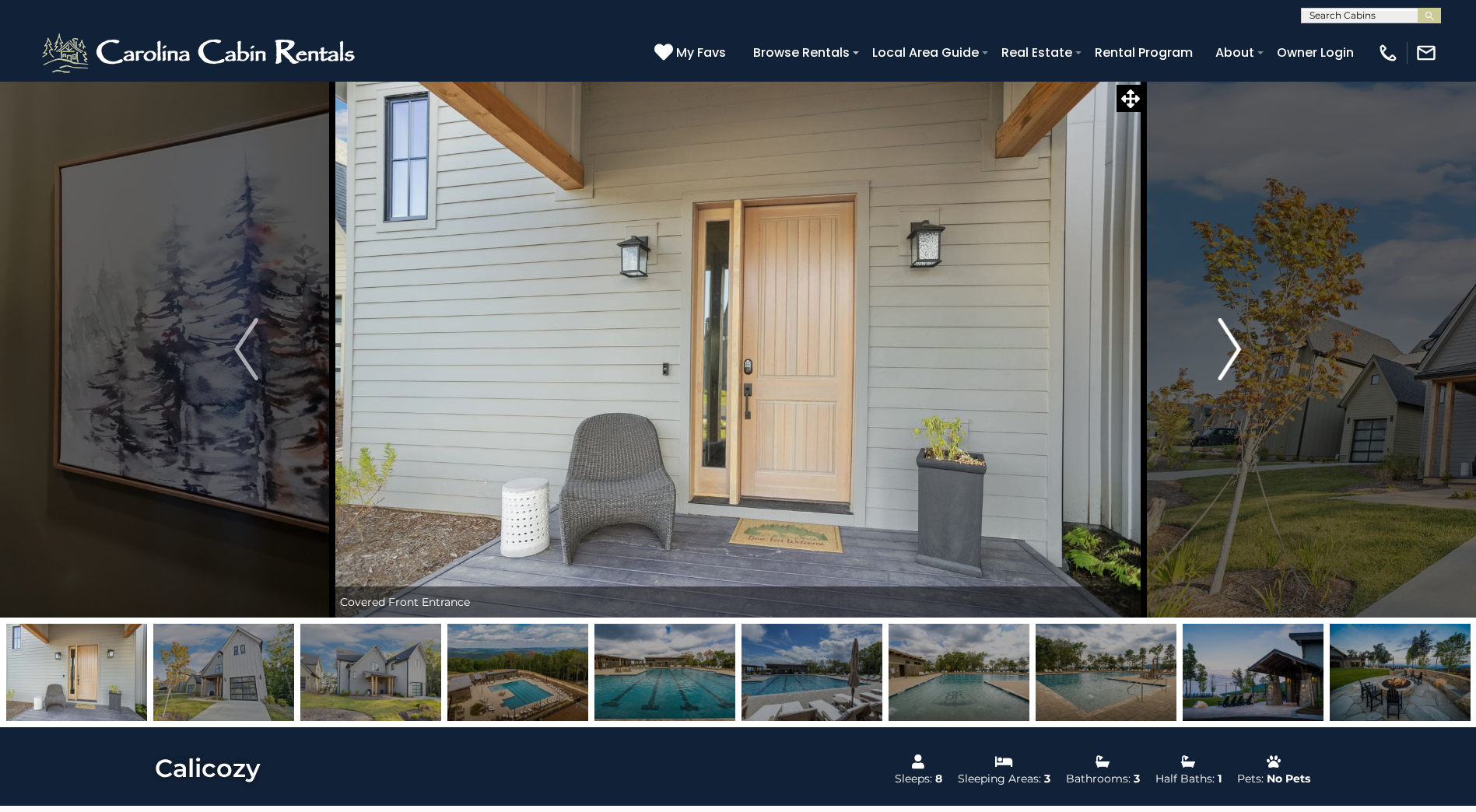
click at [1229, 364] on img "Next" at bounding box center [1229, 349] width 23 height 62
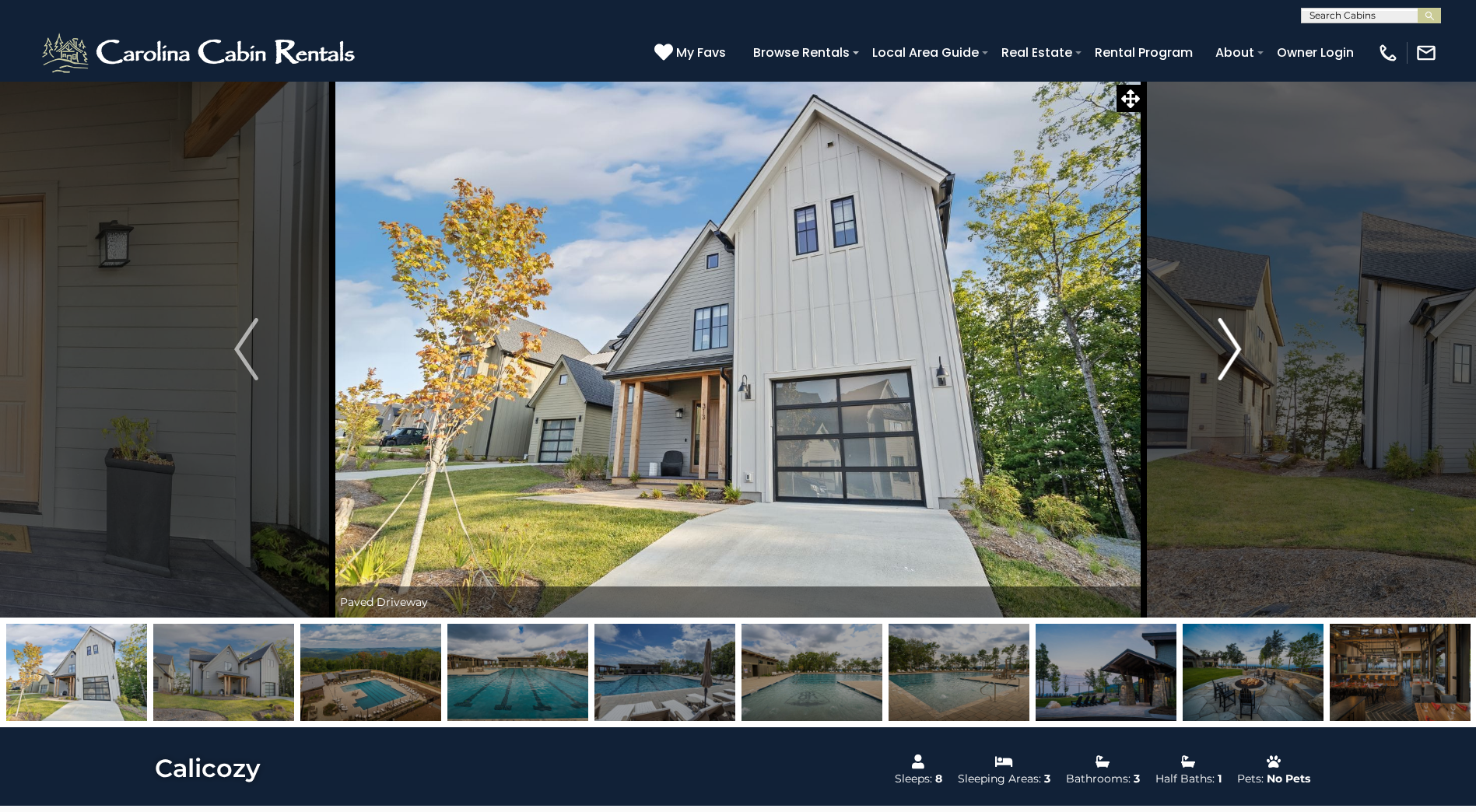
click at [1229, 366] on img "Next" at bounding box center [1229, 349] width 23 height 62
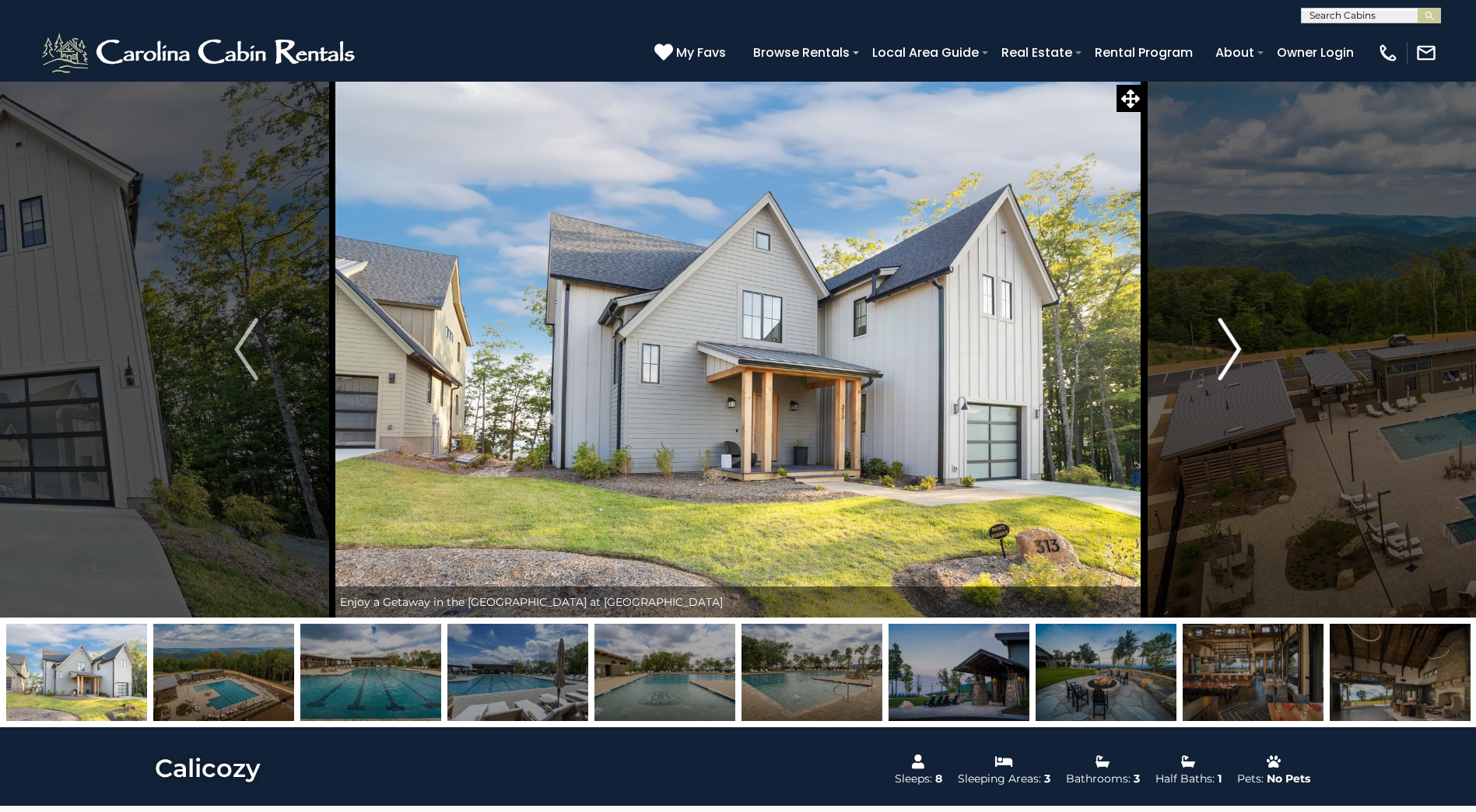
click at [1229, 366] on img "Next" at bounding box center [1229, 349] width 23 height 62
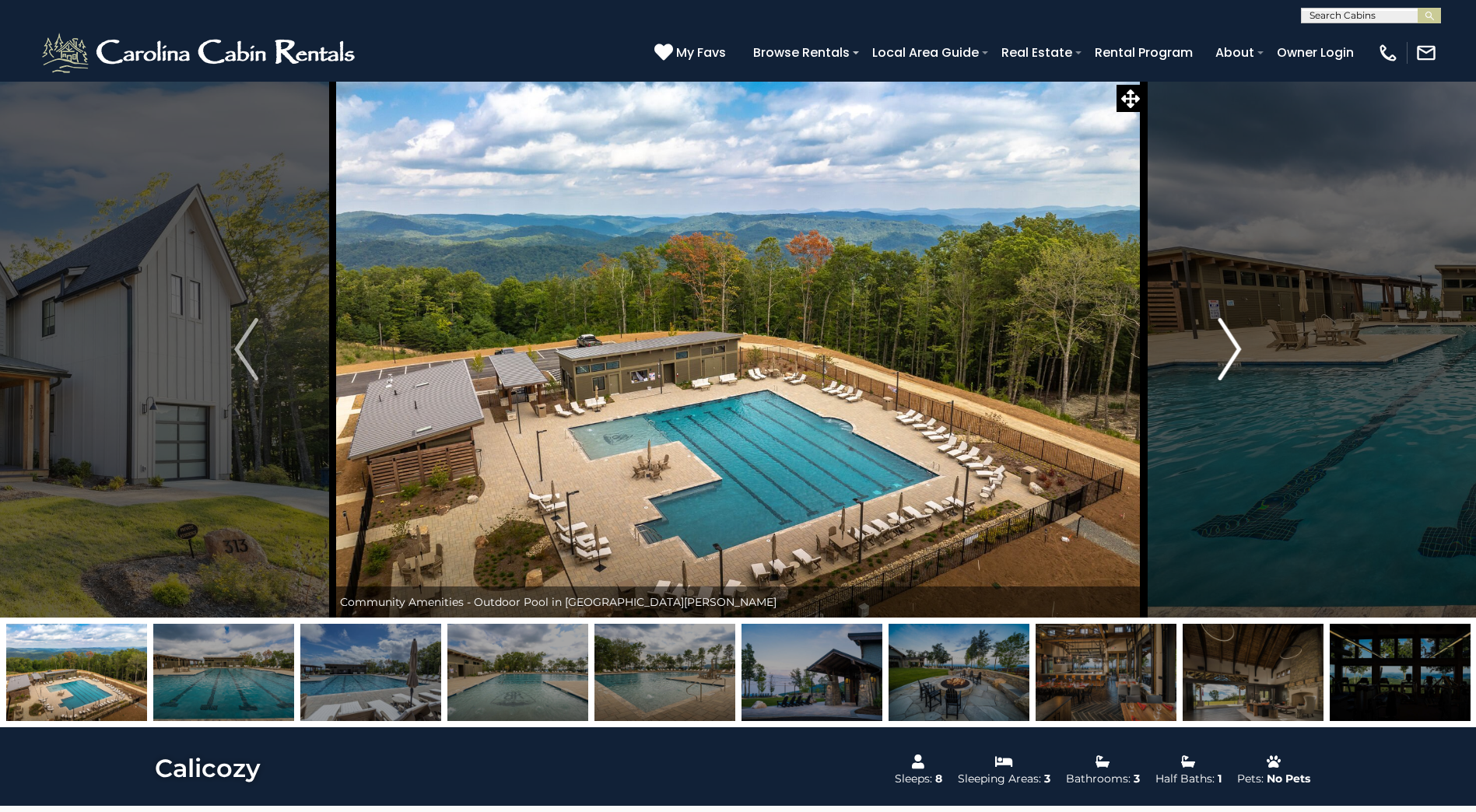
click at [1229, 367] on img "Next" at bounding box center [1229, 349] width 23 height 62
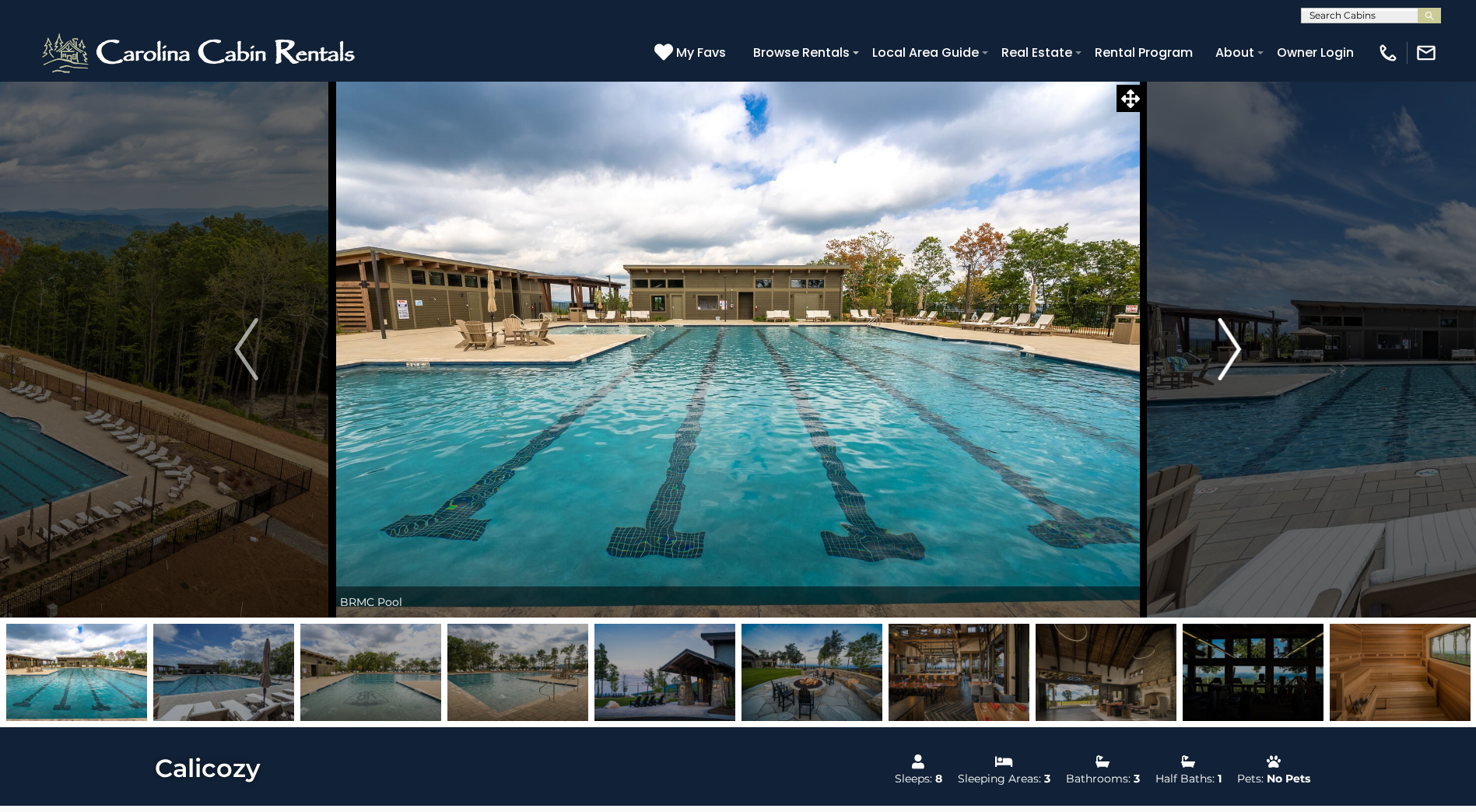
click at [1229, 367] on img "Next" at bounding box center [1229, 349] width 23 height 62
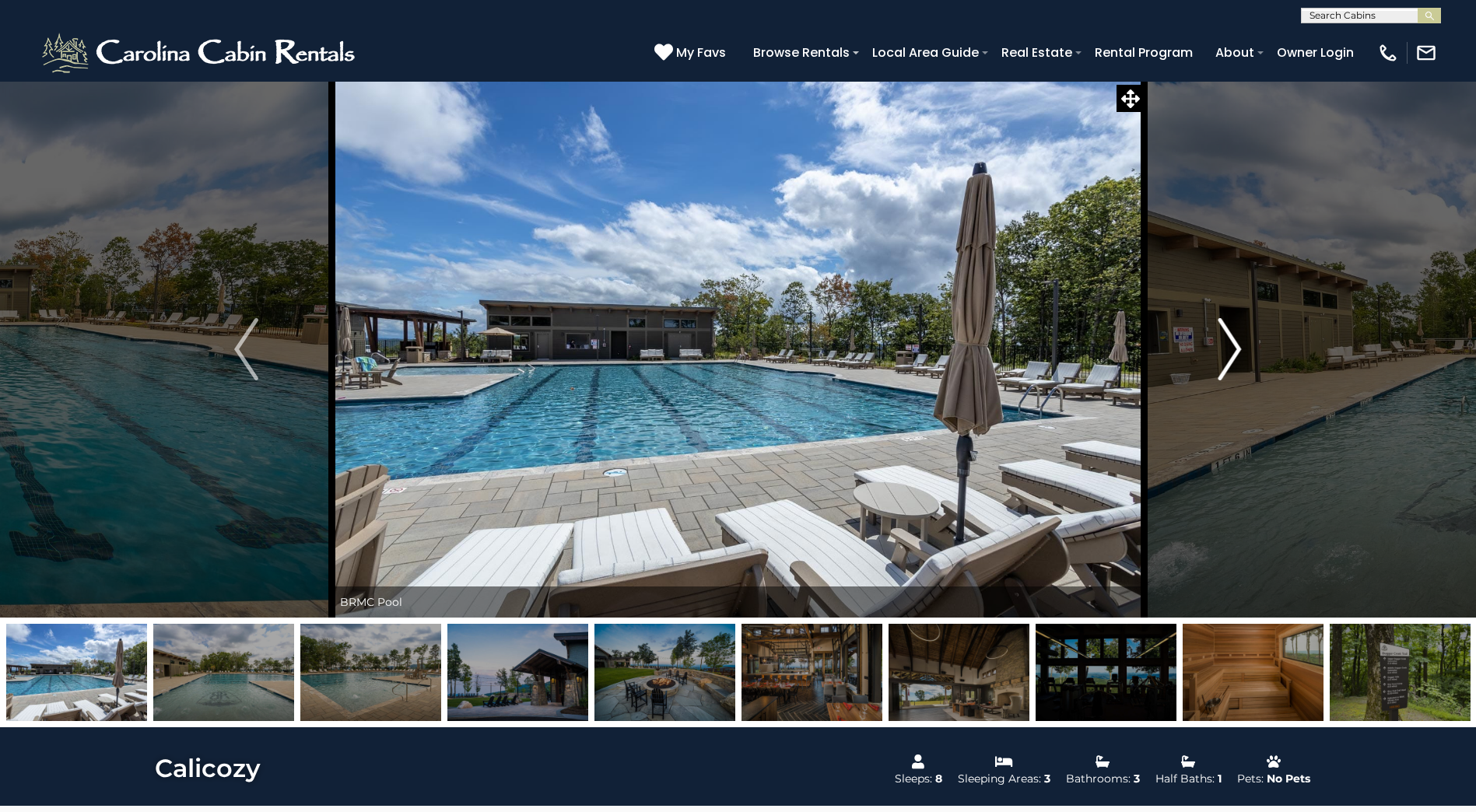
click at [1229, 367] on img "Next" at bounding box center [1229, 349] width 23 height 62
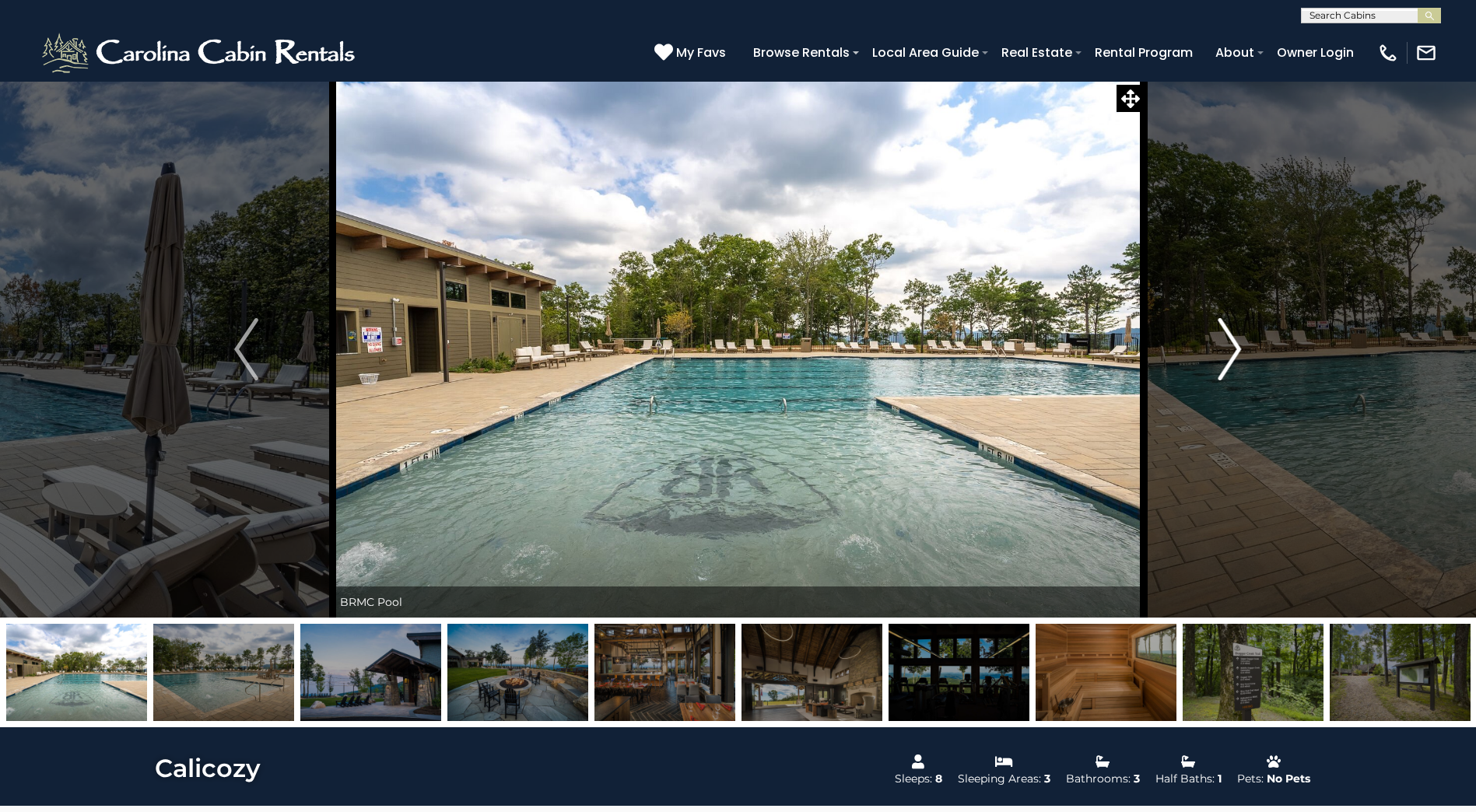
click at [1229, 367] on img "Next" at bounding box center [1229, 349] width 23 height 62
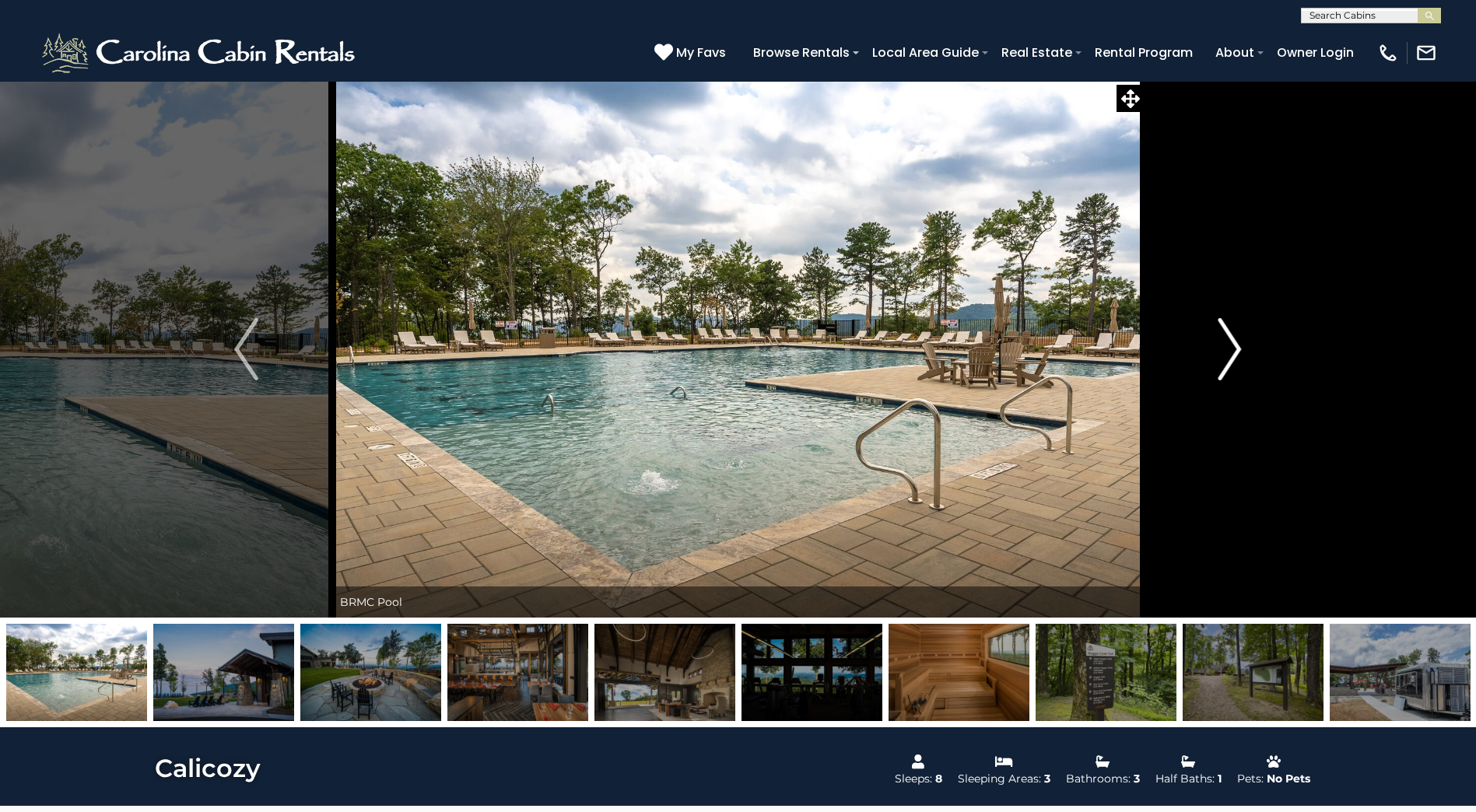
click at [1229, 367] on img "Next" at bounding box center [1229, 349] width 23 height 62
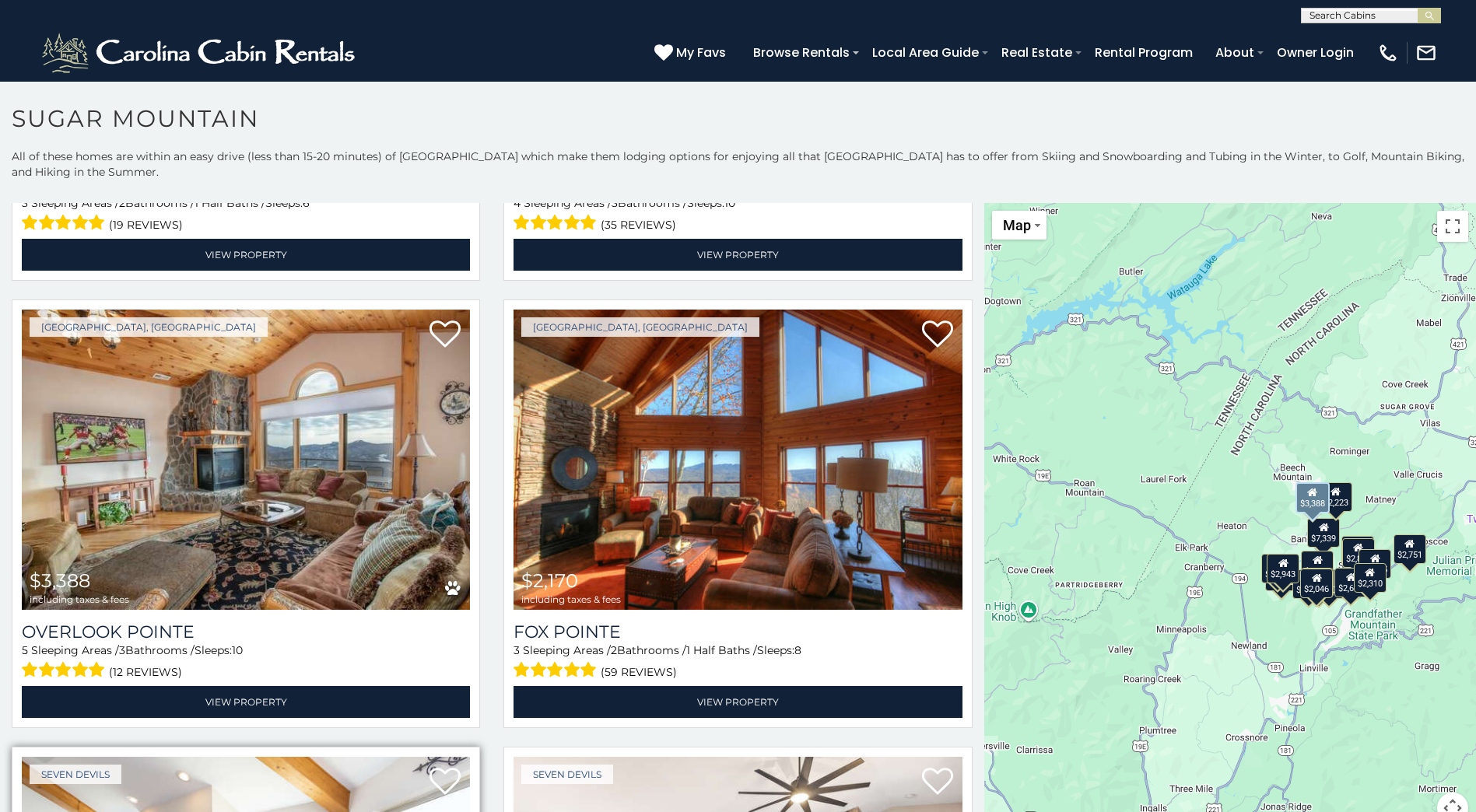
scroll to position [3423, 0]
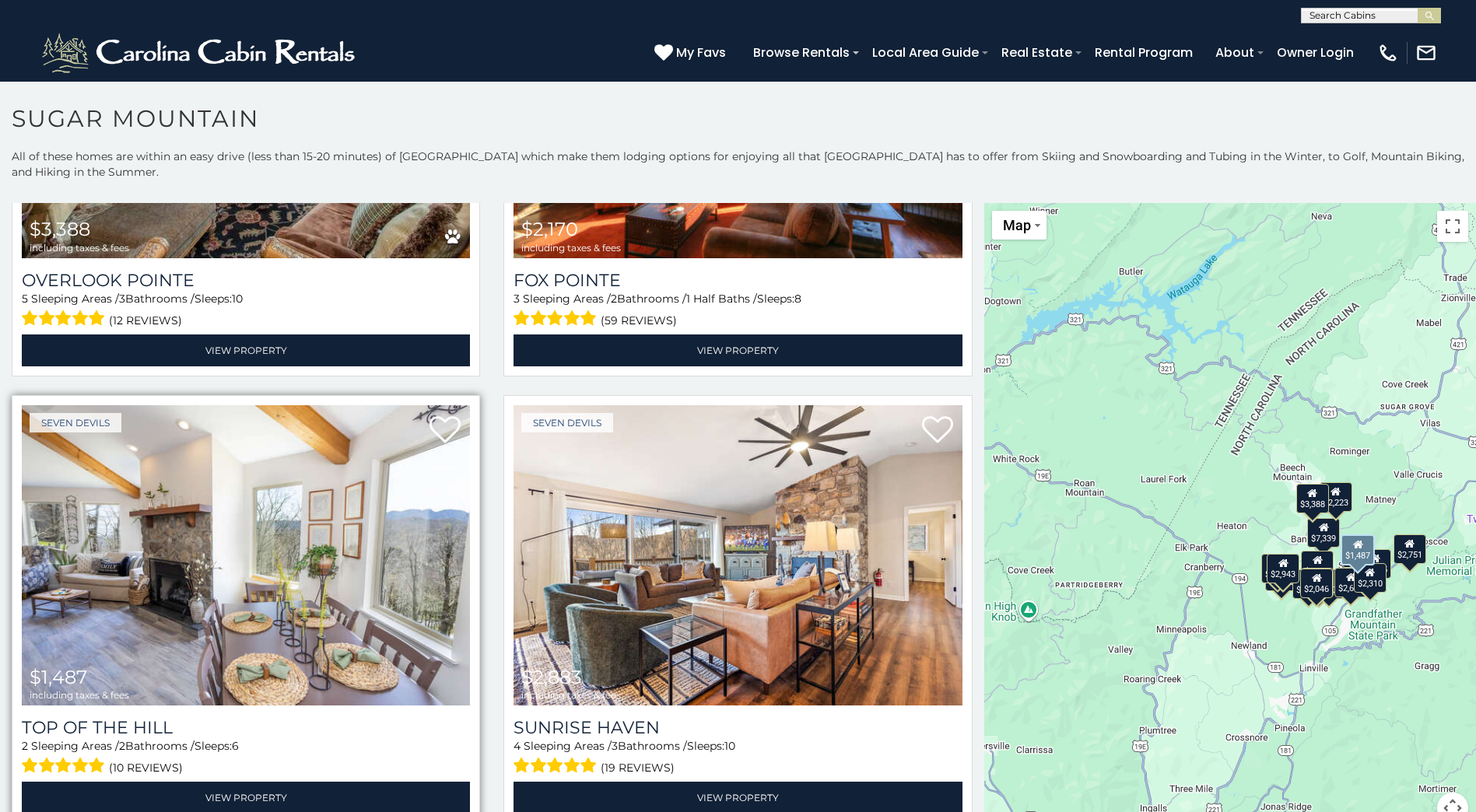
click at [269, 584] on img at bounding box center [246, 555] width 448 height 300
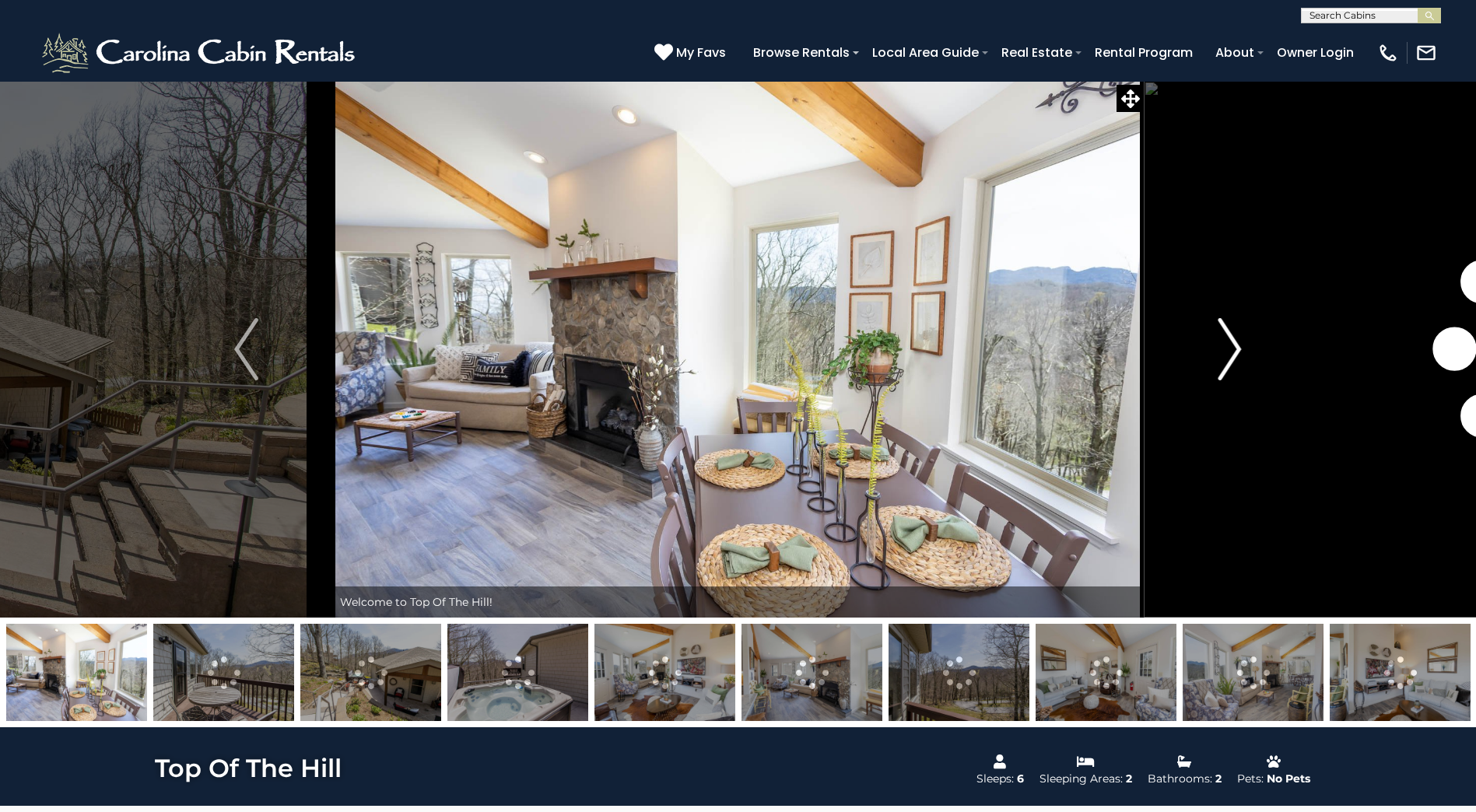
click at [1231, 347] on img "Next" at bounding box center [1229, 349] width 23 height 62
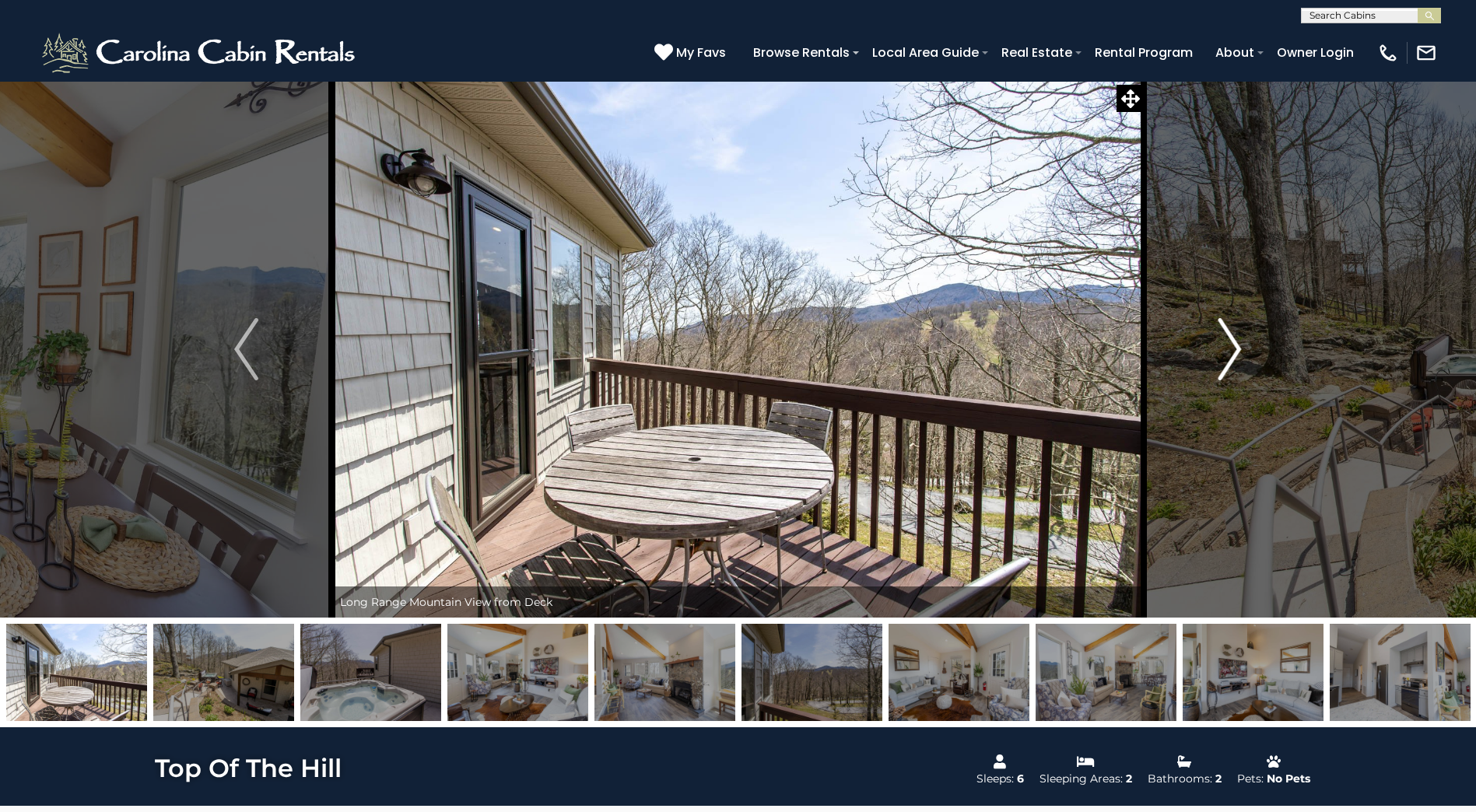
click at [1225, 350] on img "Next" at bounding box center [1229, 349] width 23 height 62
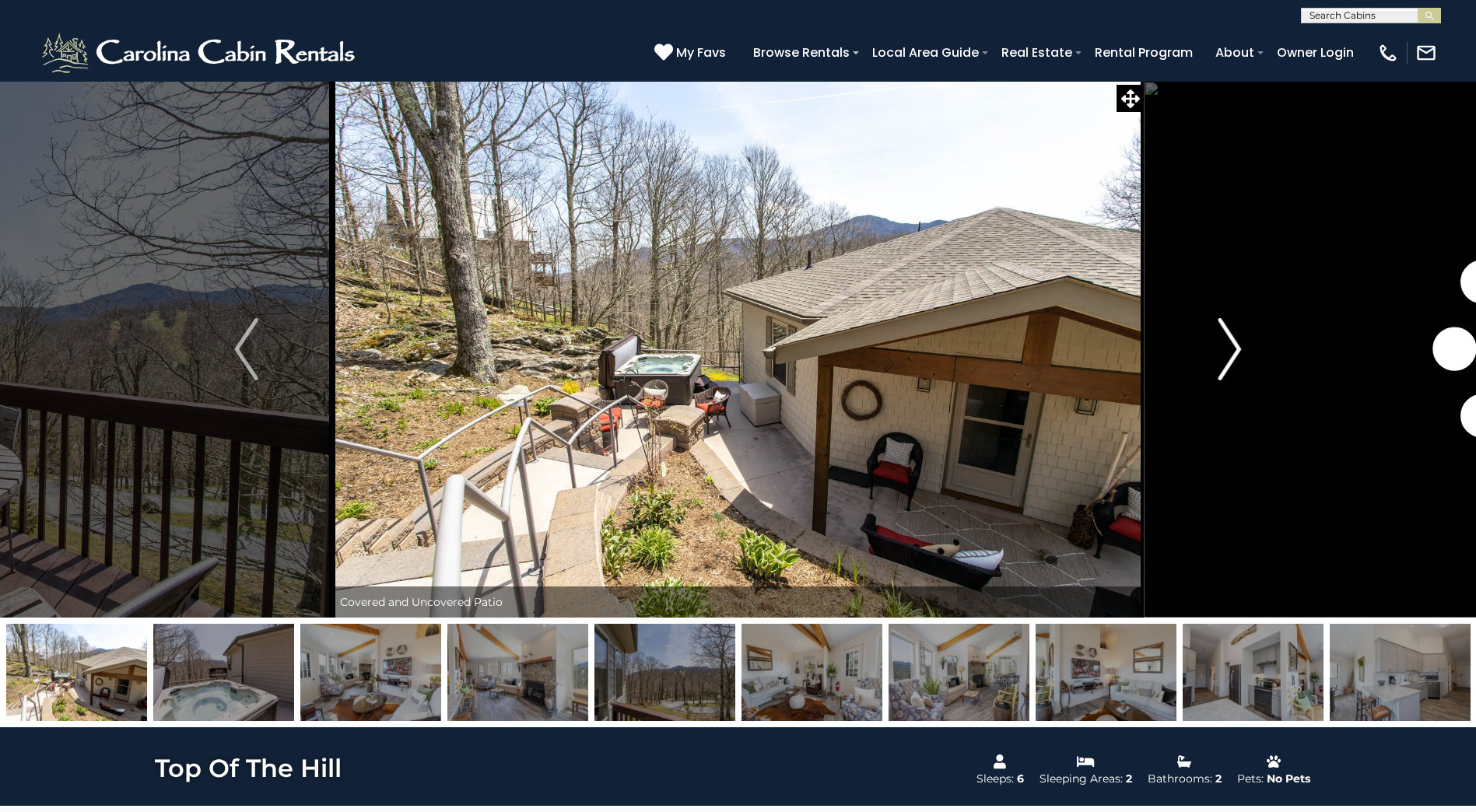
click at [1225, 350] on img "Next" at bounding box center [1229, 349] width 23 height 62
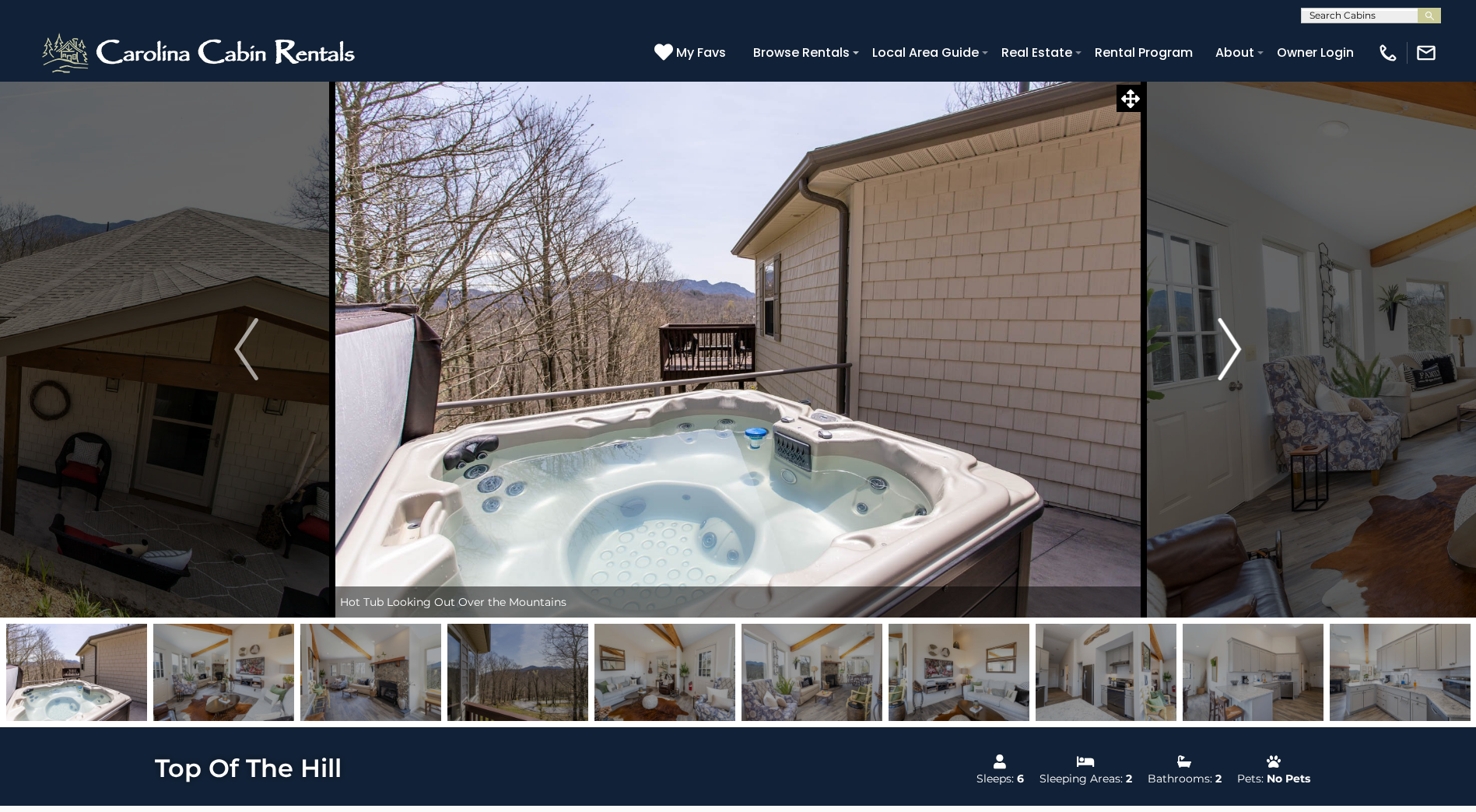
click at [1225, 351] on img "Next" at bounding box center [1229, 349] width 23 height 62
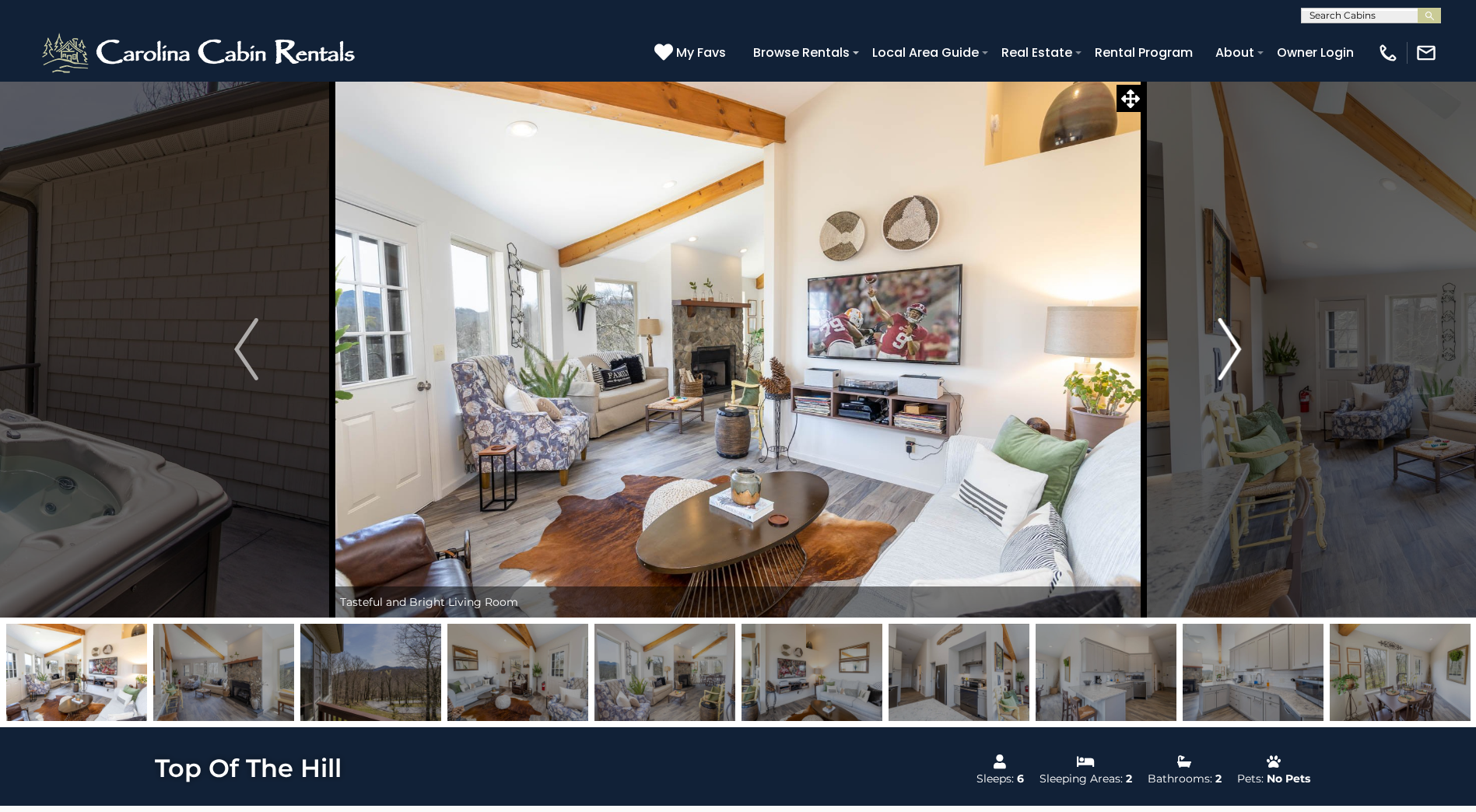
click at [1224, 354] on img "Next" at bounding box center [1229, 349] width 23 height 62
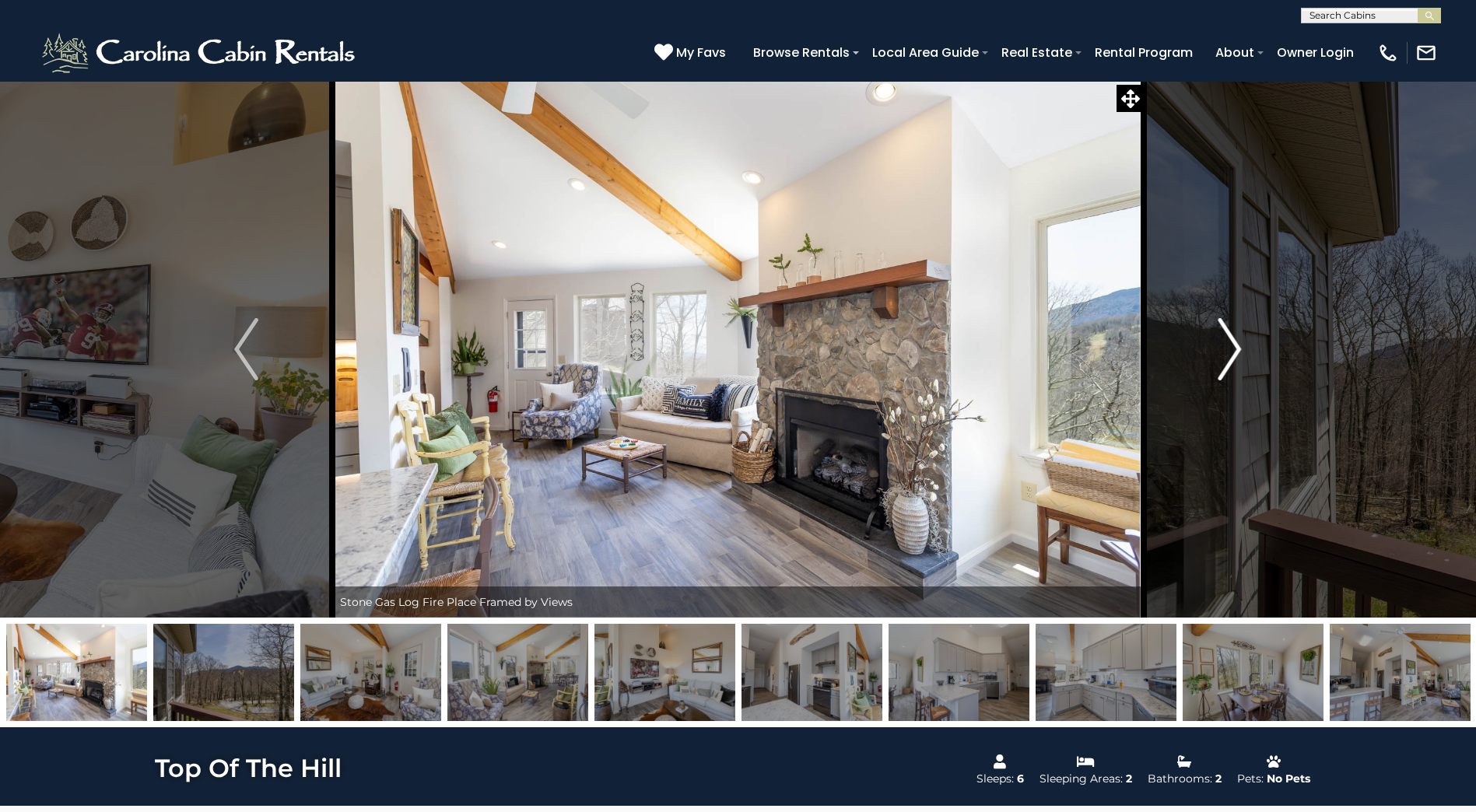
click at [1224, 355] on img "Next" at bounding box center [1229, 349] width 23 height 62
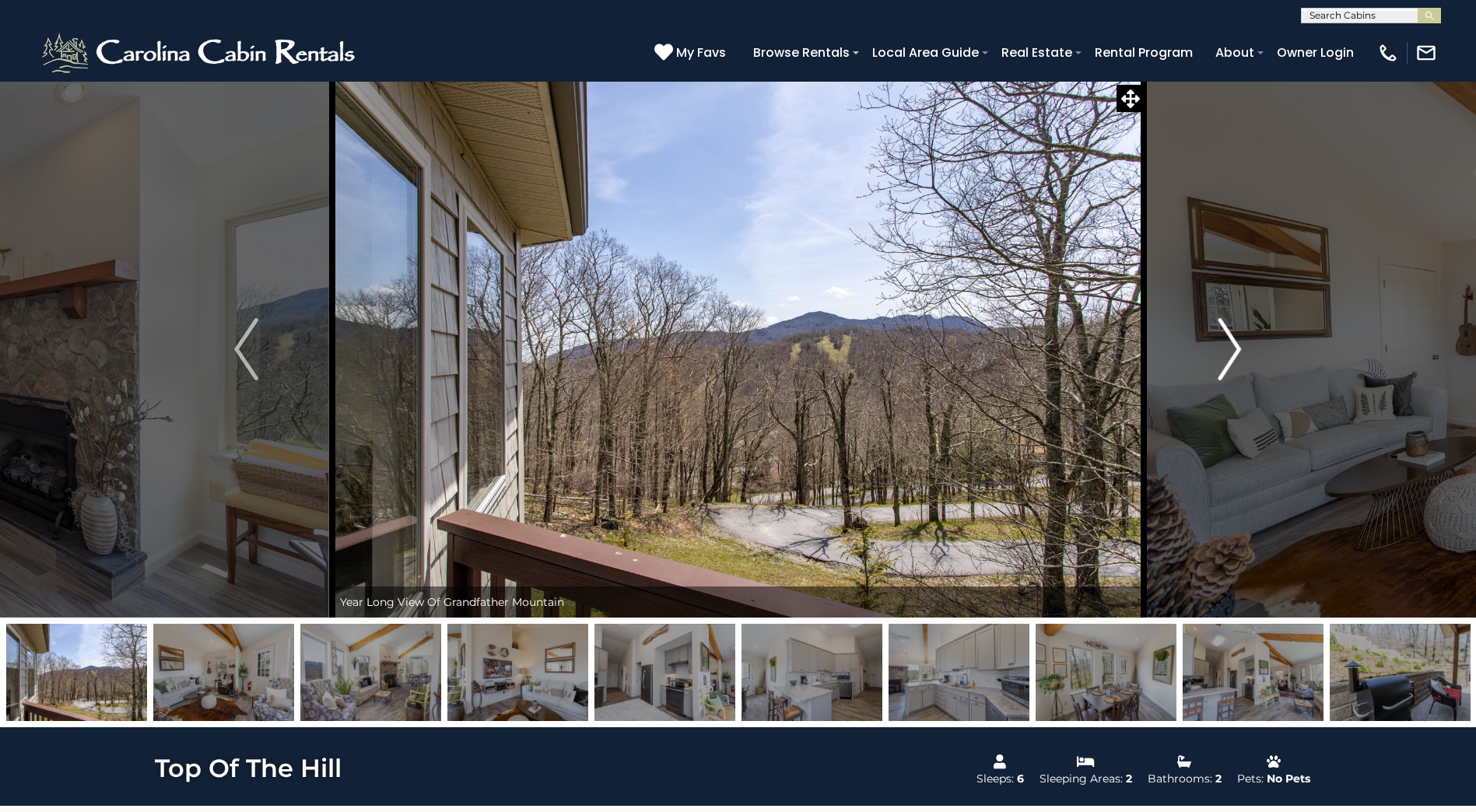
click at [1224, 355] on img "Next" at bounding box center [1229, 349] width 23 height 62
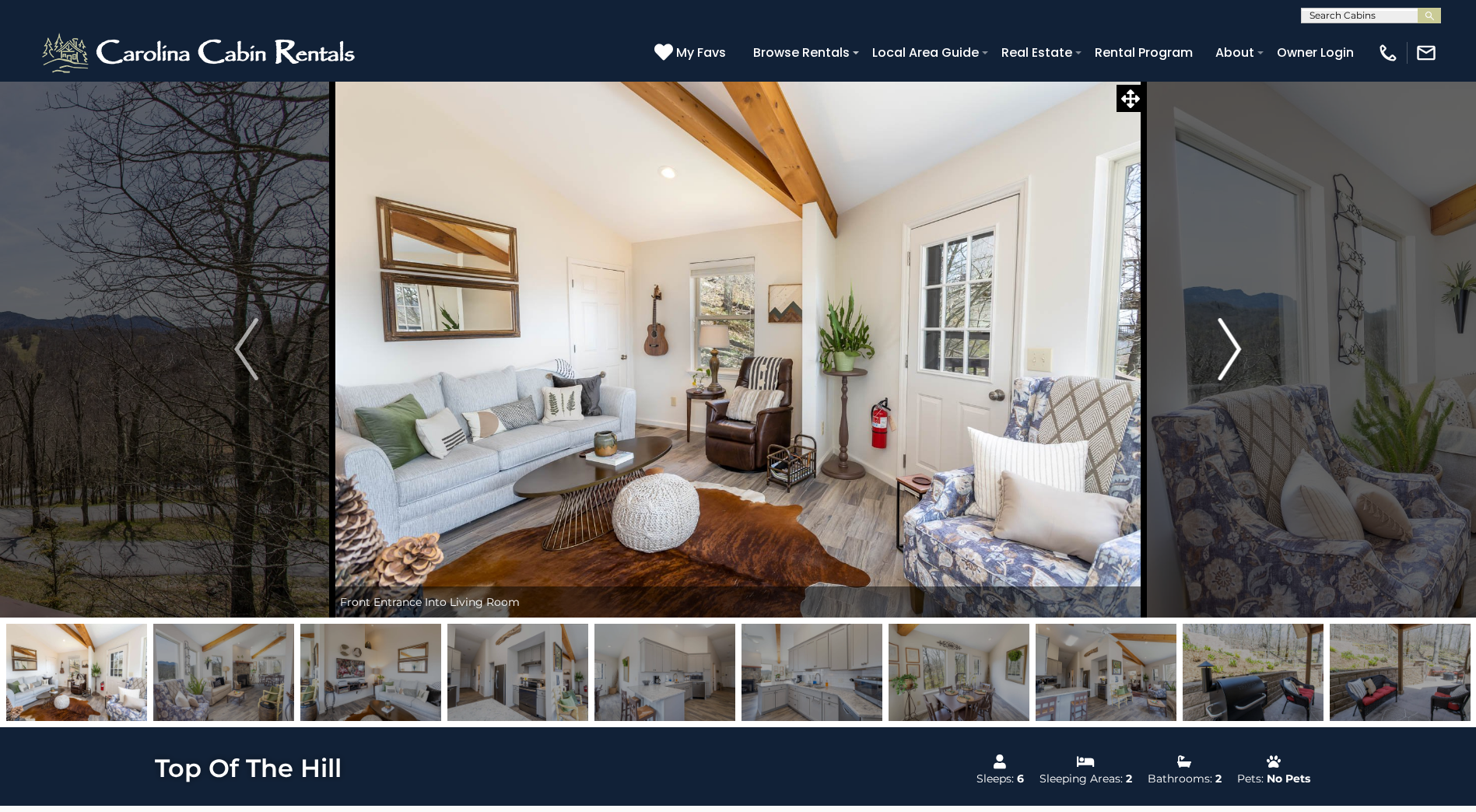
click at [1224, 355] on img "Next" at bounding box center [1229, 349] width 23 height 62
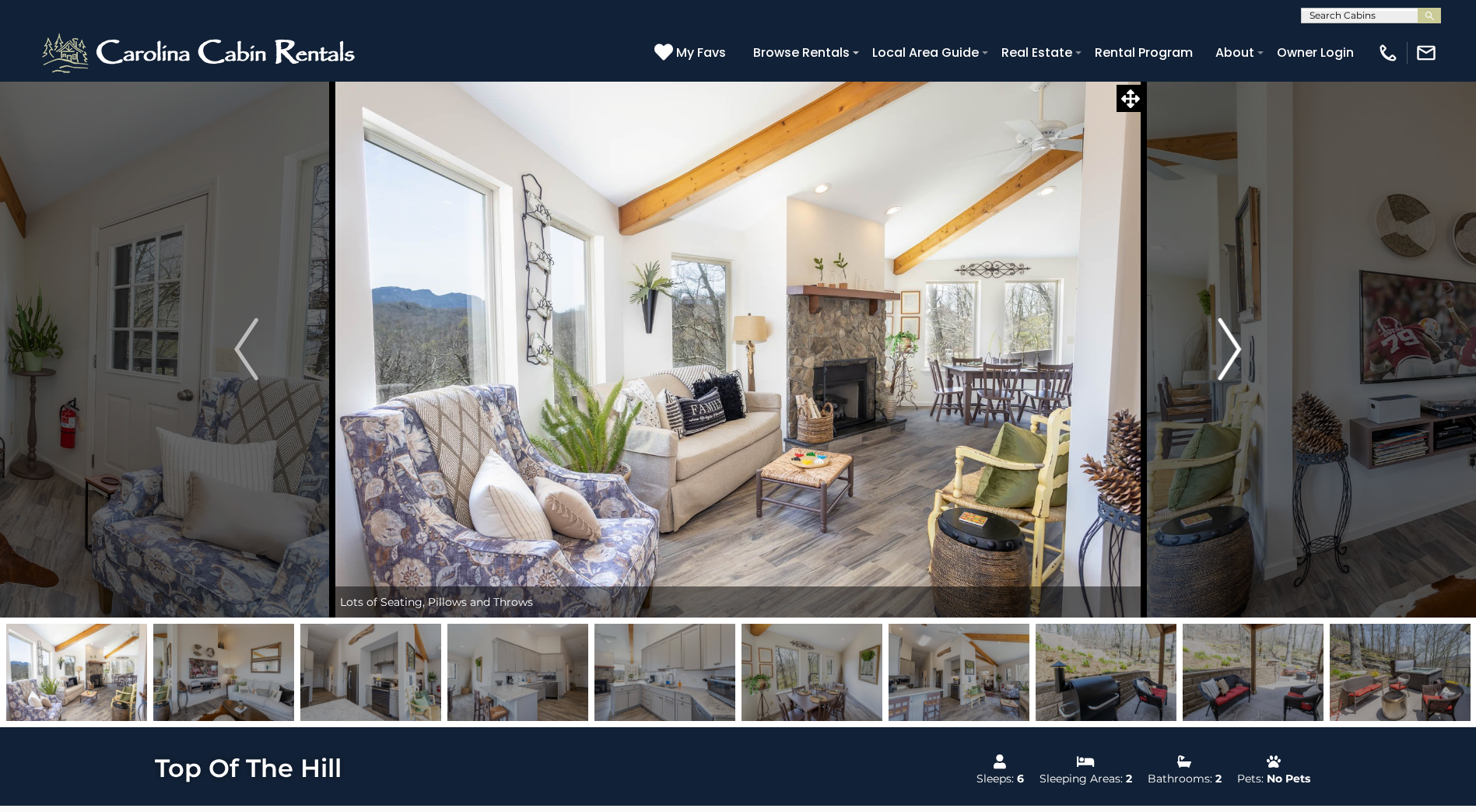
click at [1224, 355] on img "Next" at bounding box center [1229, 349] width 23 height 62
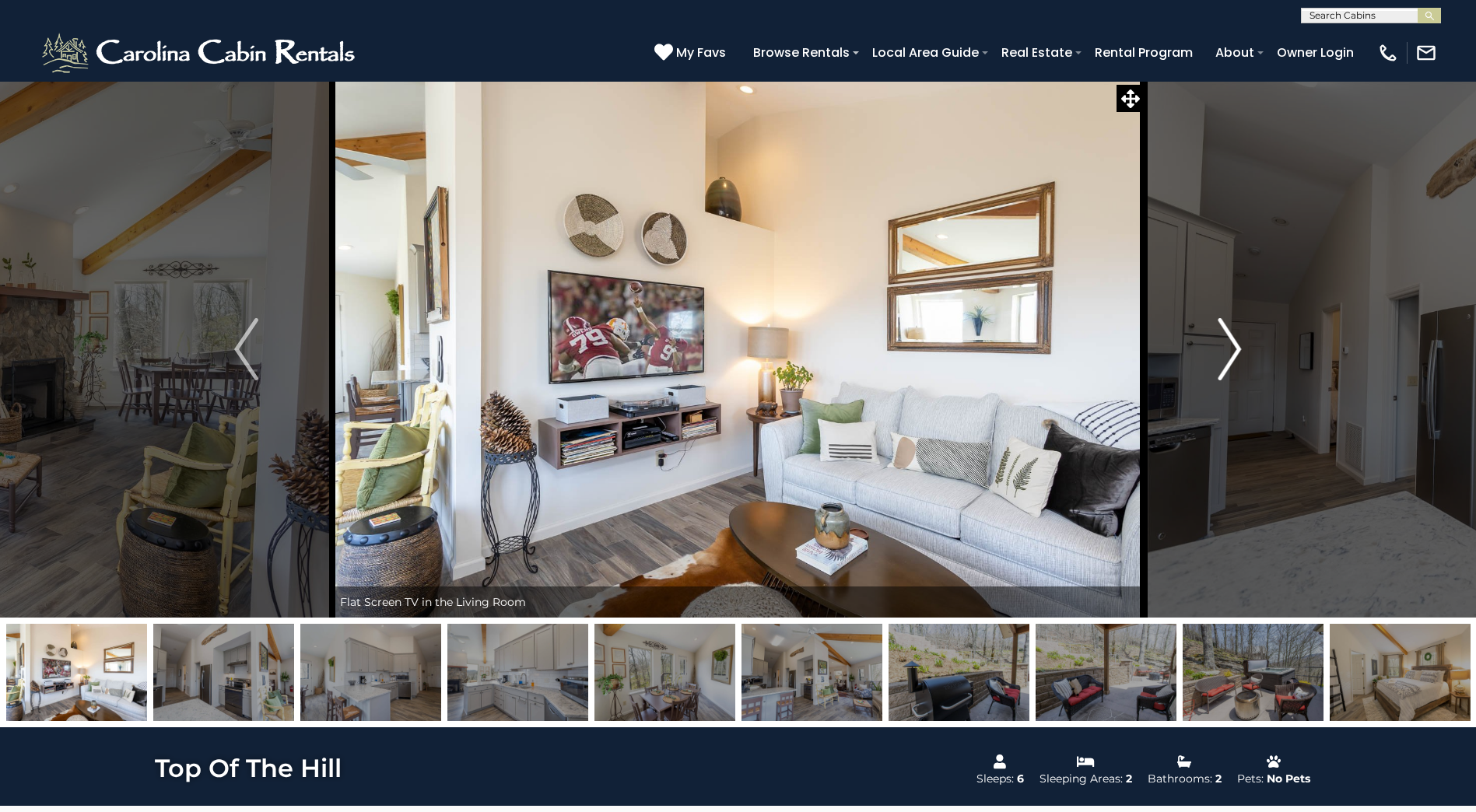
click at [1224, 355] on img "Next" at bounding box center [1229, 349] width 23 height 62
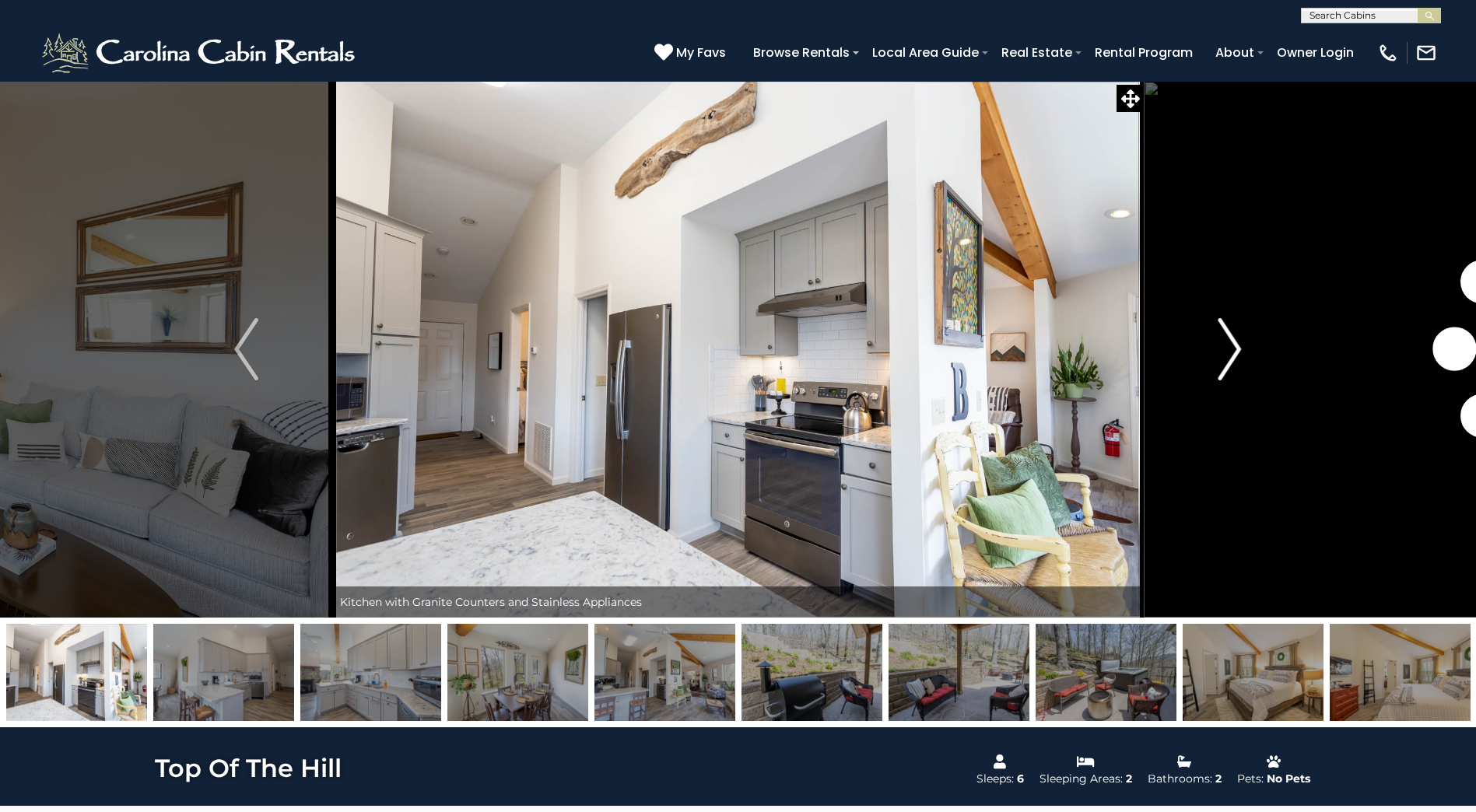
click at [1224, 355] on img "Next" at bounding box center [1229, 349] width 23 height 62
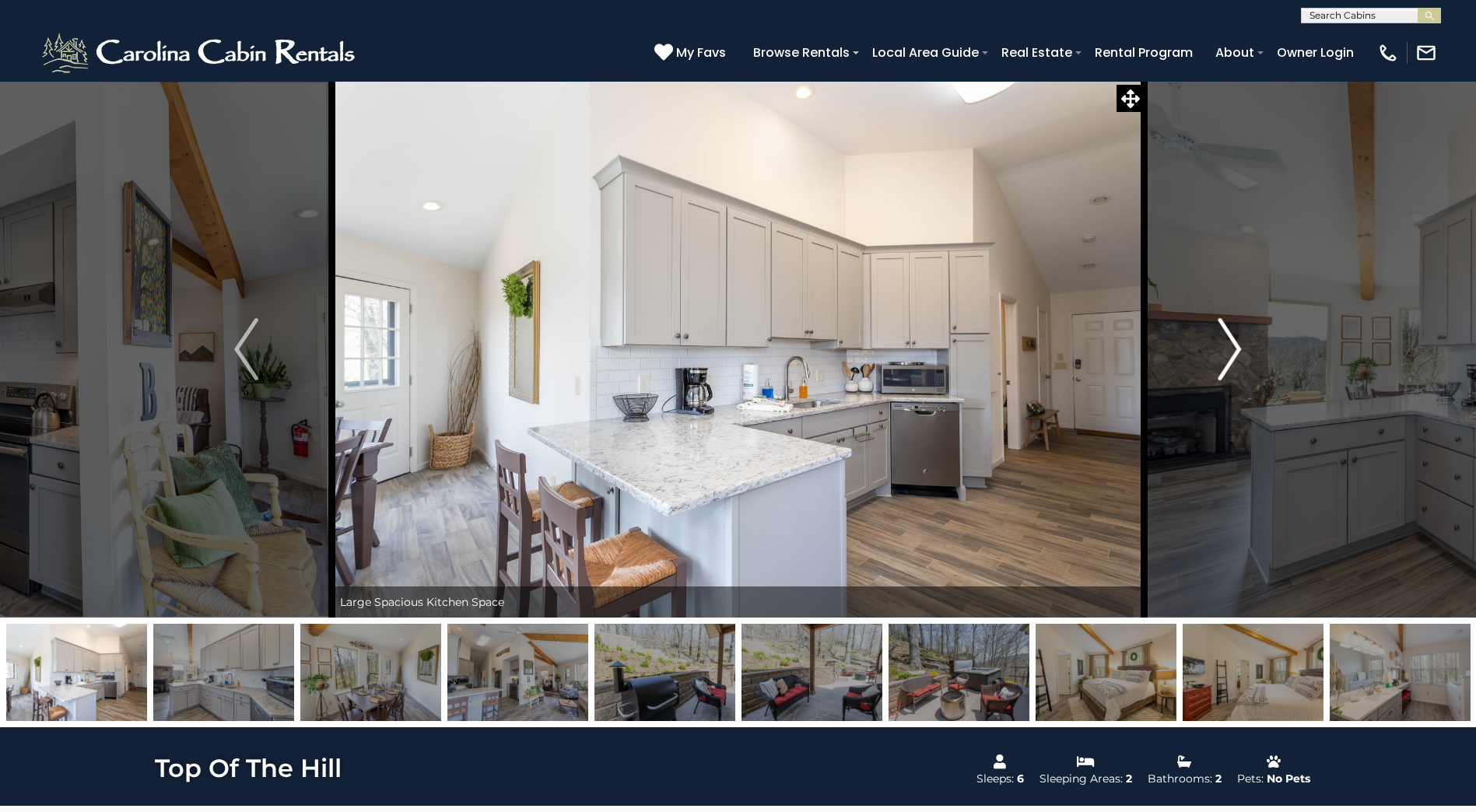
click at [1224, 356] on img "Next" at bounding box center [1229, 349] width 23 height 62
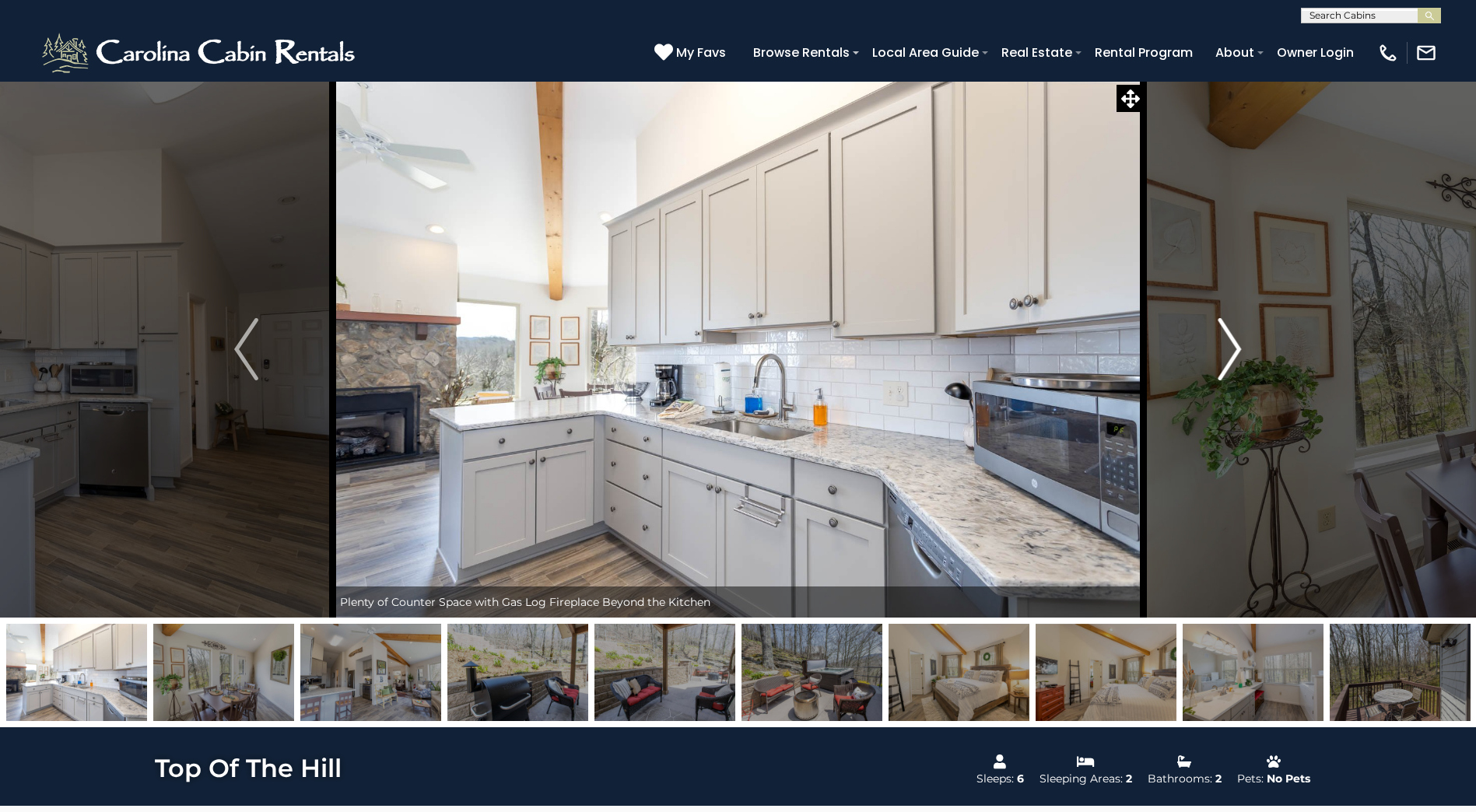
click at [1224, 358] on img "Next" at bounding box center [1229, 349] width 23 height 62
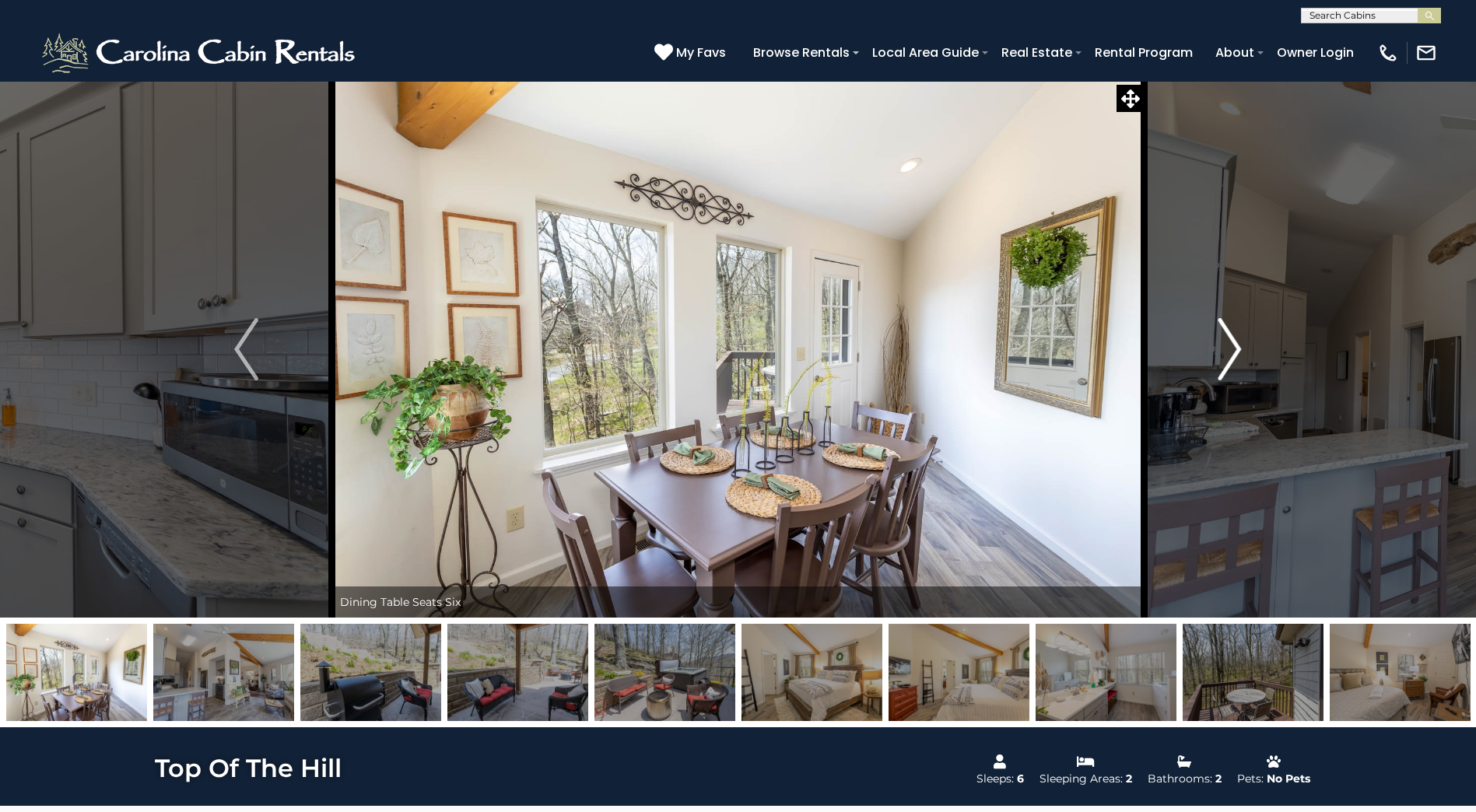
click at [1224, 358] on img "Next" at bounding box center [1229, 349] width 23 height 62
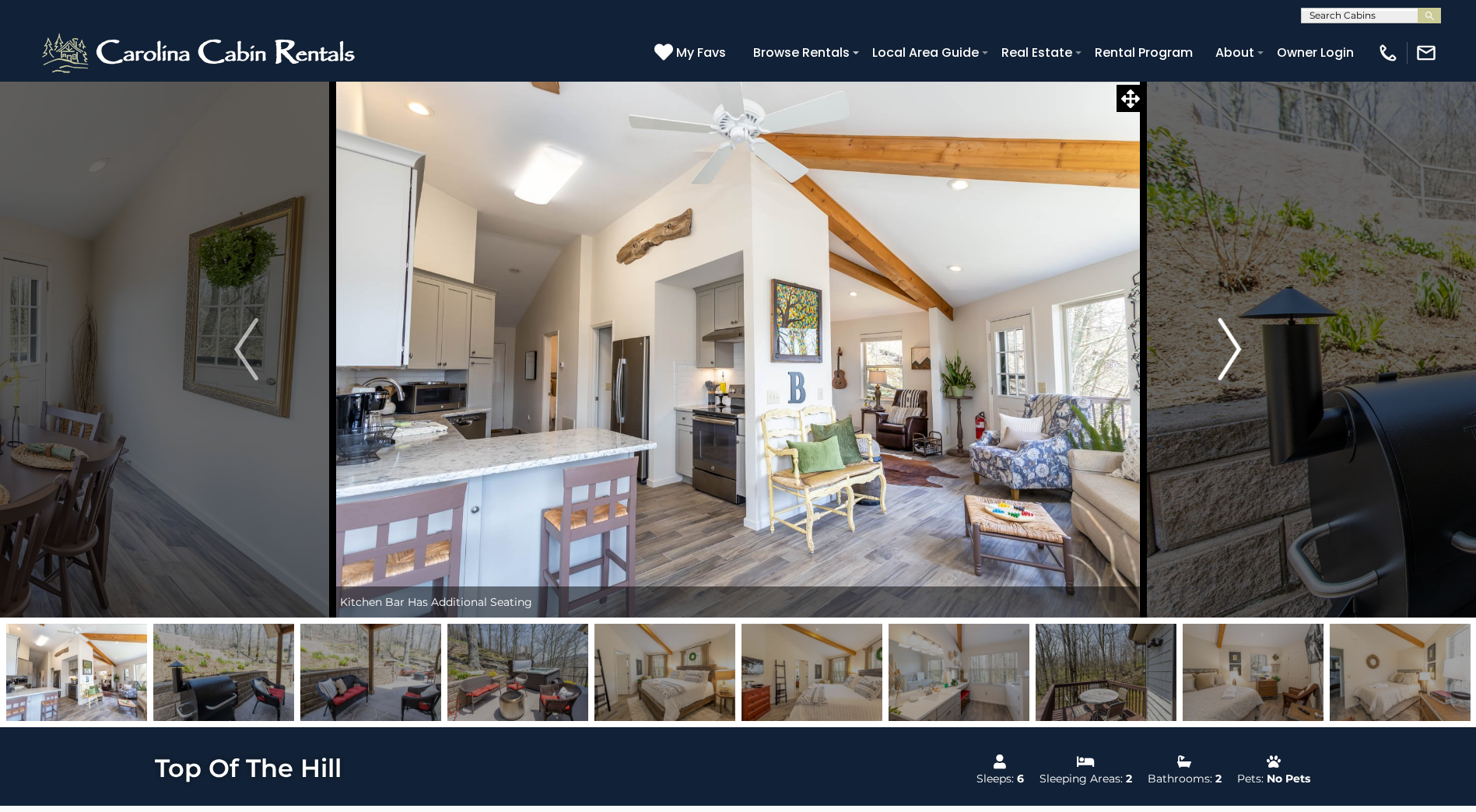
click at [1224, 358] on img "Next" at bounding box center [1229, 349] width 23 height 62
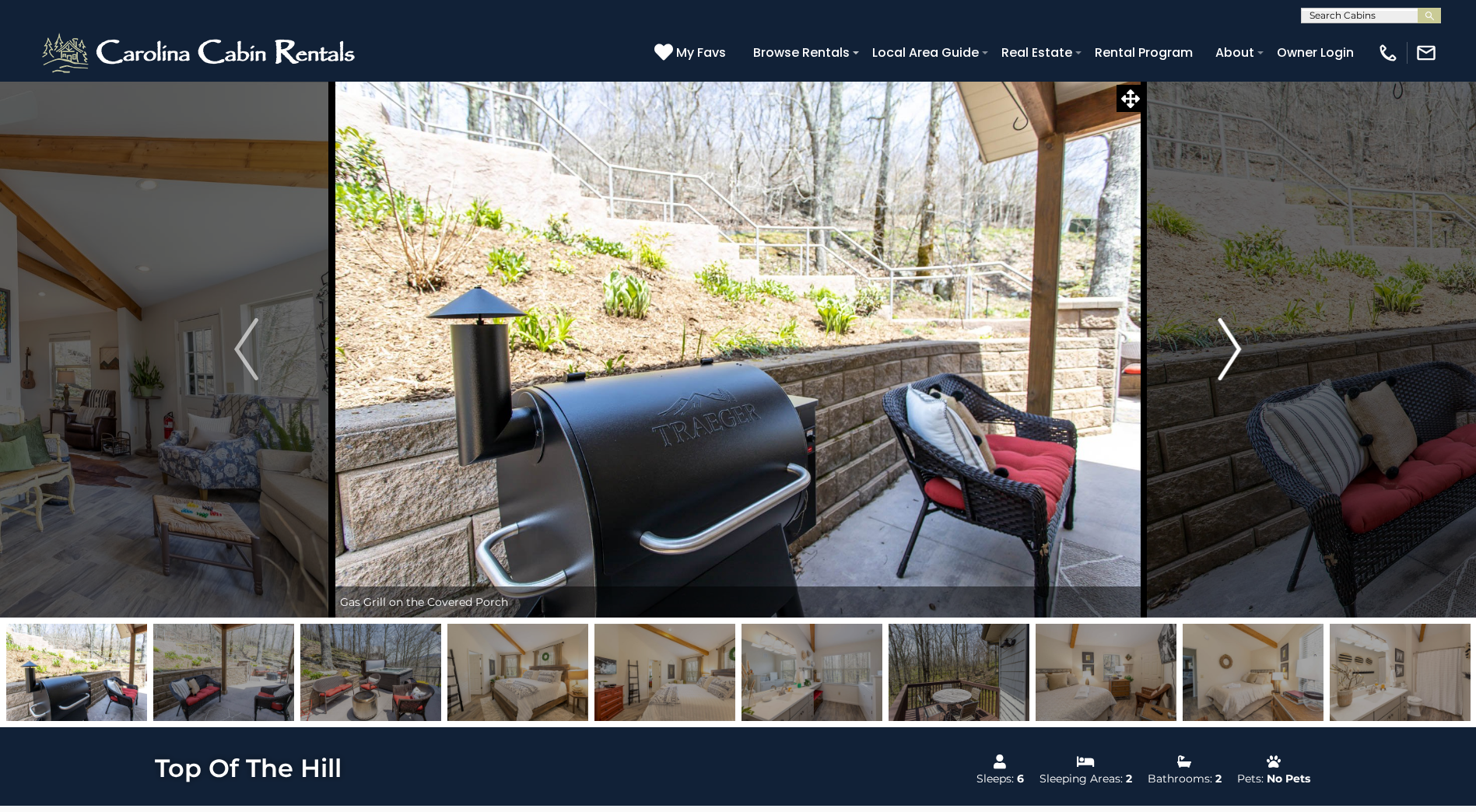
click at [1224, 361] on img "Next" at bounding box center [1229, 349] width 23 height 62
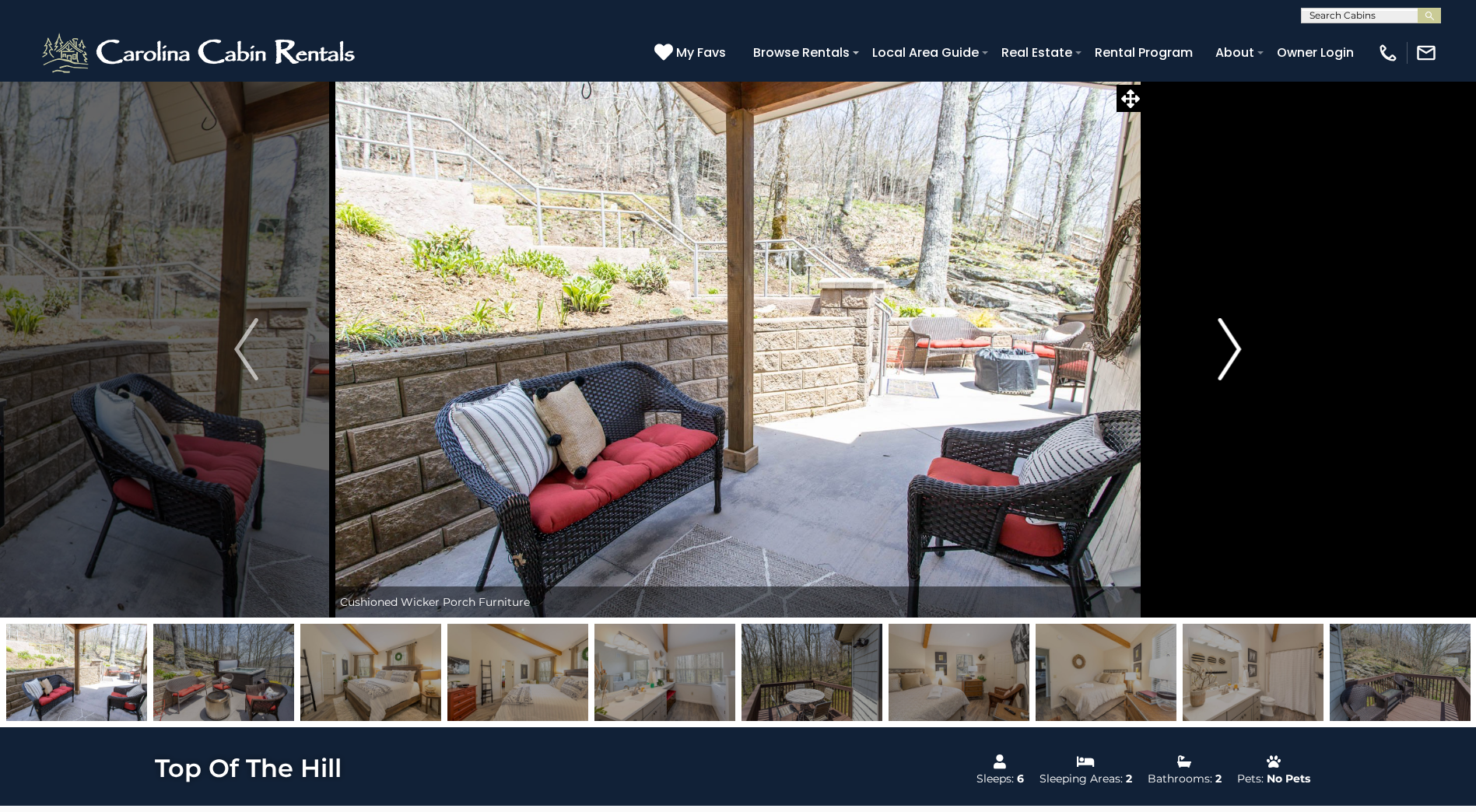
click at [1224, 362] on img "Next" at bounding box center [1229, 349] width 23 height 62
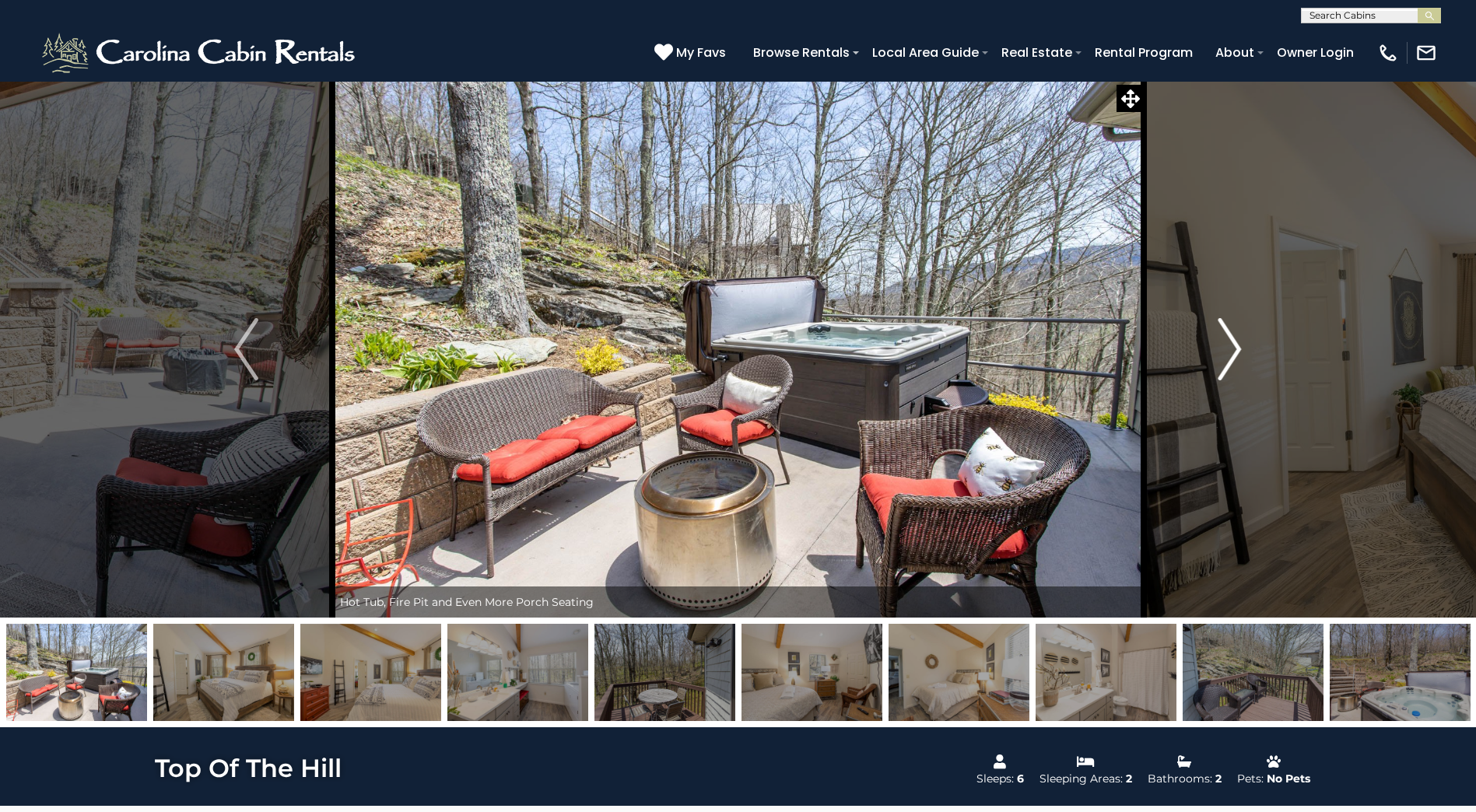
click at [1224, 362] on img "Next" at bounding box center [1229, 349] width 23 height 62
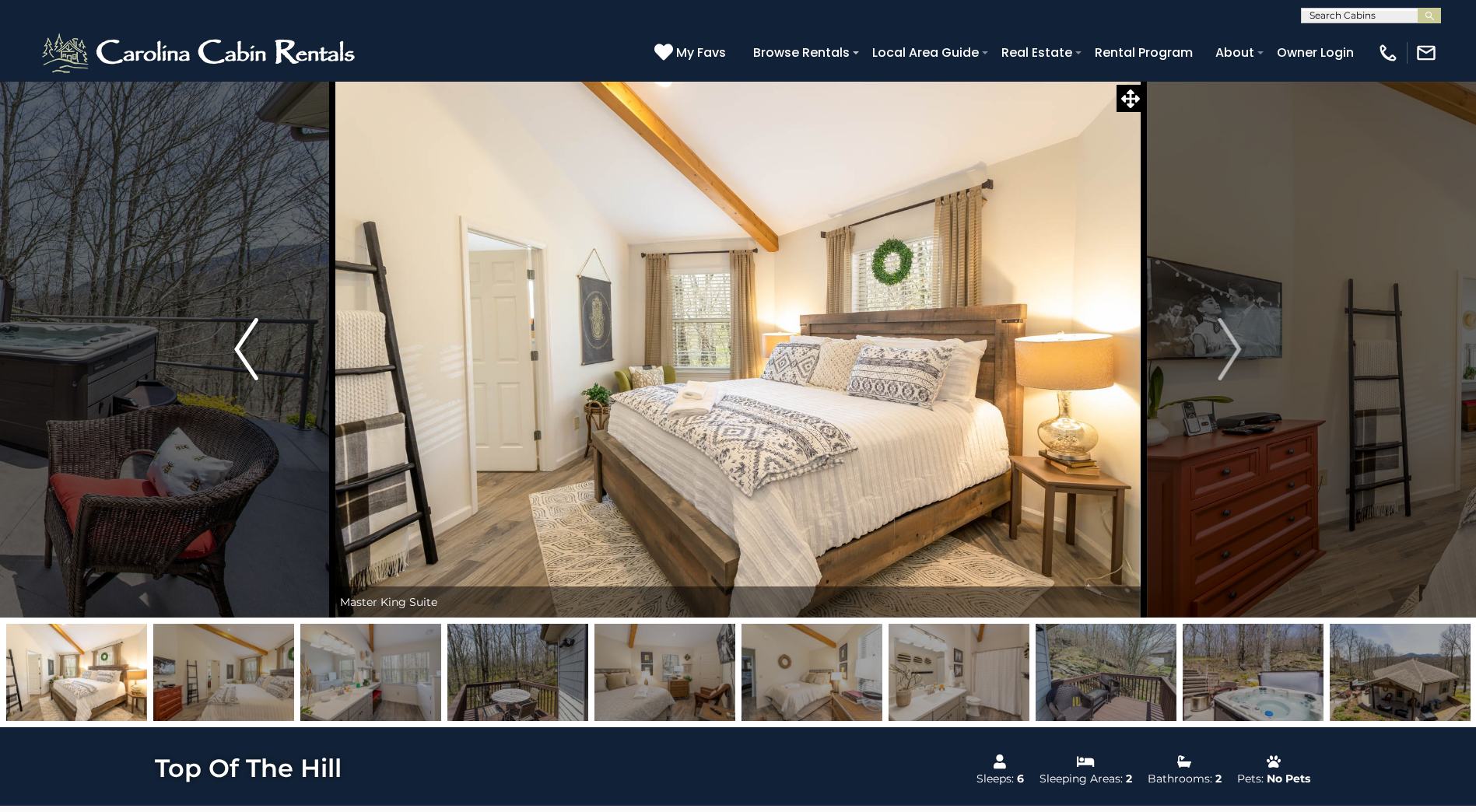
click at [267, 350] on button "Previous" at bounding box center [246, 349] width 171 height 536
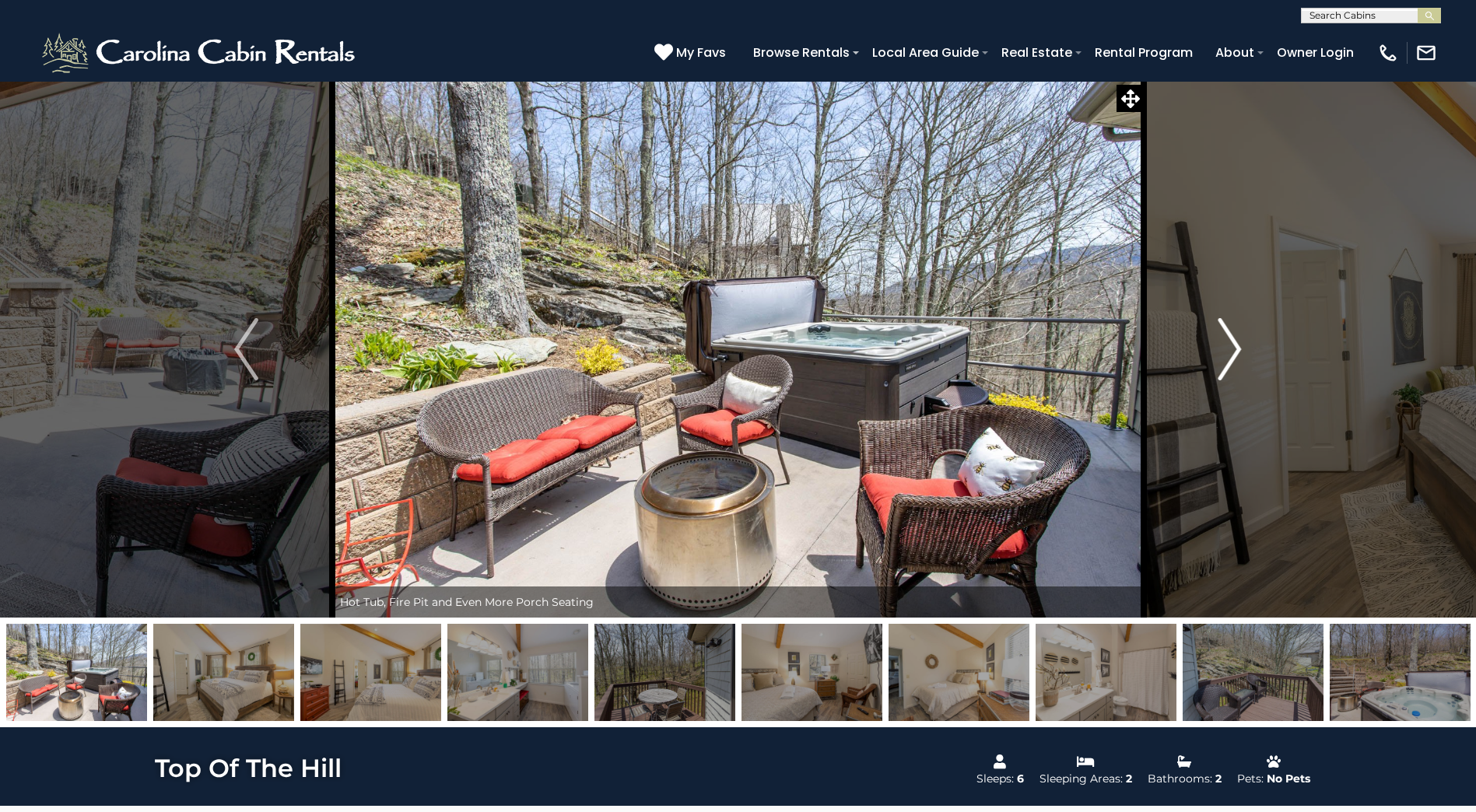
click at [1225, 354] on img "Next" at bounding box center [1229, 349] width 23 height 62
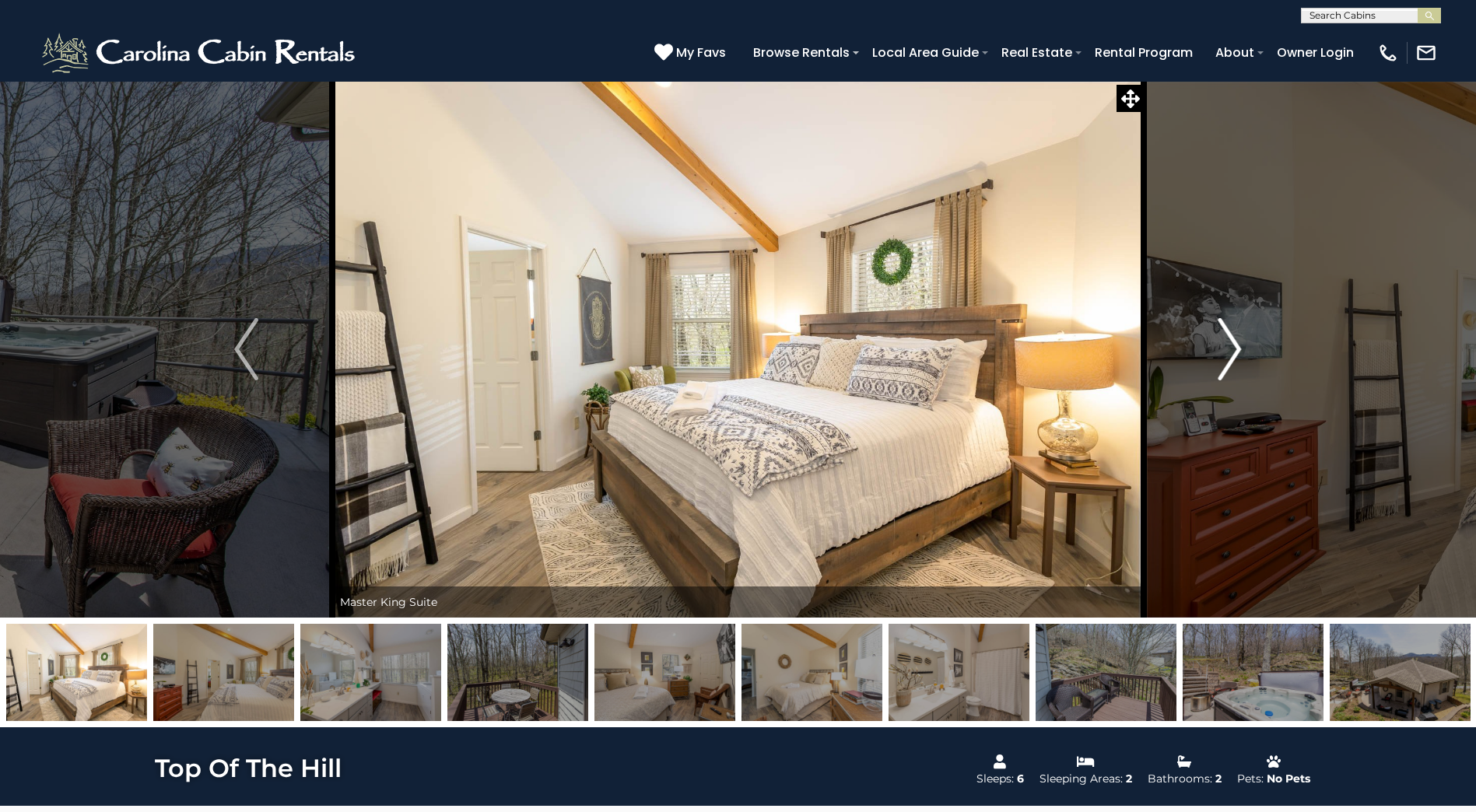
click at [1225, 354] on img "Next" at bounding box center [1229, 349] width 23 height 62
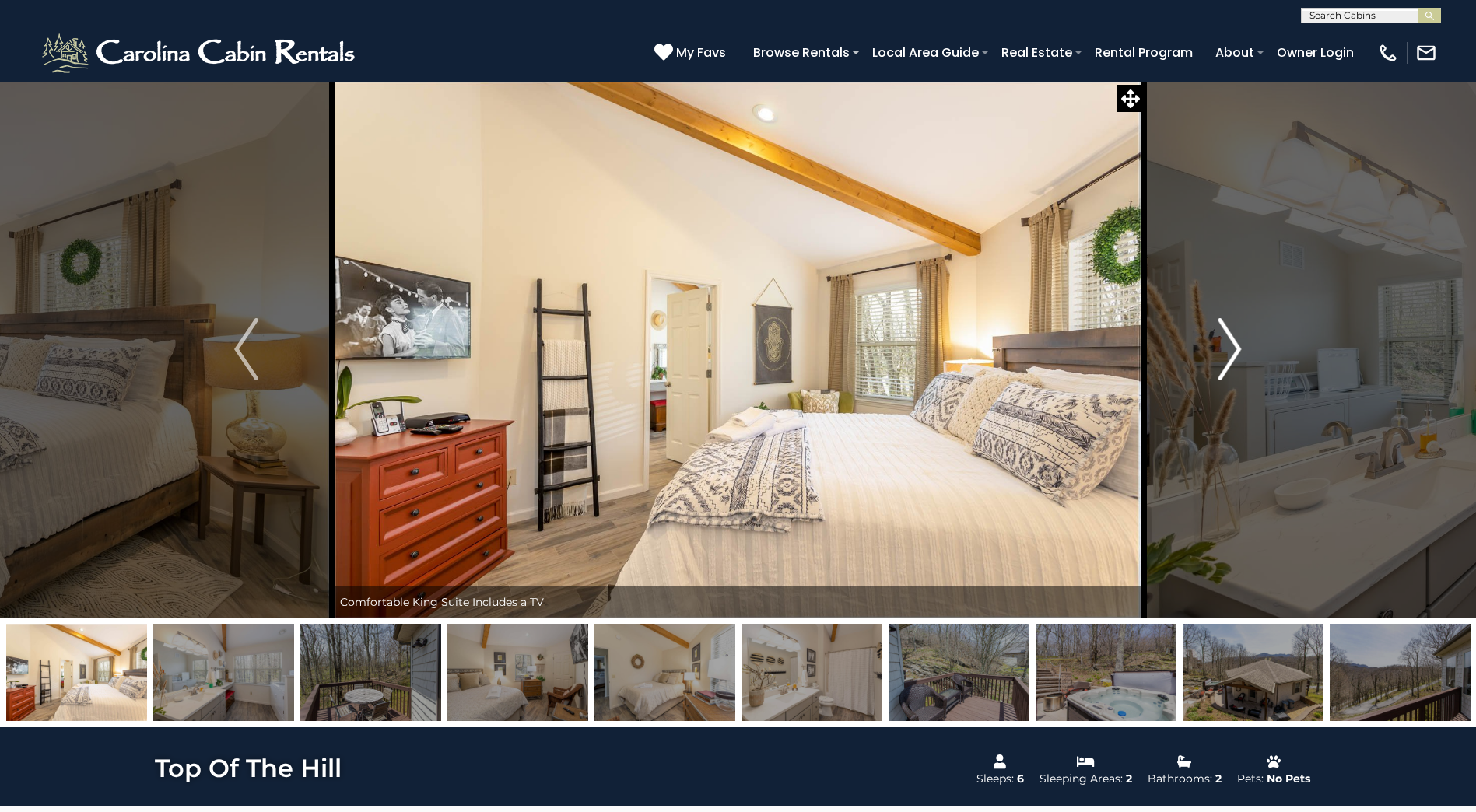
click at [1225, 355] on img "Next" at bounding box center [1229, 349] width 23 height 62
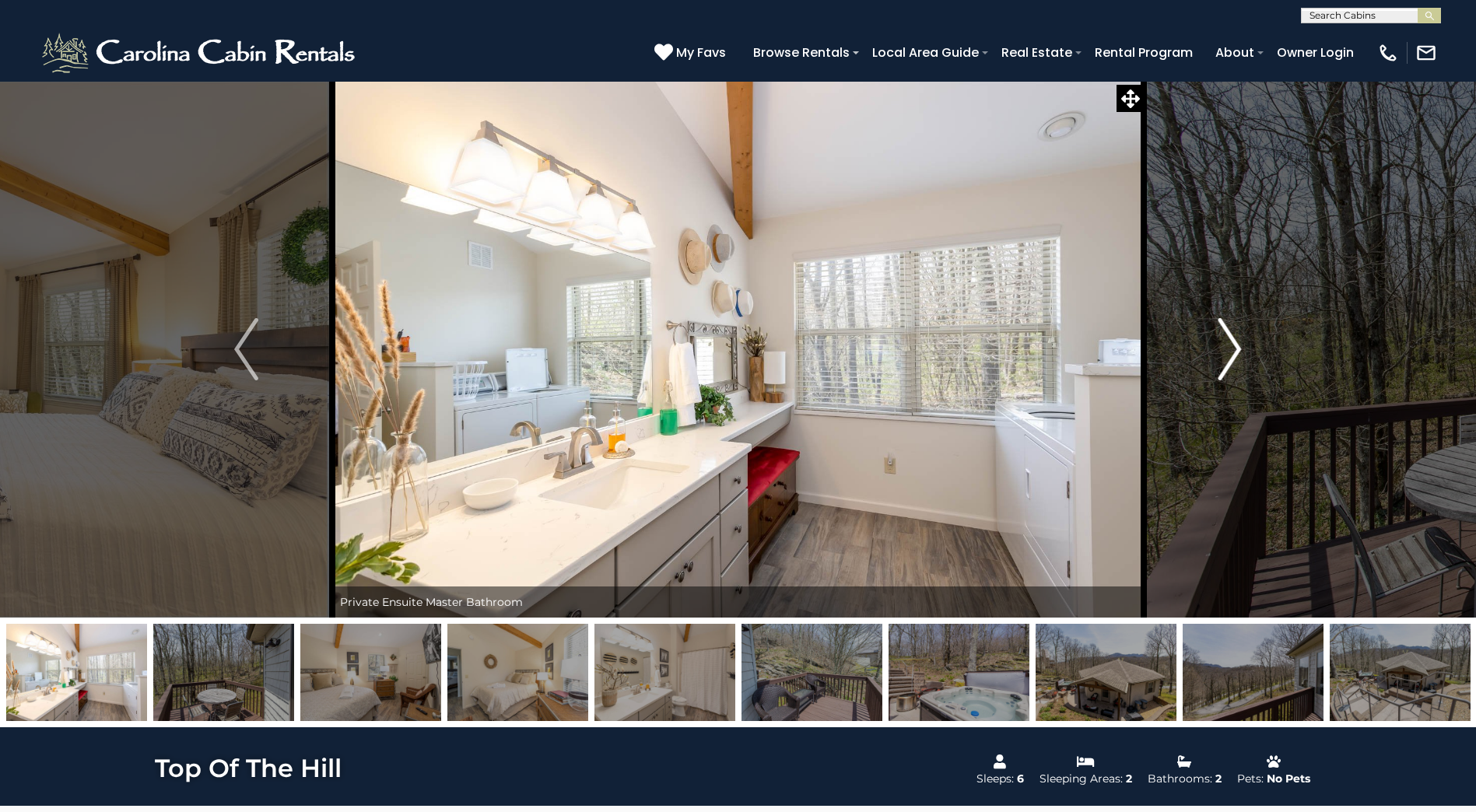
click at [1225, 355] on img "Next" at bounding box center [1229, 349] width 23 height 62
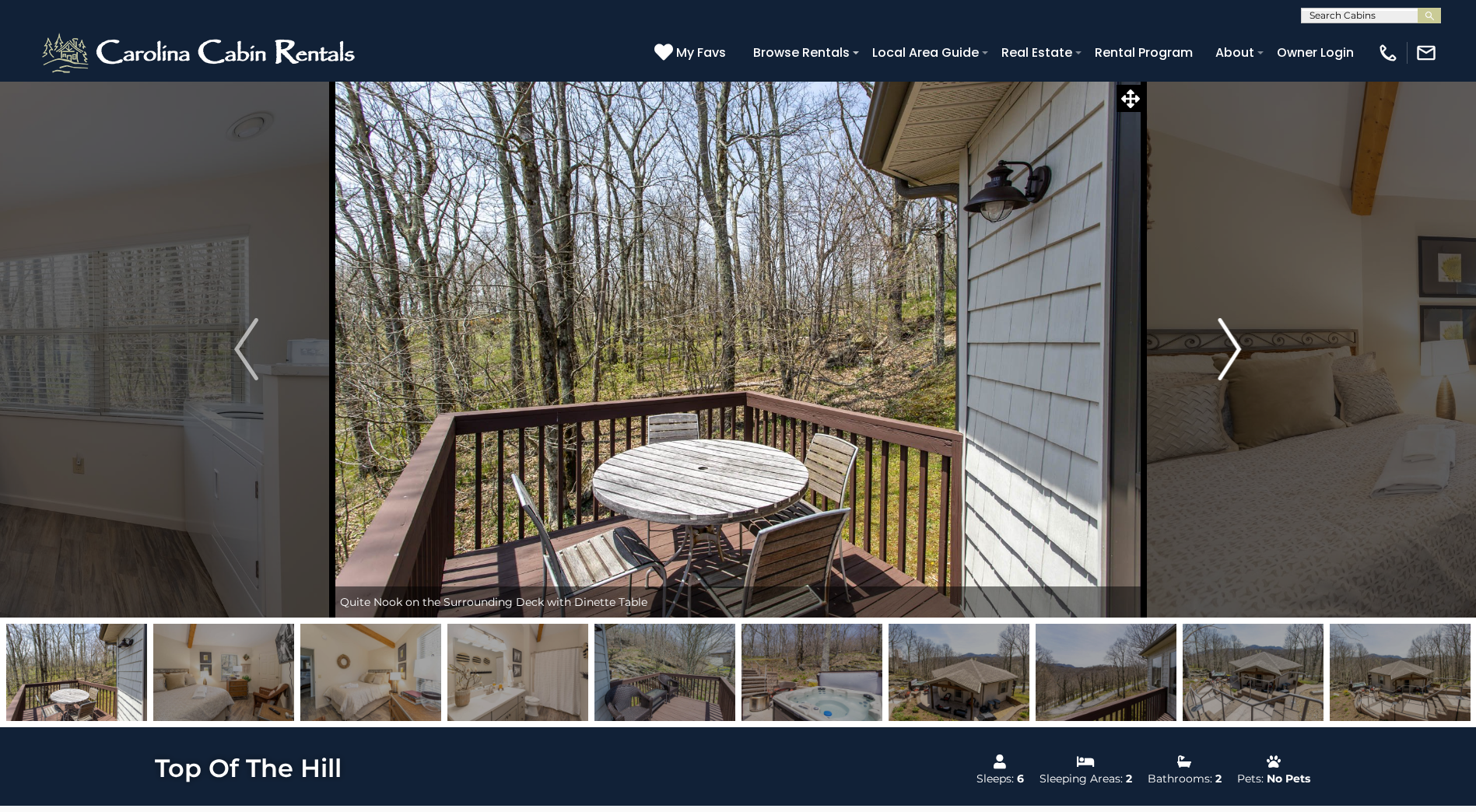
click at [1225, 355] on img "Next" at bounding box center [1229, 349] width 23 height 62
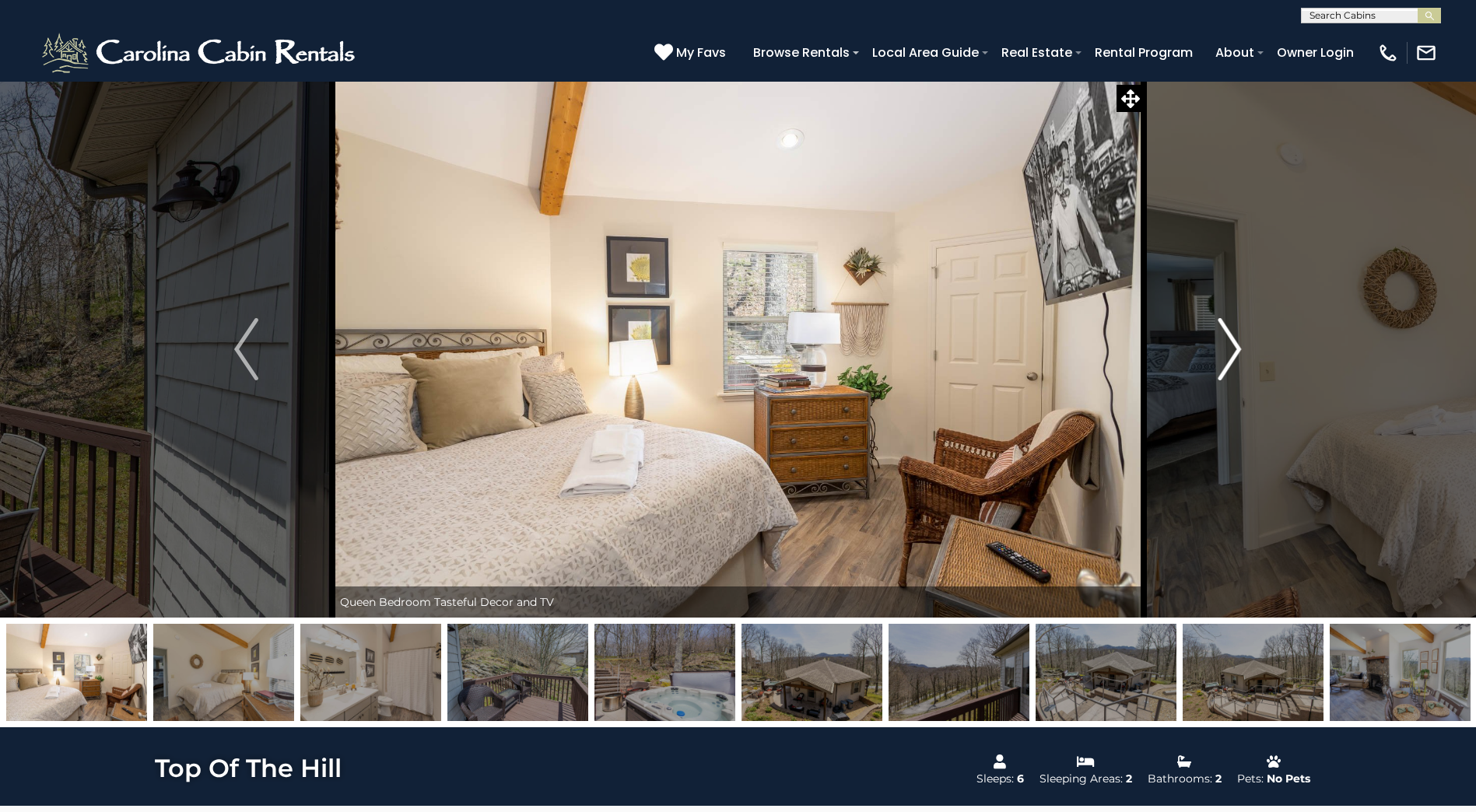
click at [1225, 355] on img "Next" at bounding box center [1229, 349] width 23 height 62
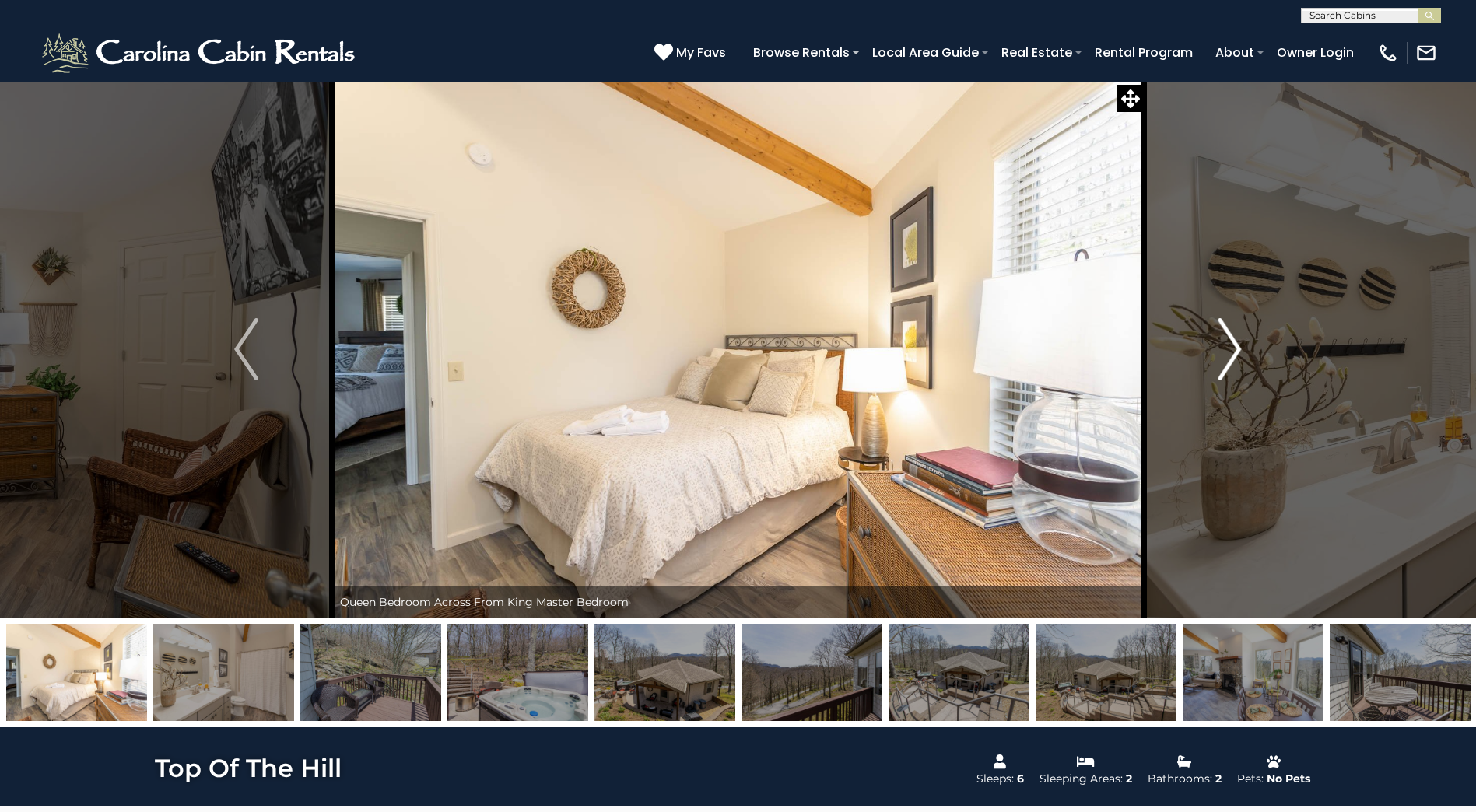
click at [1225, 355] on img "Next" at bounding box center [1229, 349] width 23 height 62
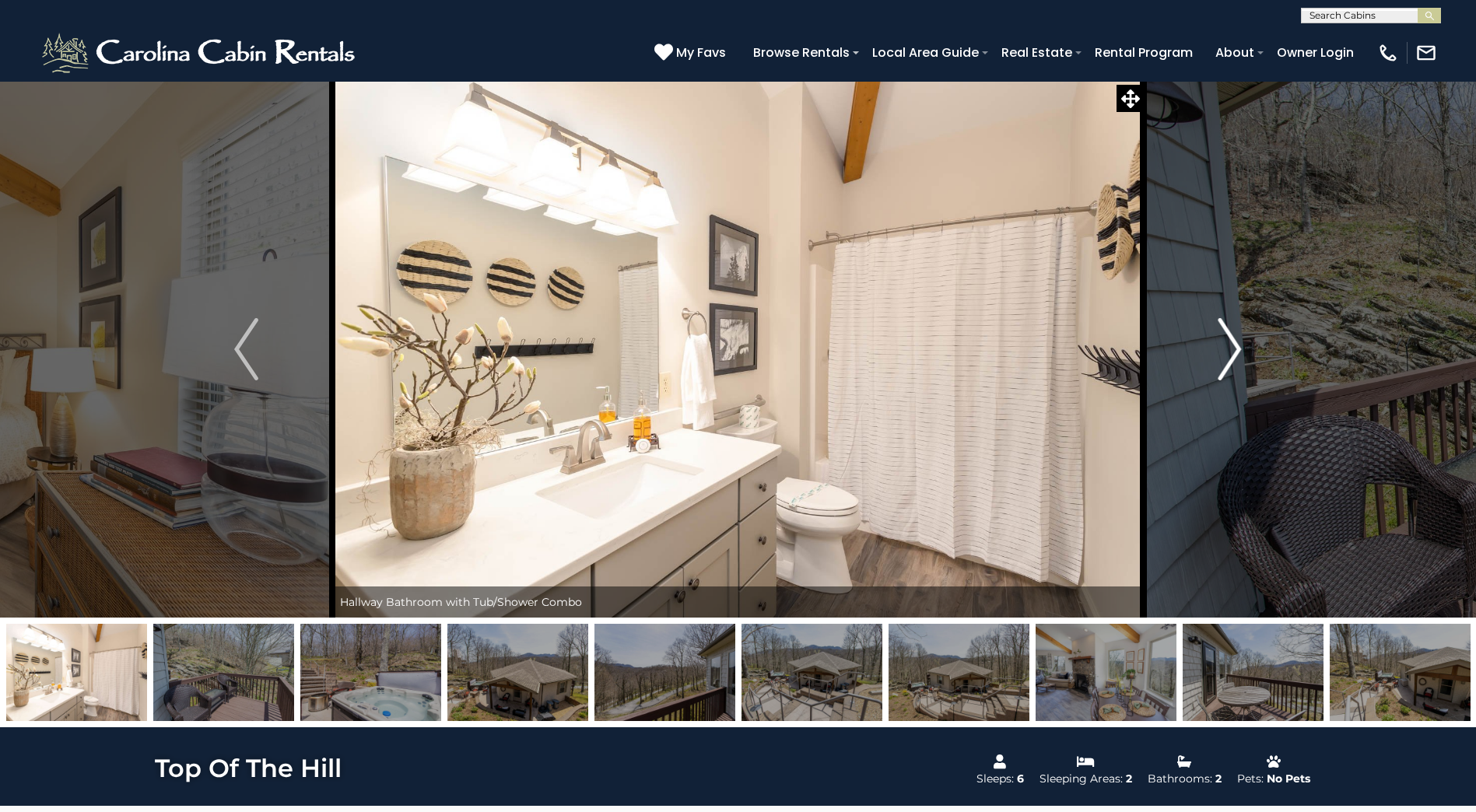
click at [1225, 356] on img "Next" at bounding box center [1229, 349] width 23 height 62
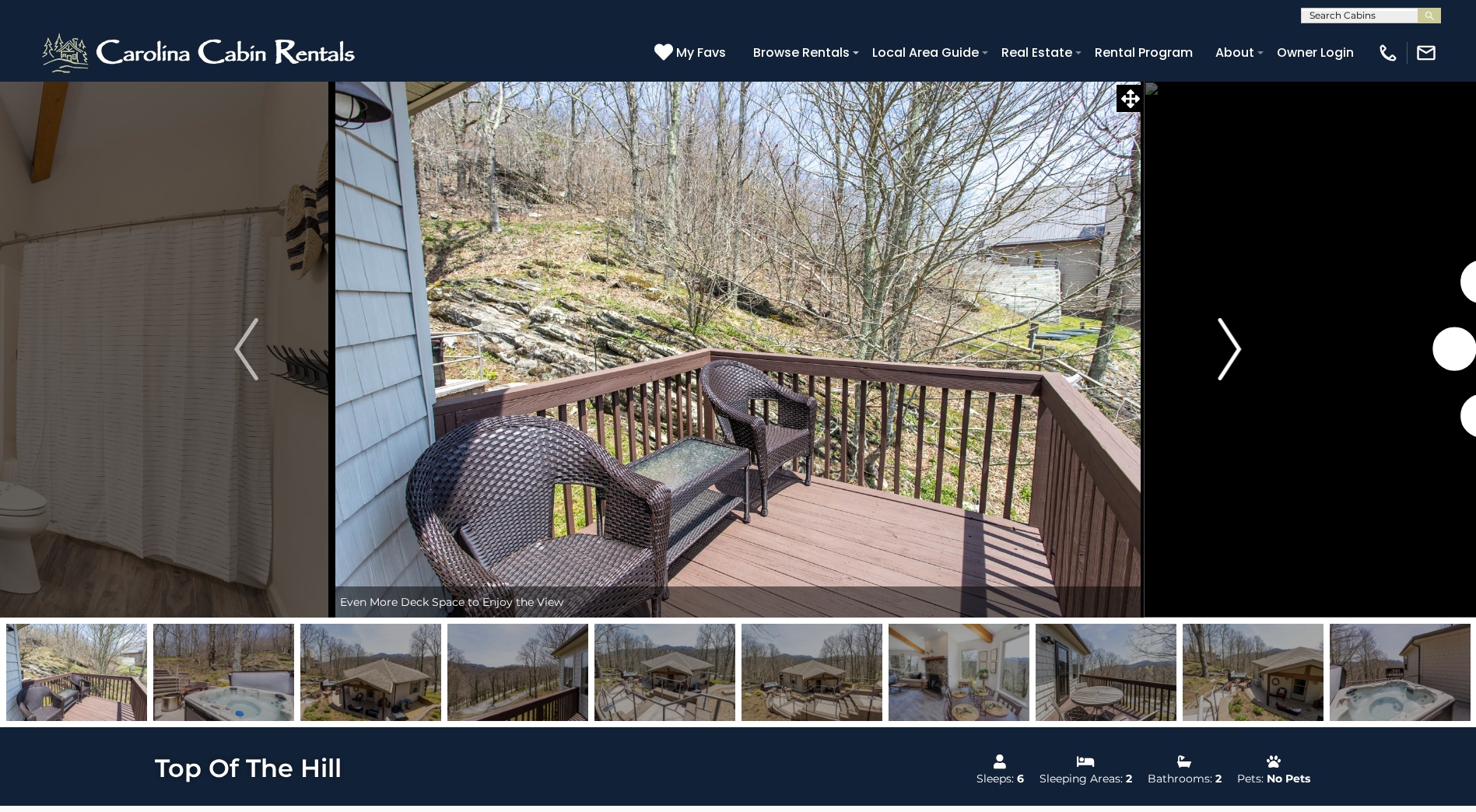
click at [1224, 359] on img "Next" at bounding box center [1229, 349] width 23 height 62
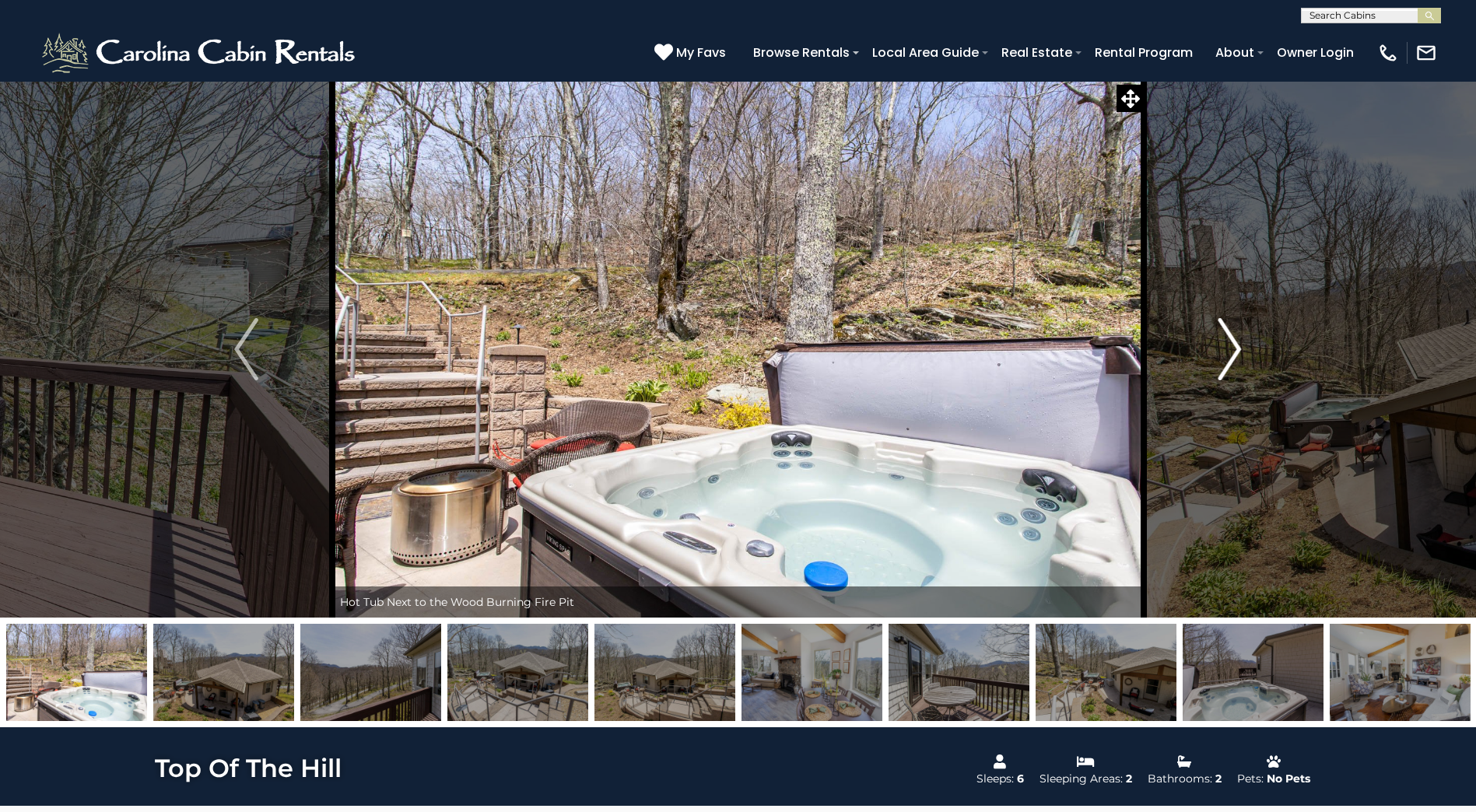
click at [1224, 359] on img "Next" at bounding box center [1229, 349] width 23 height 62
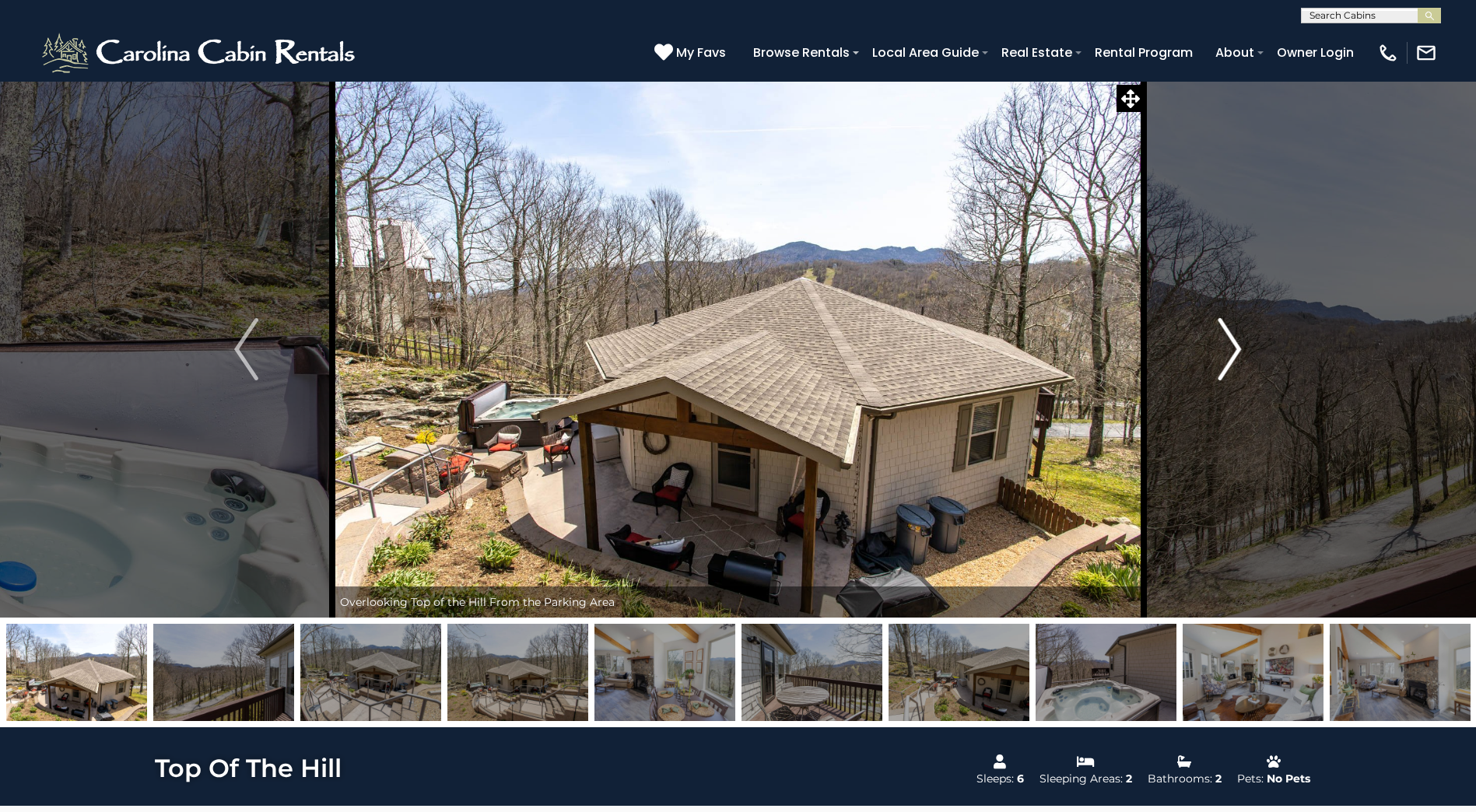
click at [1224, 359] on img "Next" at bounding box center [1229, 349] width 23 height 62
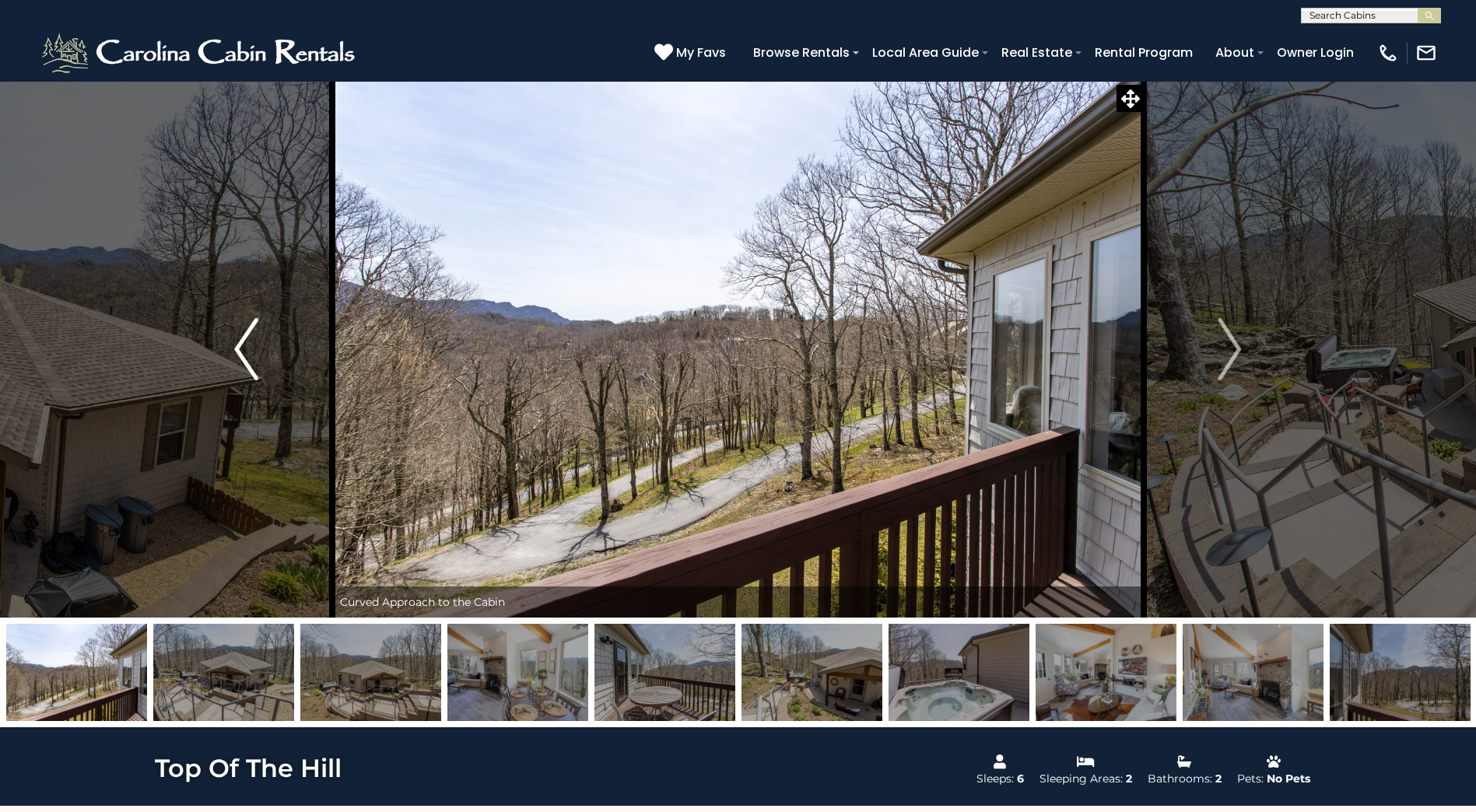
click at [257, 350] on img "Previous" at bounding box center [246, 349] width 23 height 62
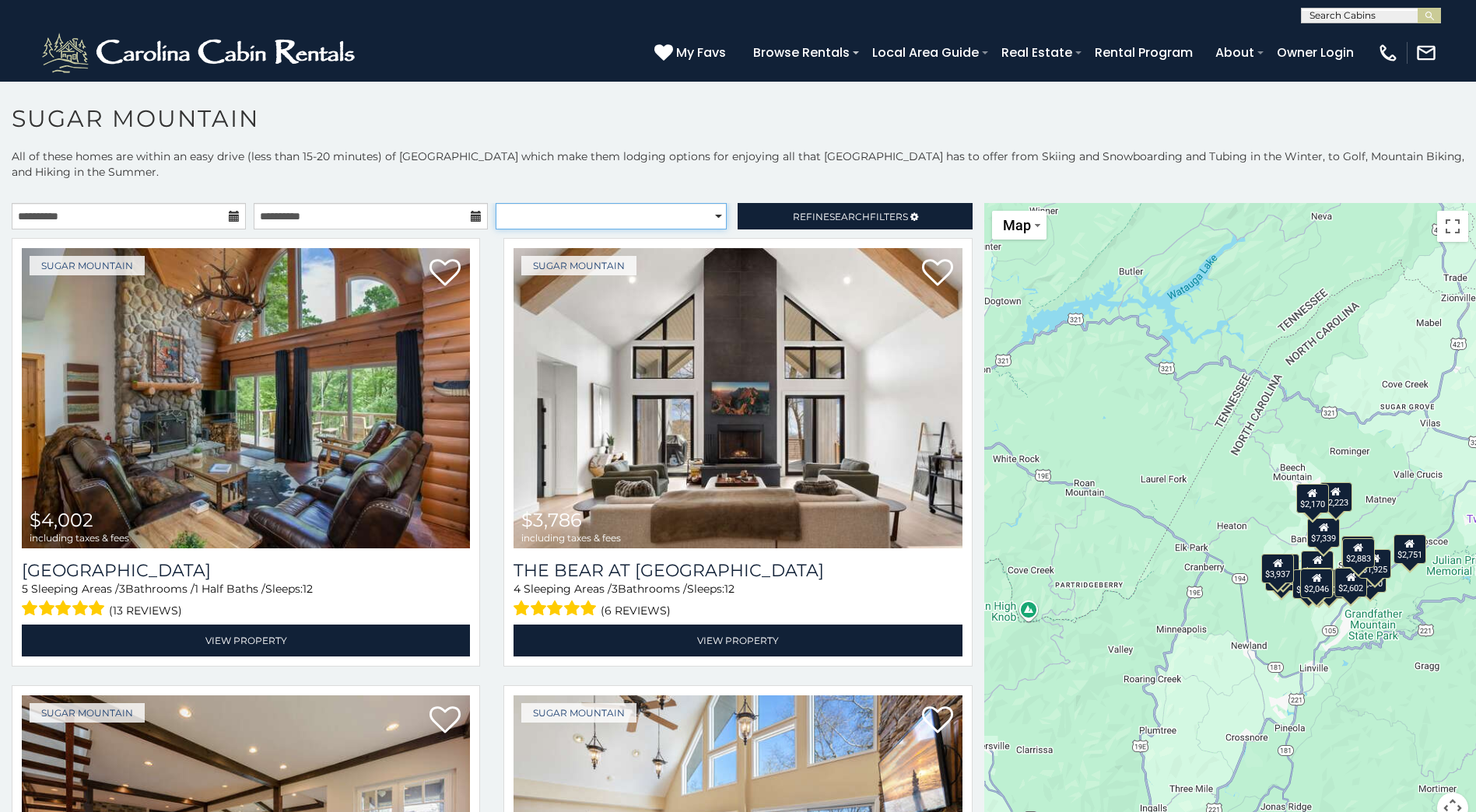
click at [572, 213] on select "**********" at bounding box center [611, 216] width 231 height 27
click at [798, 207] on link "Refine Search Filters" at bounding box center [854, 216] width 234 height 27
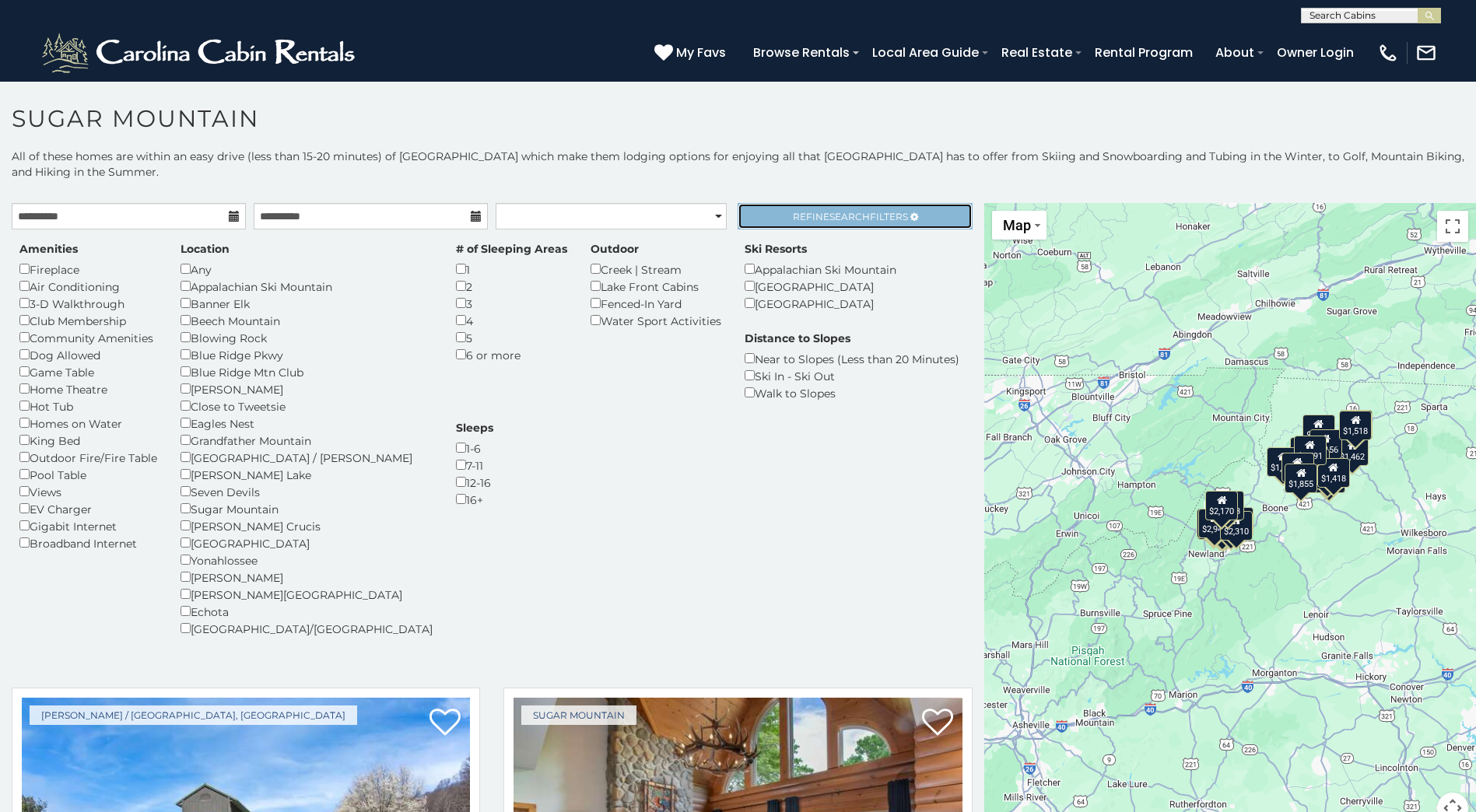
click at [802, 211] on span "Refine Search Filters" at bounding box center [850, 217] width 115 height 11
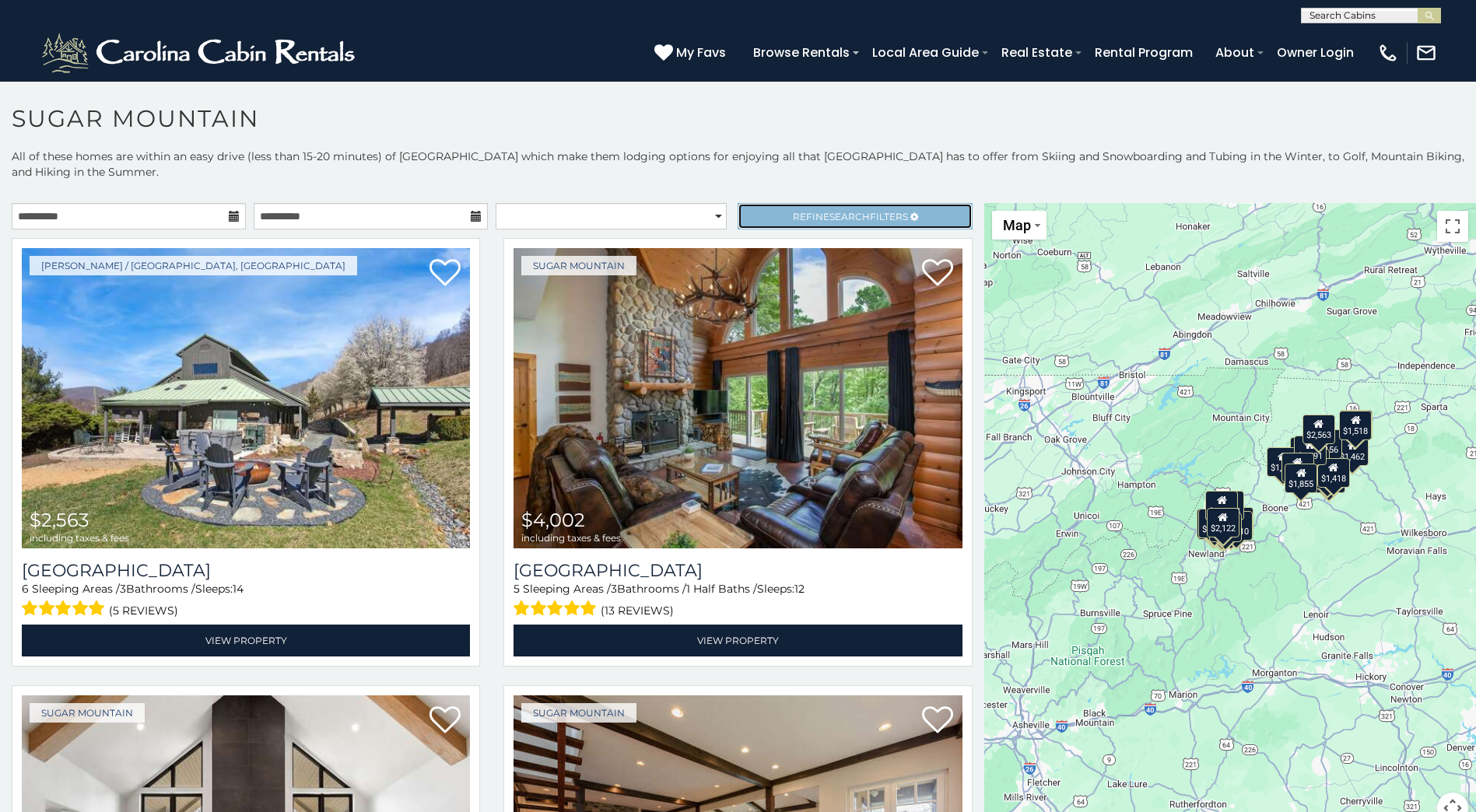
click at [816, 213] on span "Refine Search Filters" at bounding box center [850, 217] width 115 height 11
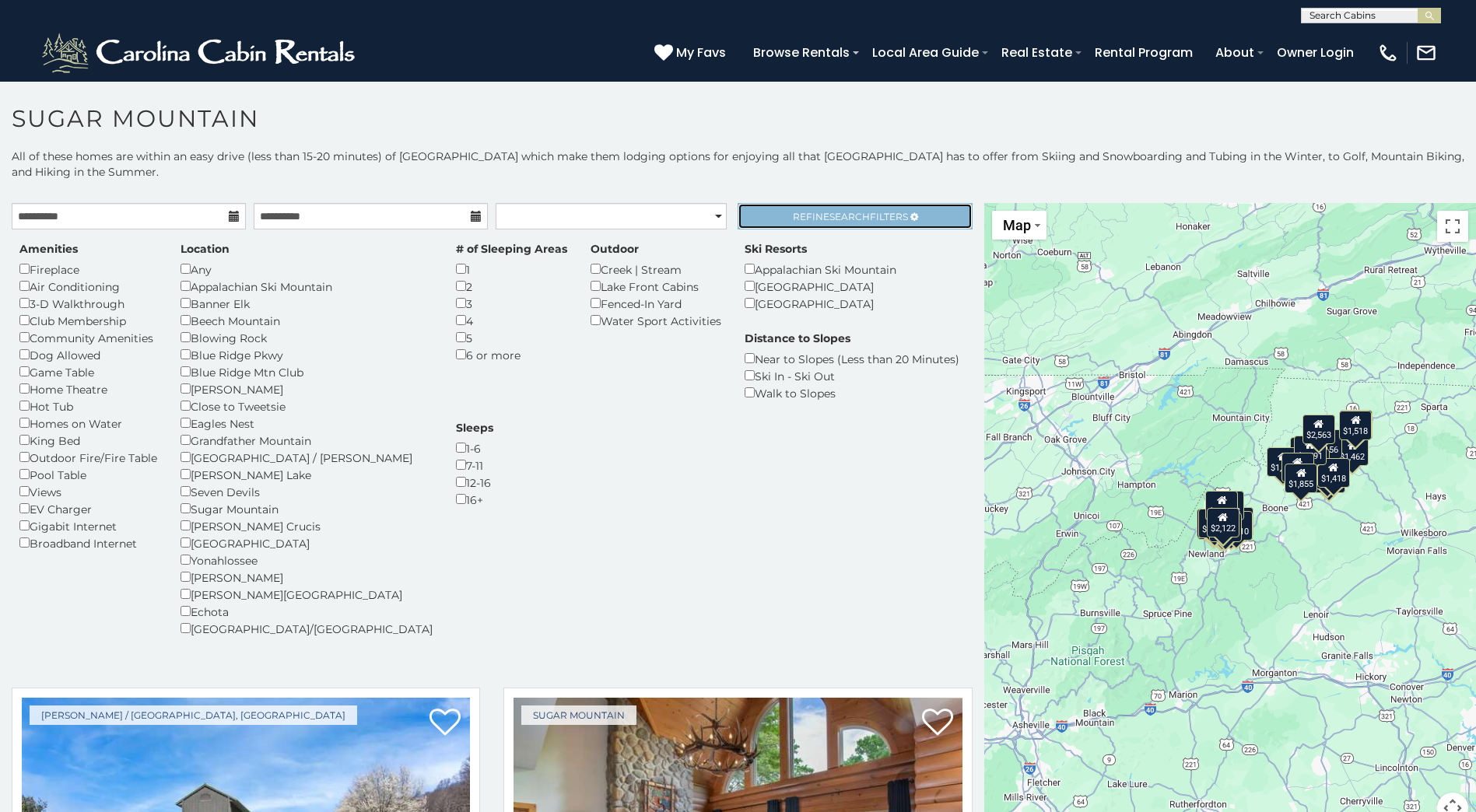
click at [816, 216] on span "Refine Search Filters" at bounding box center [850, 217] width 115 height 11
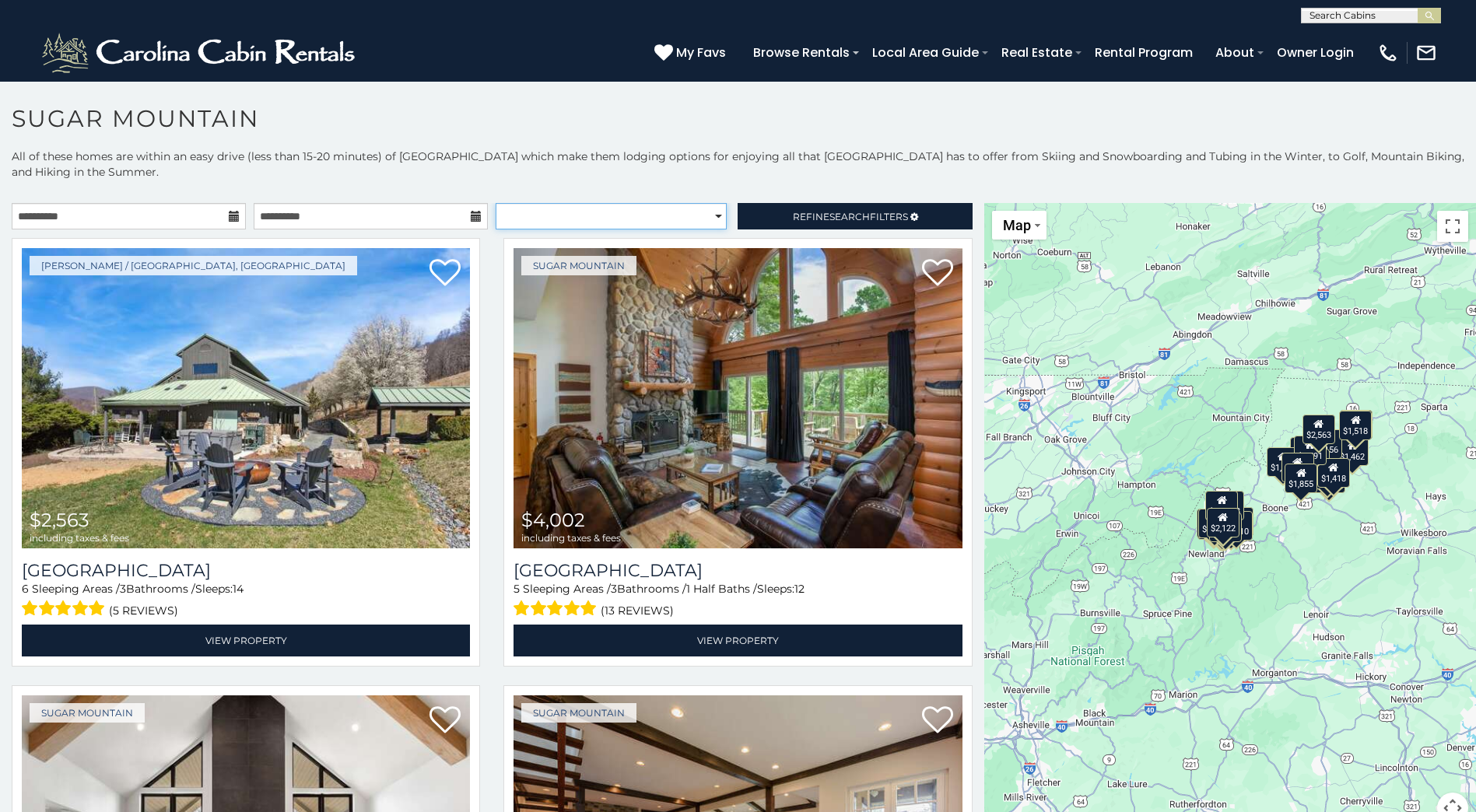
click at [696, 215] on select "**********" at bounding box center [611, 216] width 231 height 27
select select "*****"
click at [495, 203] on select "**********" at bounding box center [611, 216] width 231 height 27
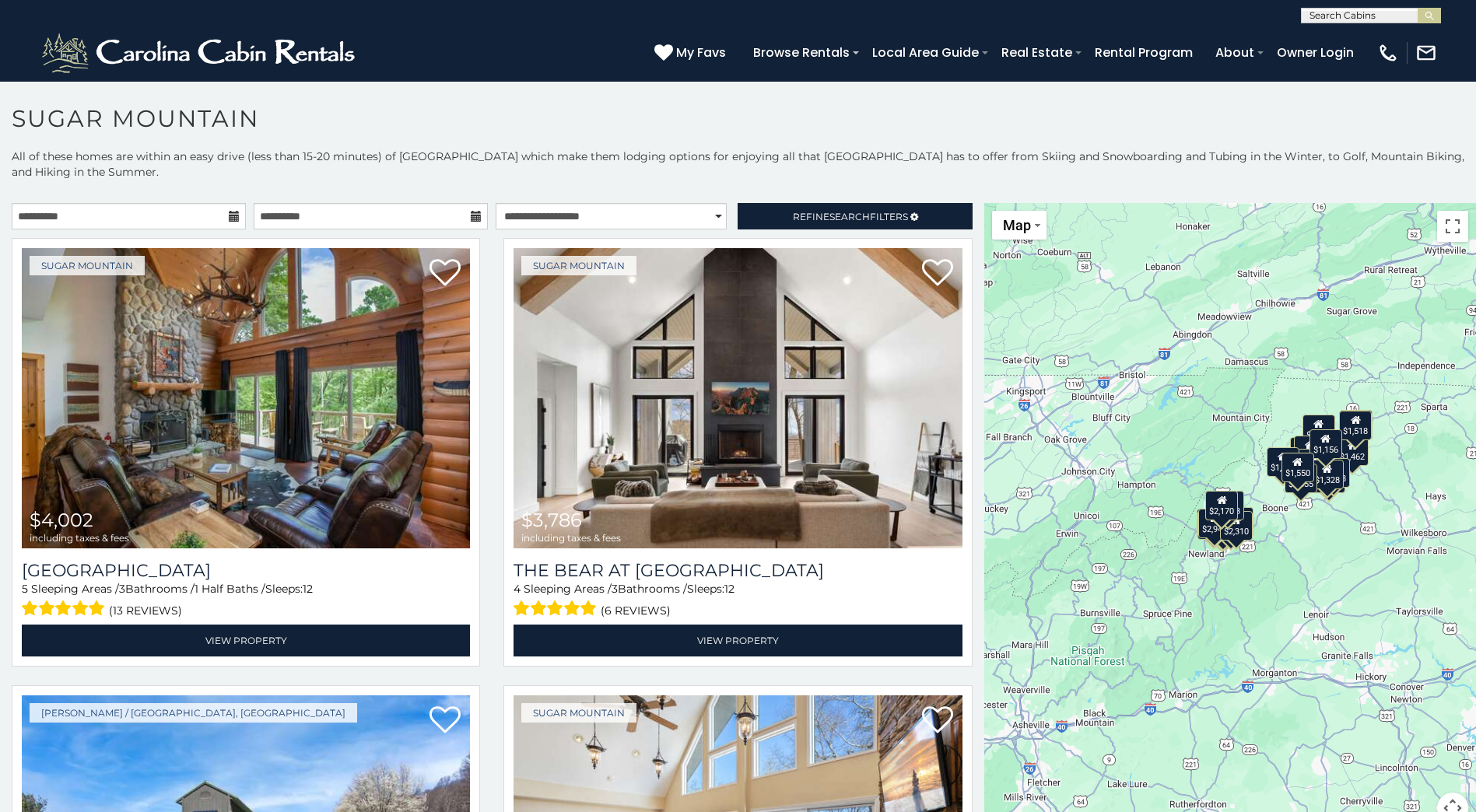
click at [485, 36] on div "(828) 295-6000 My Favs Browse Rentals Local Area Guide Activities & Attractions…" at bounding box center [738, 52] width 1476 height 58
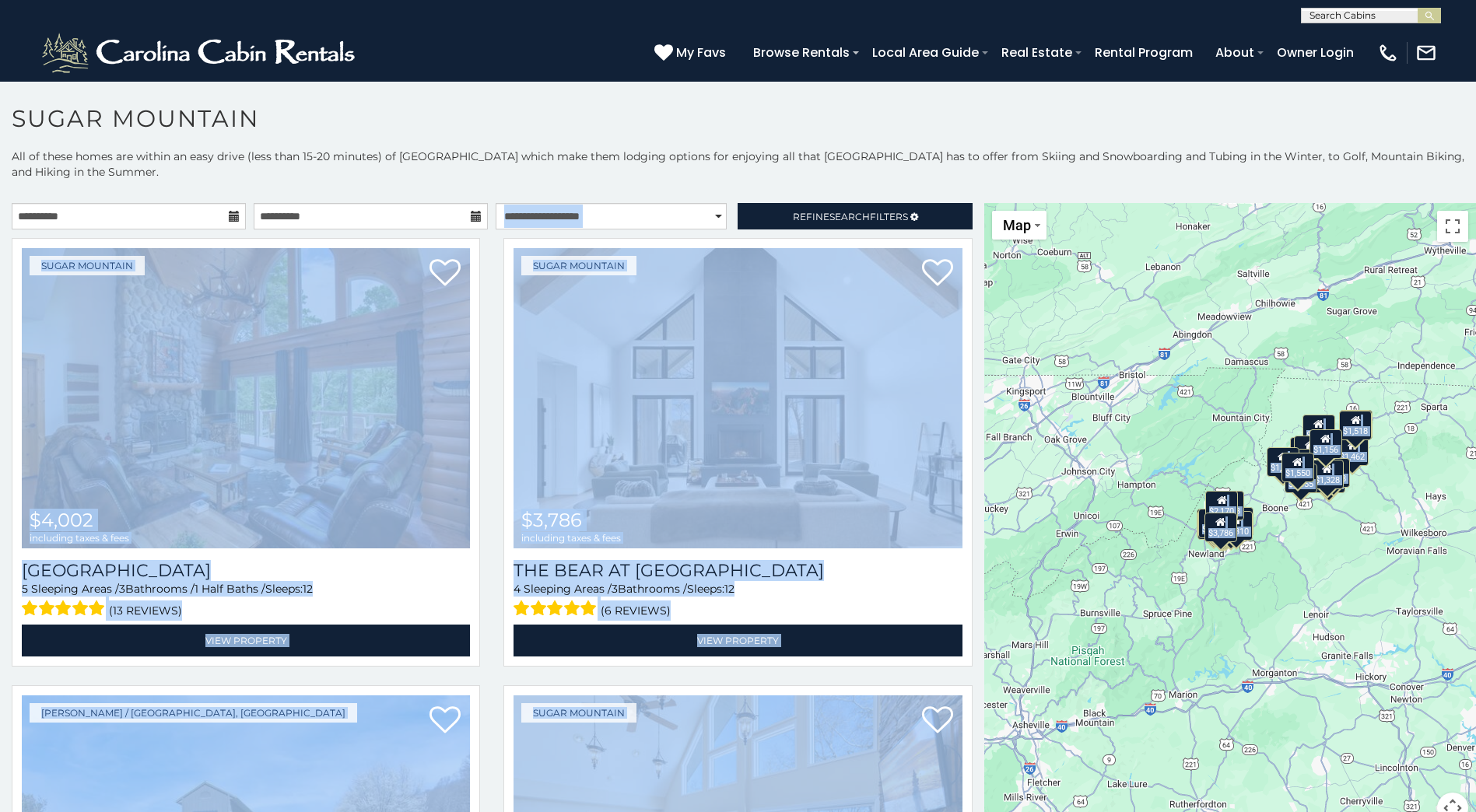
click at [642, 206] on div "**********" at bounding box center [738, 507] width 1476 height 717
drag, startPoint x: 642, startPoint y: 206, endPoint x: 786, endPoint y: 211, distance: 144.1
click at [786, 209] on link "Refine Search Filters" at bounding box center [854, 216] width 234 height 27
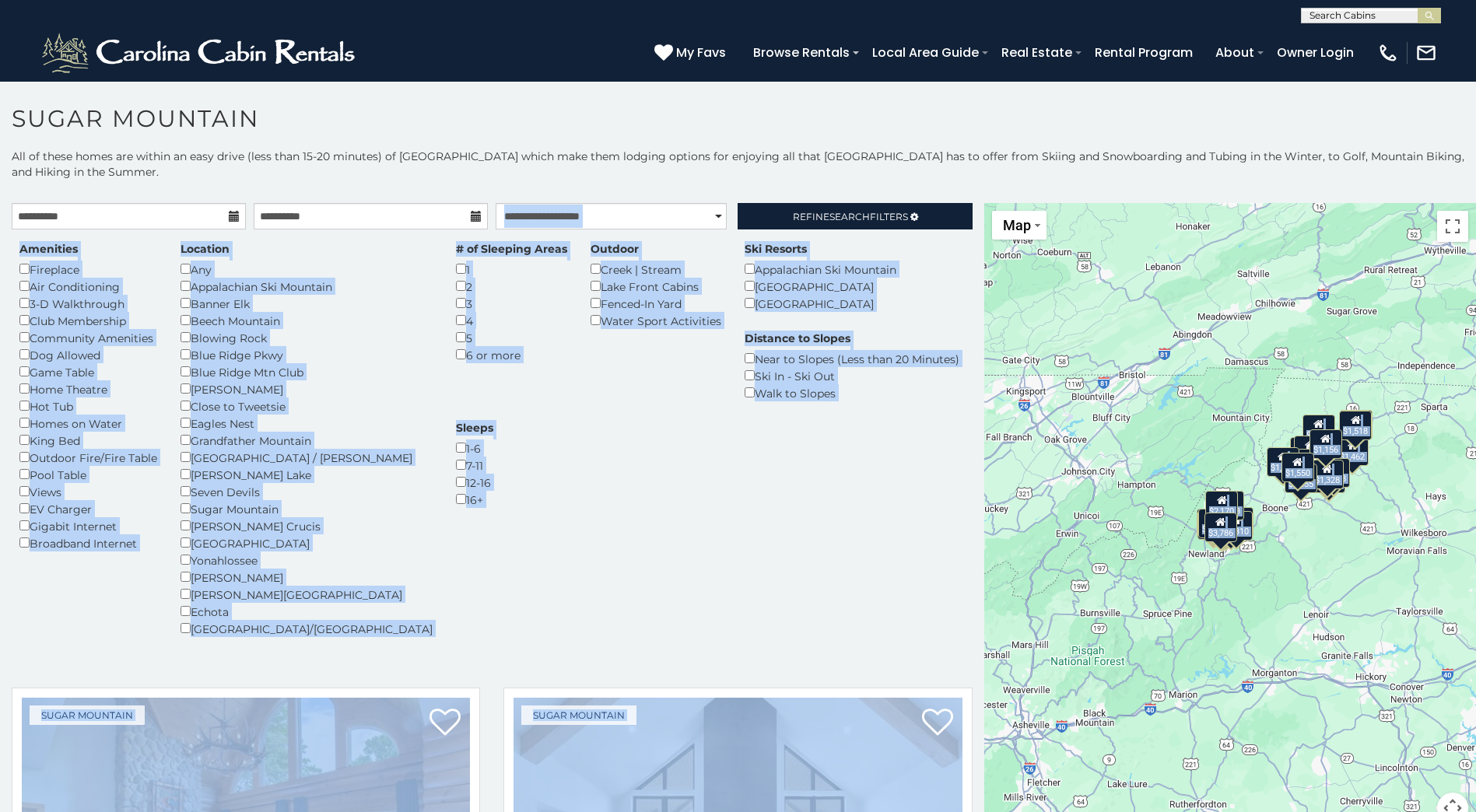
drag, startPoint x: 388, startPoint y: 566, endPoint x: 400, endPoint y: 542, distance: 26.8
click at [389, 566] on div "Amenities Fireplace Air Conditioning 3-D Walkthrough Club Membership Community …" at bounding box center [492, 448] width 968 height 415
click at [405, 511] on div "Amenities Fireplace Air Conditioning 3-D Walkthrough Club Membership Community …" at bounding box center [492, 448] width 968 height 415
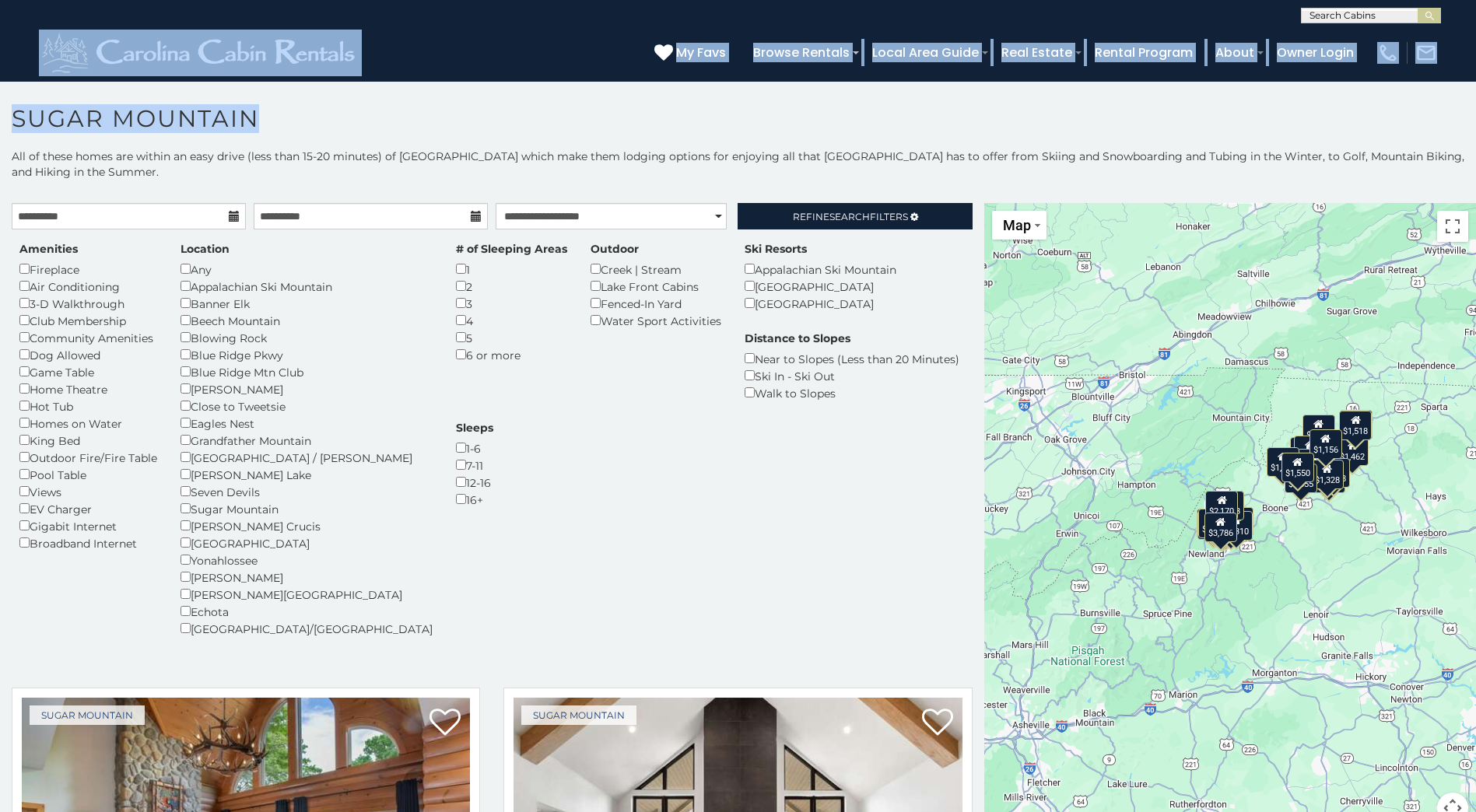
drag, startPoint x: 429, startPoint y: 82, endPoint x: 429, endPoint y: 93, distance: 11.0
click at [429, 93] on body "**********" at bounding box center [738, 450] width 1476 height 740
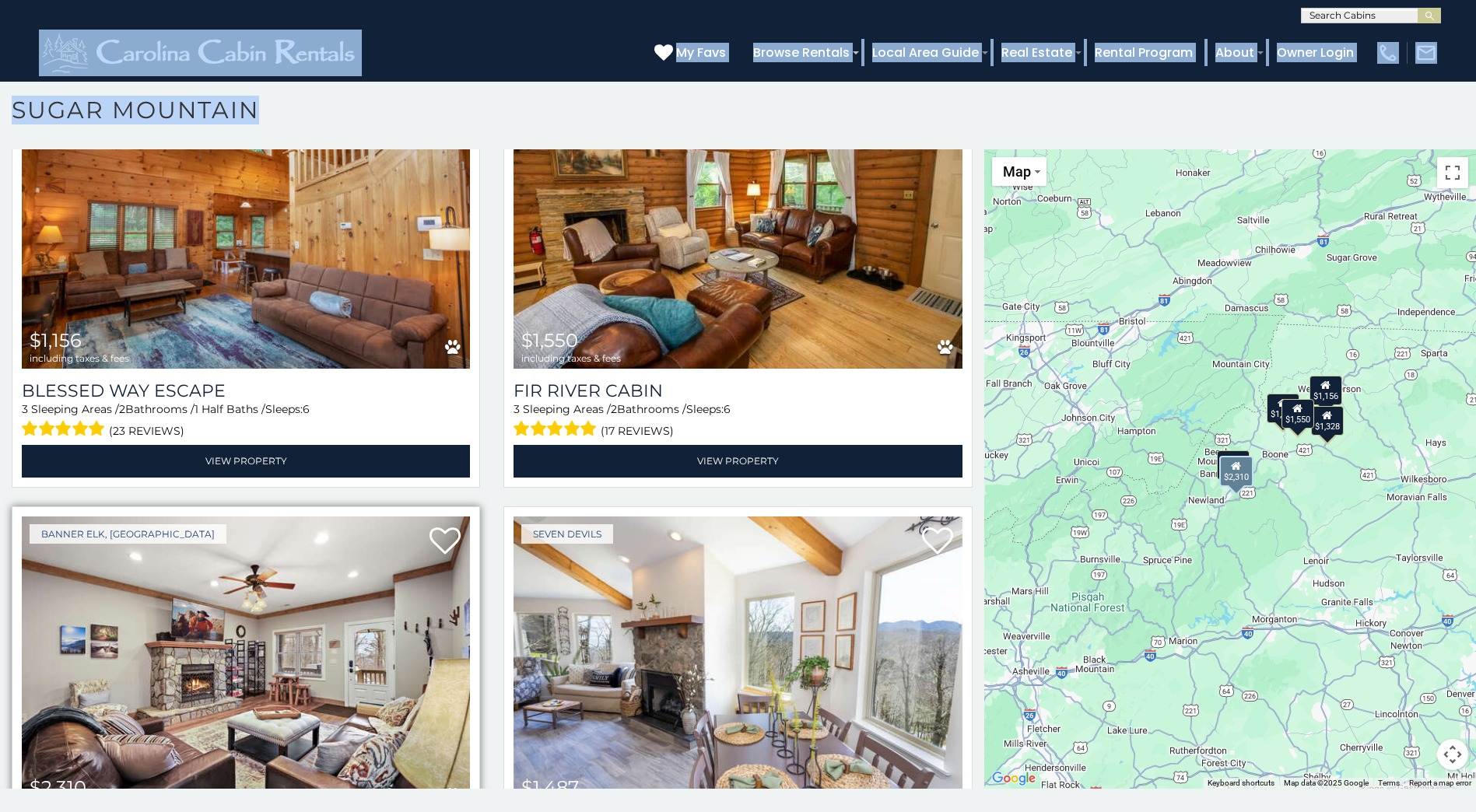
scroll to position [785, 0]
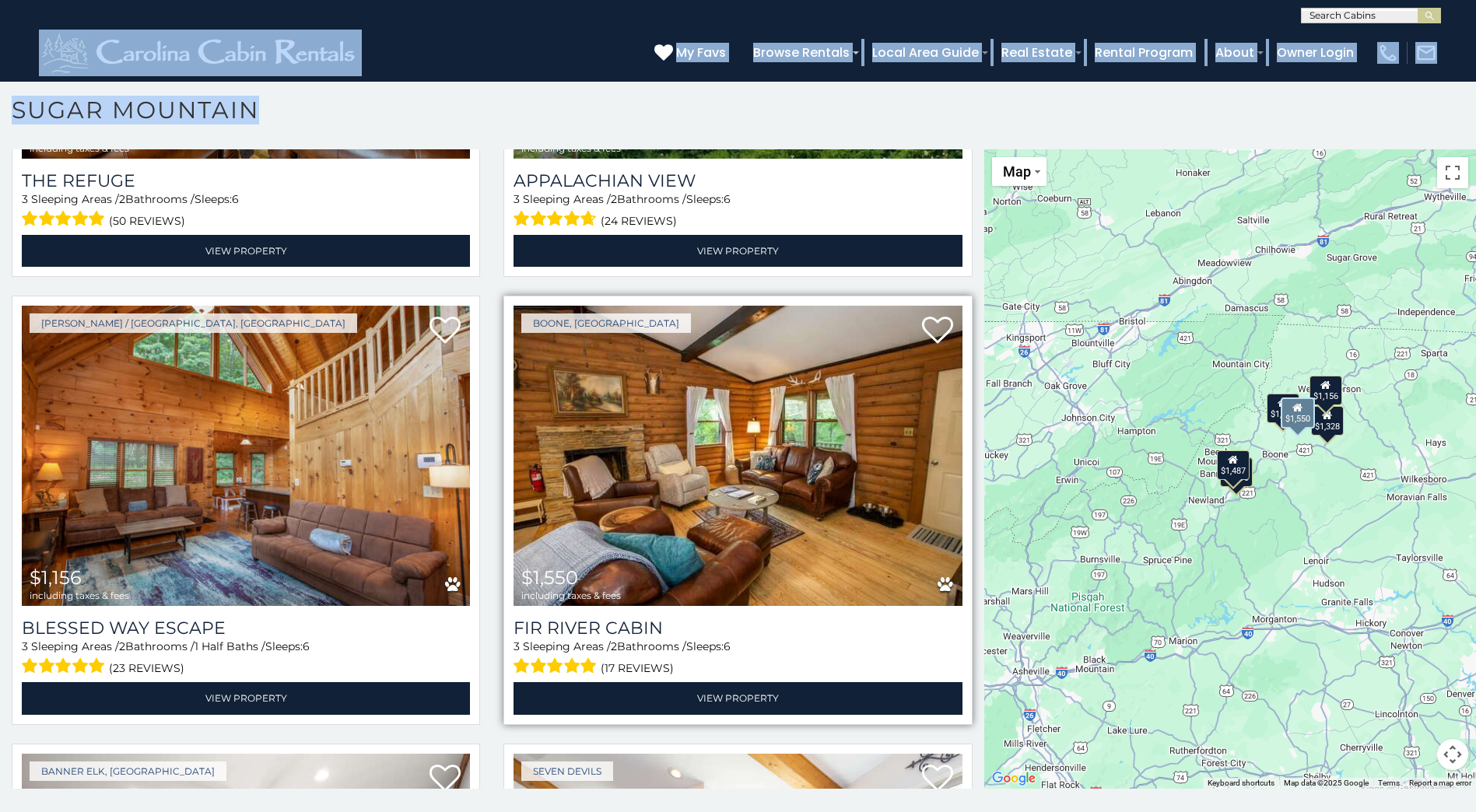
click at [639, 522] on img at bounding box center [737, 455] width 448 height 300
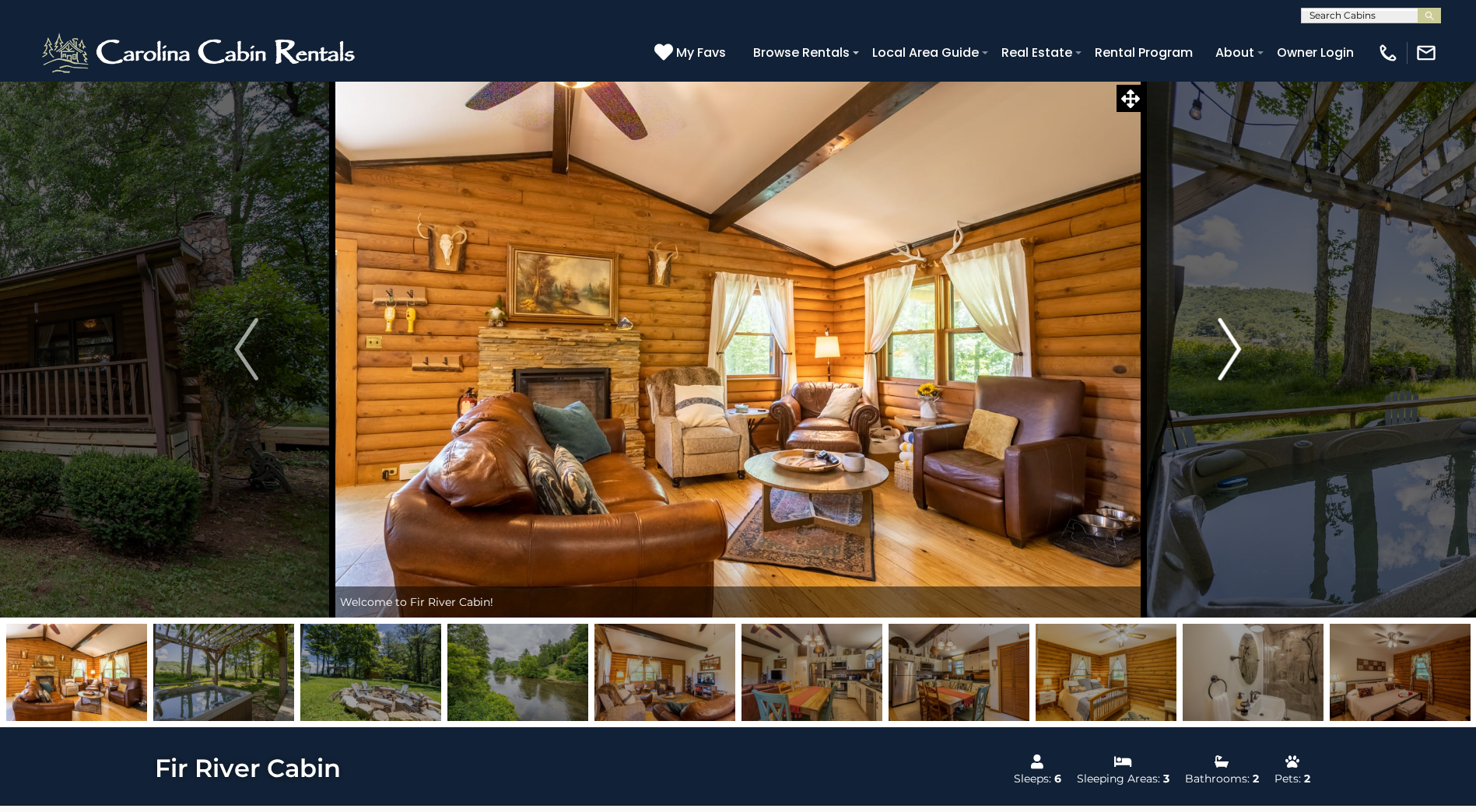
click at [1232, 344] on img "Next" at bounding box center [1229, 349] width 23 height 62
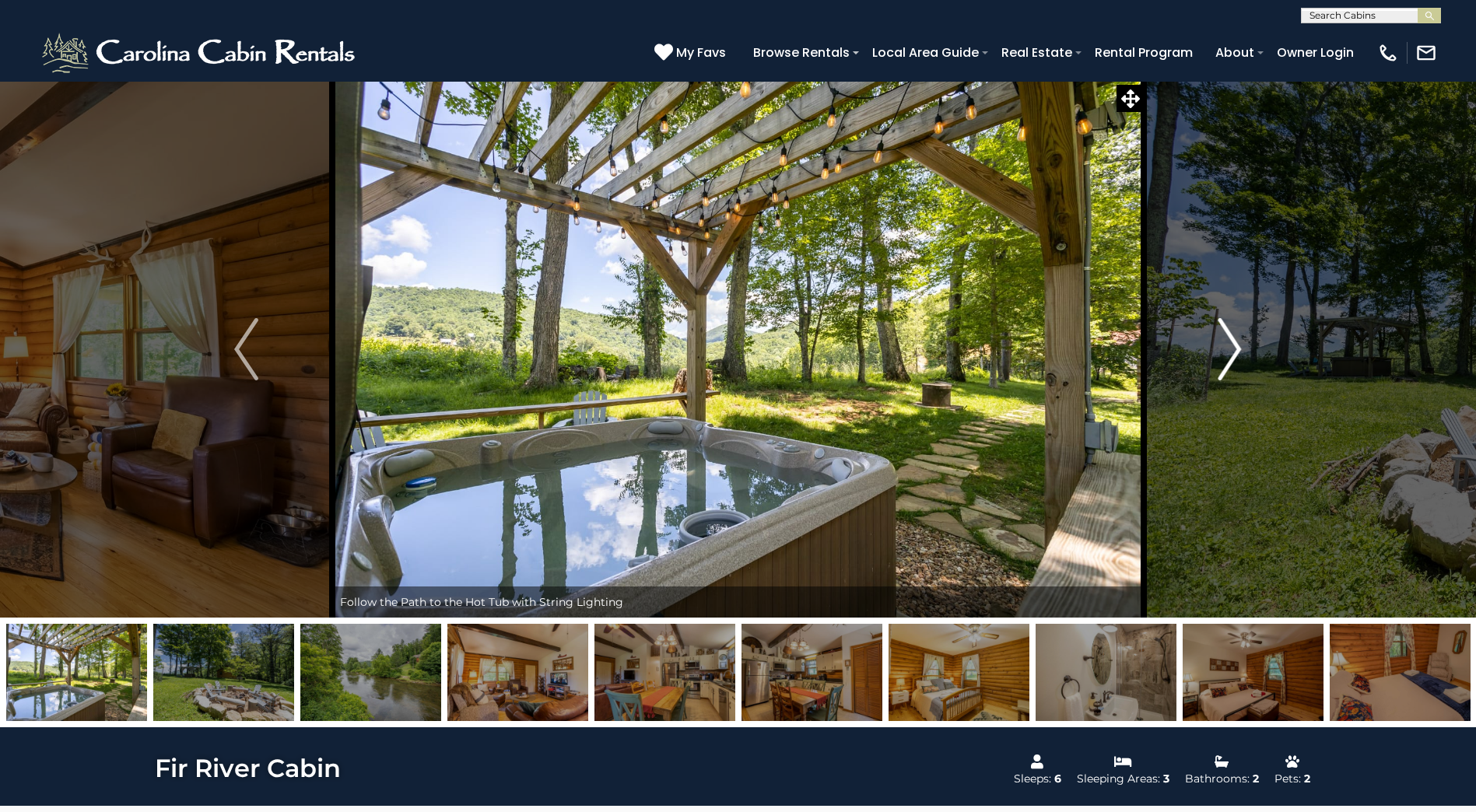
click at [1228, 345] on img "Next" at bounding box center [1229, 349] width 23 height 62
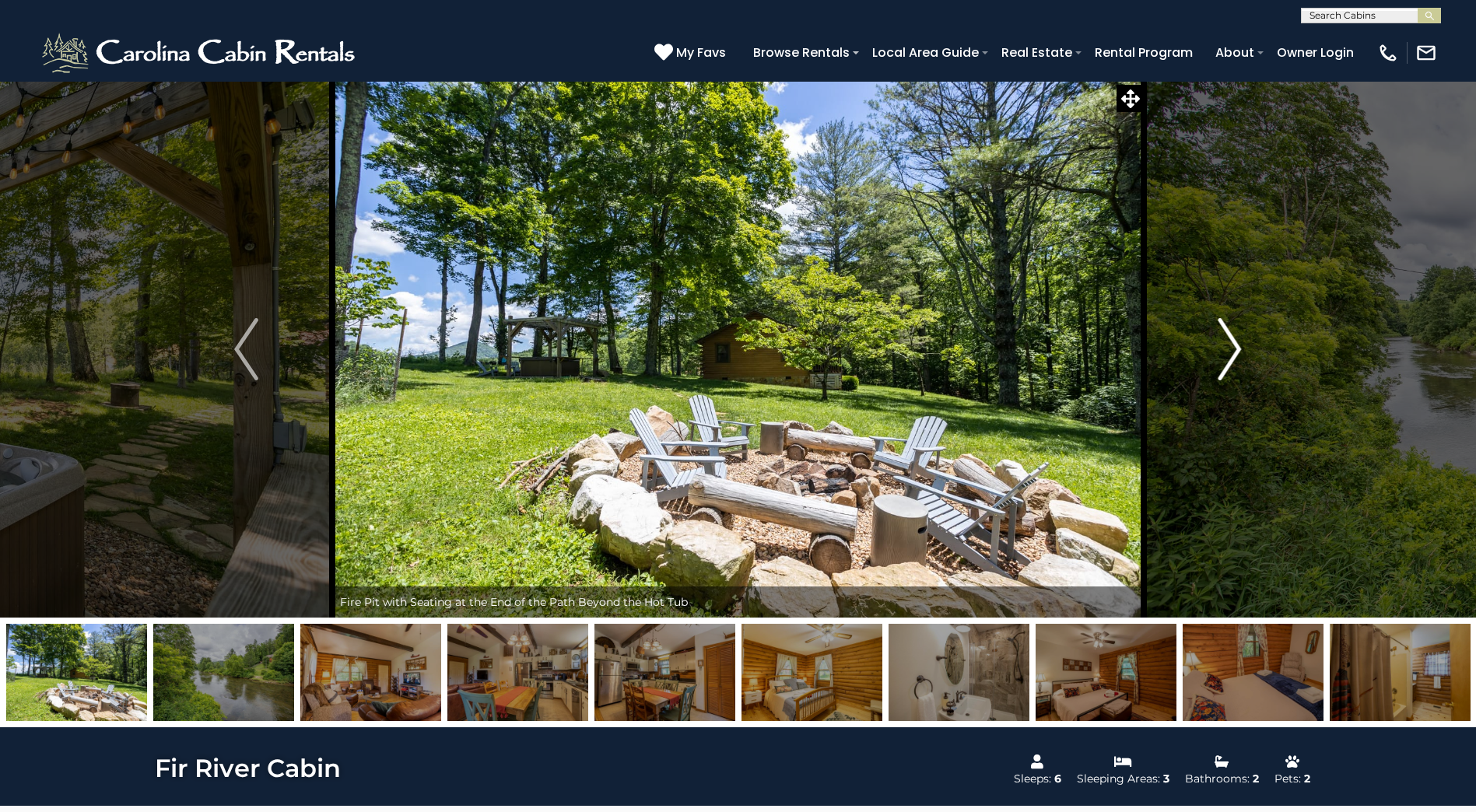
click at [1228, 346] on img "Next" at bounding box center [1229, 349] width 23 height 62
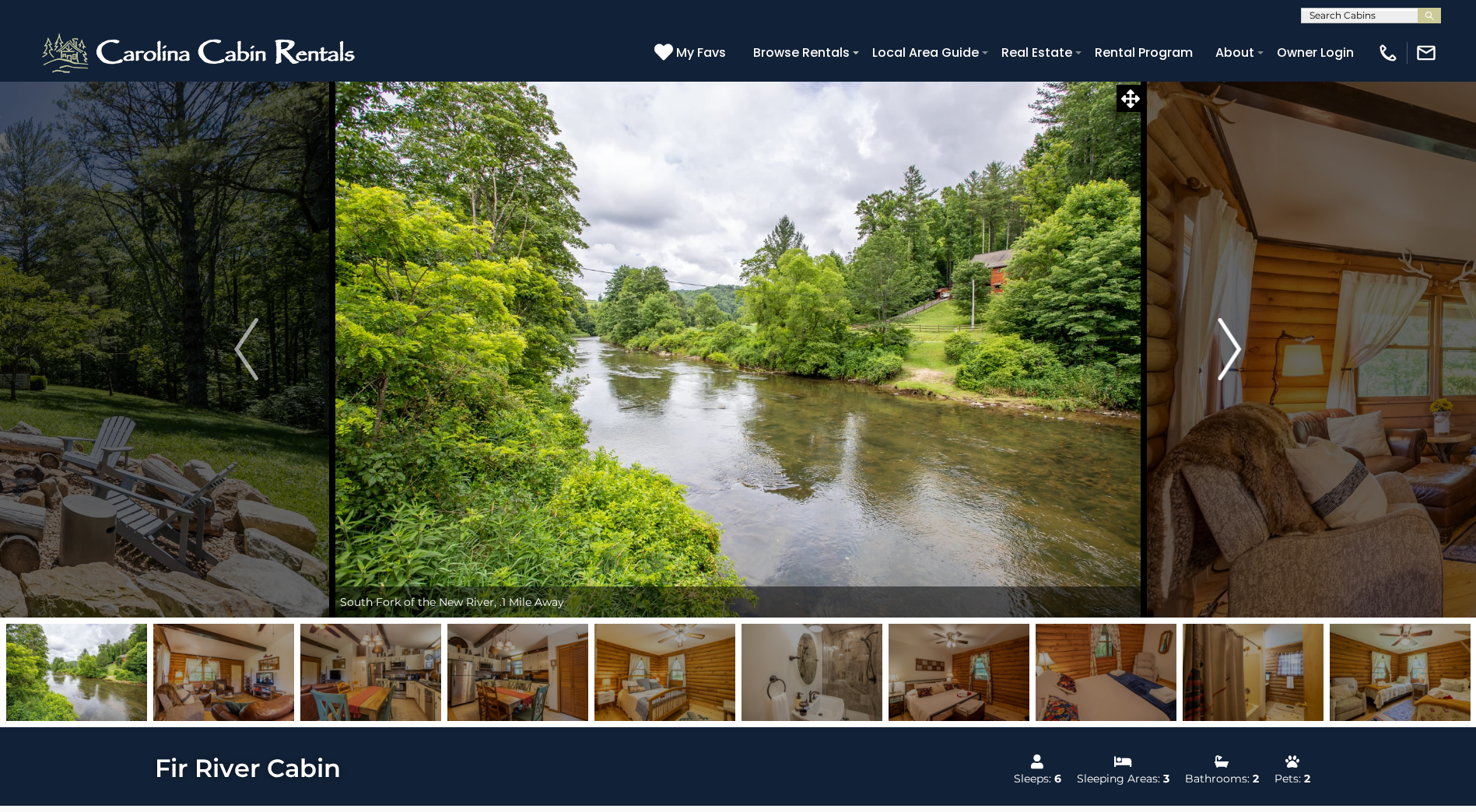
click at [1227, 346] on img "Next" at bounding box center [1229, 349] width 23 height 62
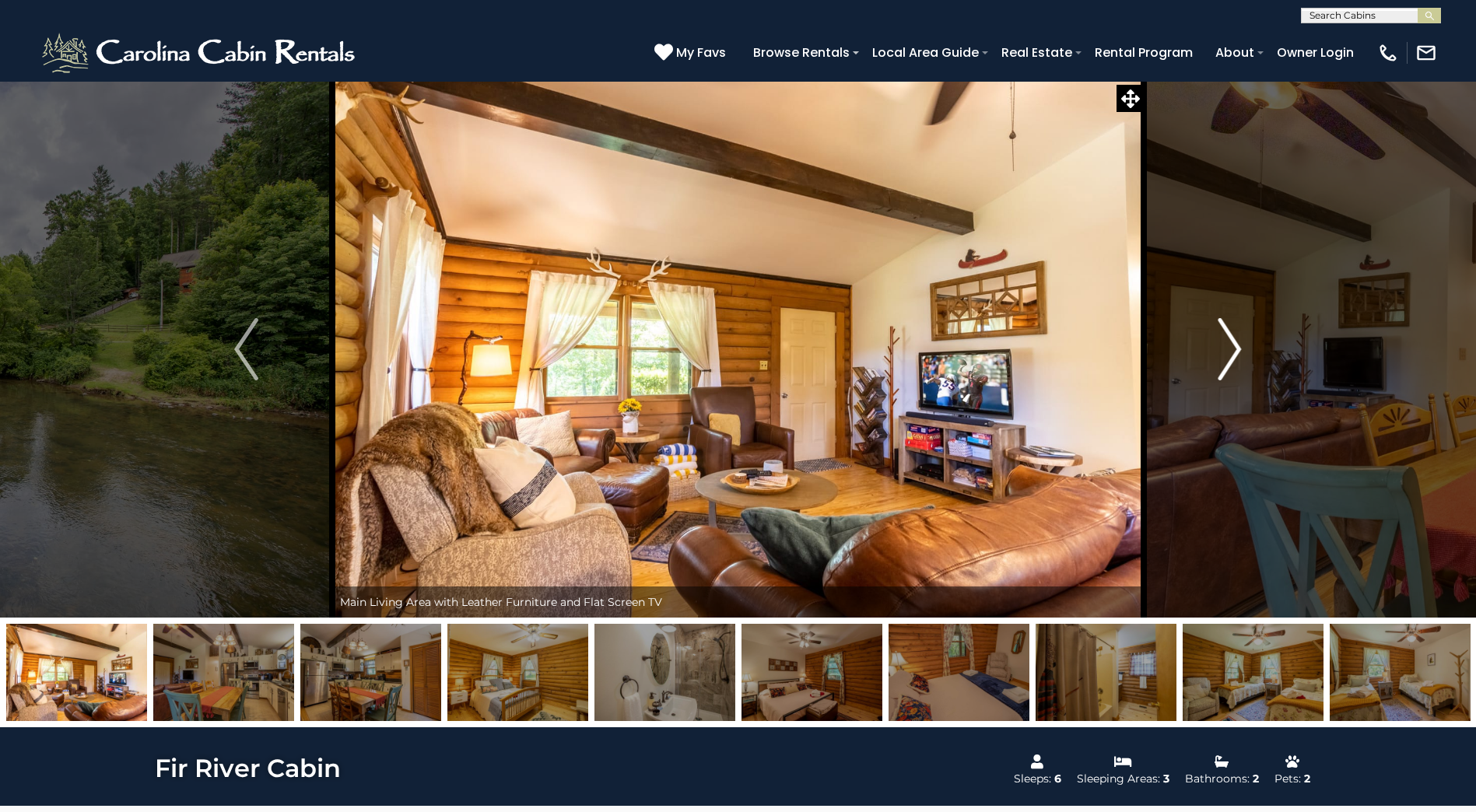
click at [1227, 346] on img "Next" at bounding box center [1229, 349] width 23 height 62
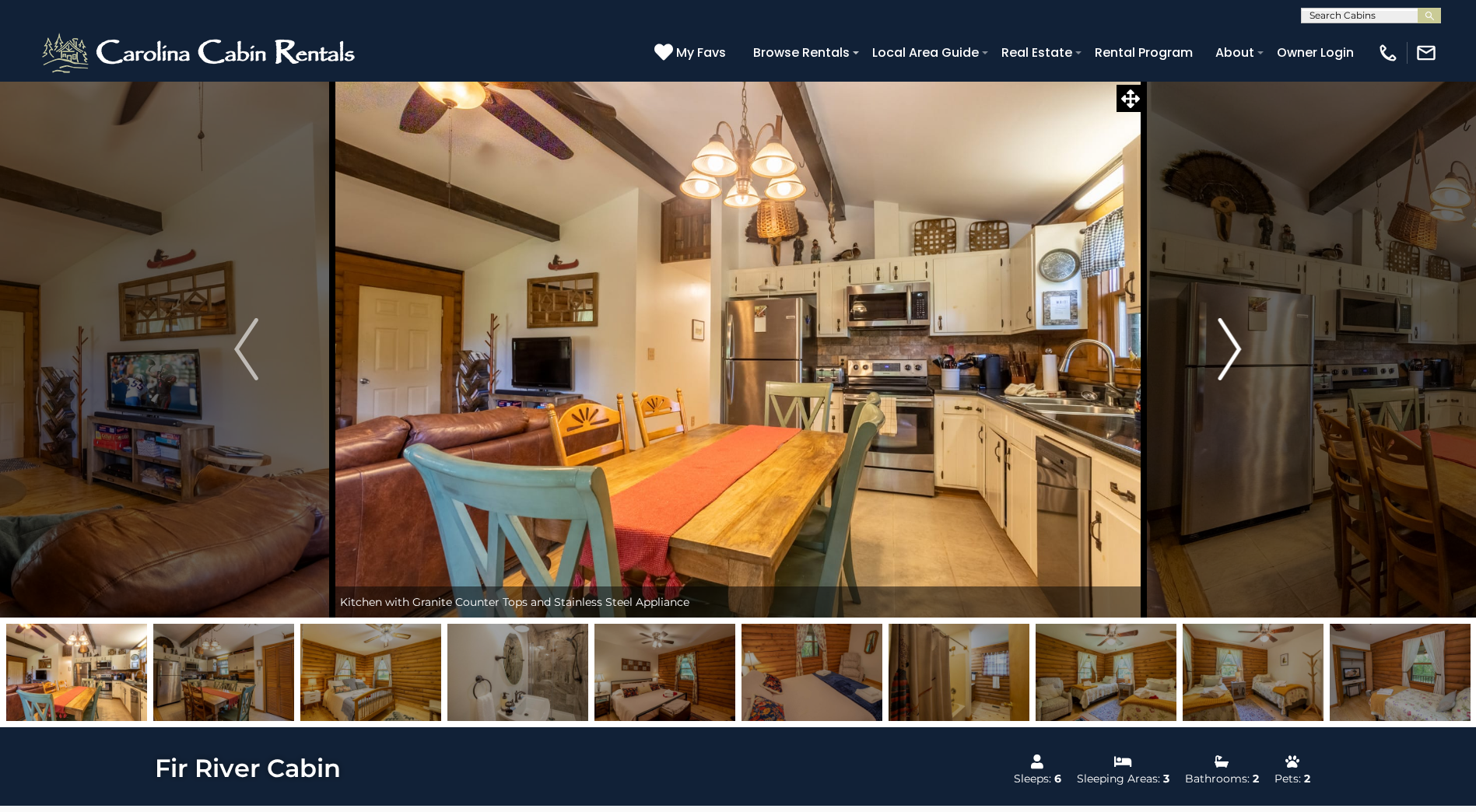
click at [1227, 346] on img "Next" at bounding box center [1229, 349] width 23 height 62
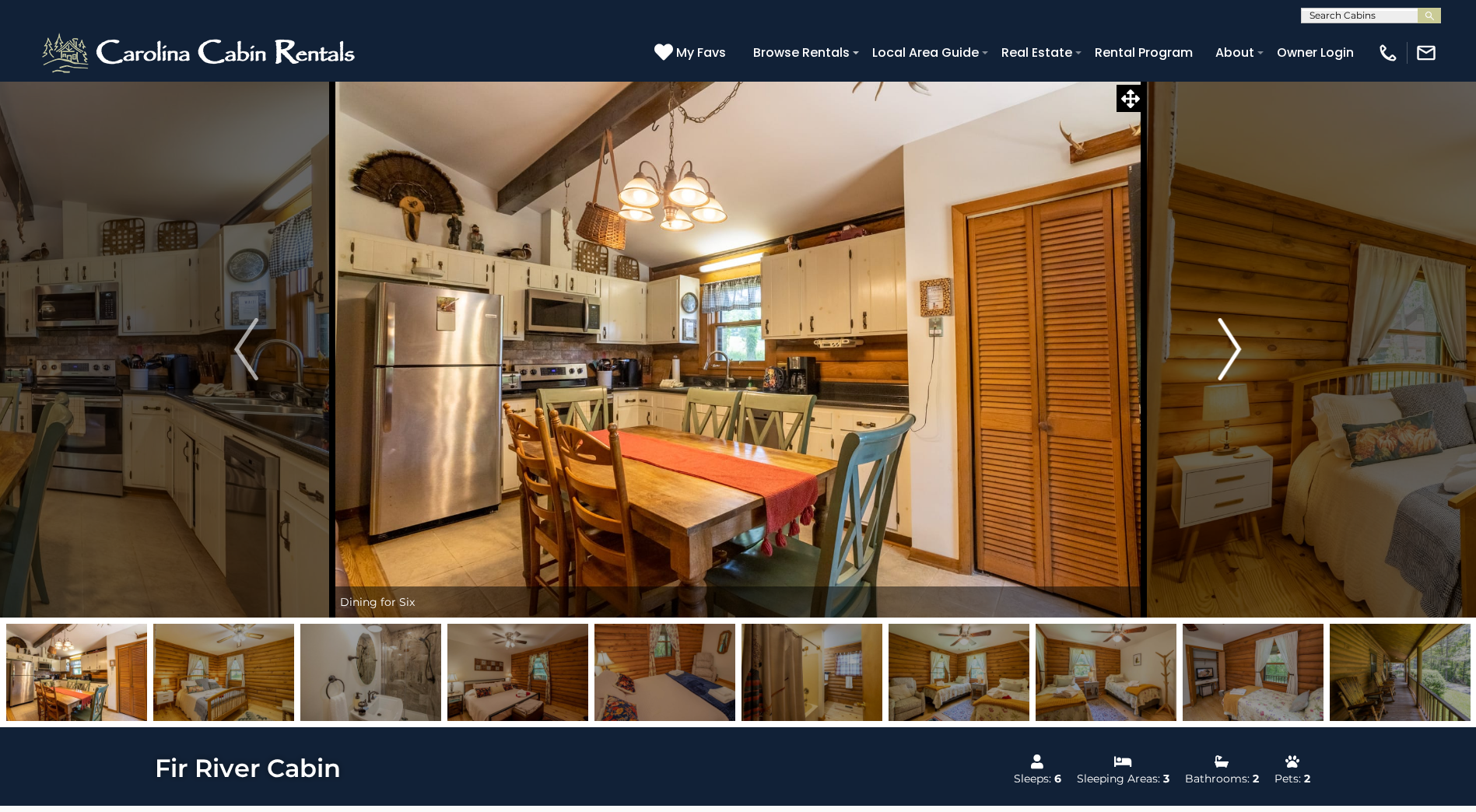
click at [1225, 347] on img "Next" at bounding box center [1229, 349] width 23 height 62
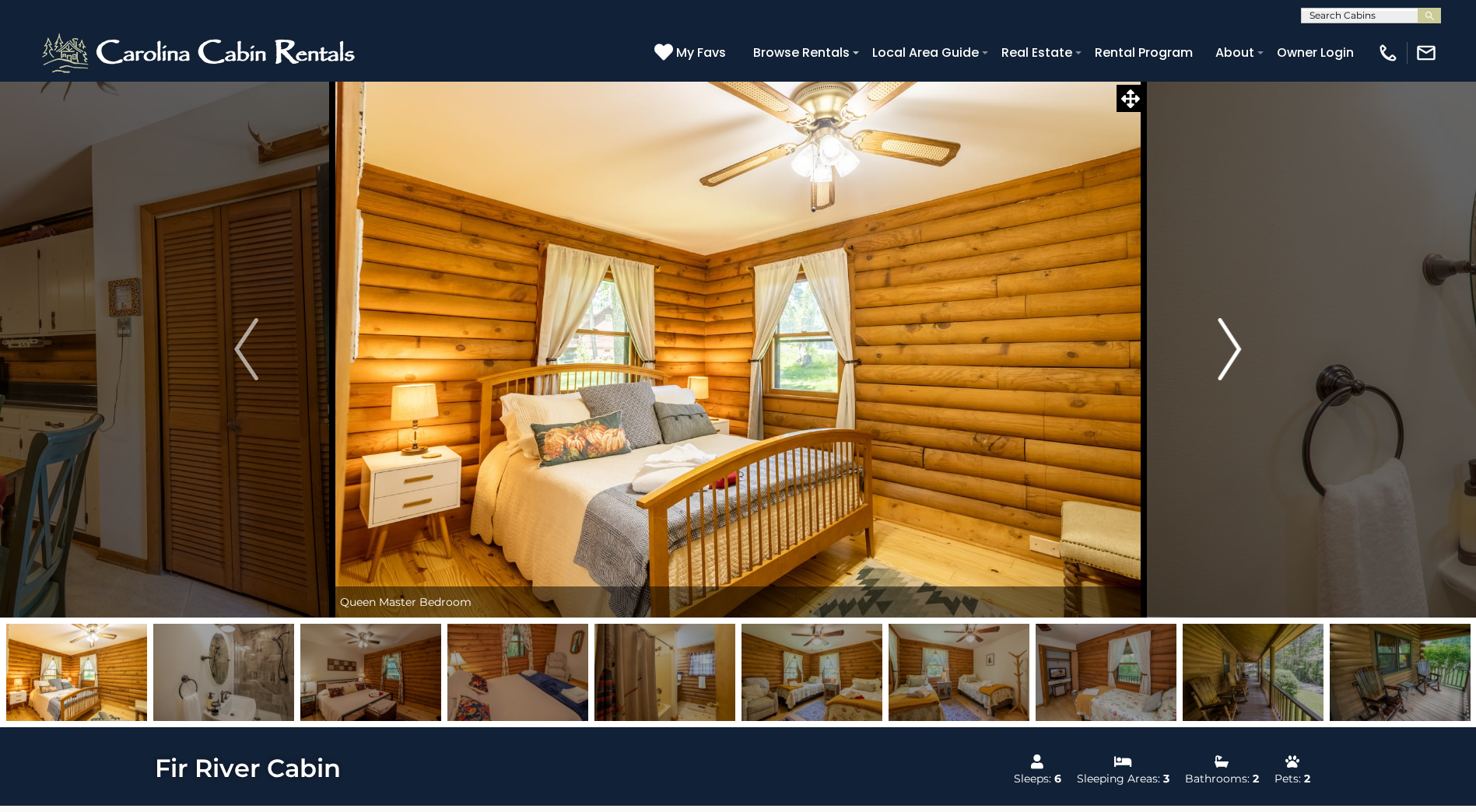
click at [1225, 347] on img "Next" at bounding box center [1229, 349] width 23 height 62
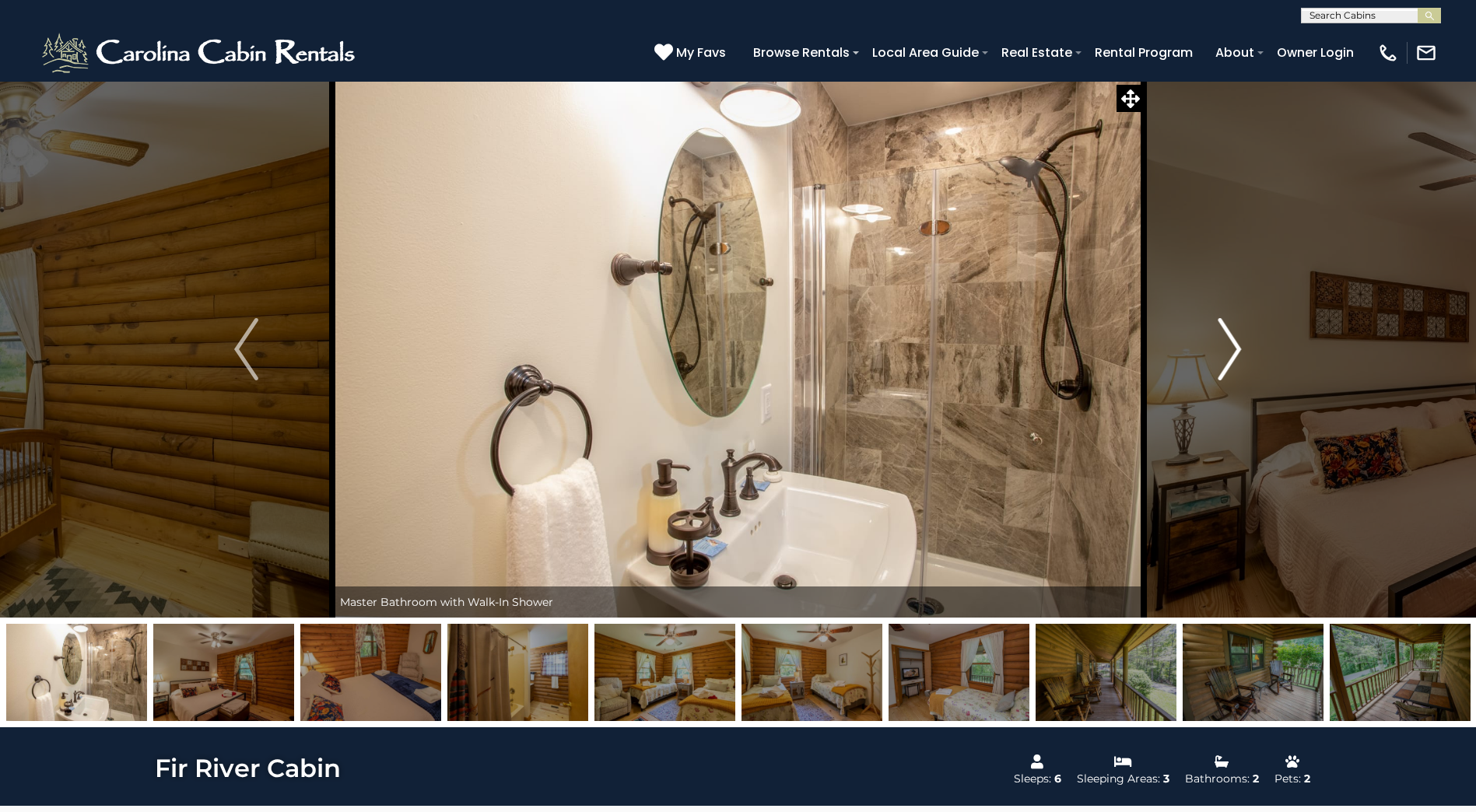
click at [1225, 347] on img "Next" at bounding box center [1229, 349] width 23 height 62
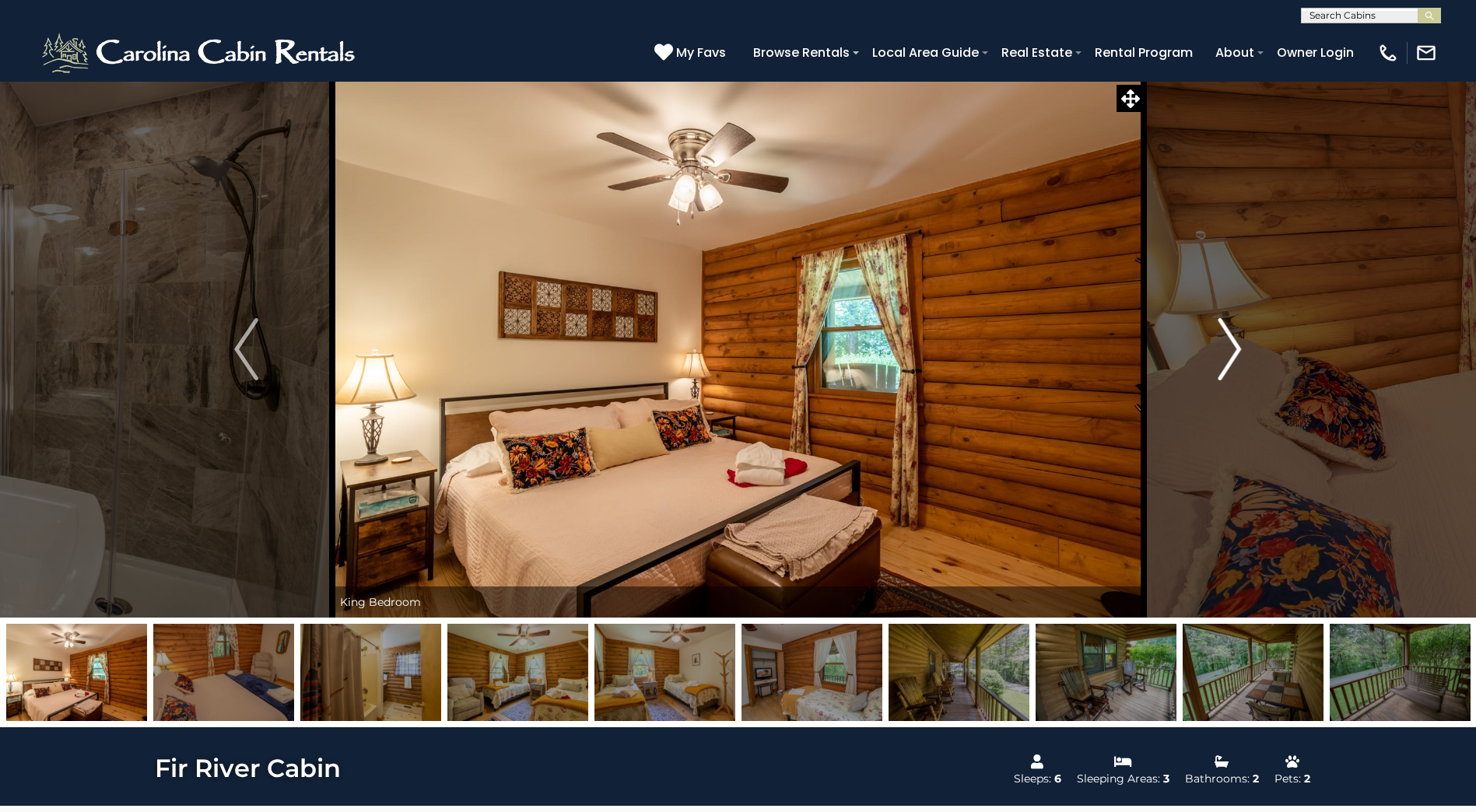
click at [1225, 347] on img "Next" at bounding box center [1229, 349] width 23 height 62
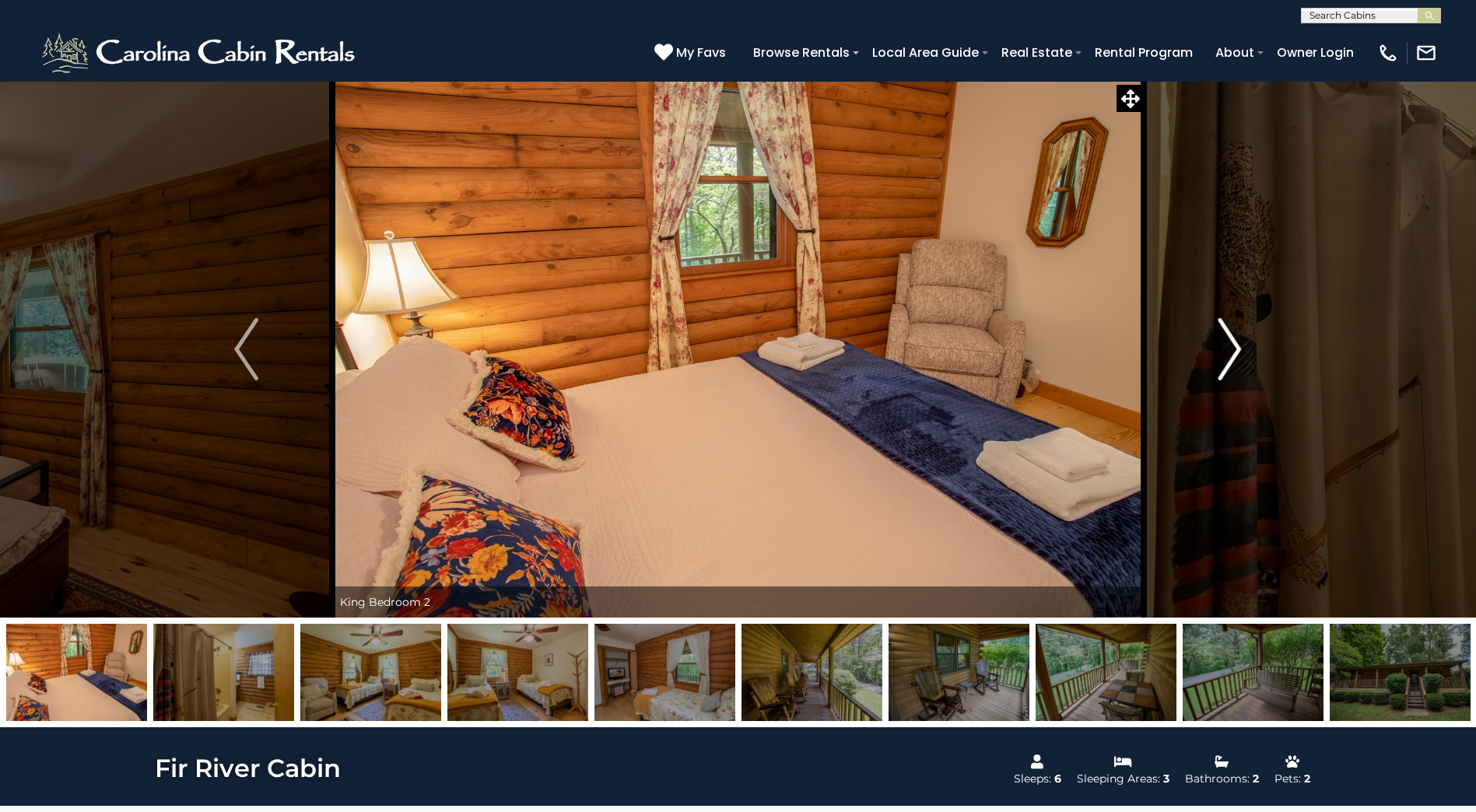
click at [1225, 347] on img "Next" at bounding box center [1229, 349] width 23 height 62
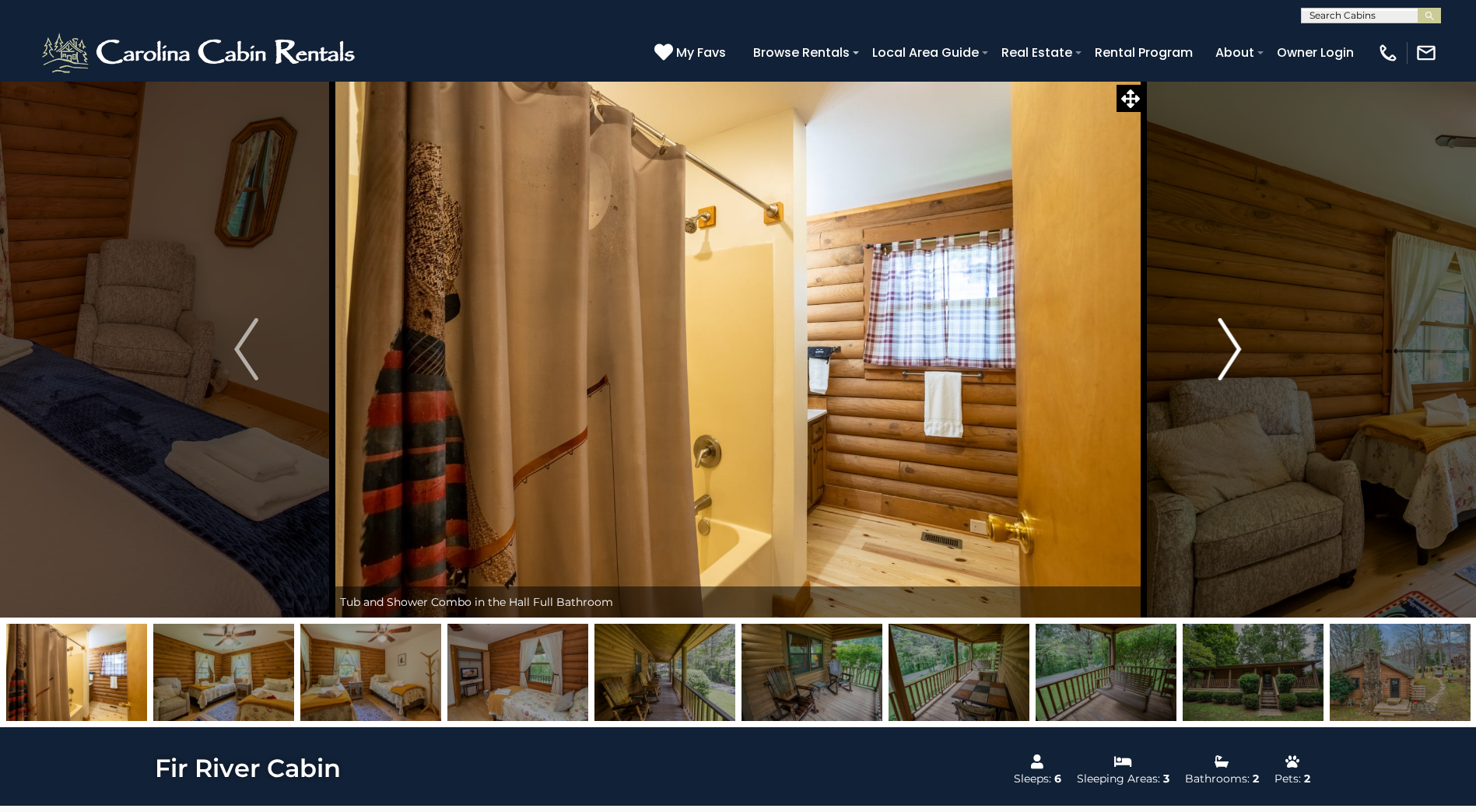
click at [1225, 347] on img "Next" at bounding box center [1229, 349] width 23 height 62
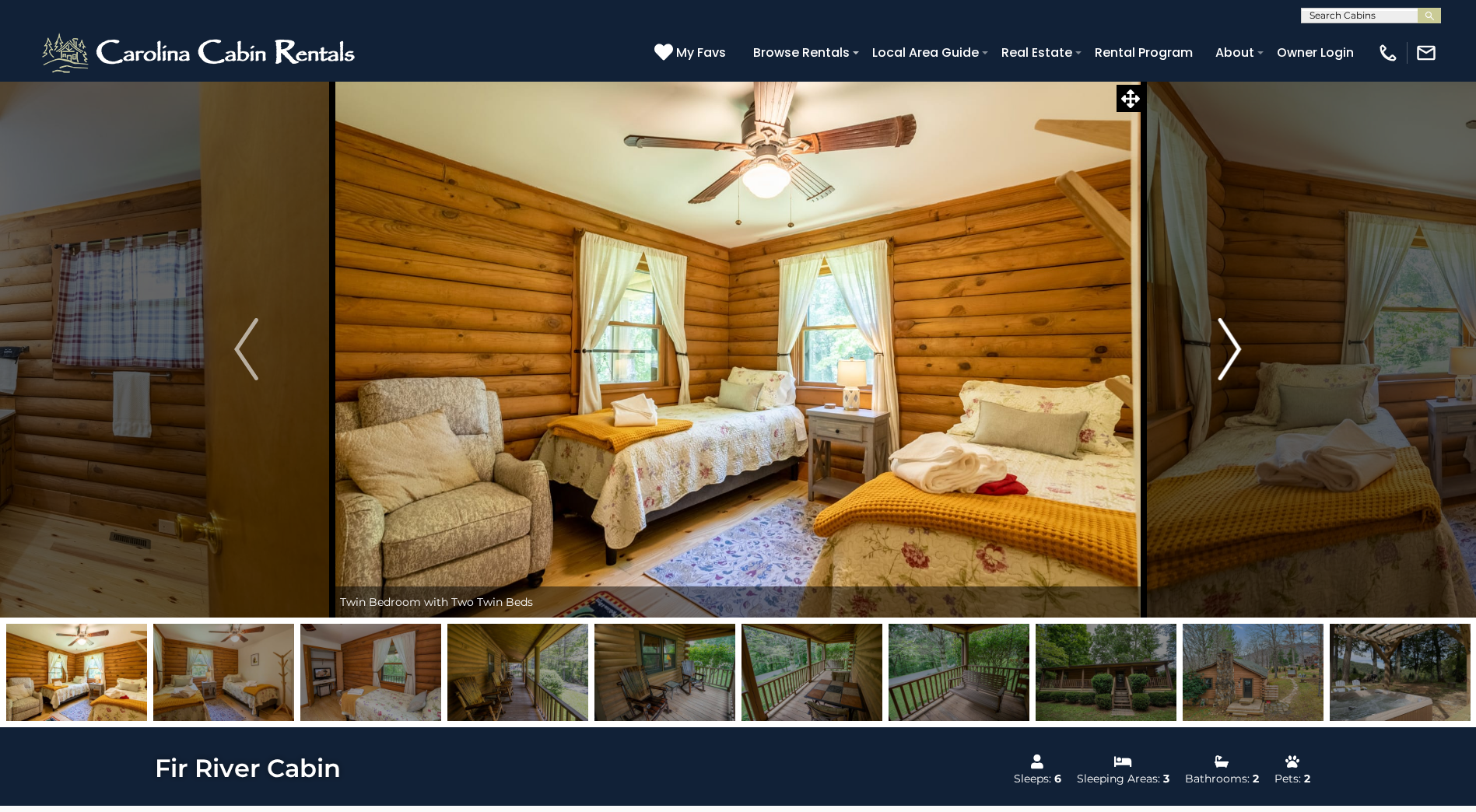
click at [1225, 347] on img "Next" at bounding box center [1229, 349] width 23 height 62
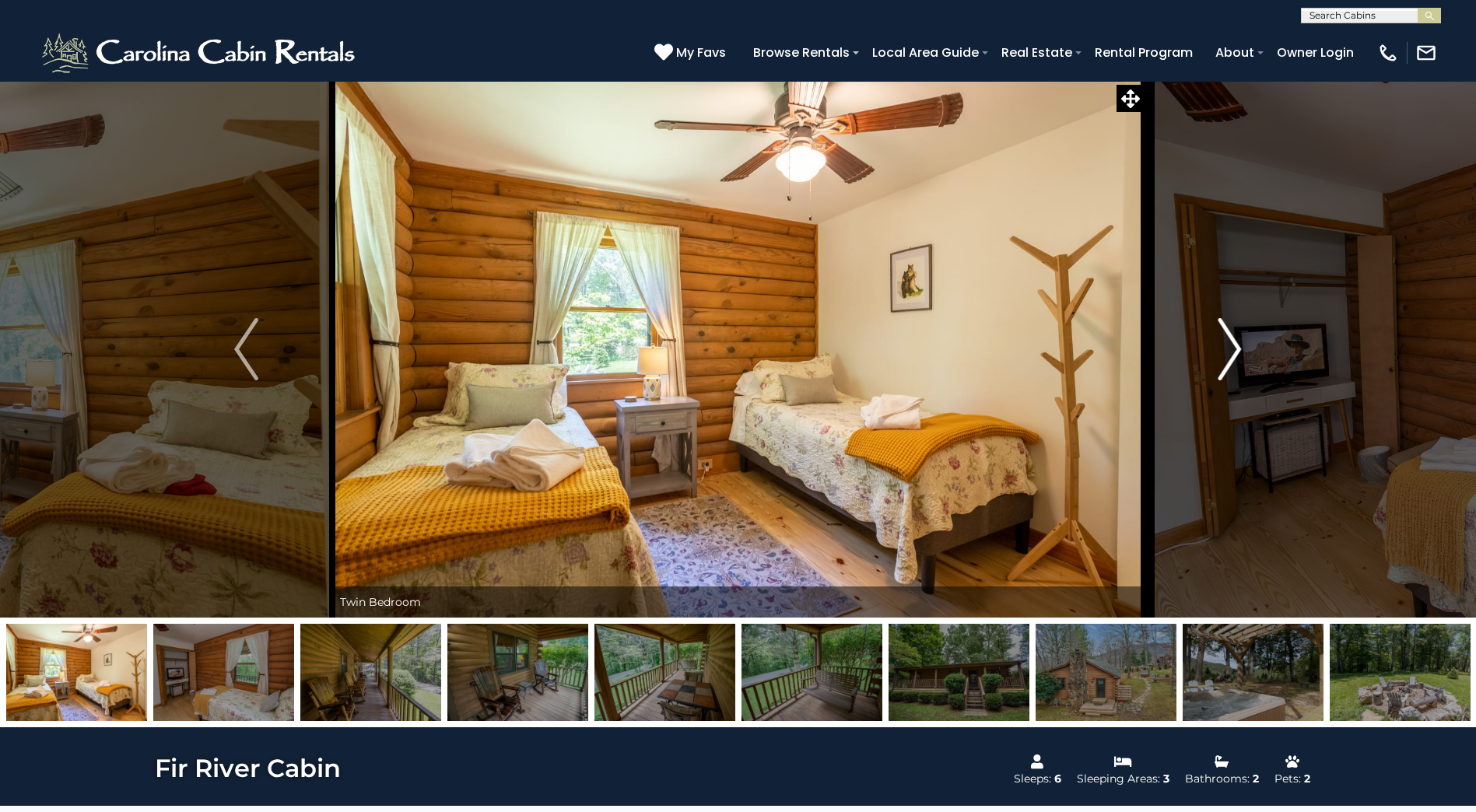
click at [1225, 347] on img "Next" at bounding box center [1229, 349] width 23 height 62
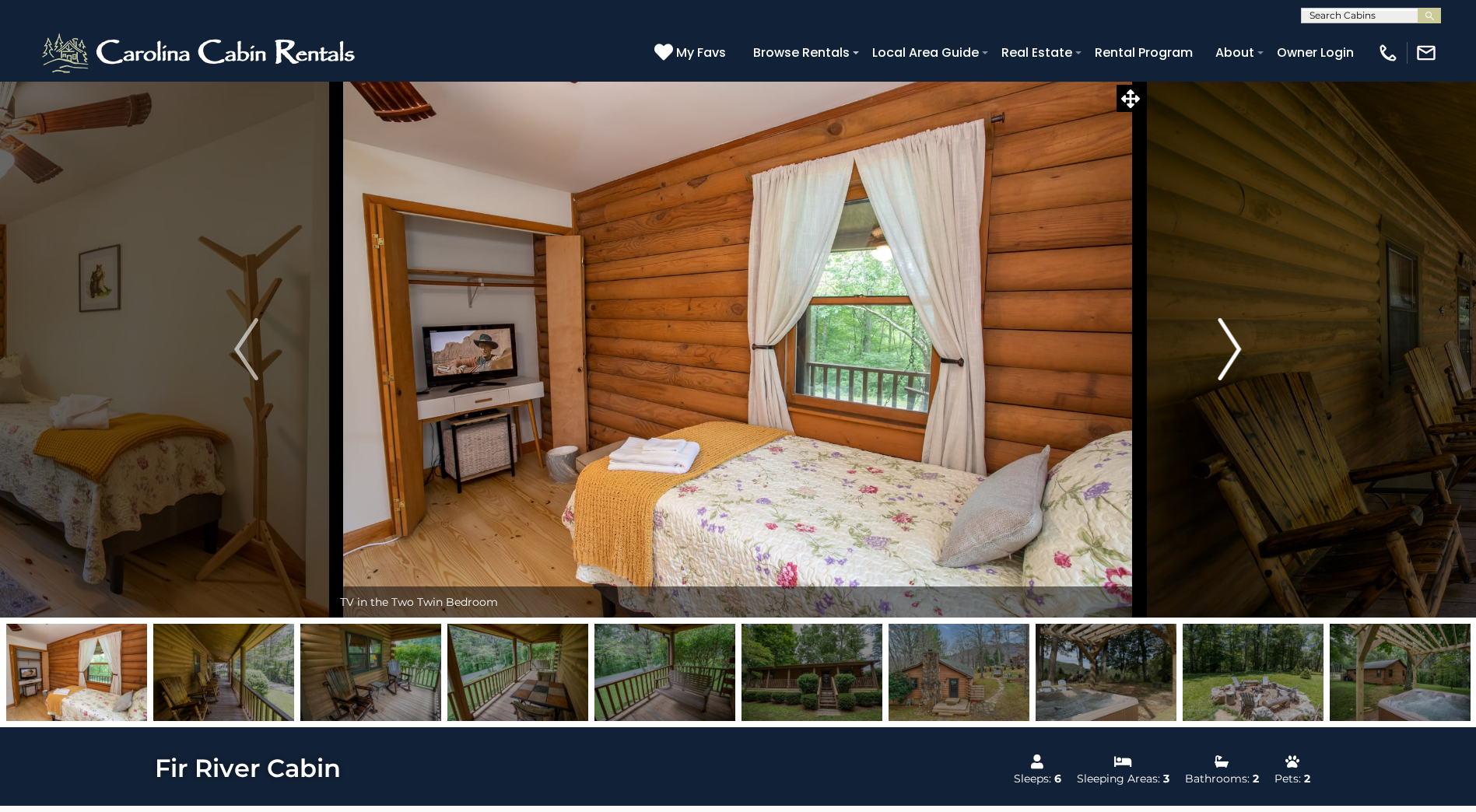
click at [1225, 347] on img "Next" at bounding box center [1229, 349] width 23 height 62
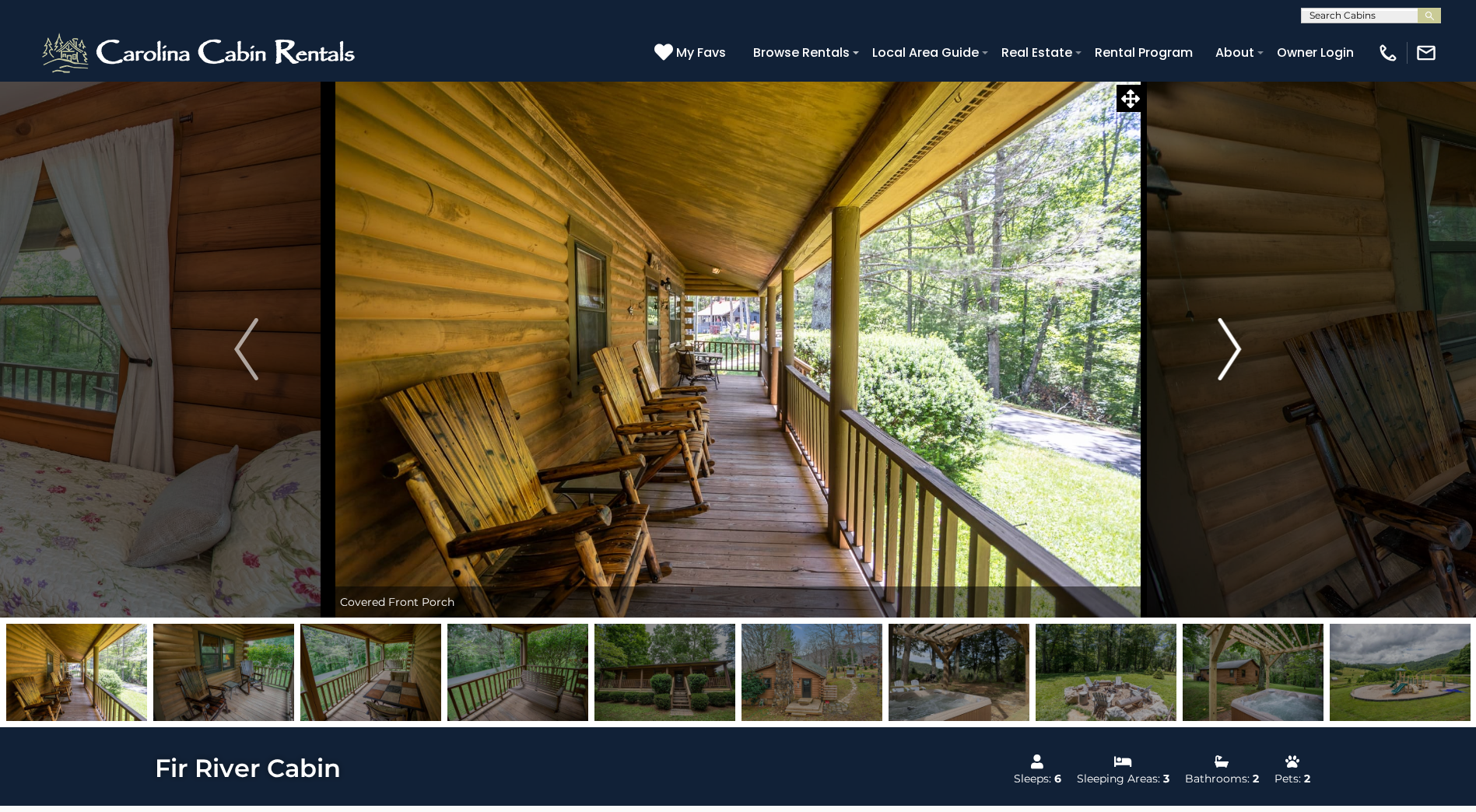
click at [1225, 347] on img "Next" at bounding box center [1229, 349] width 23 height 62
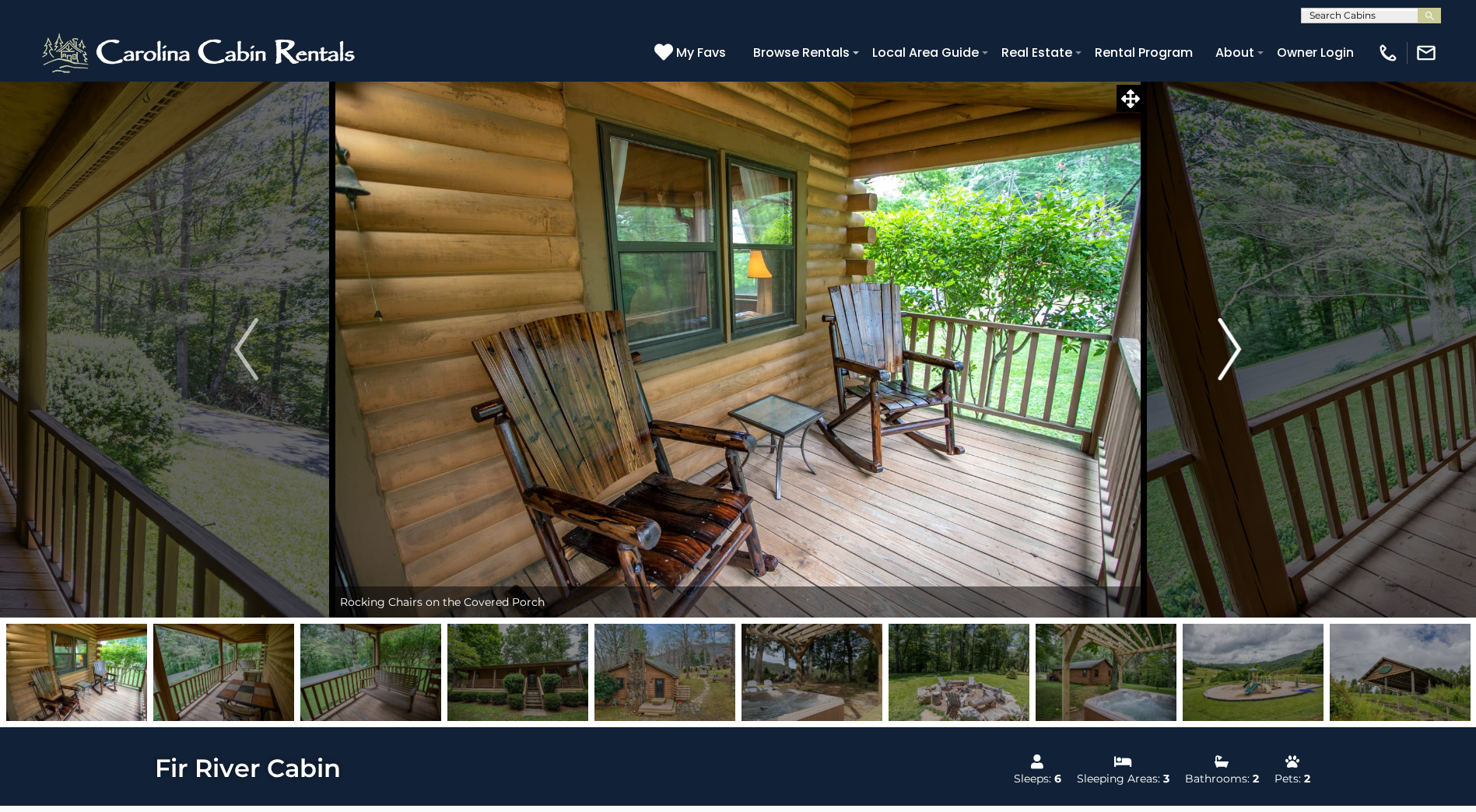
click at [1225, 347] on img "Next" at bounding box center [1229, 349] width 23 height 62
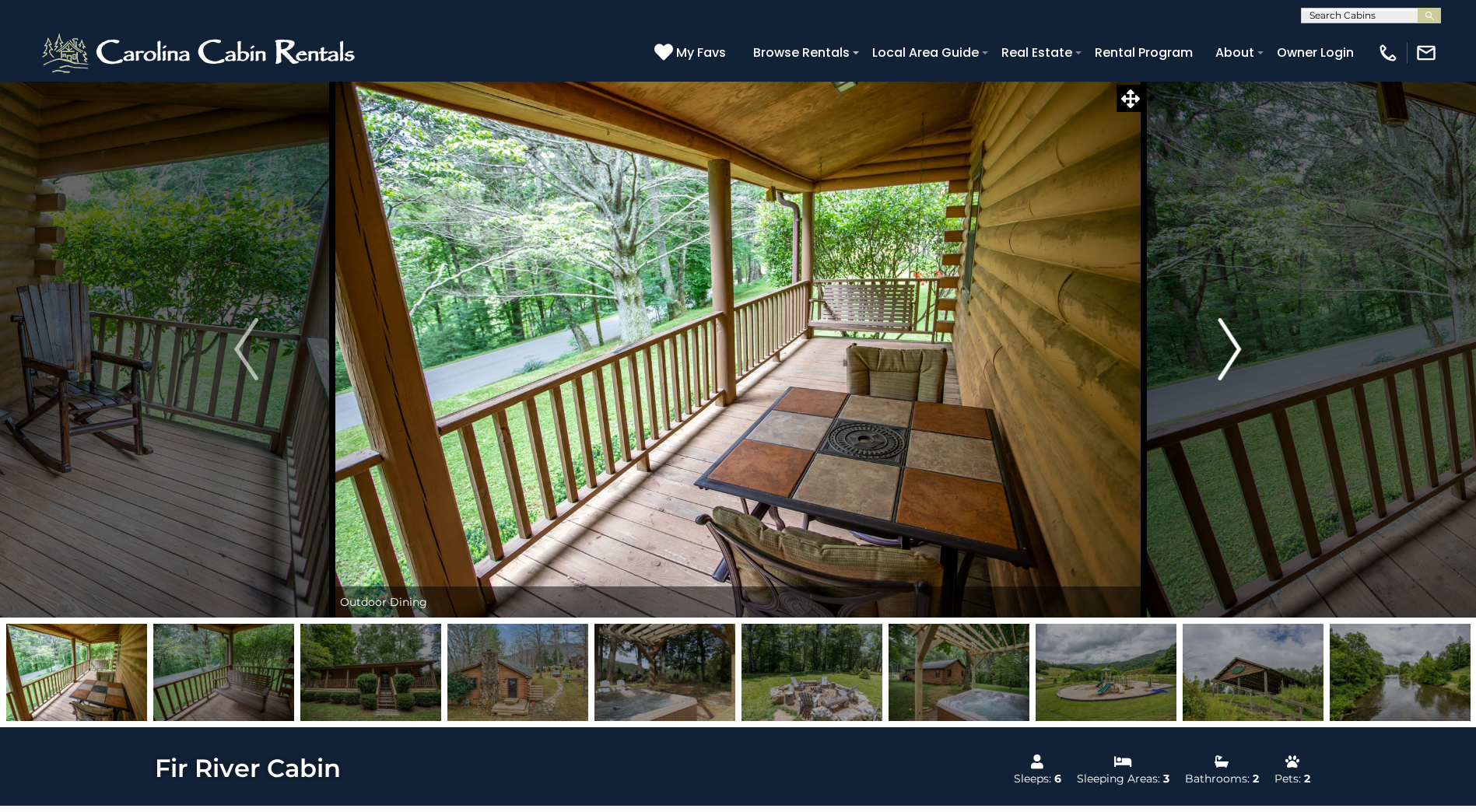
click at [1225, 348] on img "Next" at bounding box center [1229, 349] width 23 height 62
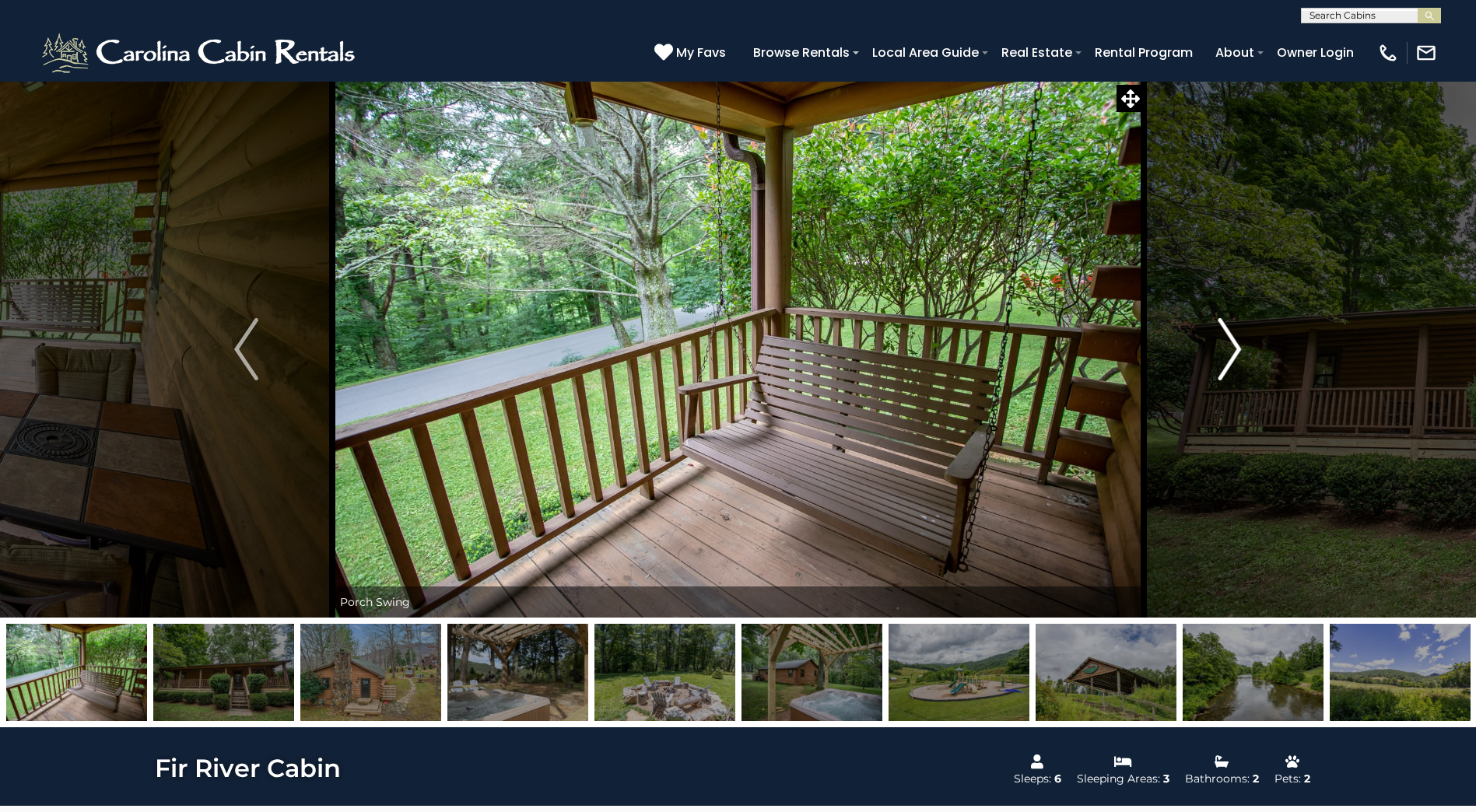
click at [1225, 349] on img "Next" at bounding box center [1229, 349] width 23 height 62
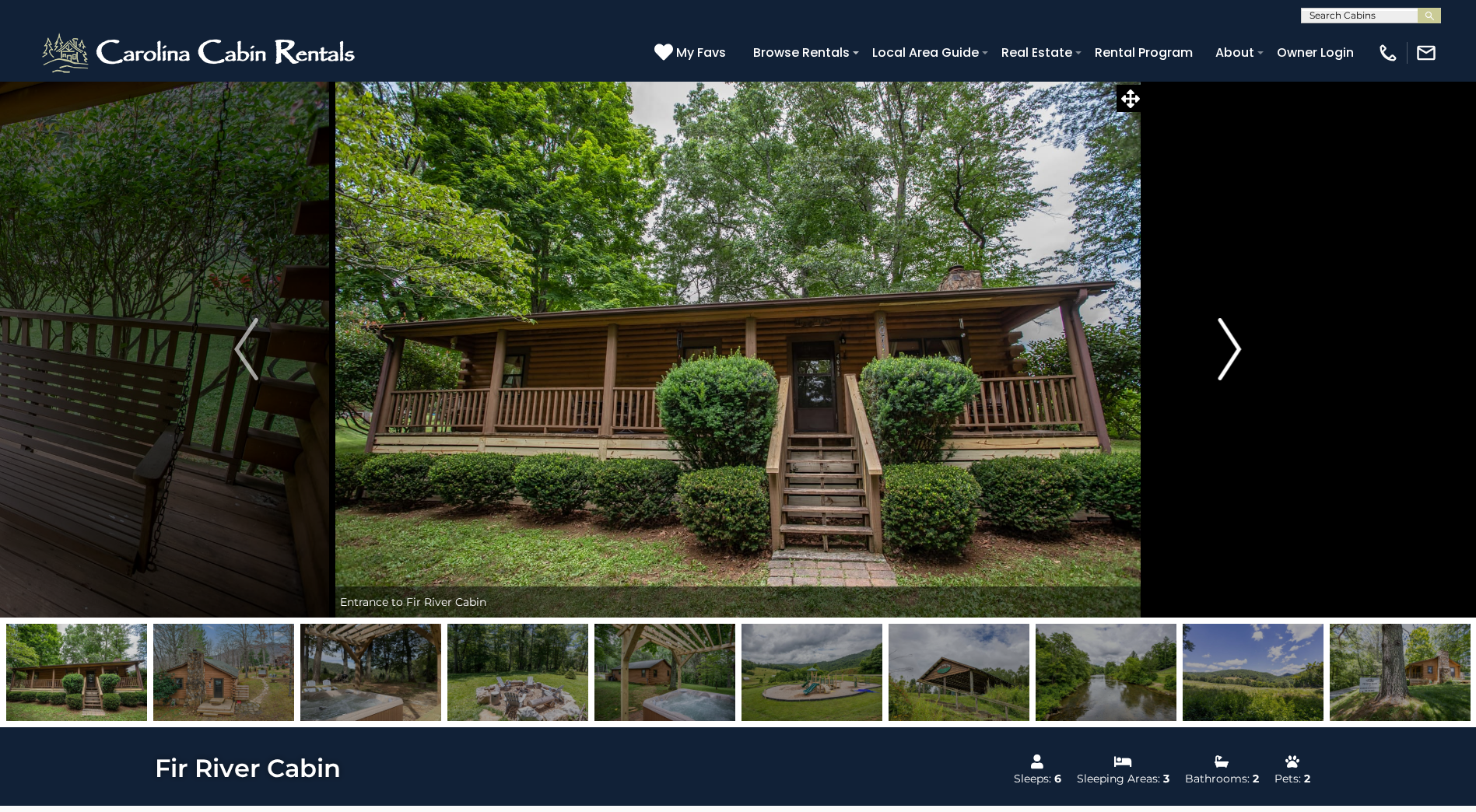
click at [1224, 349] on img "Next" at bounding box center [1229, 349] width 23 height 62
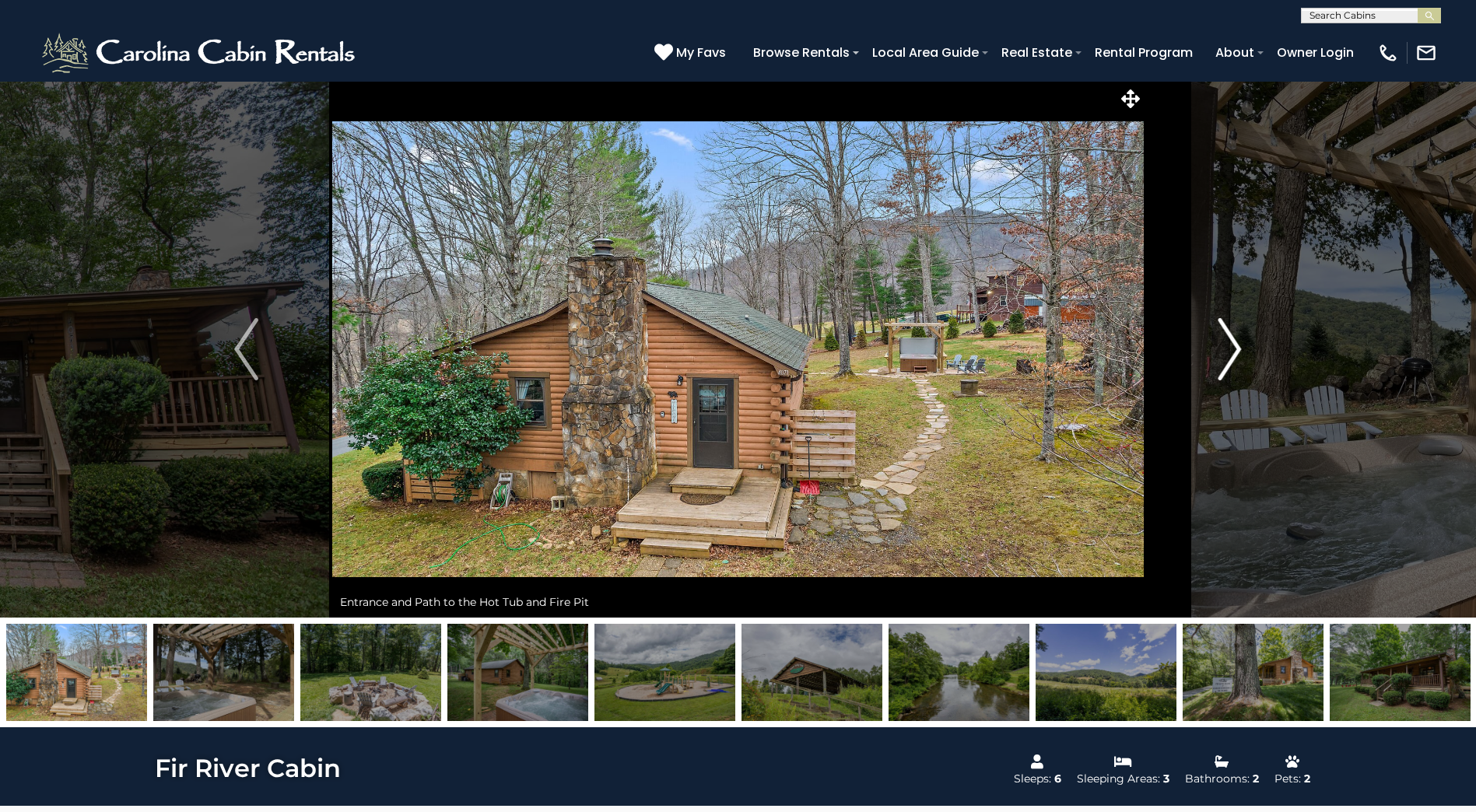
click at [1224, 350] on img "Next" at bounding box center [1229, 349] width 23 height 62
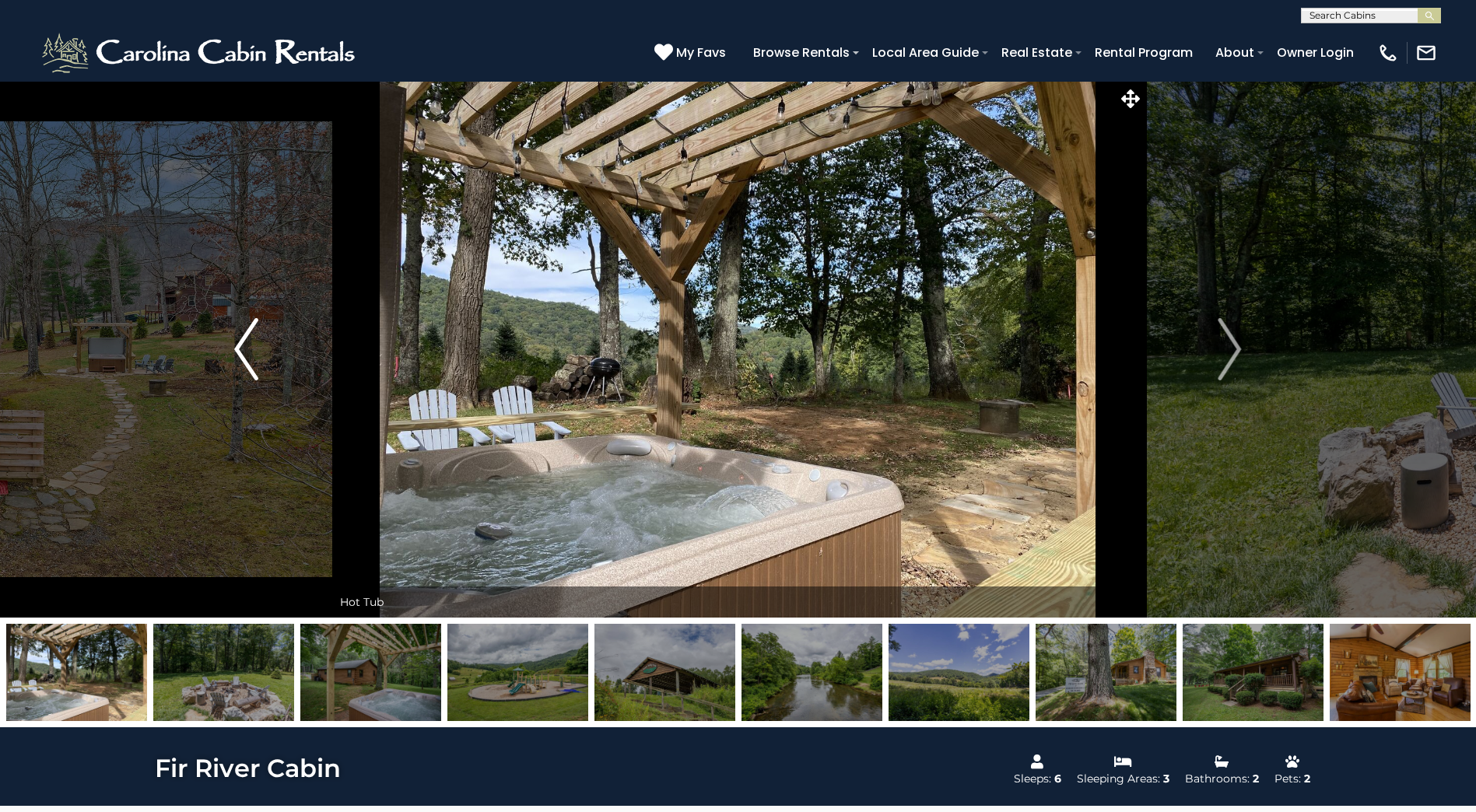
click at [234, 339] on button "Previous" at bounding box center [246, 349] width 171 height 536
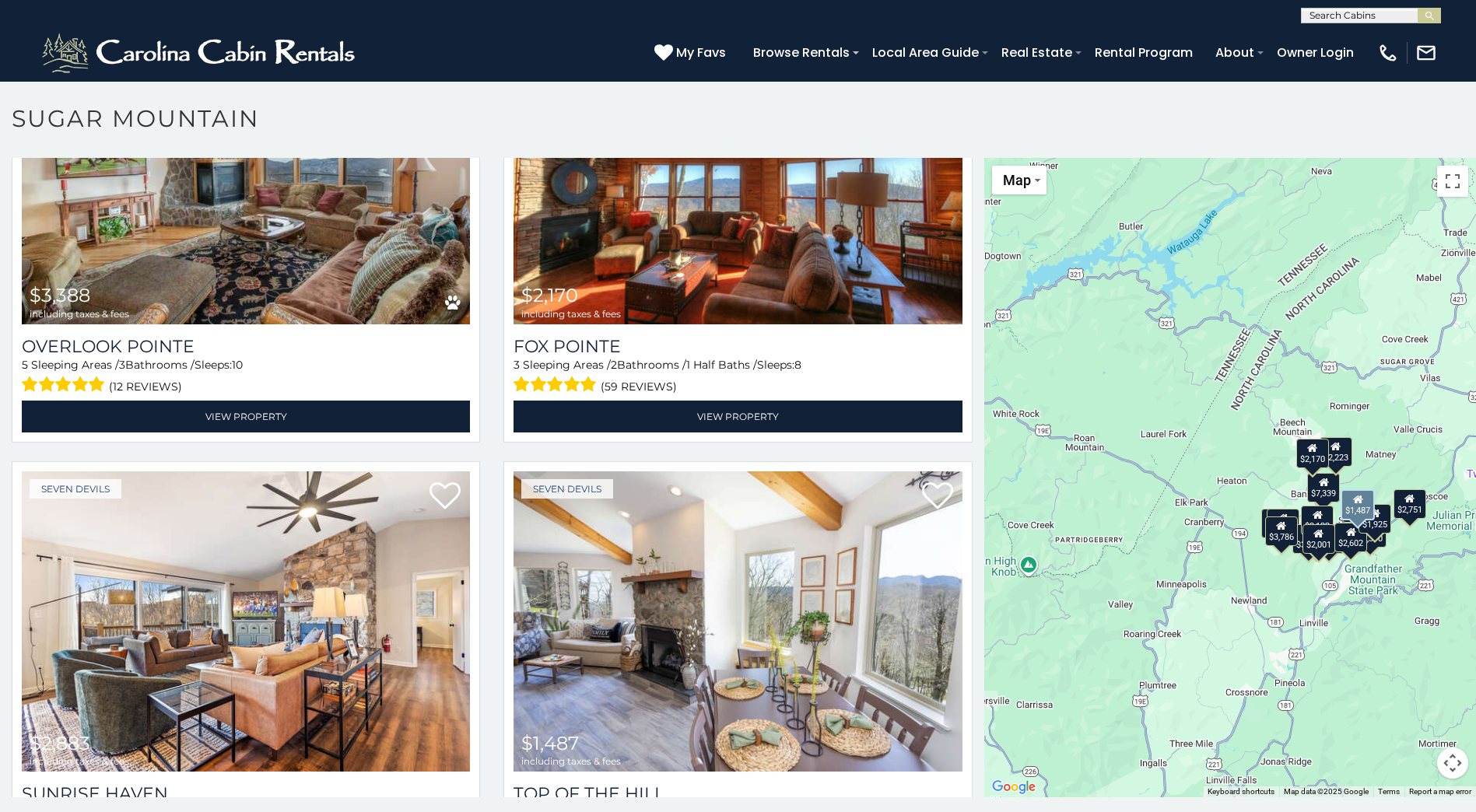
scroll to position [2894, 0]
